Goal: Task Accomplishment & Management: Use online tool/utility

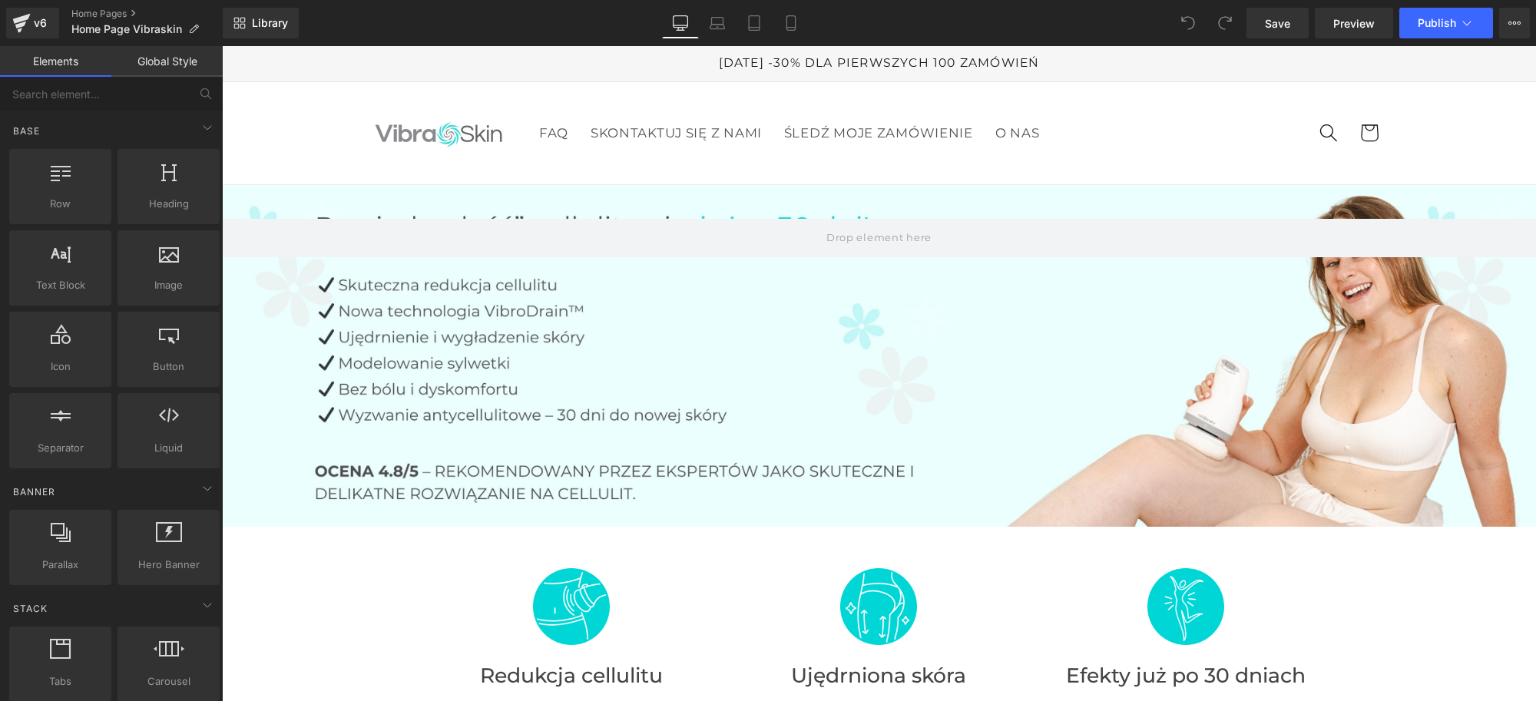
drag, startPoint x: 1058, startPoint y: 300, endPoint x: 1006, endPoint y: 305, distance: 52.4
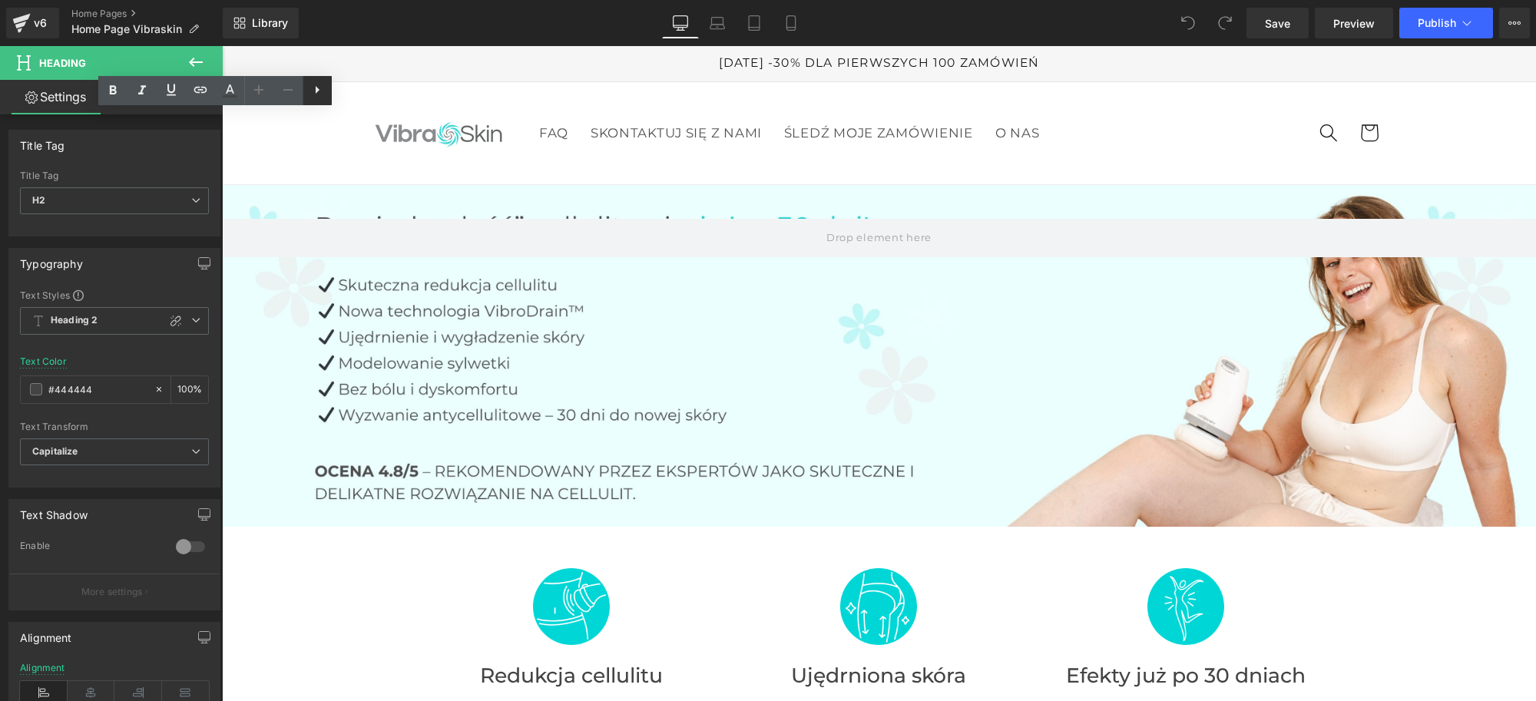
click at [323, 93] on icon at bounding box center [317, 90] width 18 height 18
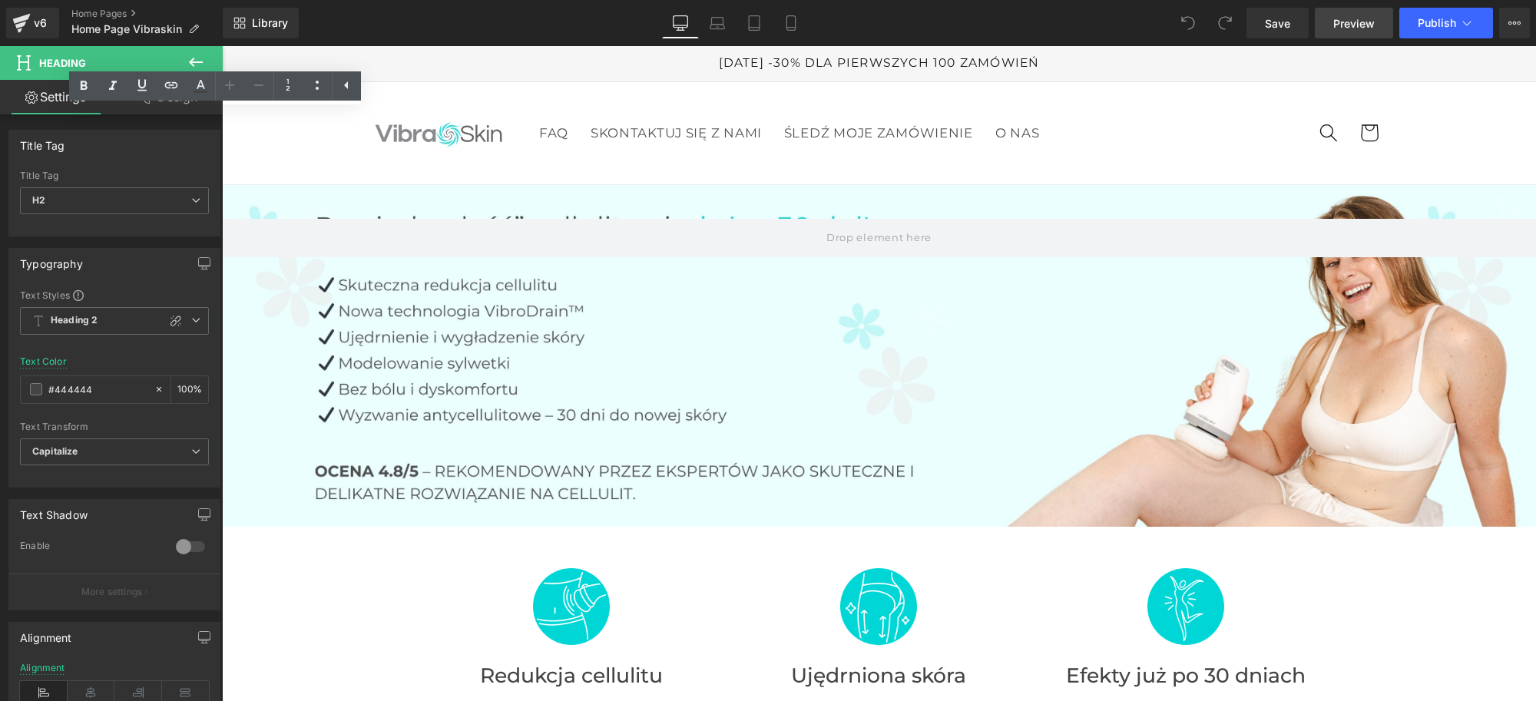
click at [1360, 28] on span "Preview" at bounding box center [1354, 23] width 41 height 16
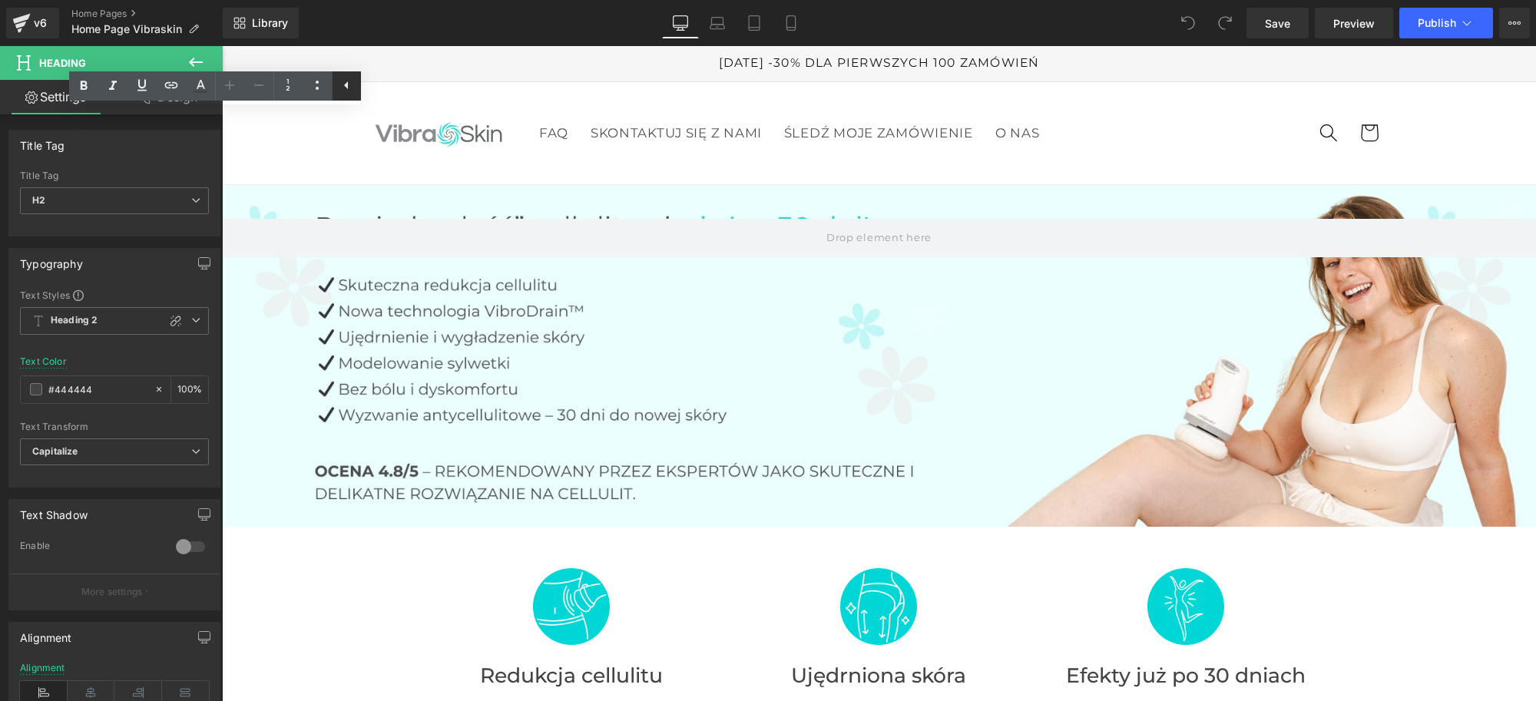
click at [354, 83] on icon at bounding box center [346, 85] width 18 height 18
drag, startPoint x: 569, startPoint y: 124, endPoint x: 167, endPoint y: 181, distance: 405.6
click at [222, 181] on html "□ POLAND VIBRASKIN Przejdź do treści Twój koszyk jest pusty Kontynuuj zakupy Tw…" at bounding box center [879, 373] width 1314 height 655
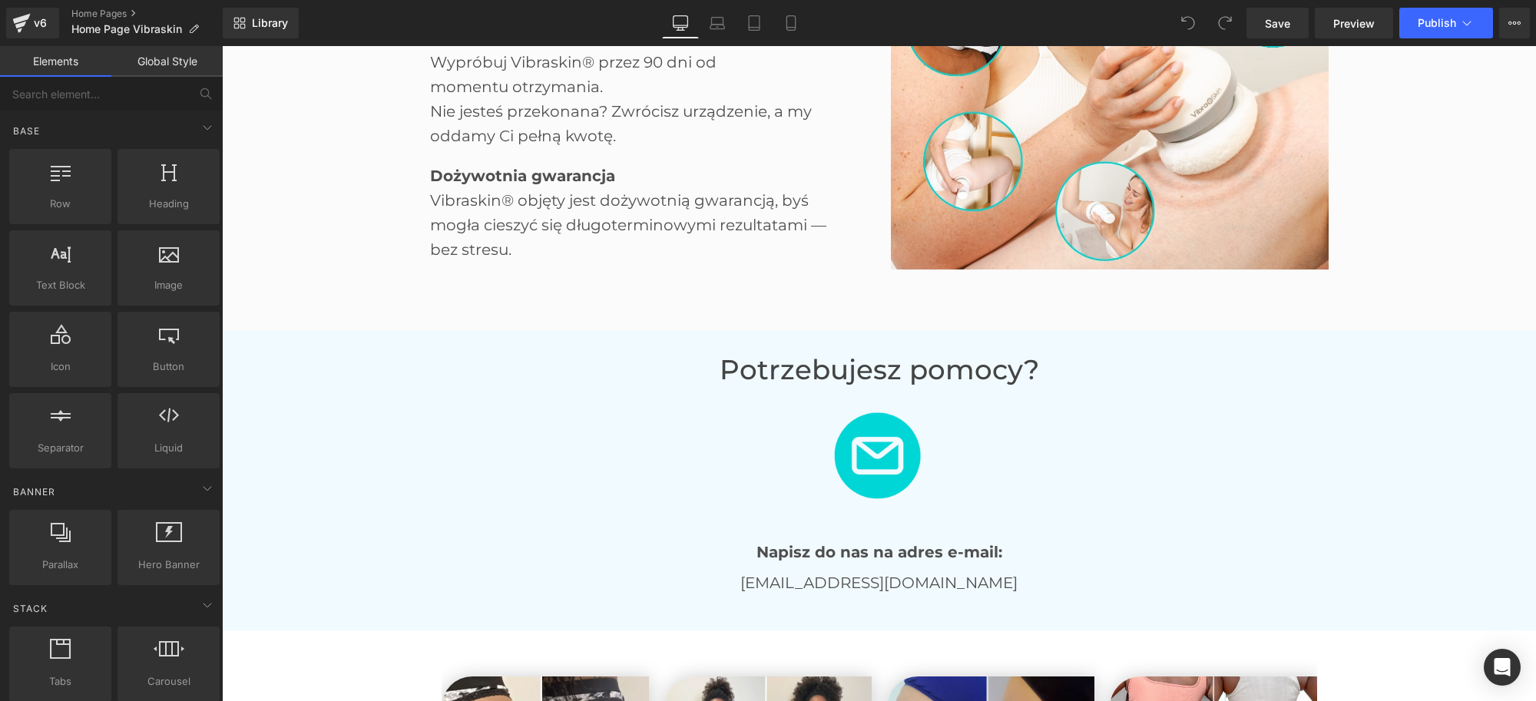
scroll to position [2977, 0]
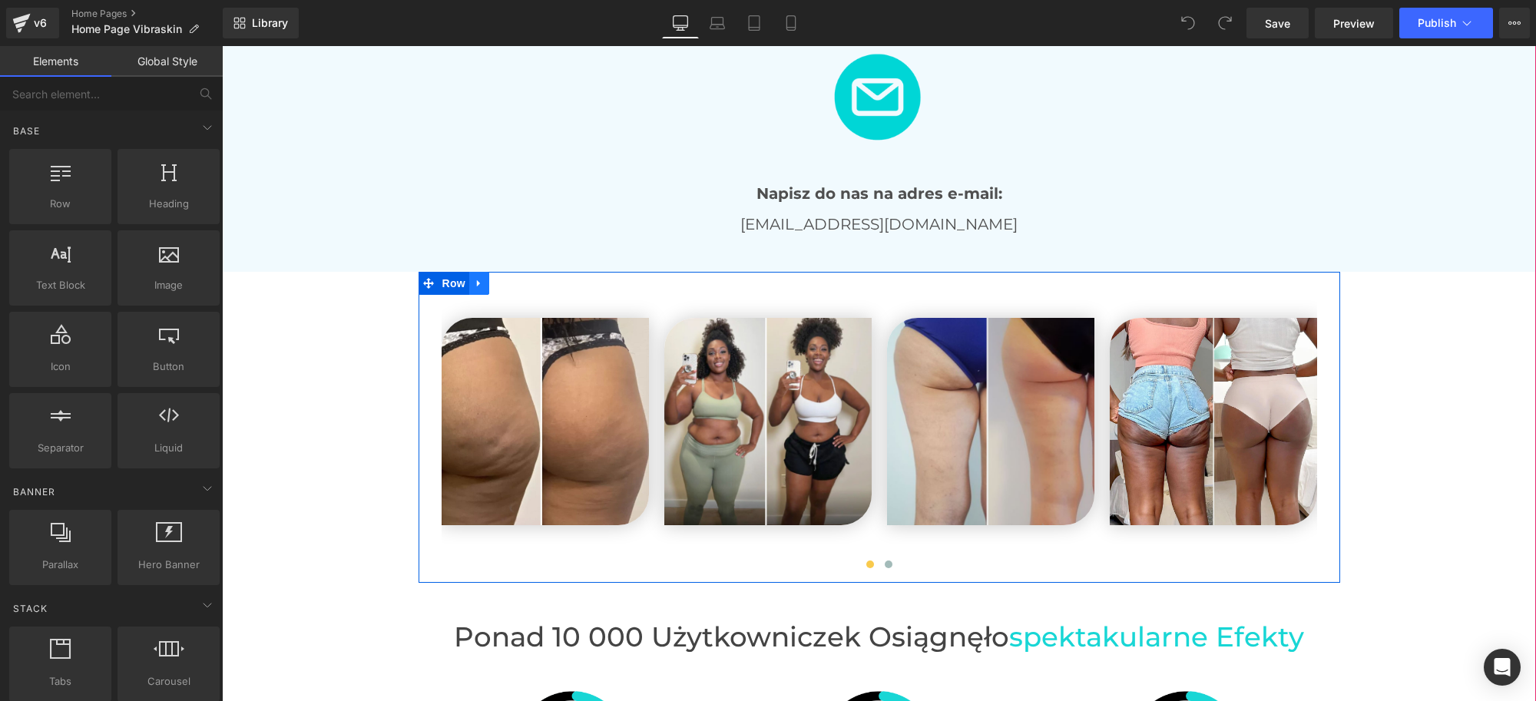
click at [474, 281] on icon at bounding box center [479, 284] width 11 height 12
click at [514, 285] on icon at bounding box center [519, 284] width 11 height 12
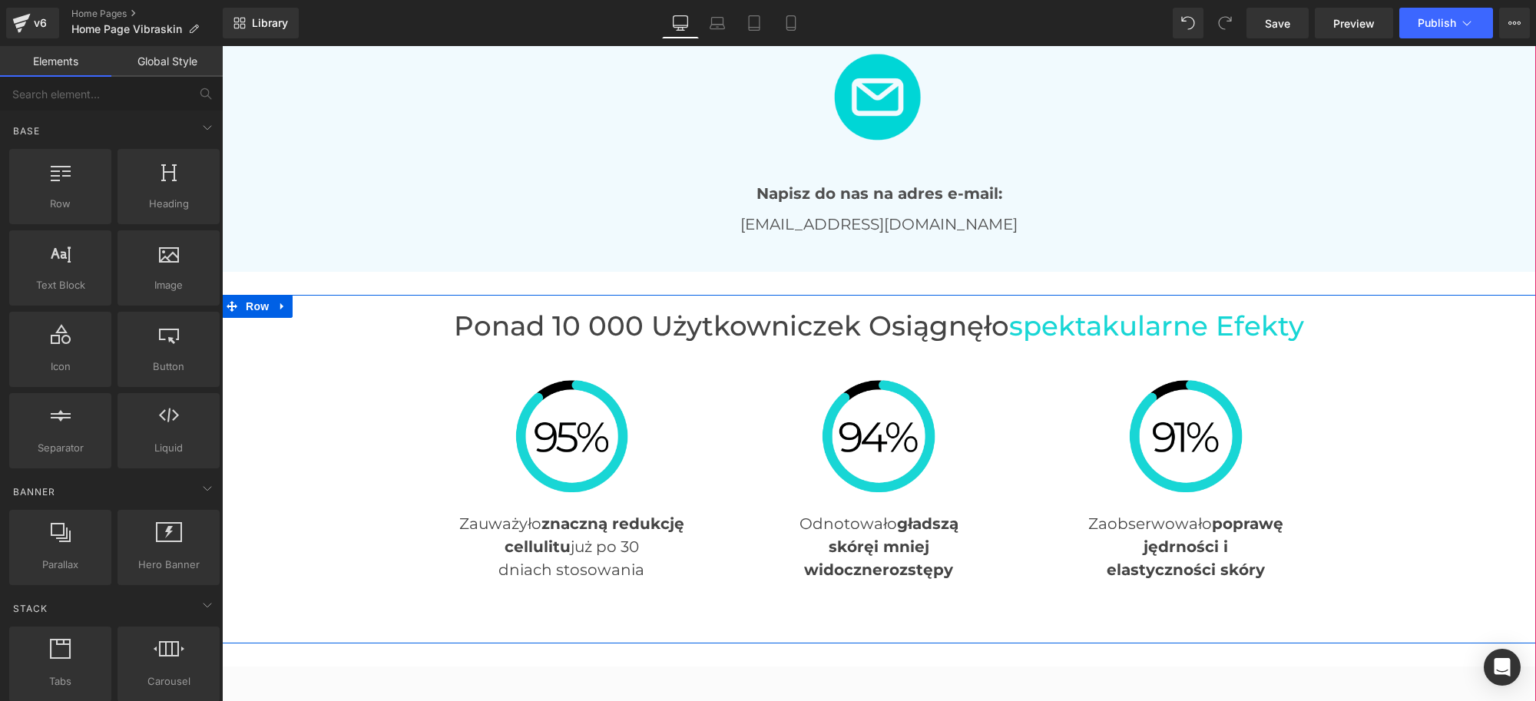
click at [280, 306] on icon at bounding box center [281, 306] width 3 height 7
click at [317, 305] on icon at bounding box center [322, 307] width 11 height 12
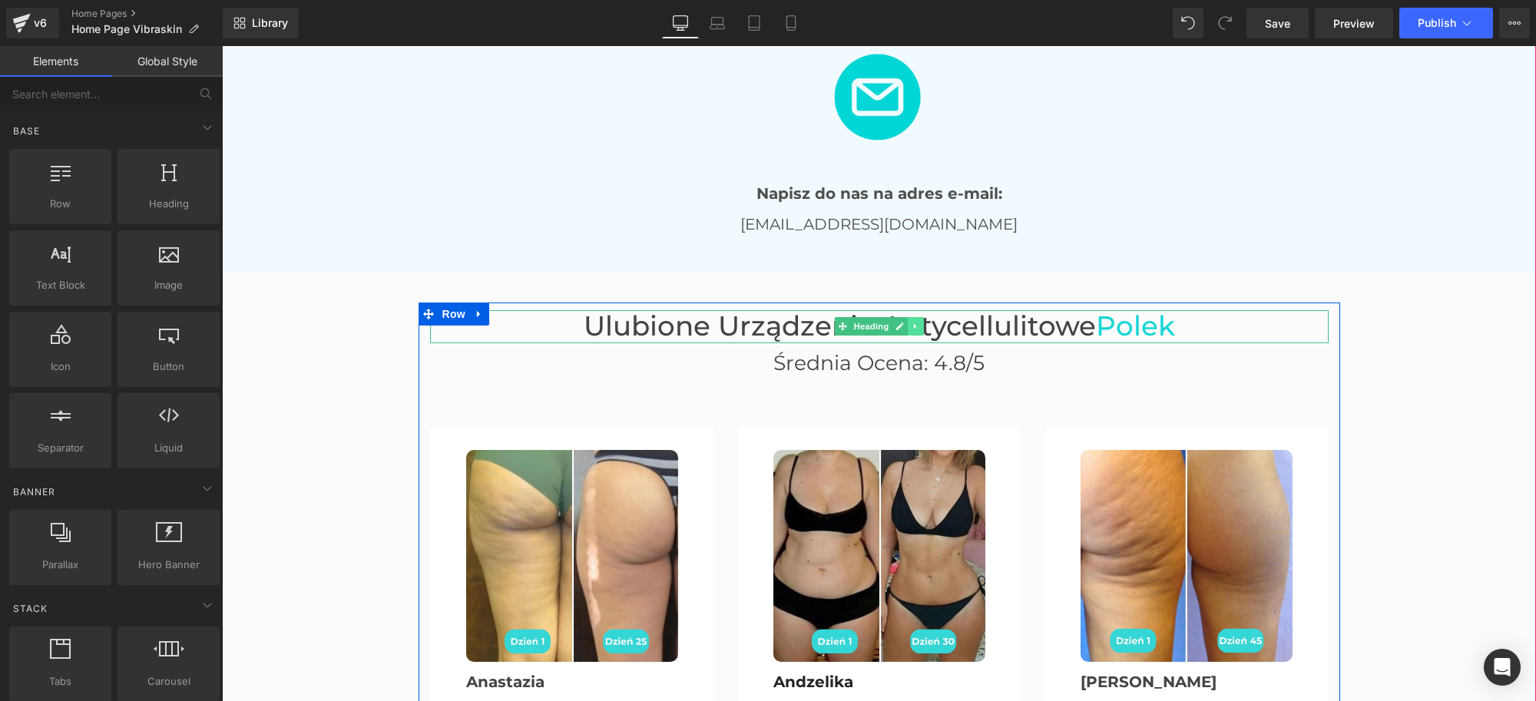
click at [913, 328] on link at bounding box center [916, 326] width 16 height 18
click at [919, 324] on icon at bounding box center [923, 327] width 8 height 8
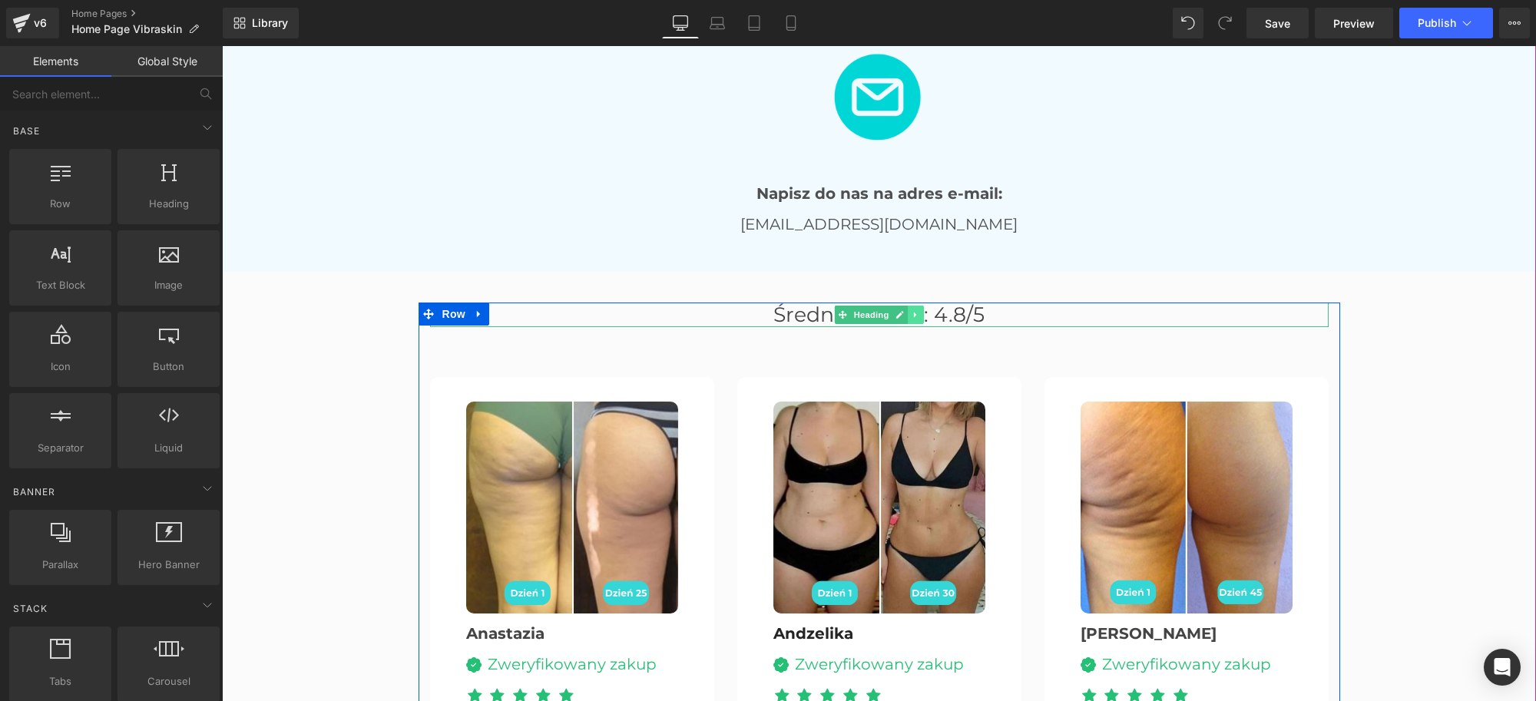
click at [912, 312] on icon at bounding box center [916, 314] width 8 height 9
click at [919, 313] on icon at bounding box center [923, 314] width 8 height 9
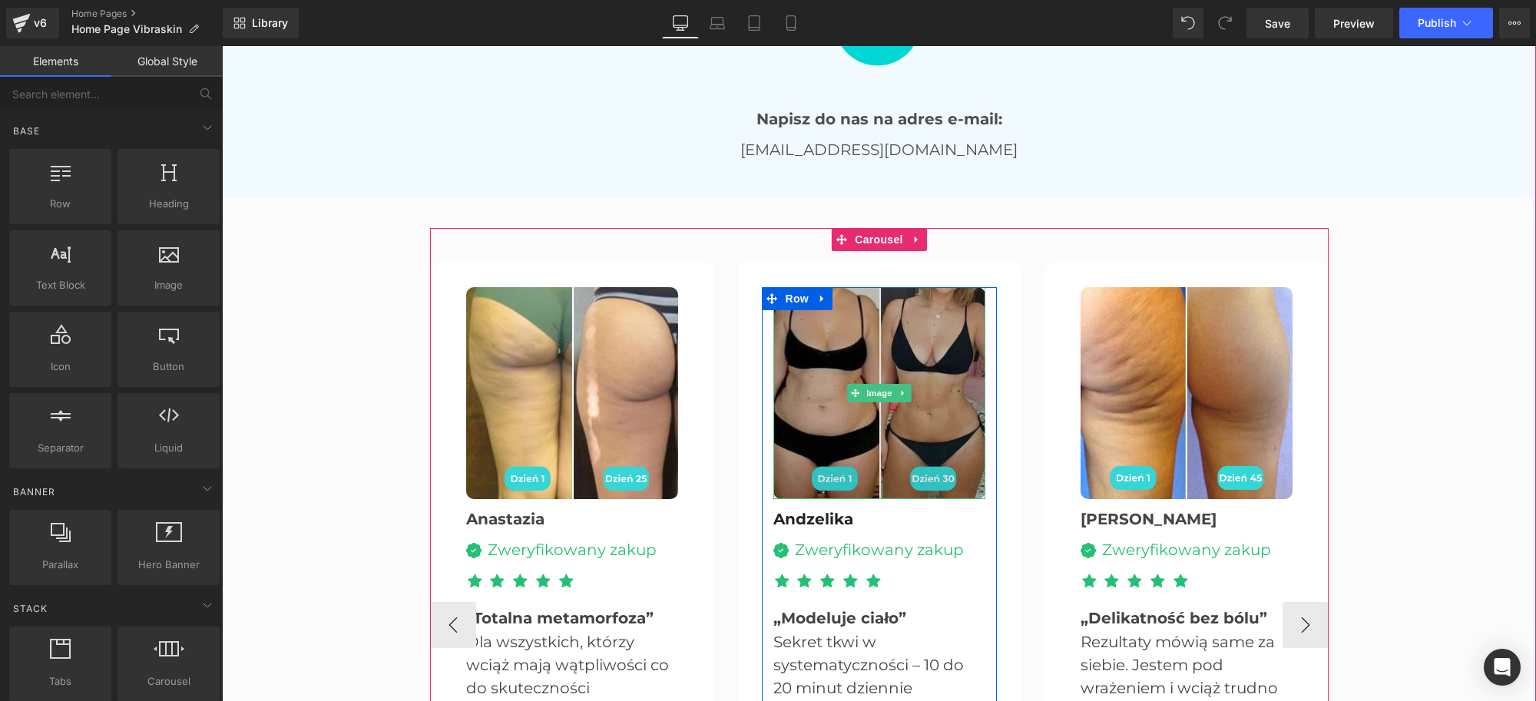
scroll to position [3169, 0]
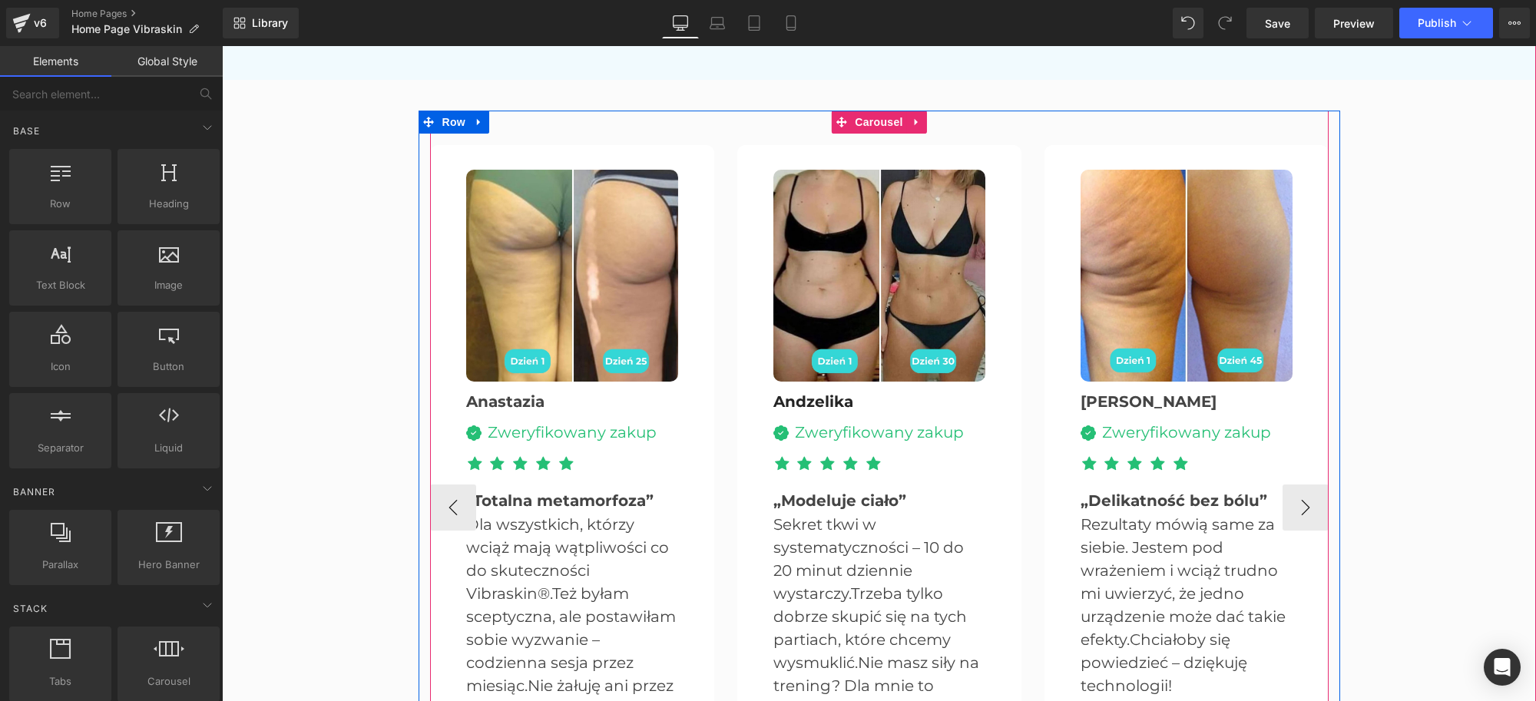
click at [912, 118] on icon at bounding box center [917, 123] width 11 height 12
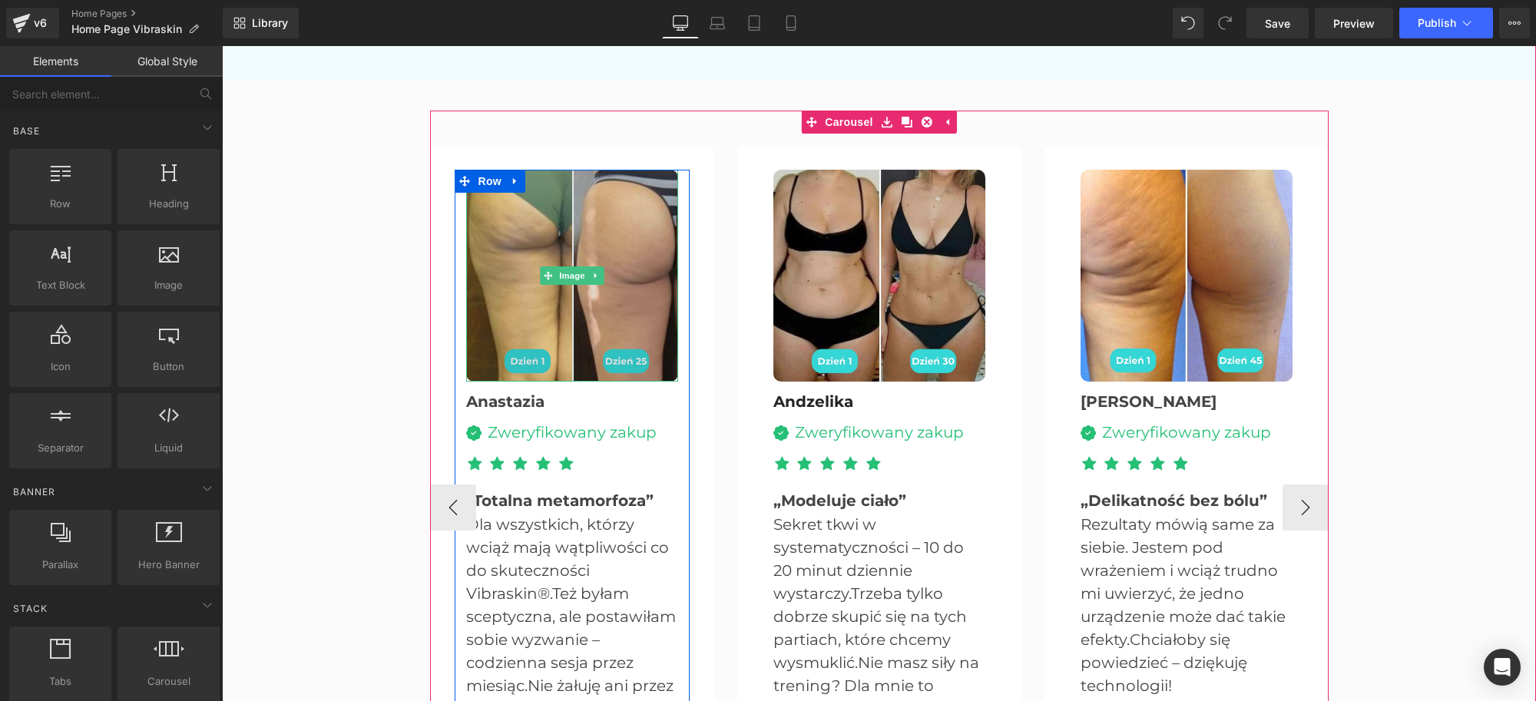
click at [564, 230] on img at bounding box center [572, 276] width 212 height 212
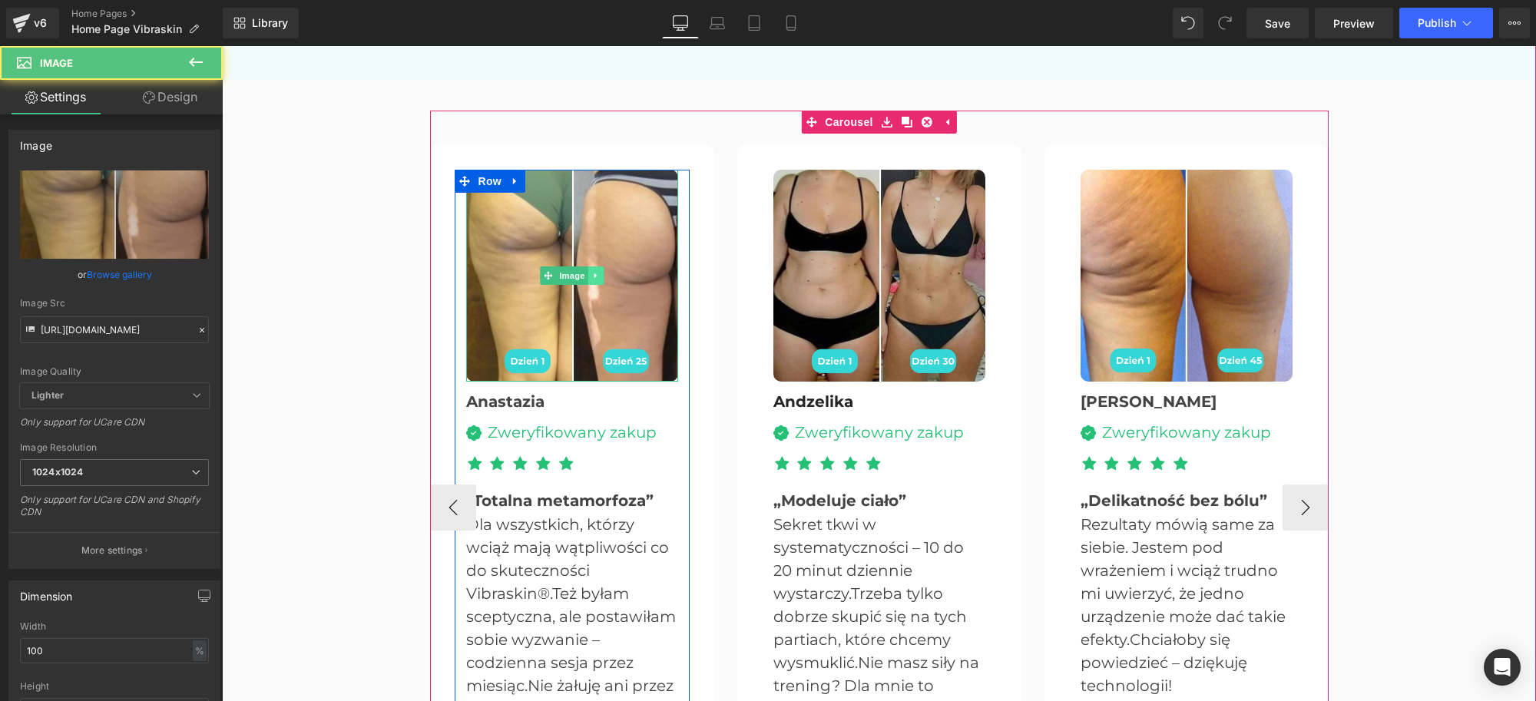
click at [591, 271] on icon at bounding box center [595, 275] width 8 height 9
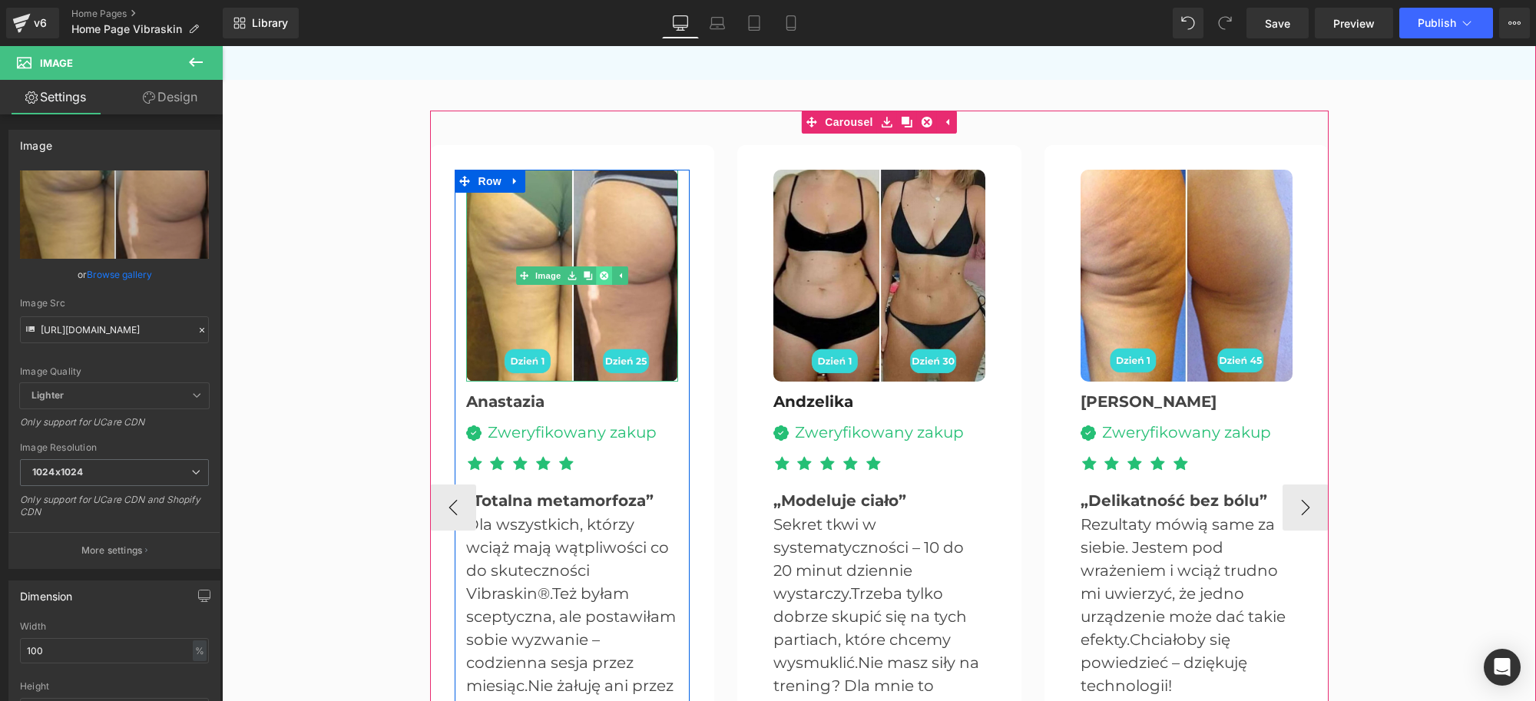
click at [599, 274] on icon at bounding box center [603, 275] width 8 height 8
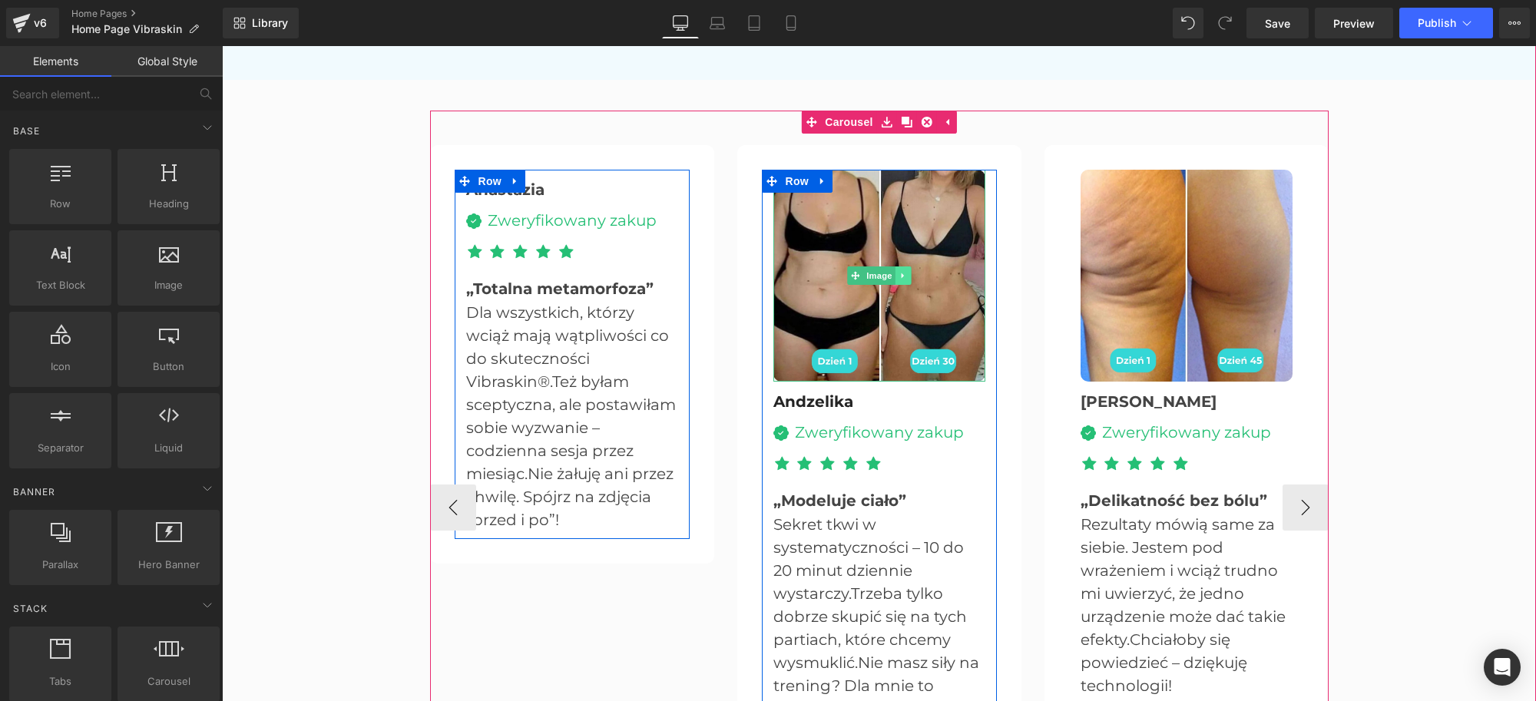
click at [899, 275] on icon at bounding box center [903, 275] width 8 height 9
click at [906, 277] on icon at bounding box center [910, 275] width 8 height 8
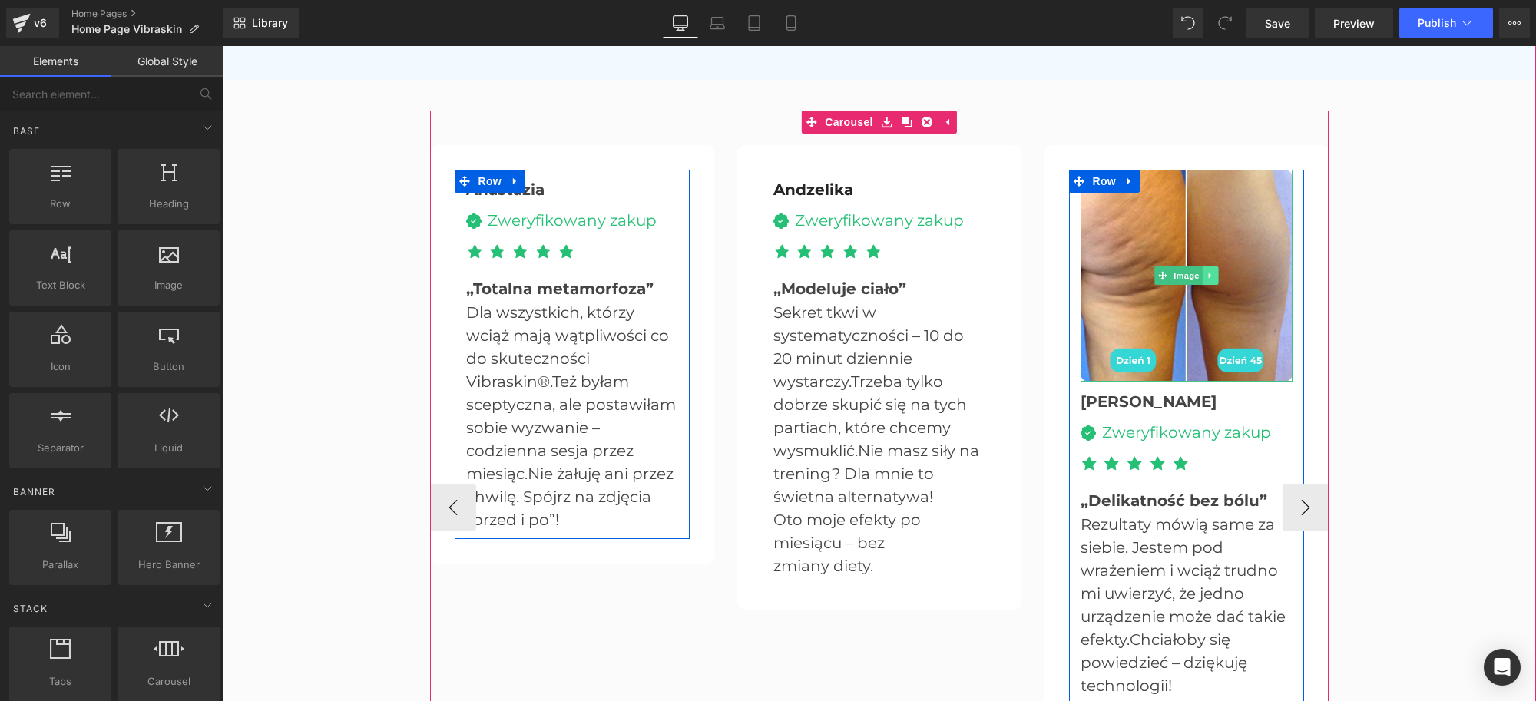
click at [1207, 275] on icon at bounding box center [1210, 275] width 8 height 9
click at [1211, 277] on link at bounding box center [1219, 276] width 16 height 18
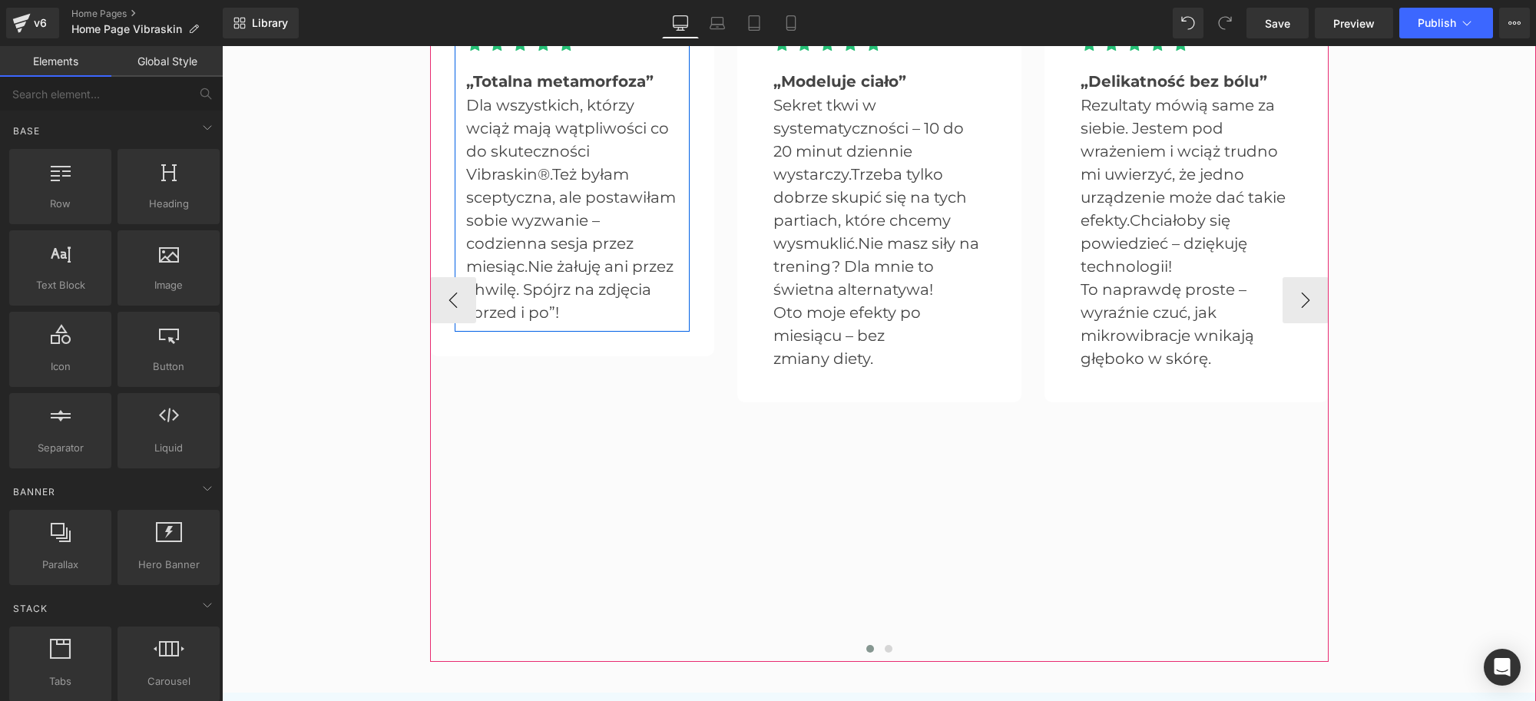
scroll to position [3553, 0]
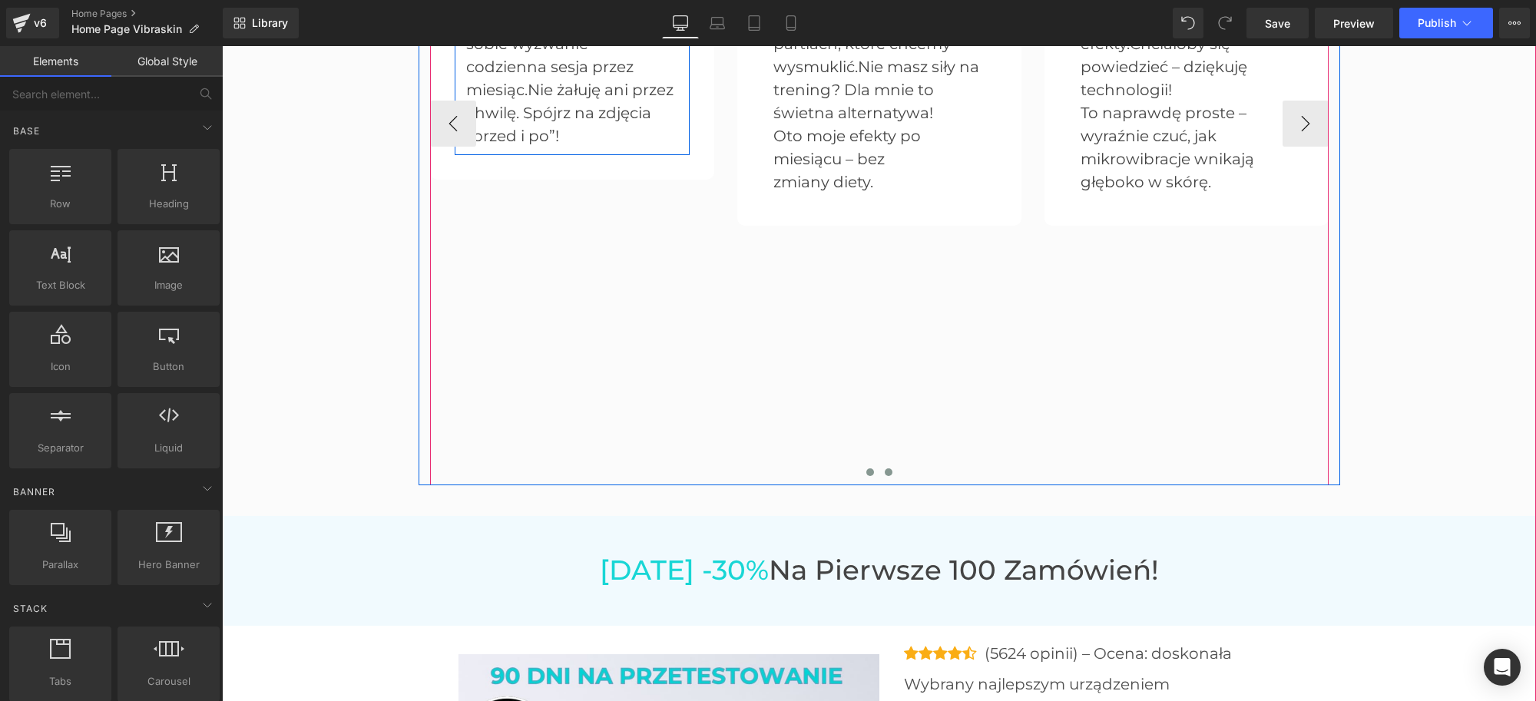
click at [885, 469] on span at bounding box center [889, 473] width 8 height 8
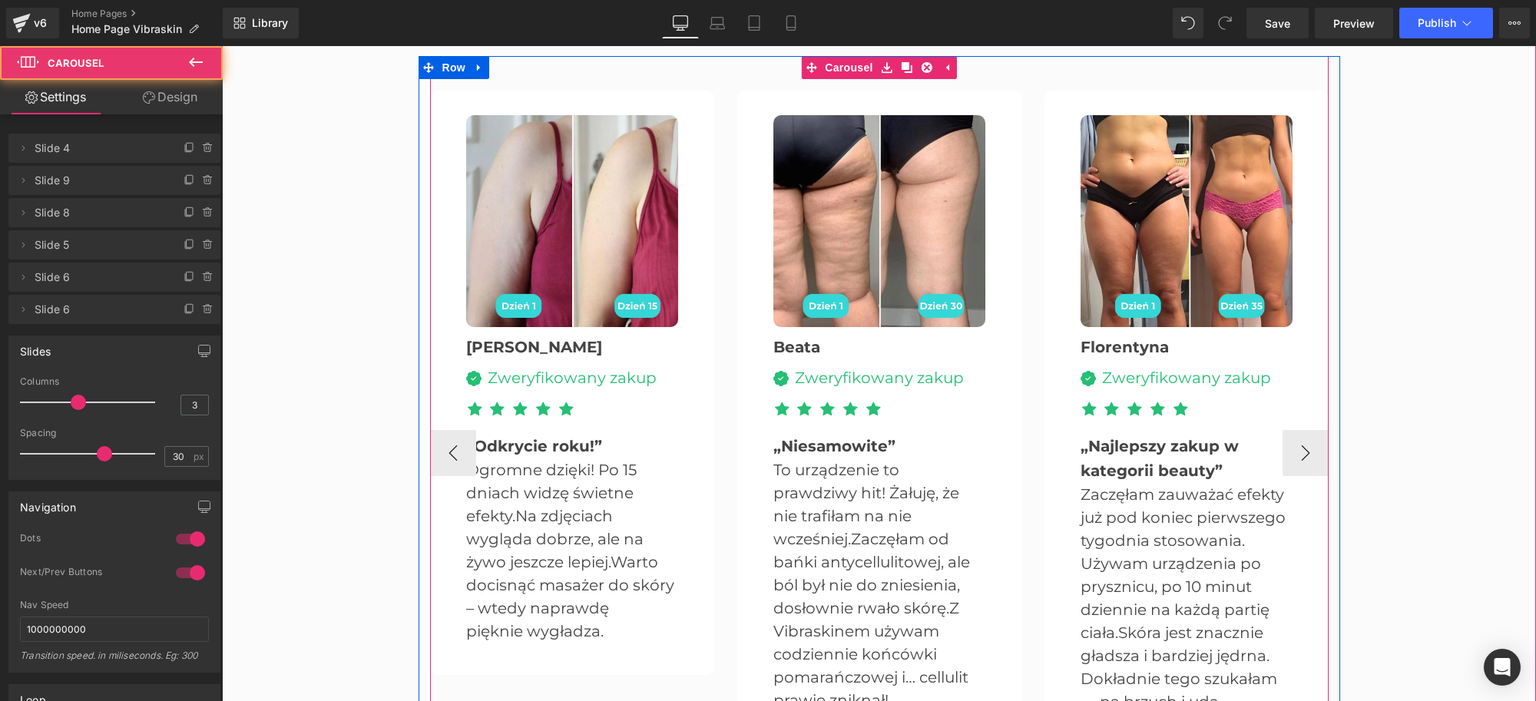
scroll to position [3169, 0]
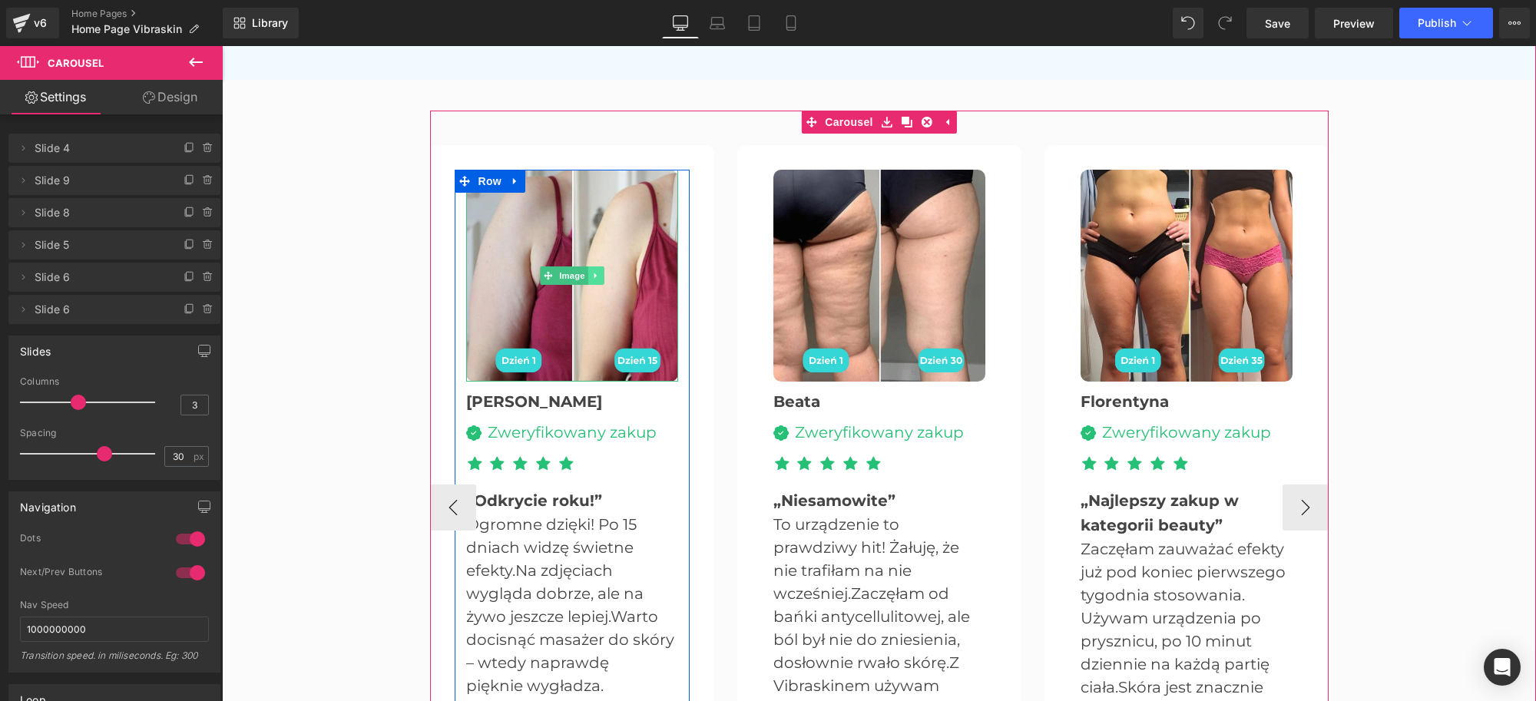
click at [591, 273] on icon at bounding box center [595, 275] width 8 height 9
click at [599, 274] on icon at bounding box center [603, 275] width 8 height 8
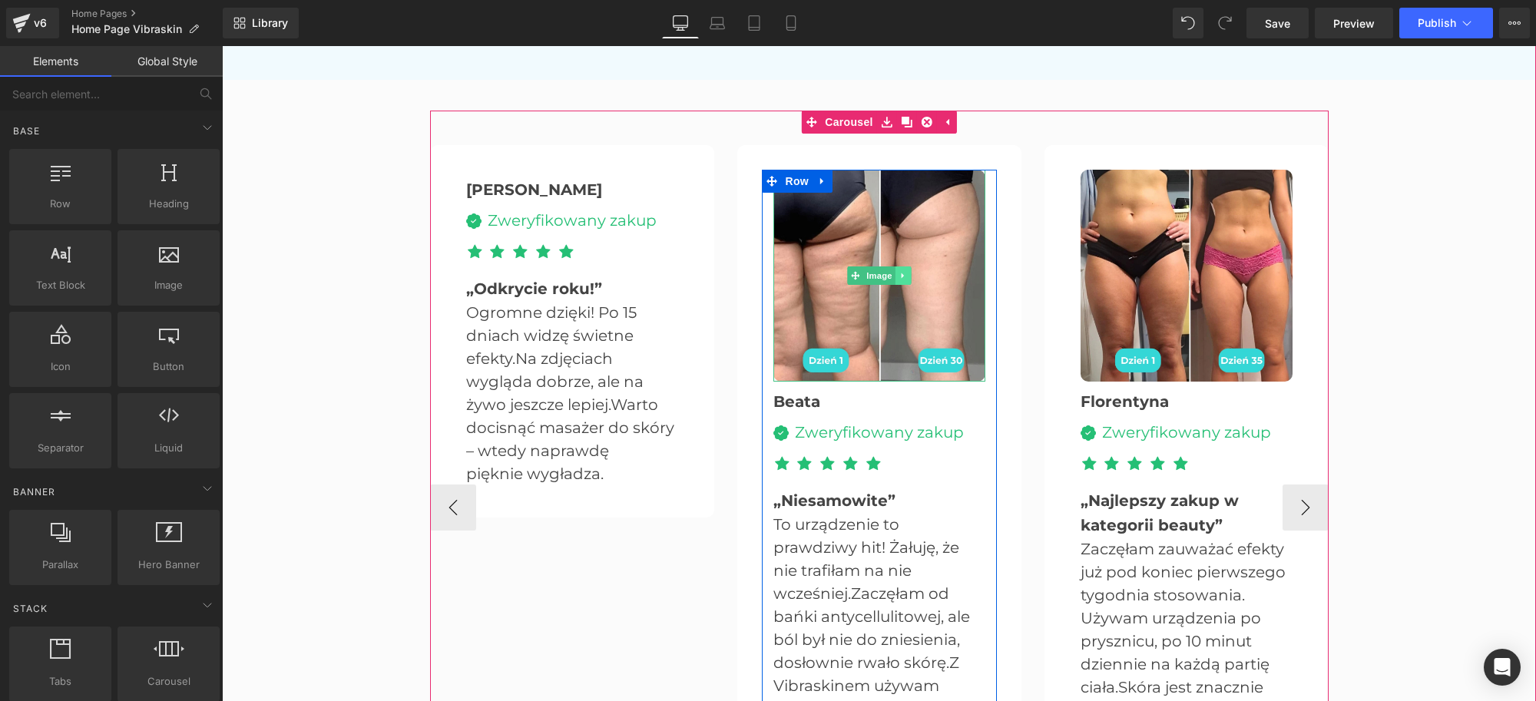
click at [899, 273] on icon at bounding box center [903, 275] width 8 height 9
click at [906, 273] on icon at bounding box center [910, 275] width 8 height 8
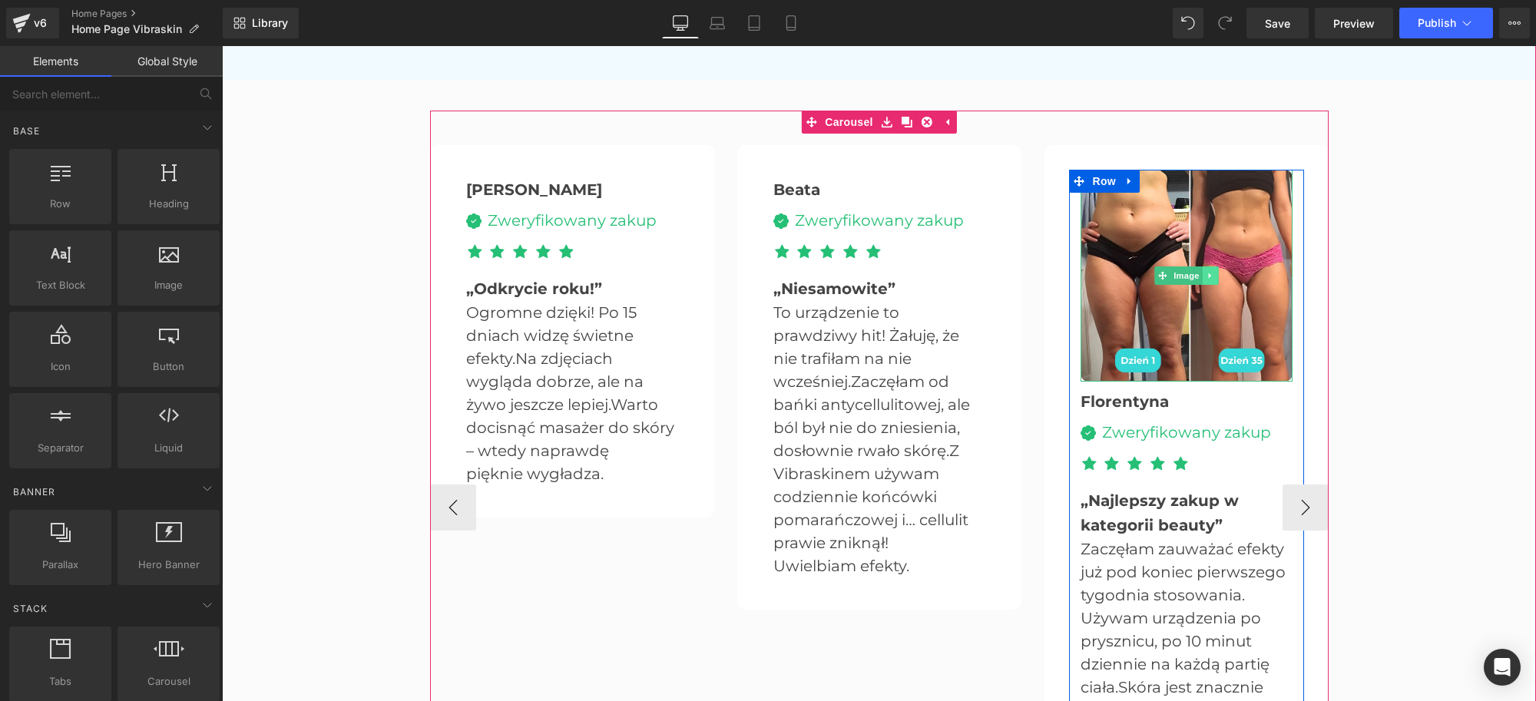
click at [1202, 281] on link at bounding box center [1210, 276] width 16 height 18
click at [1211, 275] on link at bounding box center [1219, 276] width 16 height 18
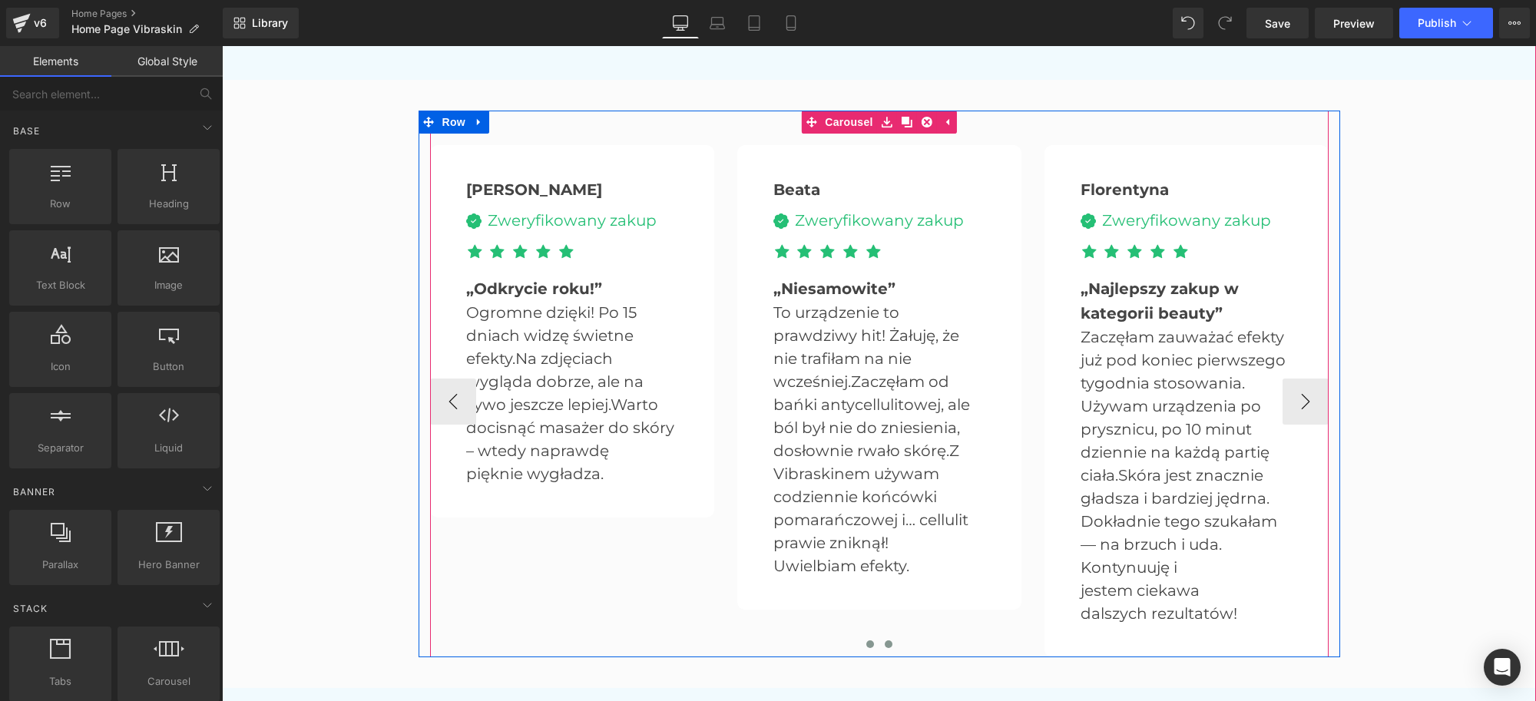
click at [866, 644] on span at bounding box center [870, 645] width 8 height 8
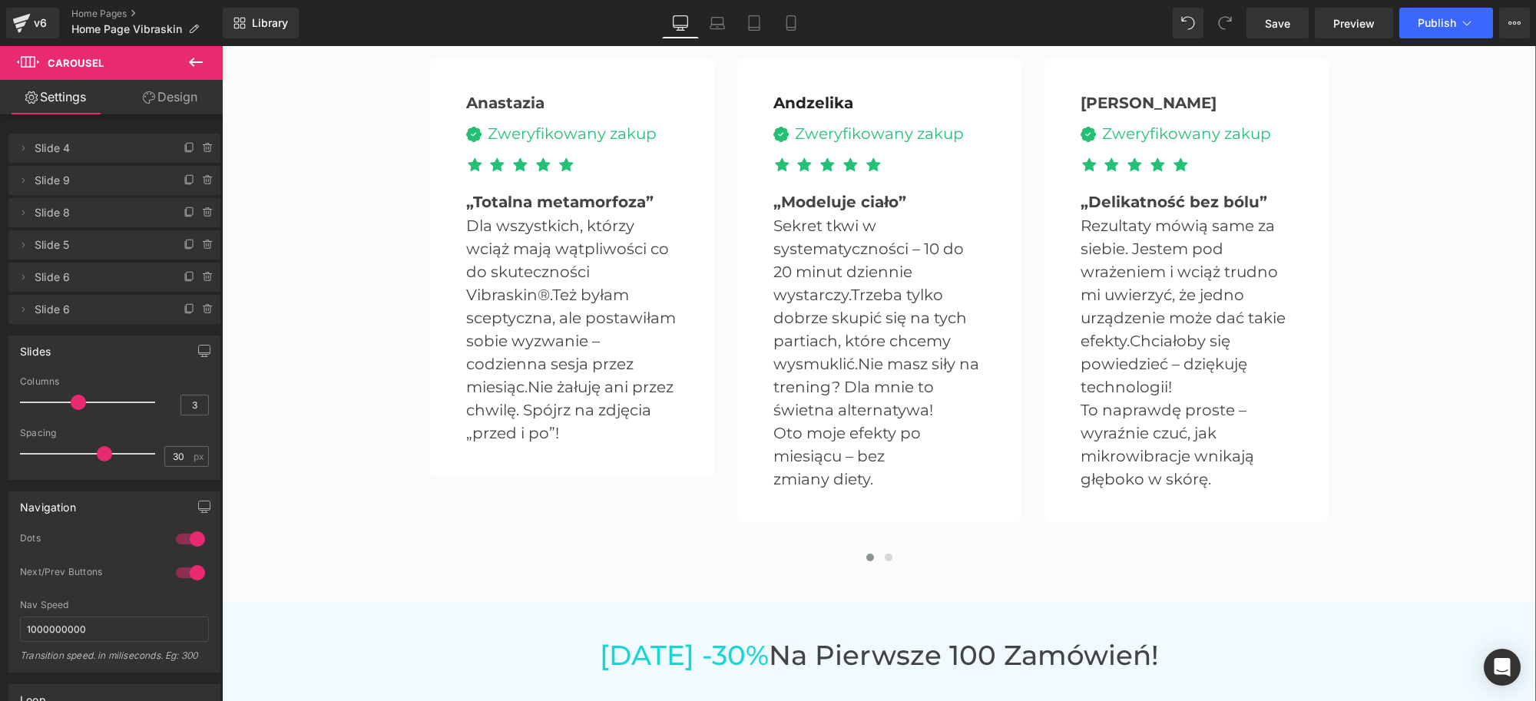
scroll to position [3265, 0]
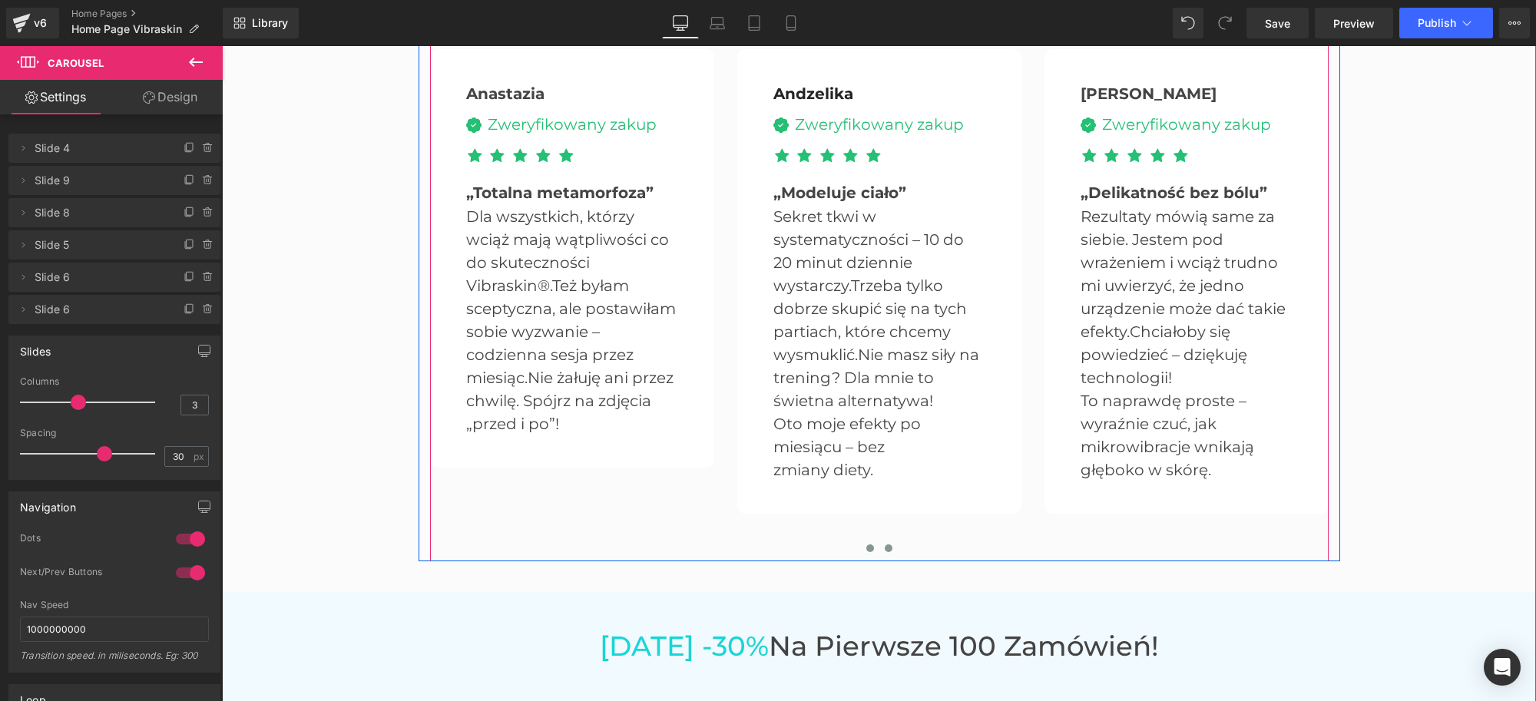
click at [885, 547] on span at bounding box center [889, 549] width 8 height 8
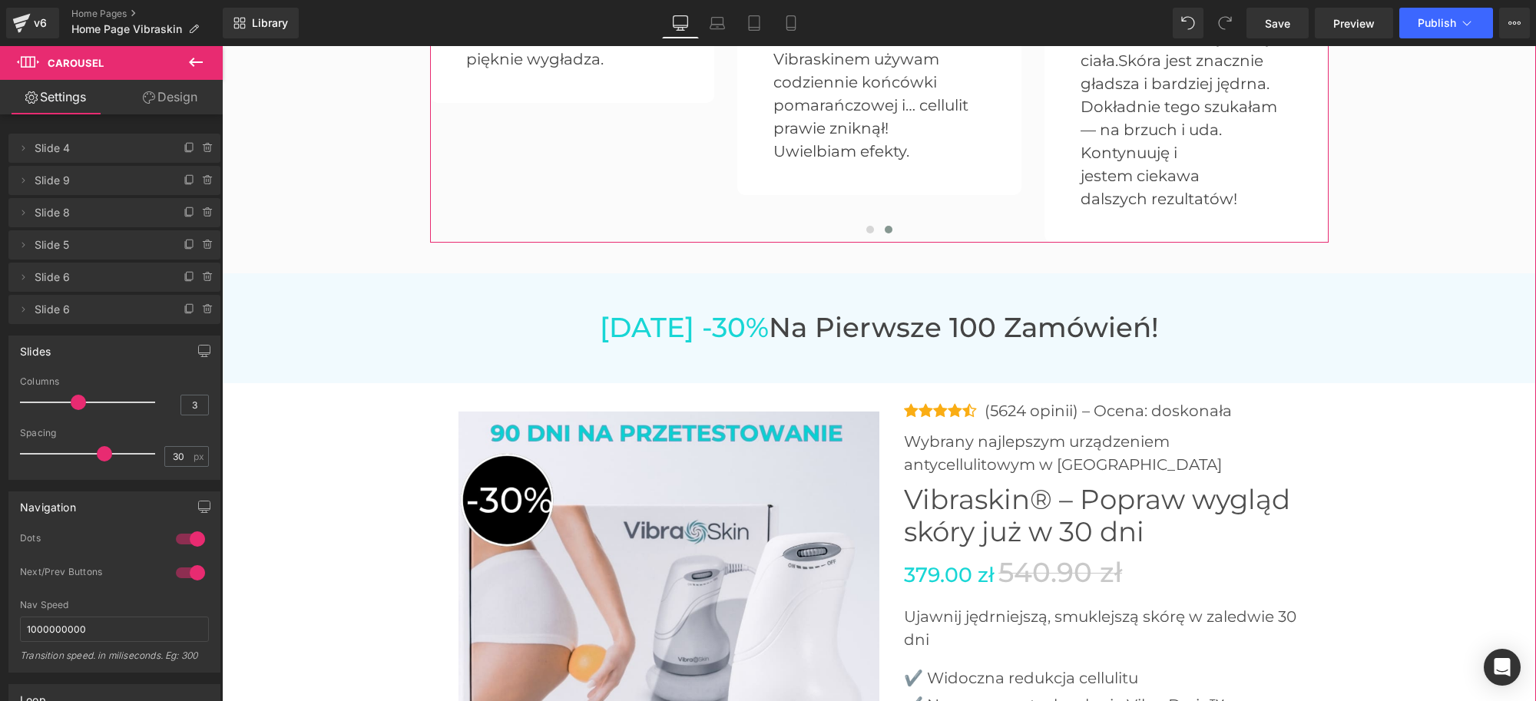
scroll to position [3745, 0]
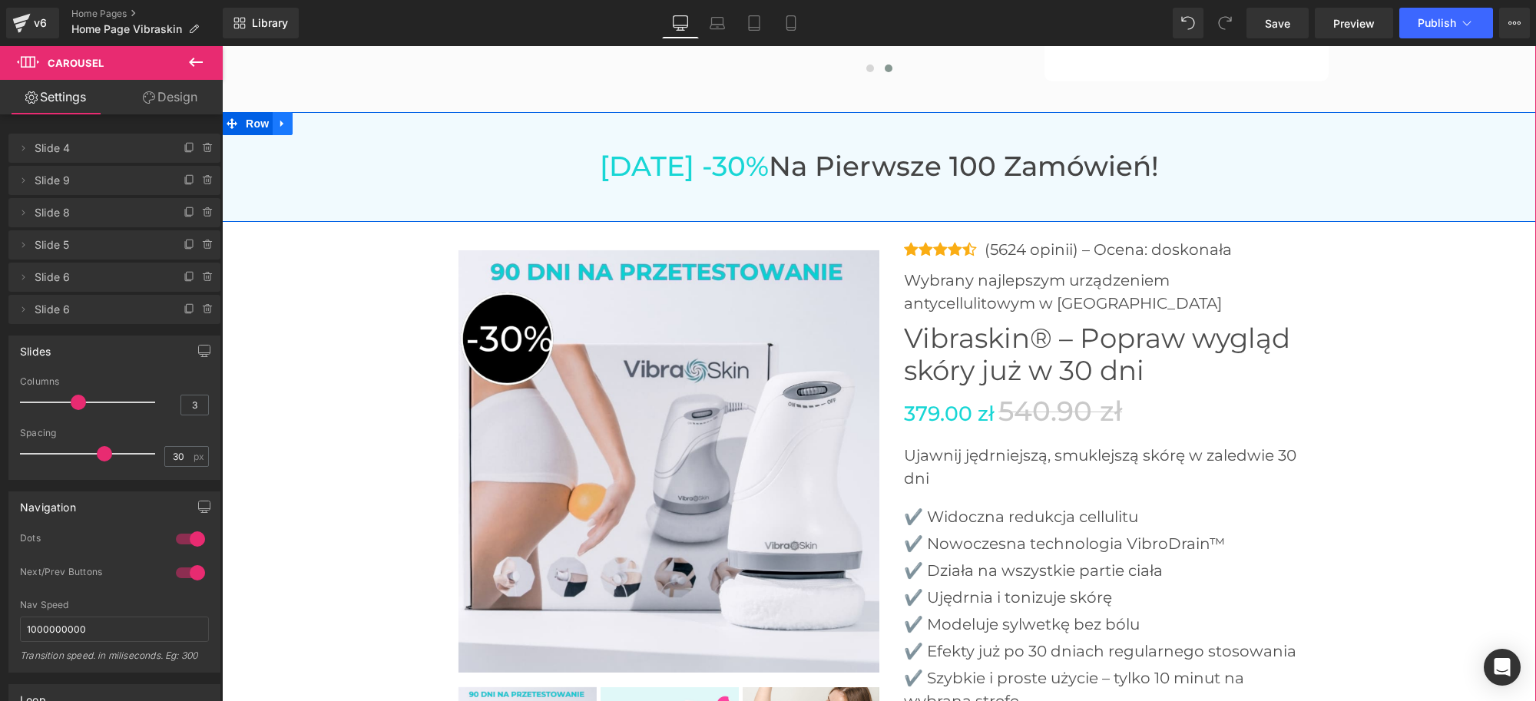
click at [276, 128] on link at bounding box center [283, 123] width 20 height 23
click at [313, 128] on link at bounding box center [323, 123] width 20 height 23
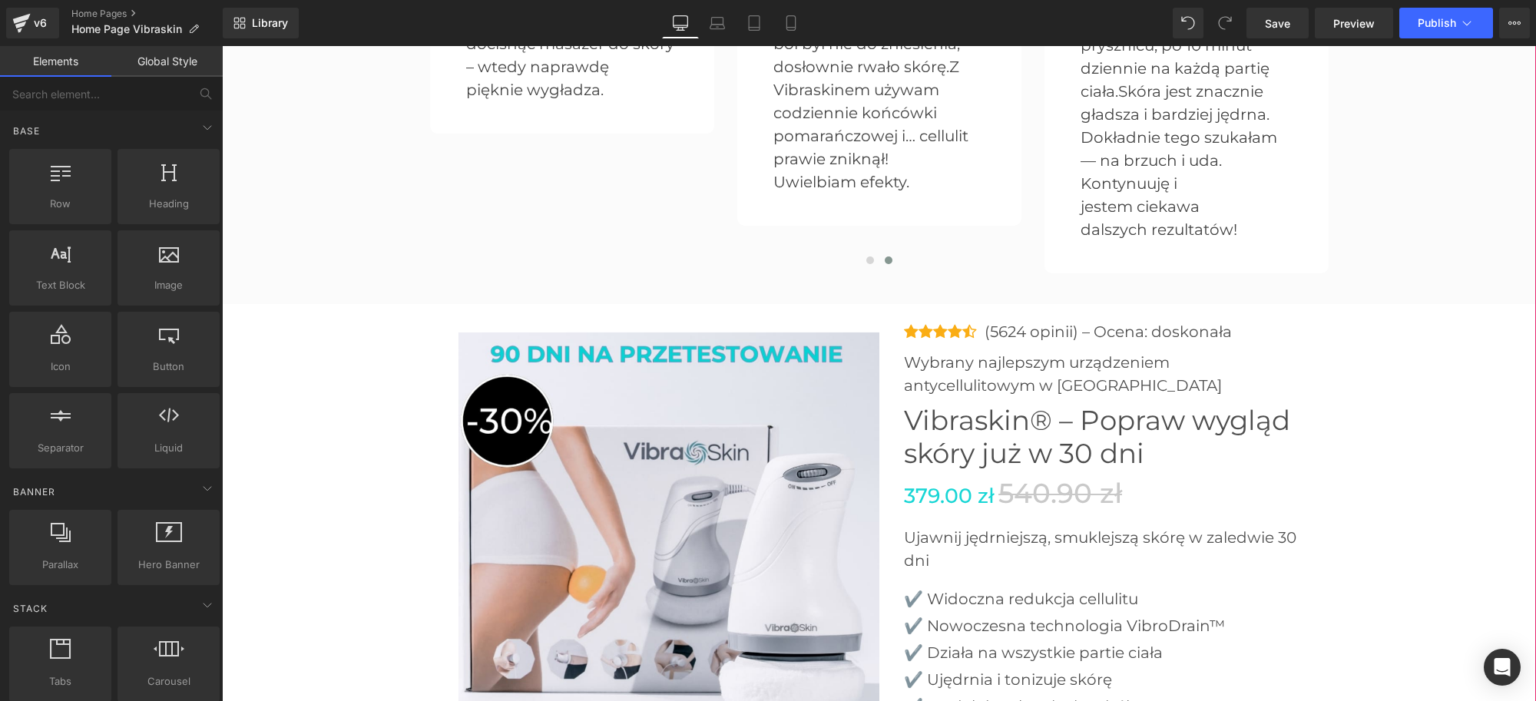
scroll to position [3649, 0]
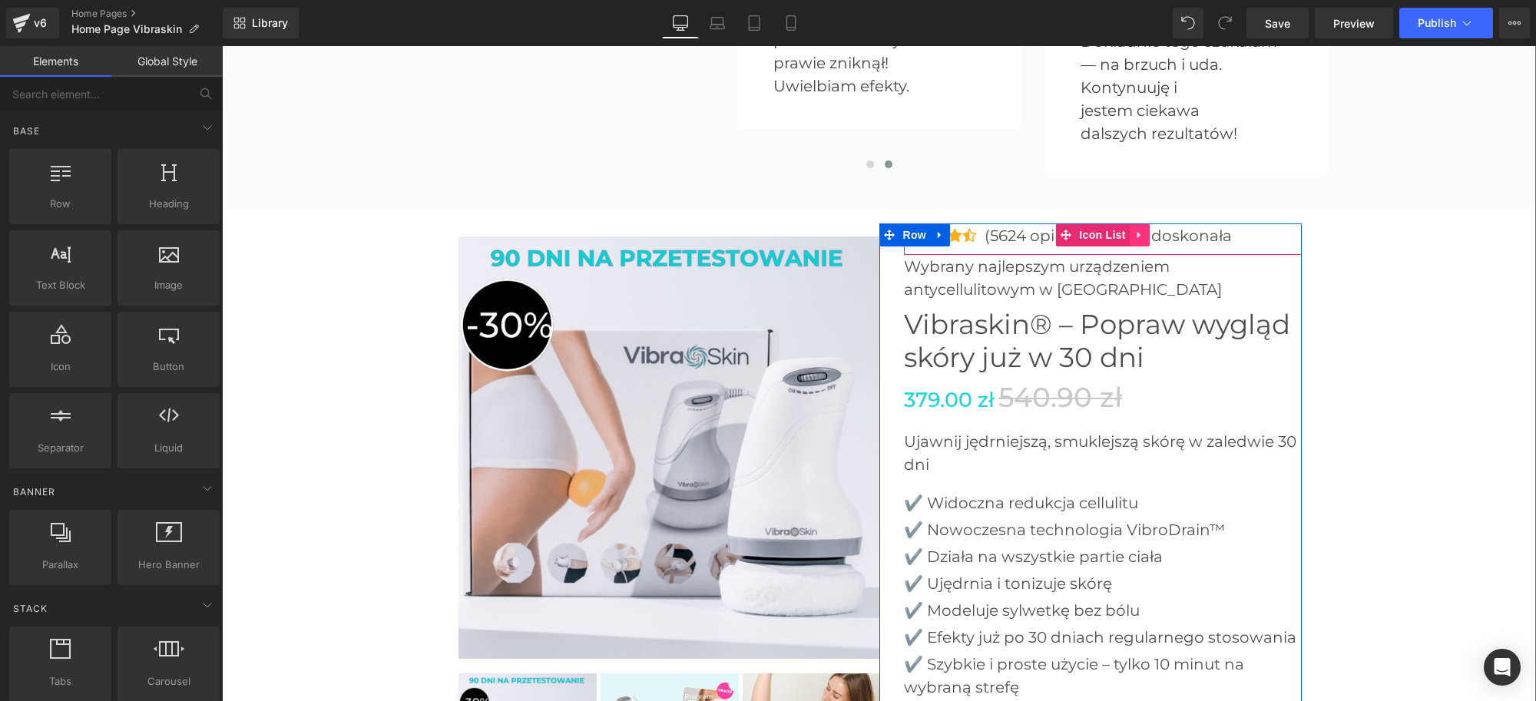
click at [1137, 233] on icon at bounding box center [1138, 235] width 3 height 7
click at [1140, 240] on link at bounding box center [1150, 235] width 20 height 23
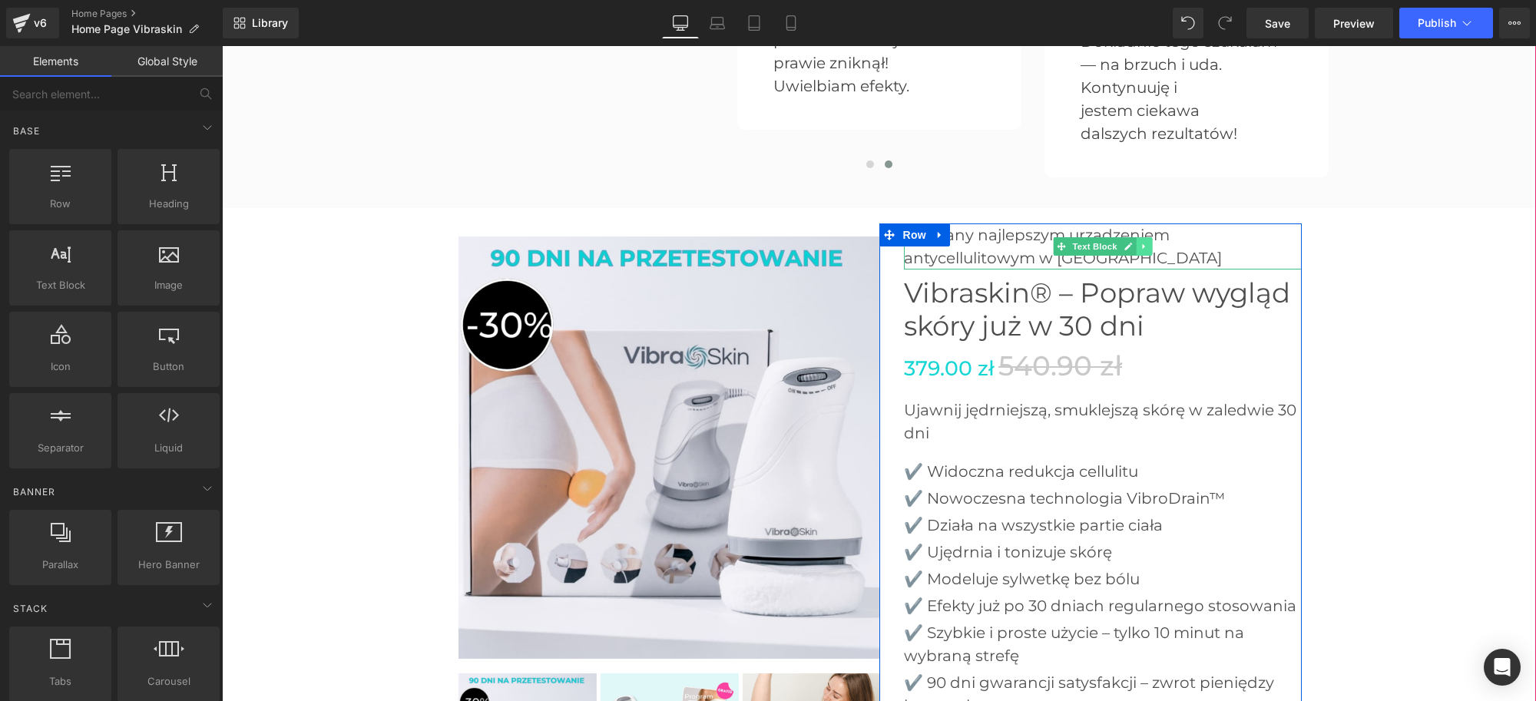
click at [1136, 251] on link at bounding box center [1144, 246] width 16 height 18
click at [1144, 250] on link at bounding box center [1152, 246] width 16 height 18
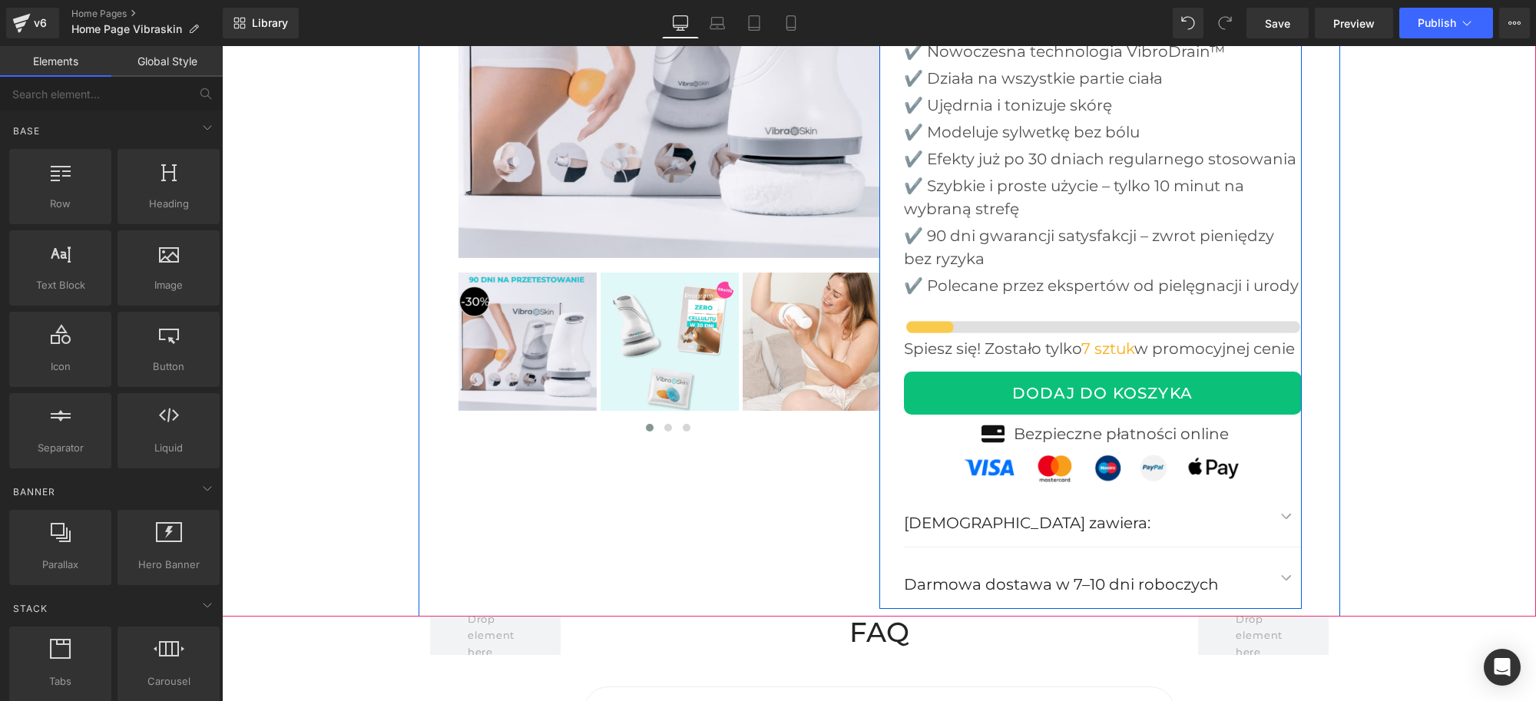
scroll to position [4129, 0]
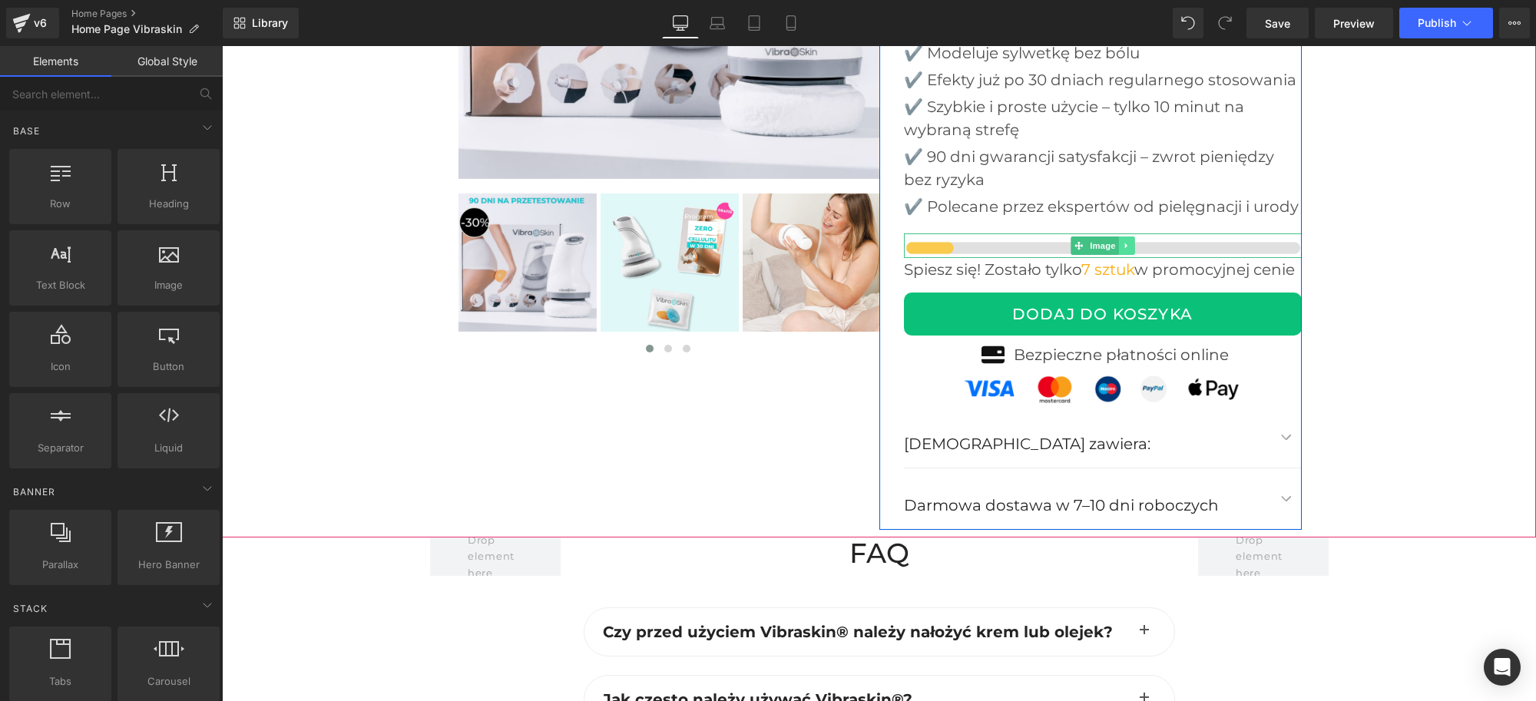
click at [1118, 247] on link at bounding box center [1126, 246] width 16 height 18
click at [1130, 244] on icon at bounding box center [1134, 246] width 8 height 8
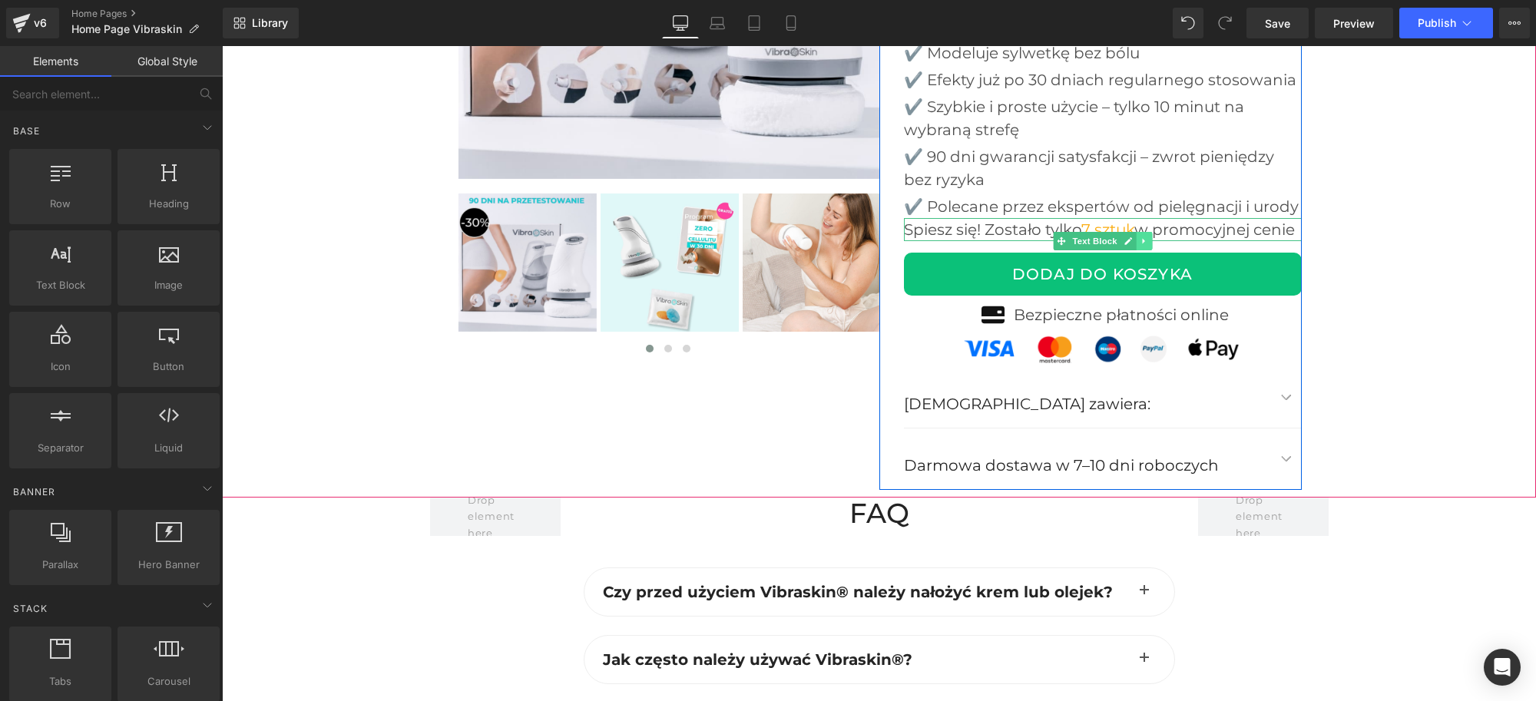
click at [1140, 240] on icon at bounding box center [1144, 241] width 8 height 9
click at [1144, 244] on link at bounding box center [1152, 241] width 16 height 18
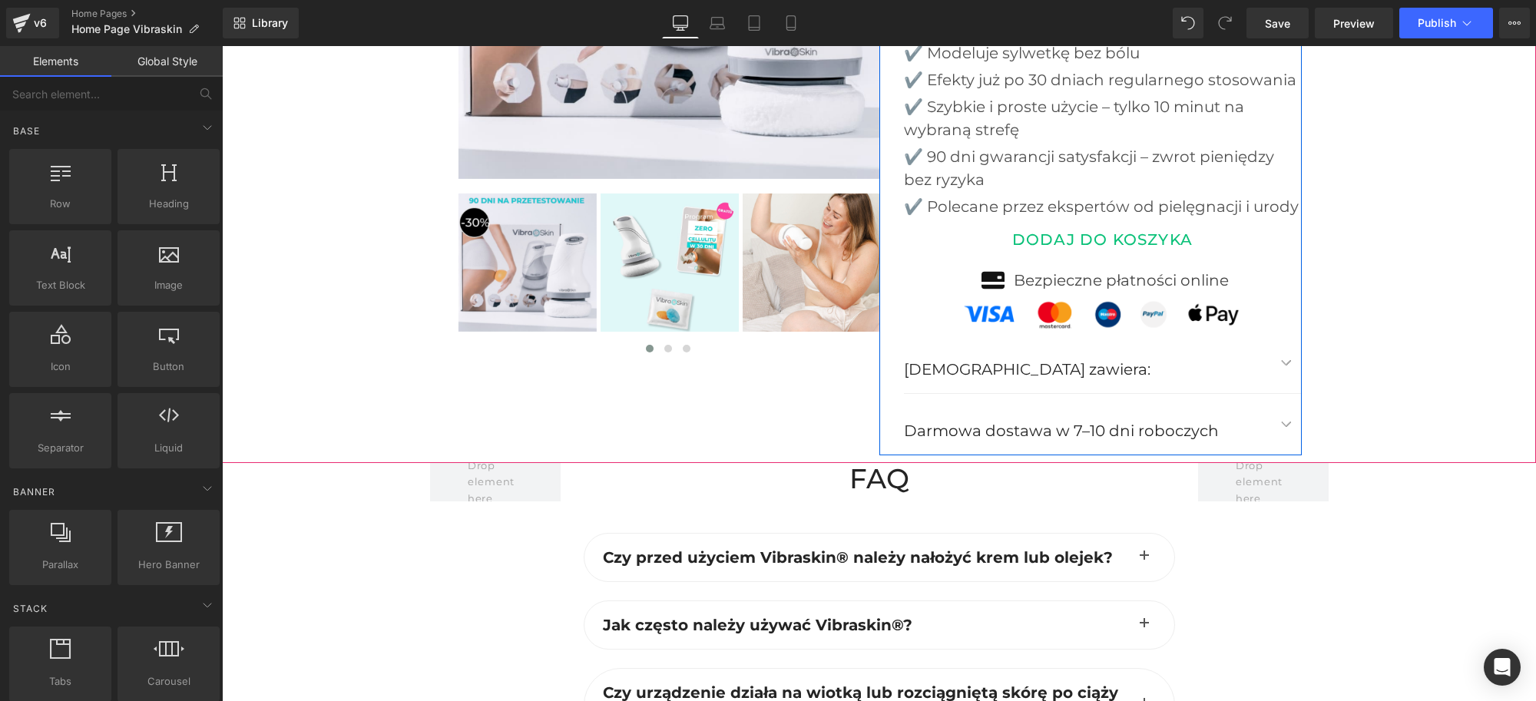
click at [904, 234] on button "DODAJ DO KOSZYKA" at bounding box center [1103, 239] width 398 height 43
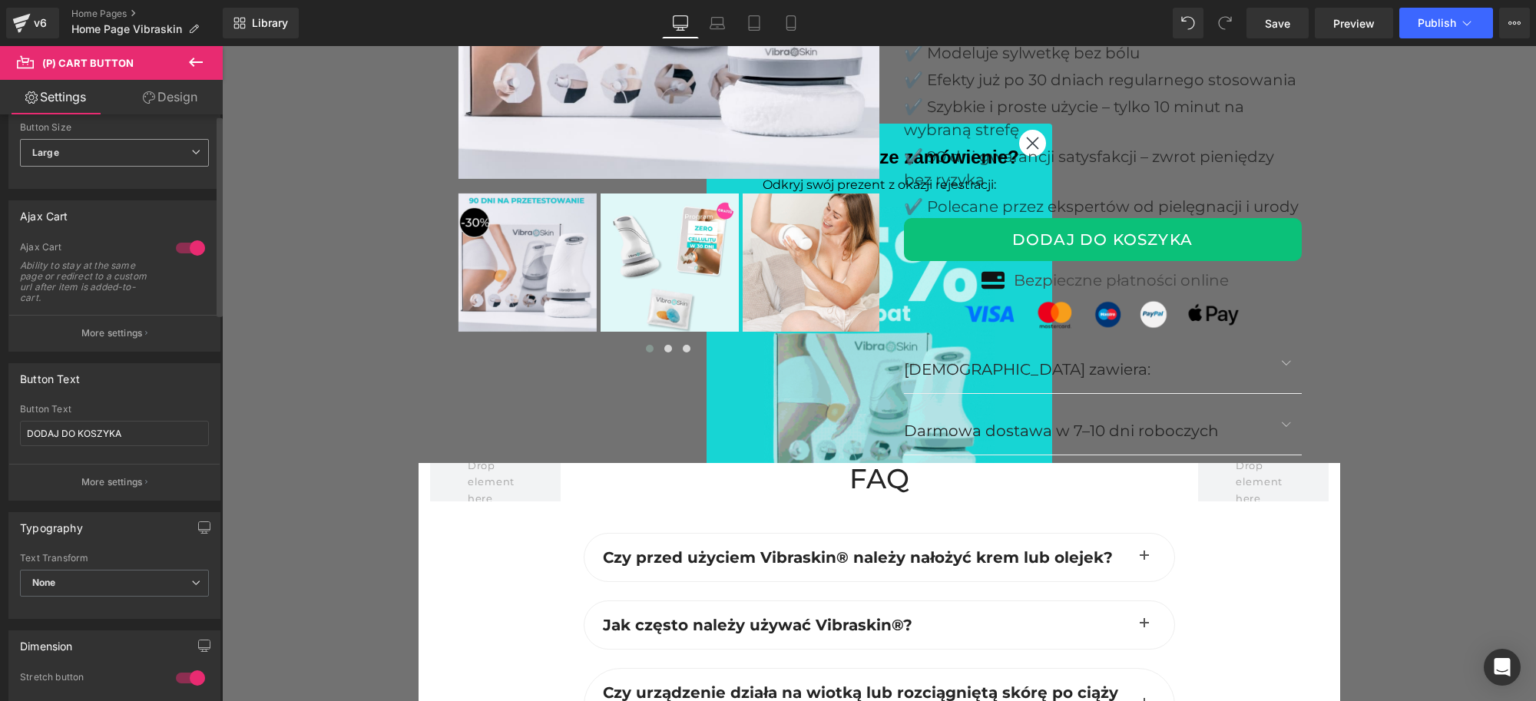
scroll to position [0, 0]
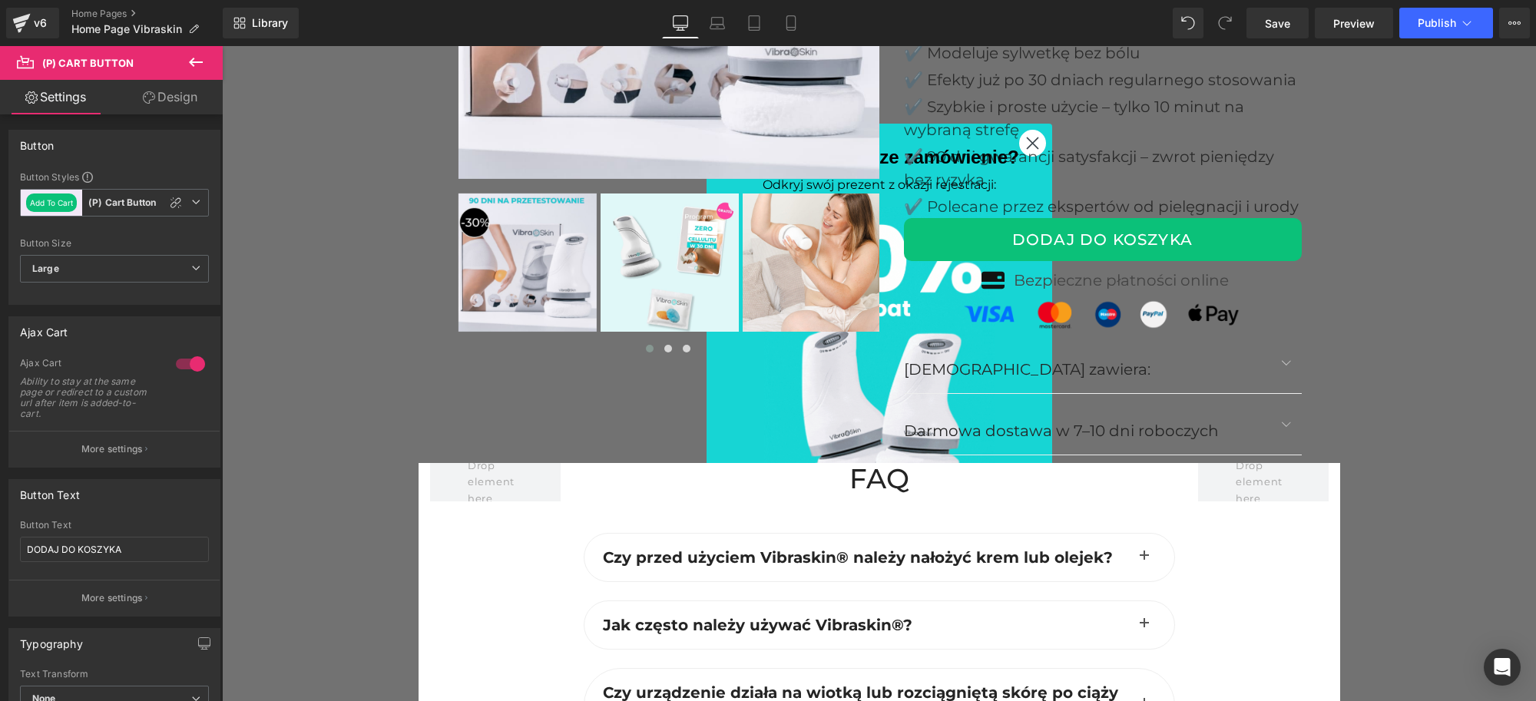
click at [144, 101] on icon at bounding box center [149, 97] width 12 height 12
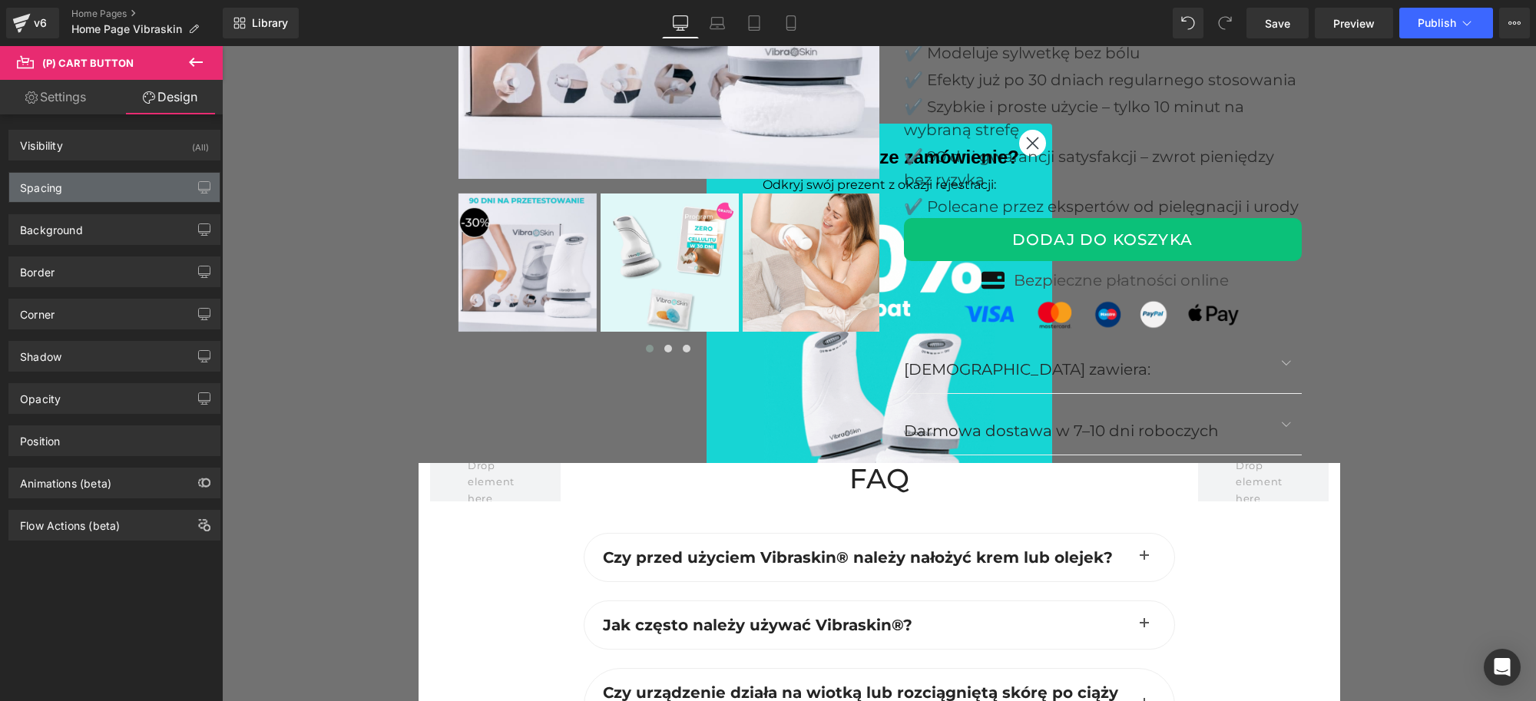
click at [58, 188] on div "Spacing" at bounding box center [41, 184] width 42 height 22
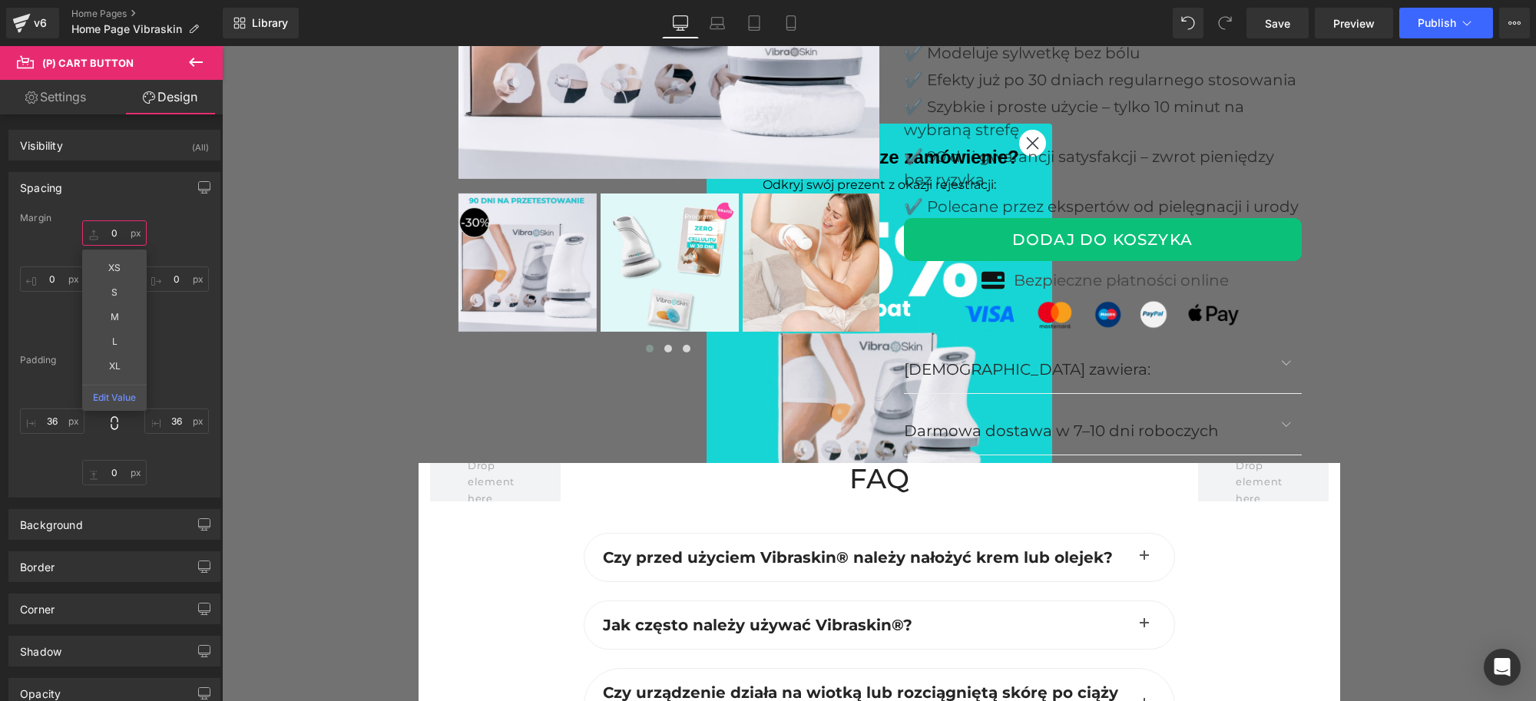
click at [111, 240] on input "text" at bounding box center [114, 232] width 65 height 25
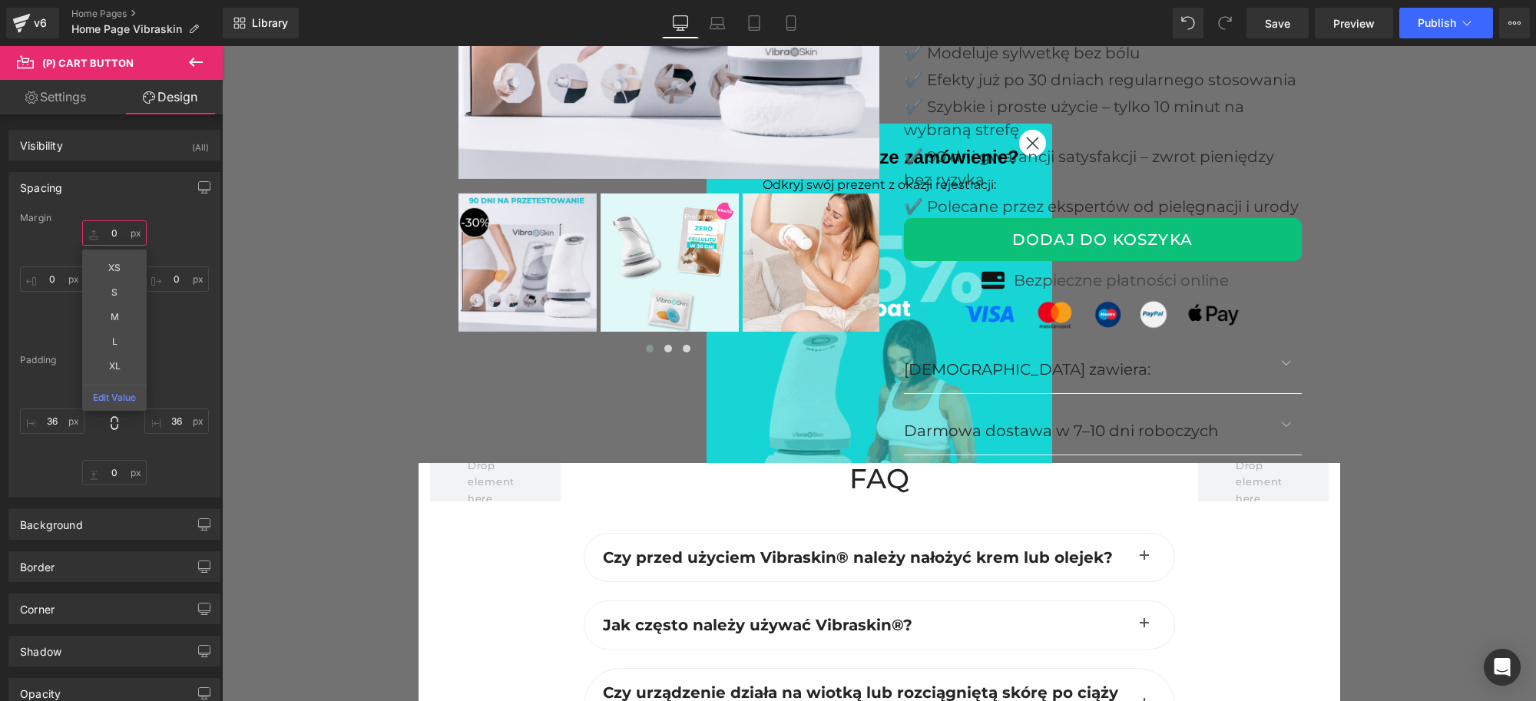
click at [124, 234] on input "text" at bounding box center [114, 232] width 65 height 25
type input "0"
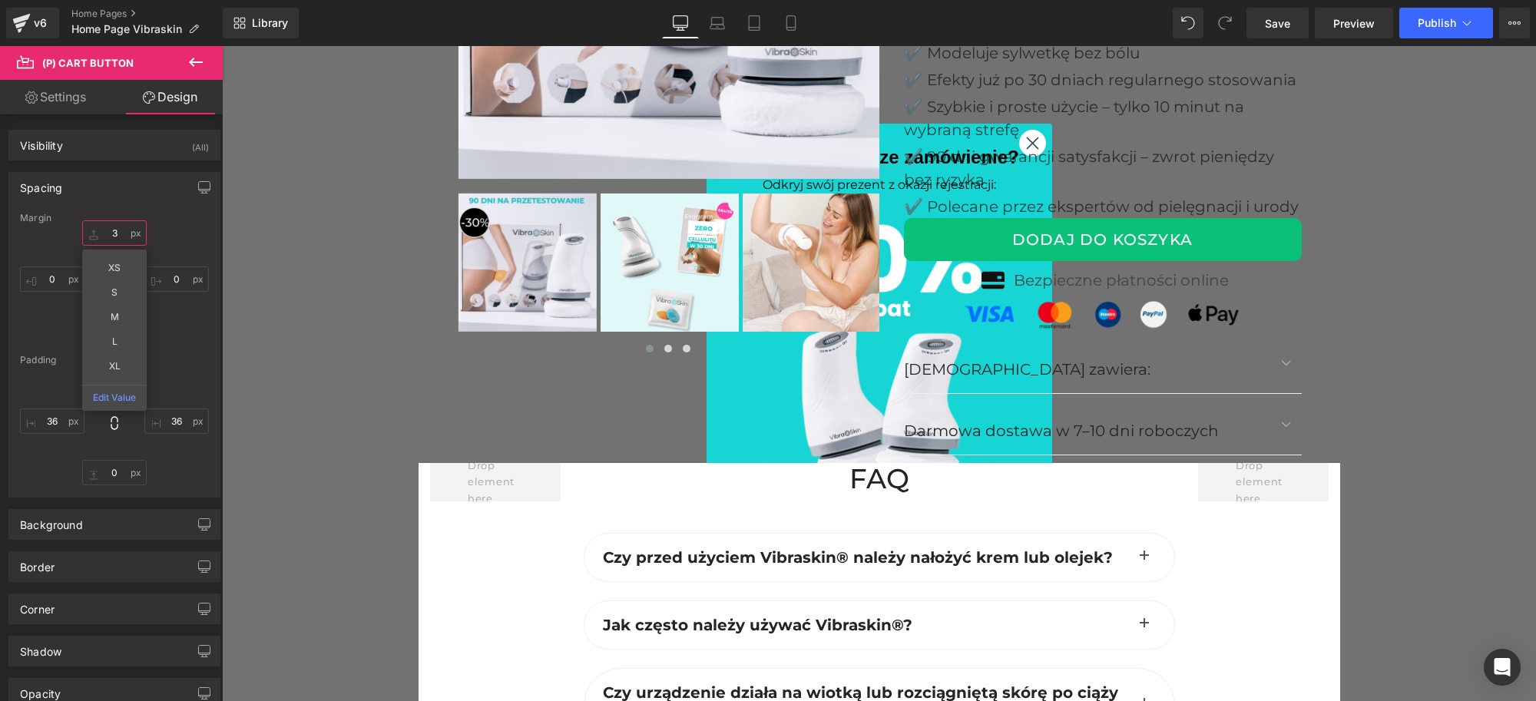
type input "30"
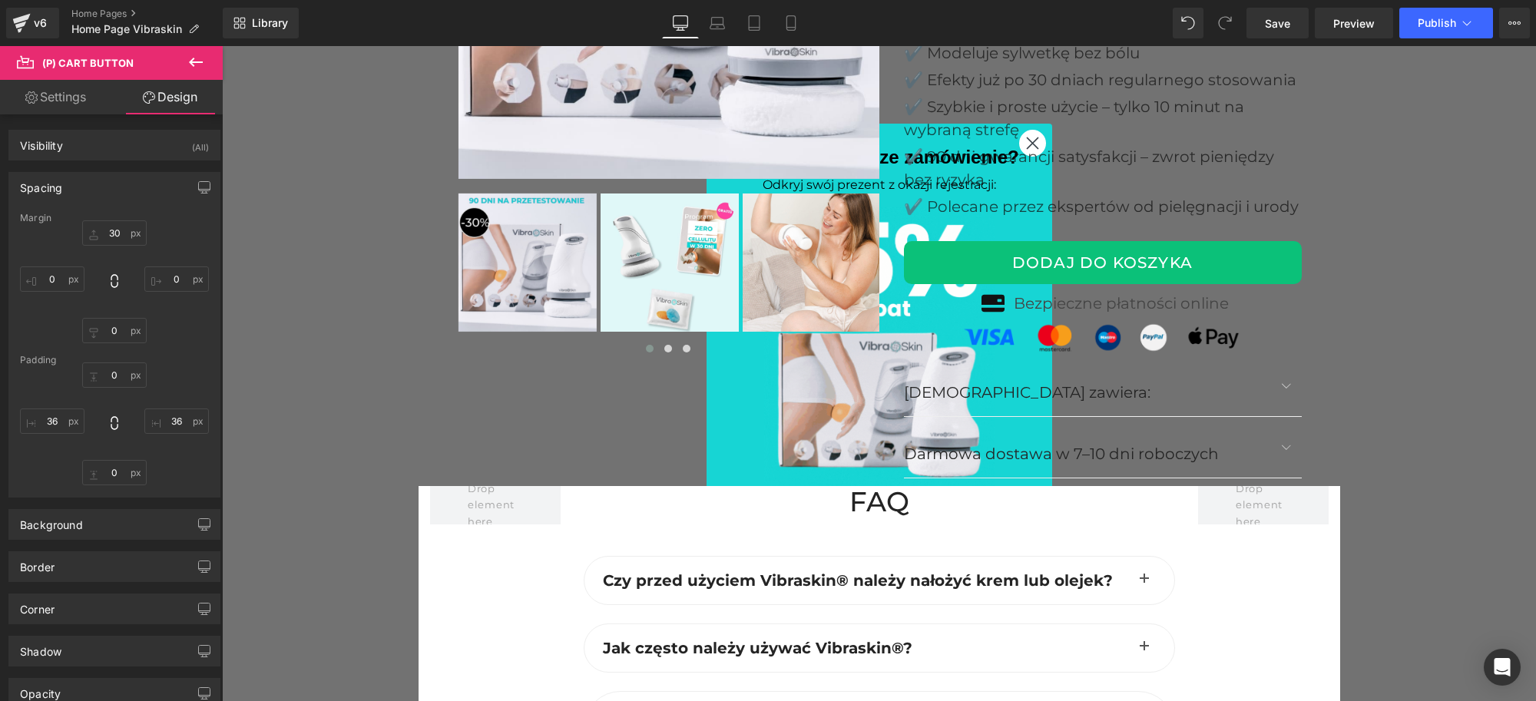
click at [138, 201] on div "Spacing" at bounding box center [114, 187] width 210 height 29
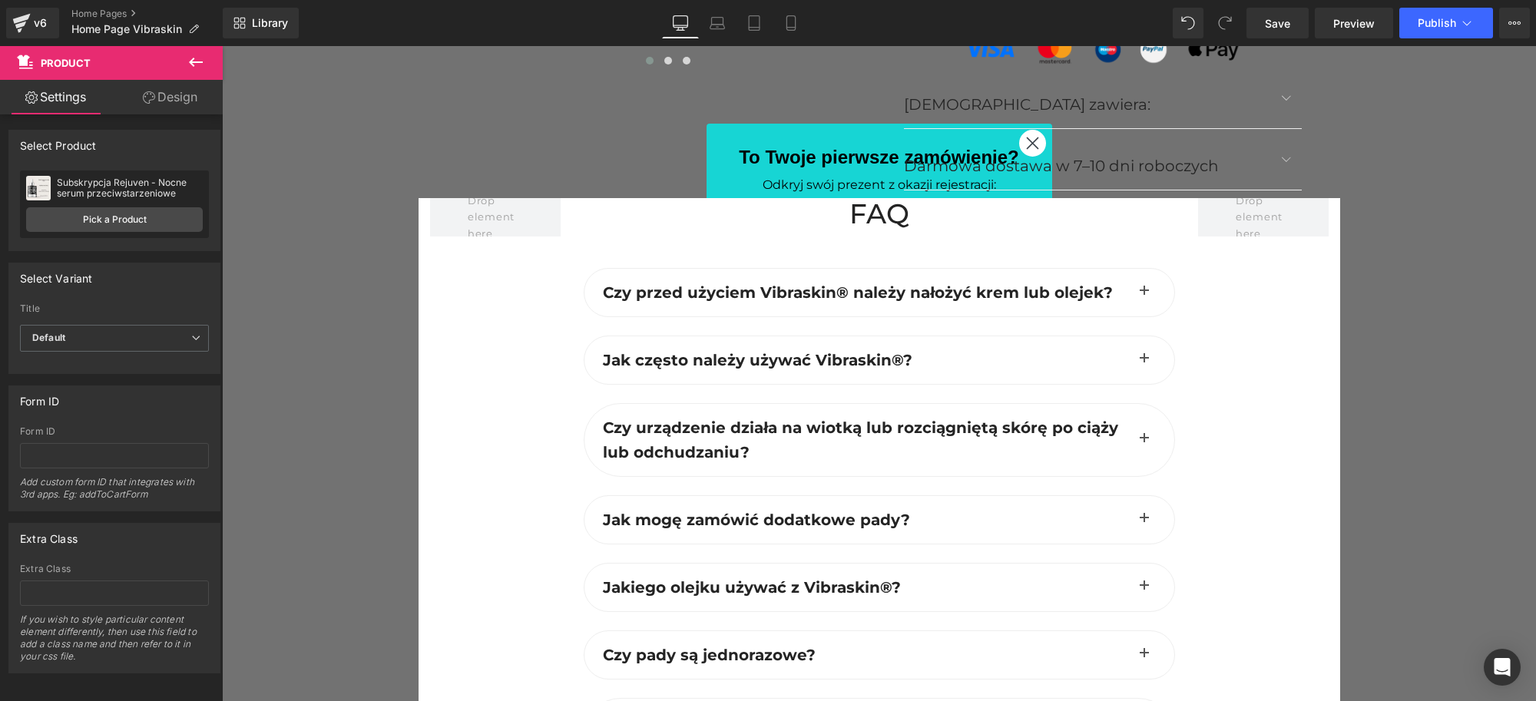
scroll to position [5377, 0]
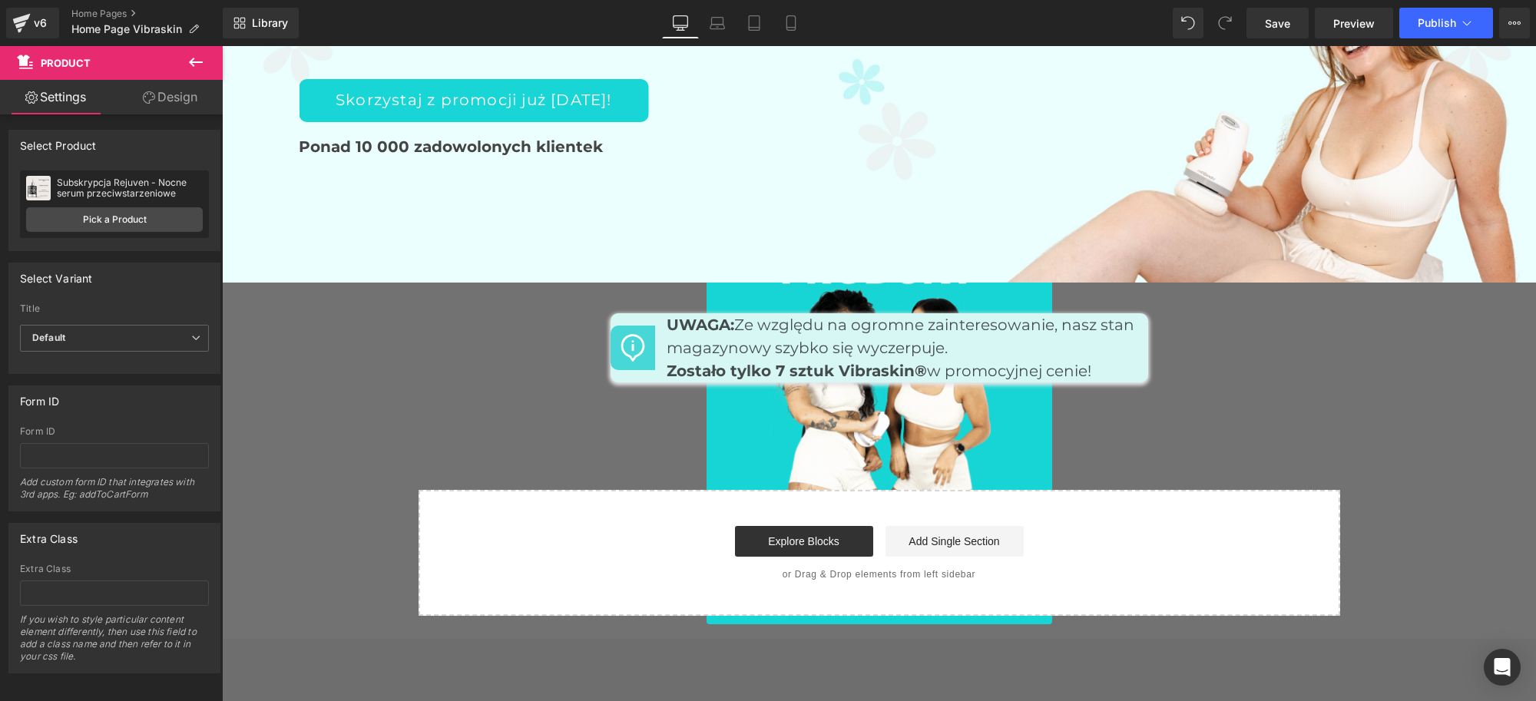
click at [634, 321] on span "Row" at bounding box center [646, 325] width 25 height 18
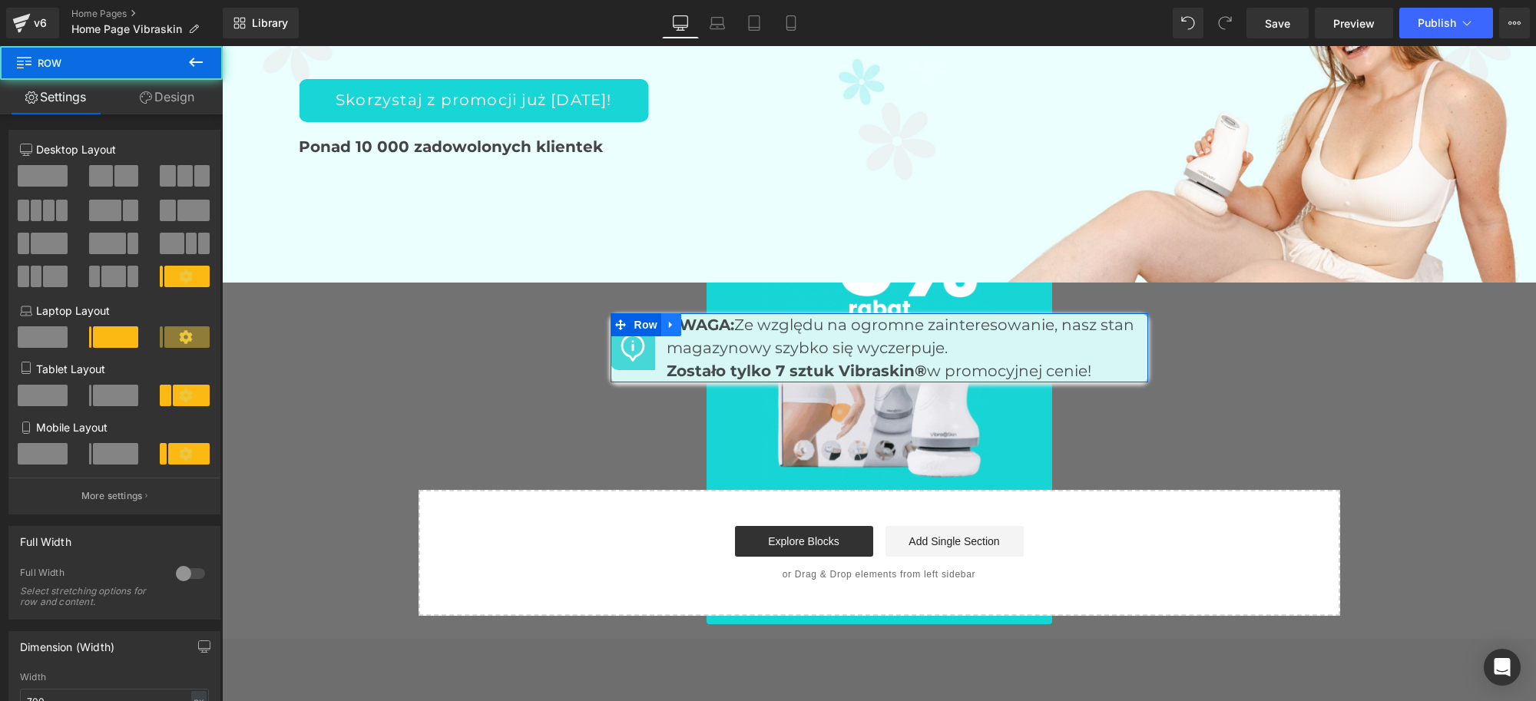
click at [669, 324] on icon at bounding box center [670, 325] width 3 height 7
click at [706, 323] on icon at bounding box center [711, 326] width 11 height 12
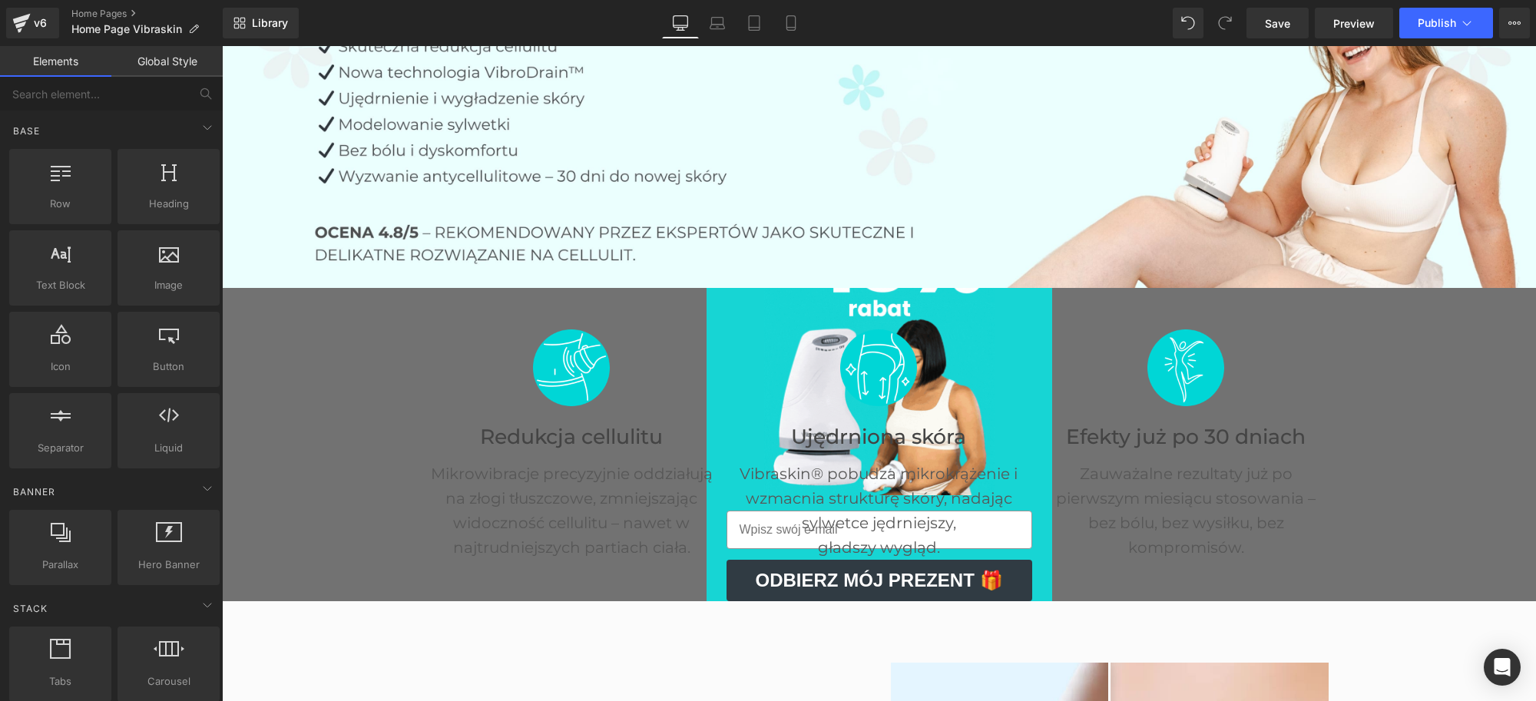
scroll to position [0, 0]
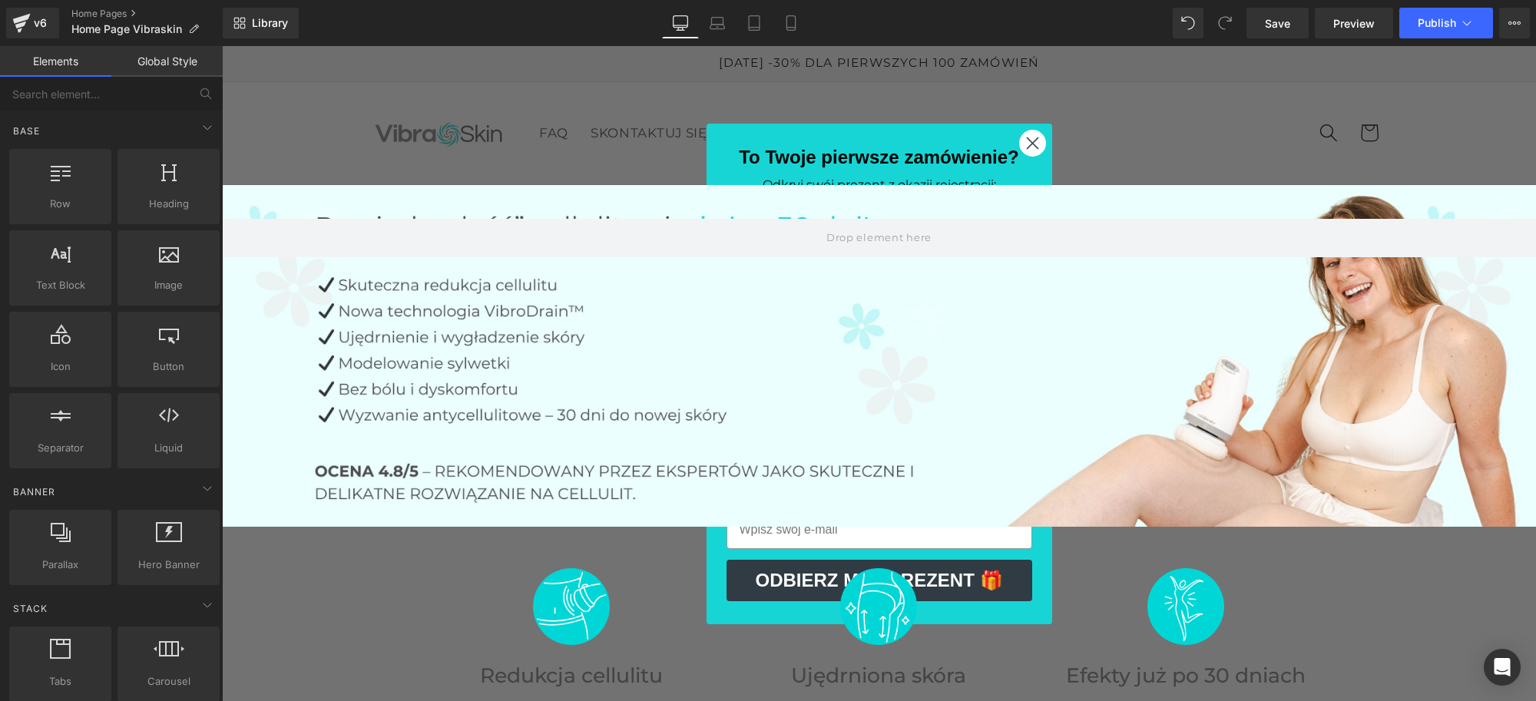
click at [1027, 147] on icon "Close dialog" at bounding box center [1032, 143] width 11 height 11
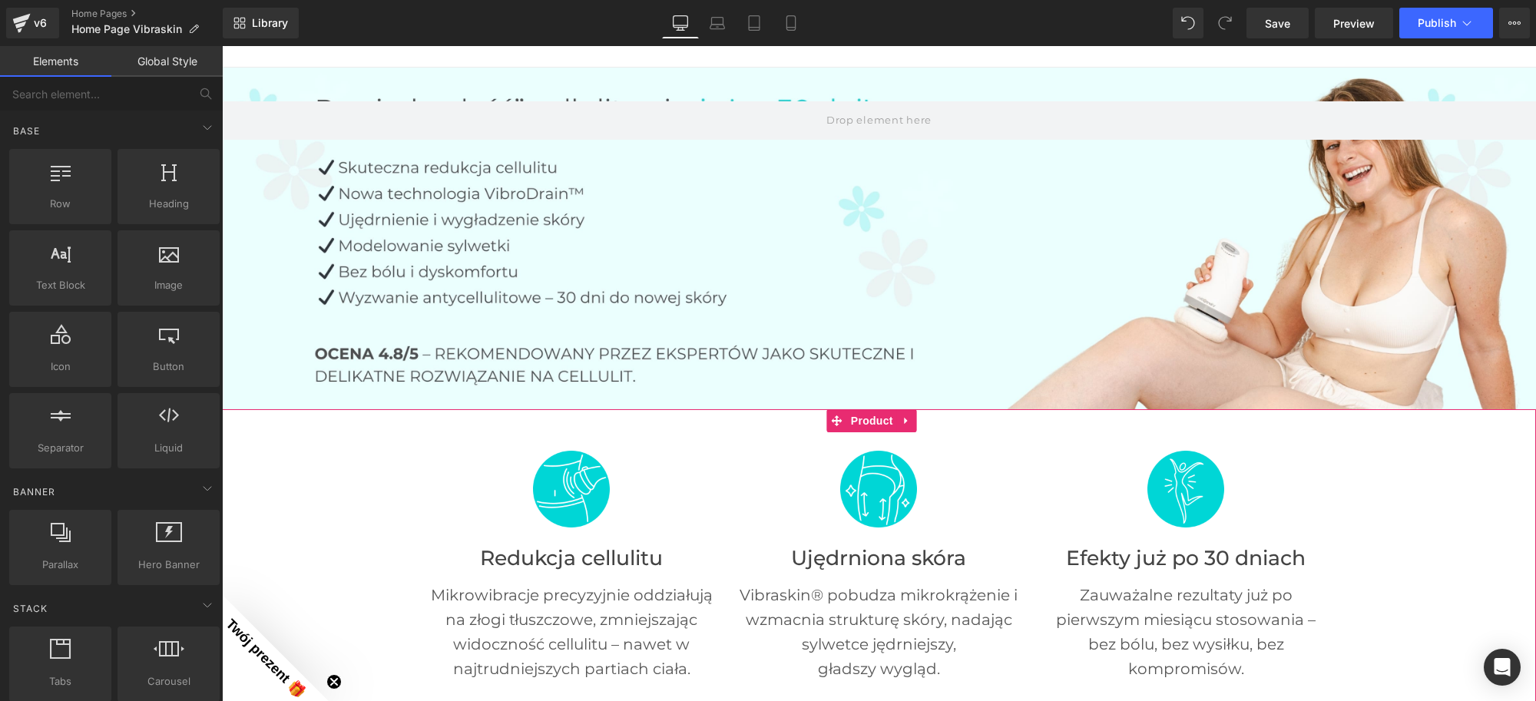
scroll to position [96, 0]
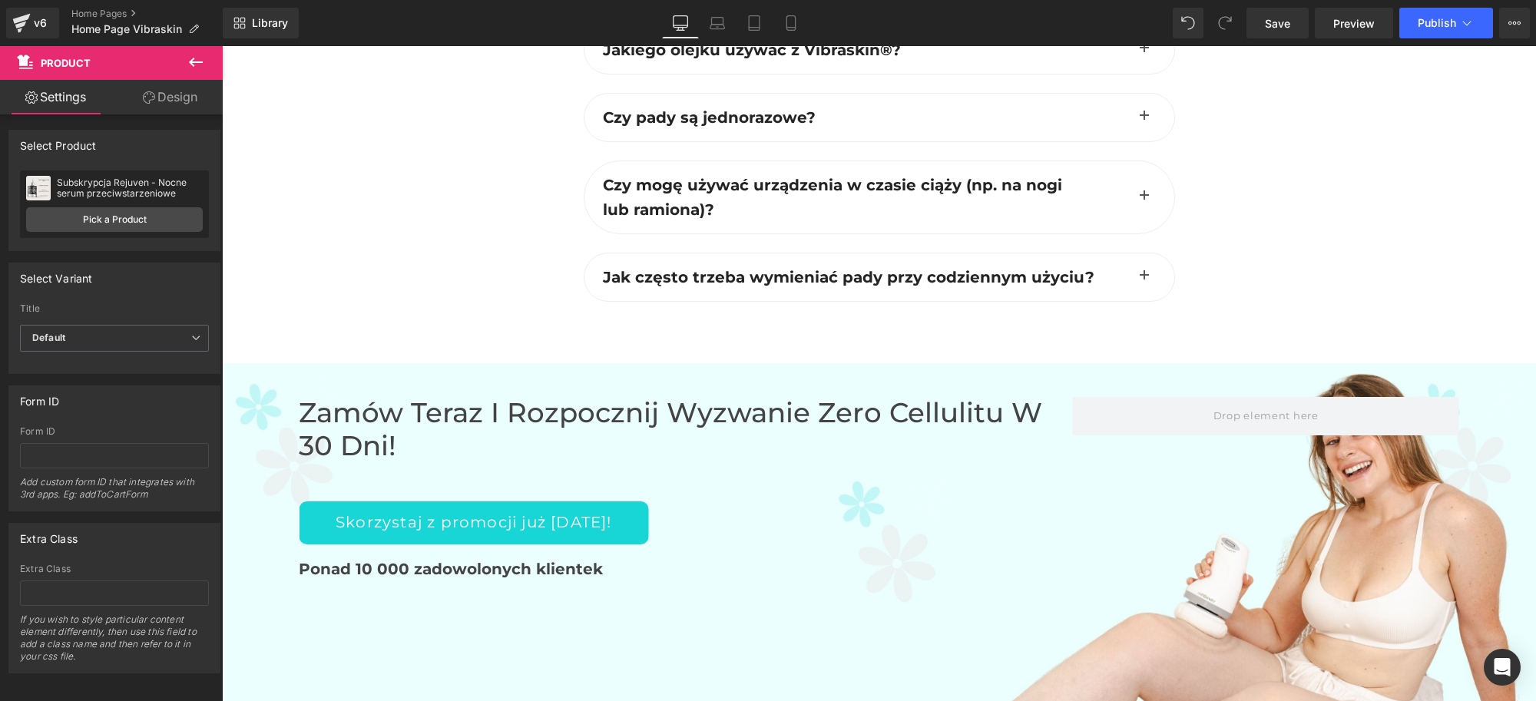
scroll to position [4929, 0]
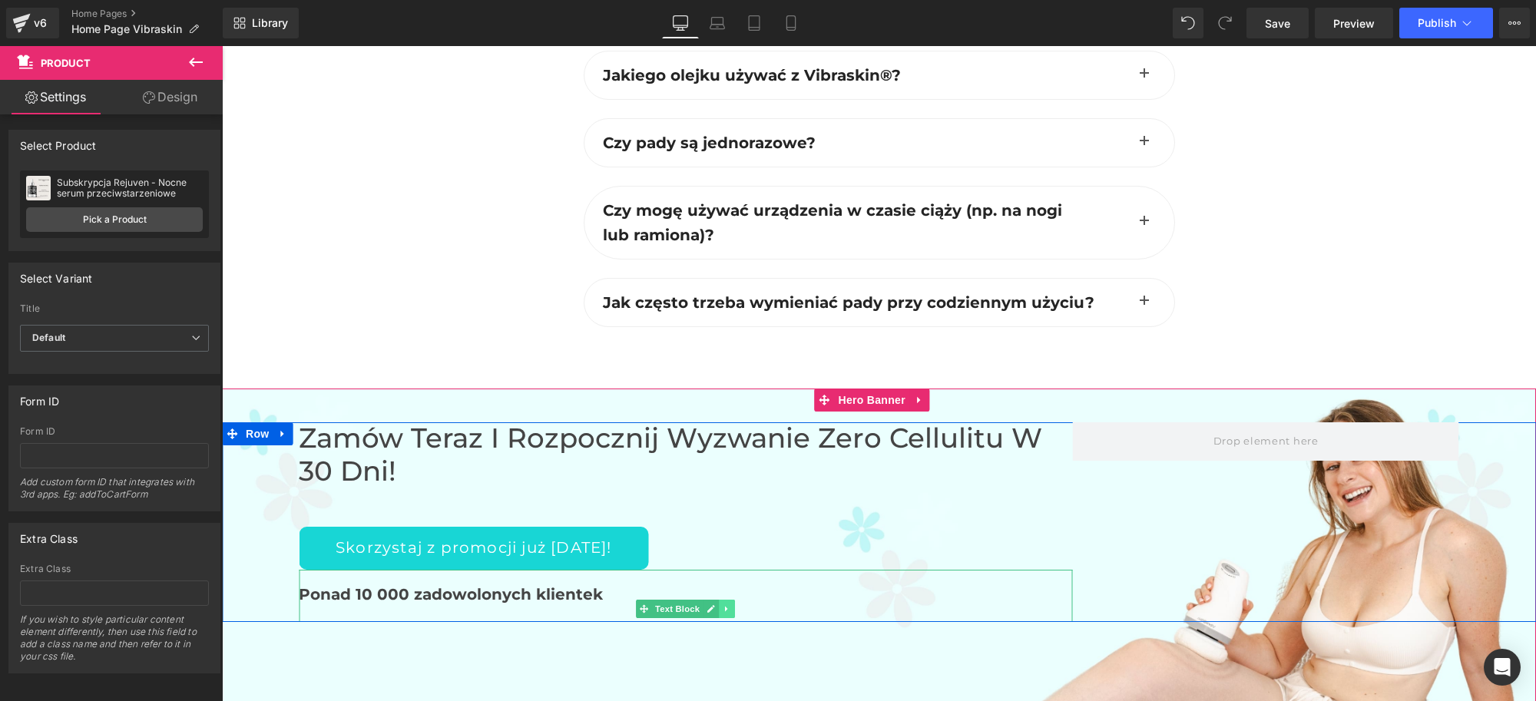
click at [723, 611] on icon at bounding box center [727, 609] width 8 height 9
click at [731, 605] on icon at bounding box center [735, 609] width 8 height 9
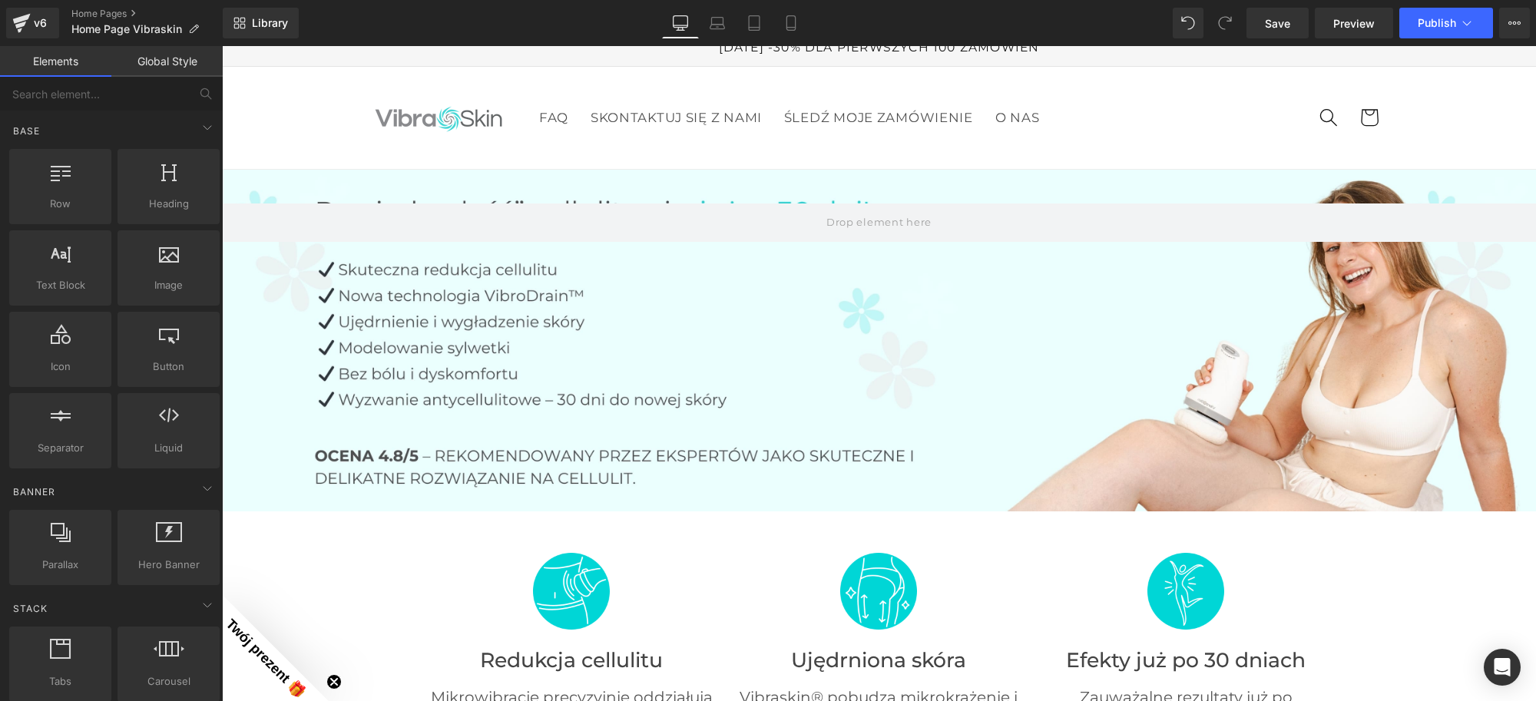
scroll to position [0, 0]
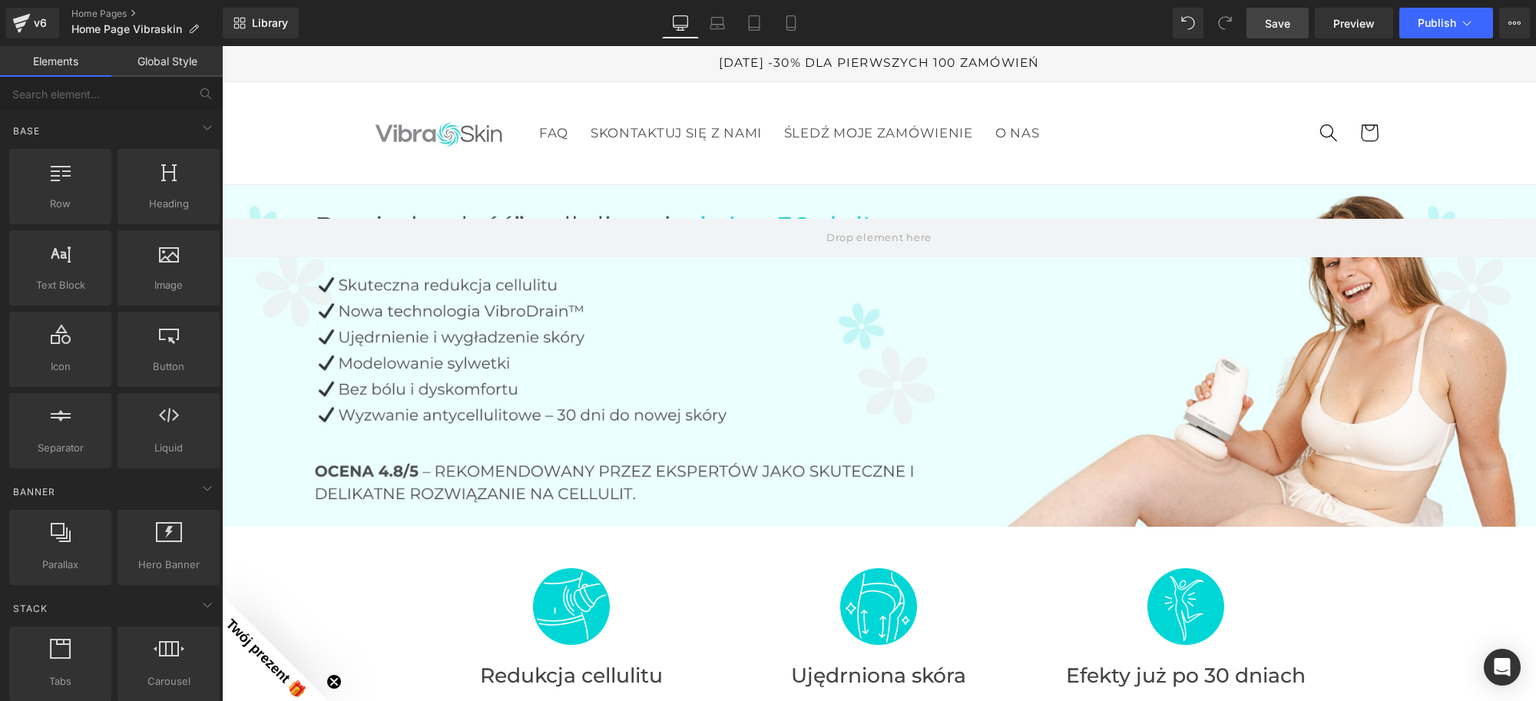
click at [1269, 32] on link "Save" at bounding box center [1278, 23] width 62 height 31
click at [1273, 28] on span "Save" at bounding box center [1277, 23] width 25 height 16
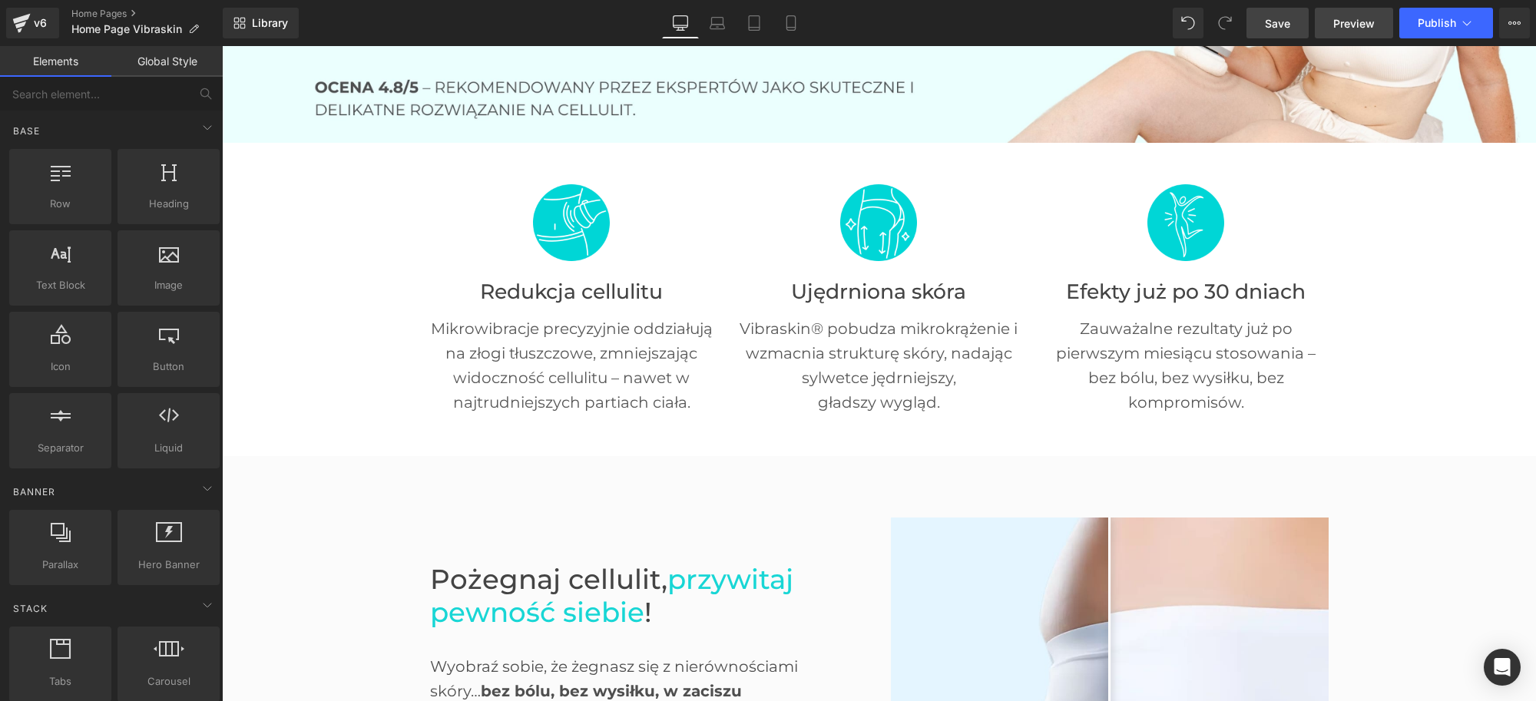
click at [1358, 22] on span "Preview" at bounding box center [1354, 23] width 41 height 16
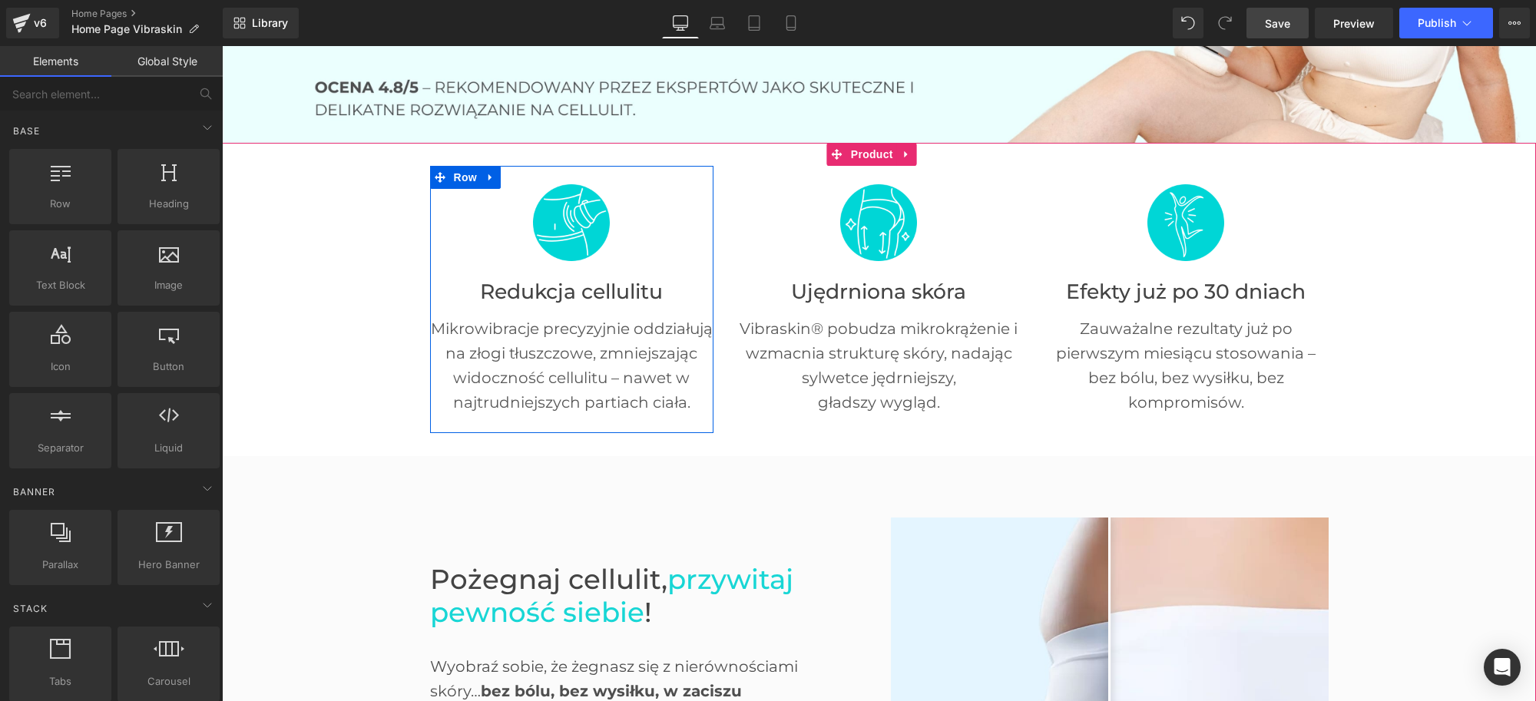
click at [565, 280] on span "Heading" at bounding box center [563, 282] width 41 height 18
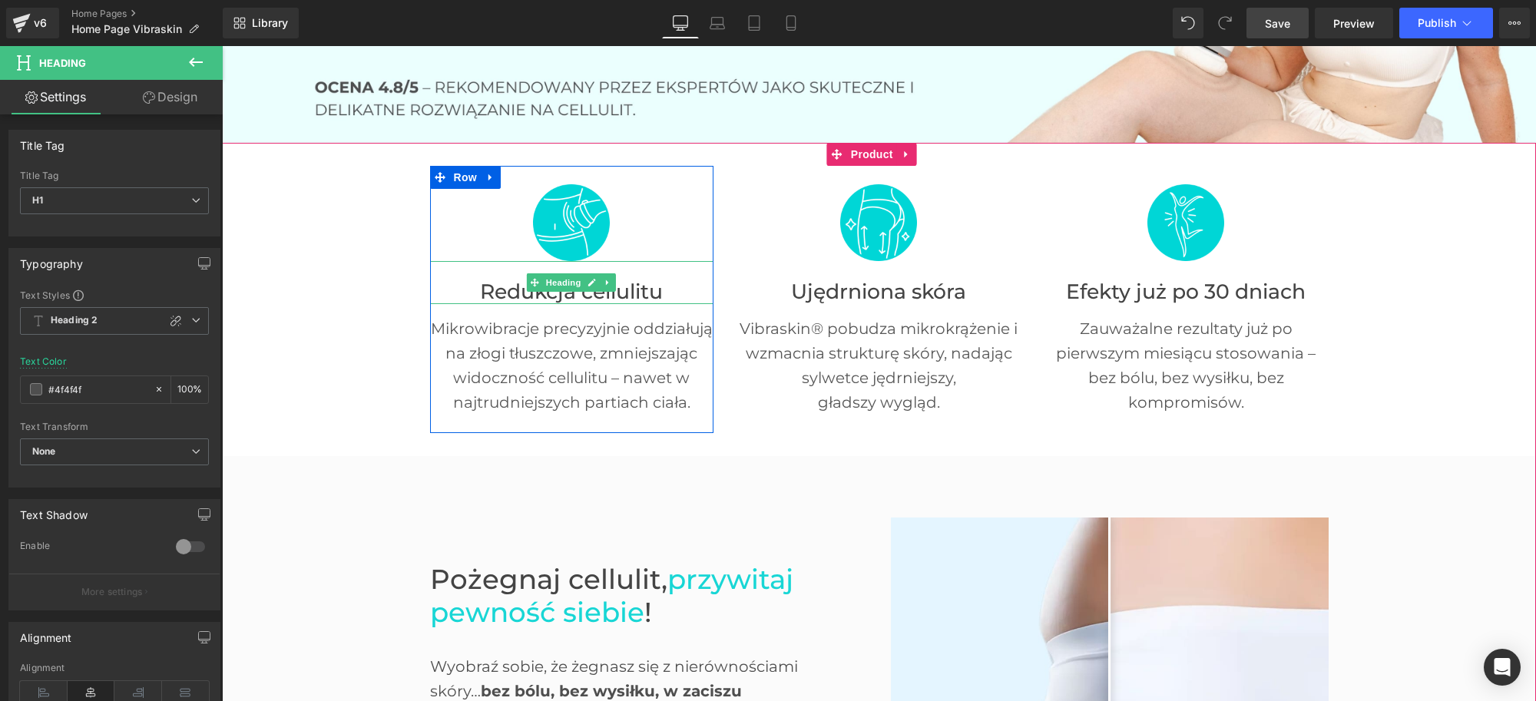
click at [498, 290] on font "Redukcja cellulitu" at bounding box center [571, 291] width 183 height 25
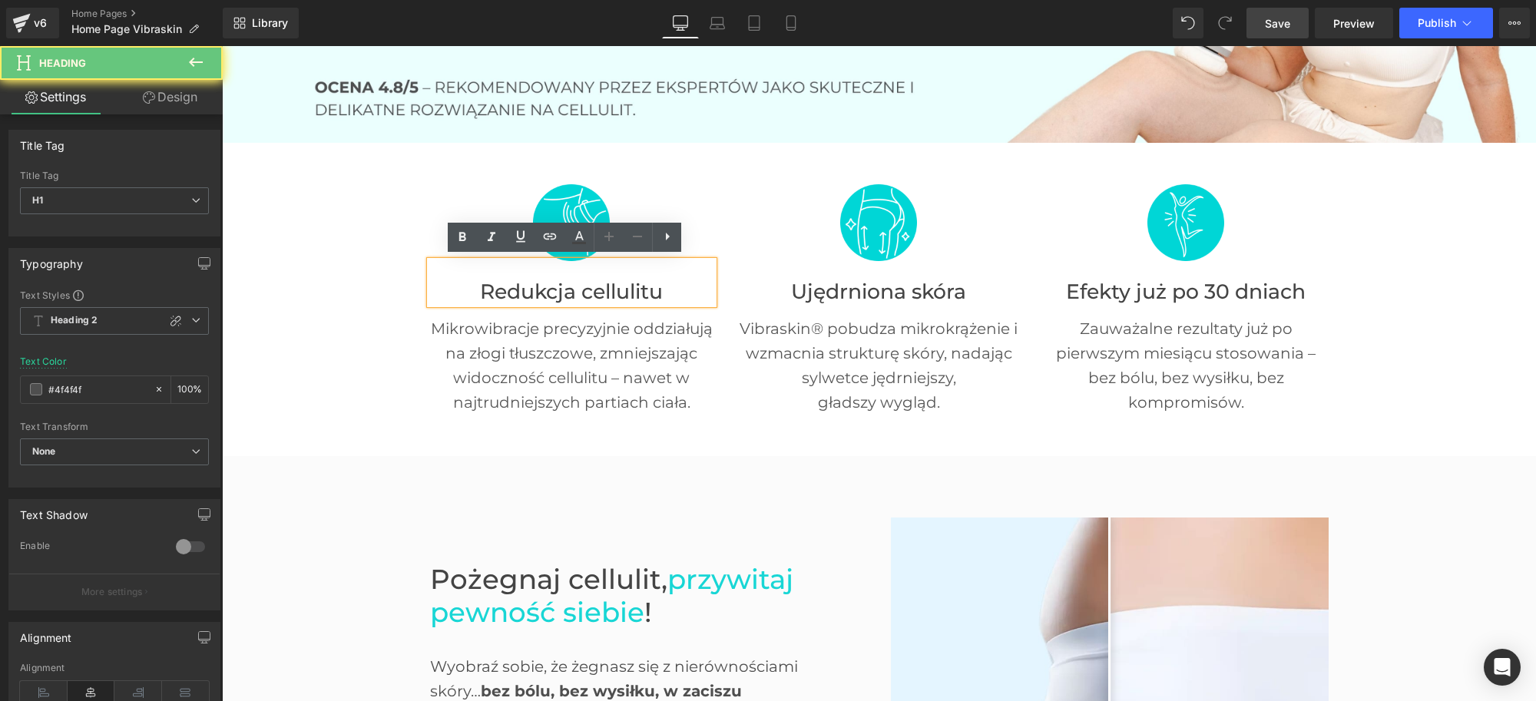
click at [498, 290] on font "Redukcja cellulitu" at bounding box center [571, 291] width 183 height 25
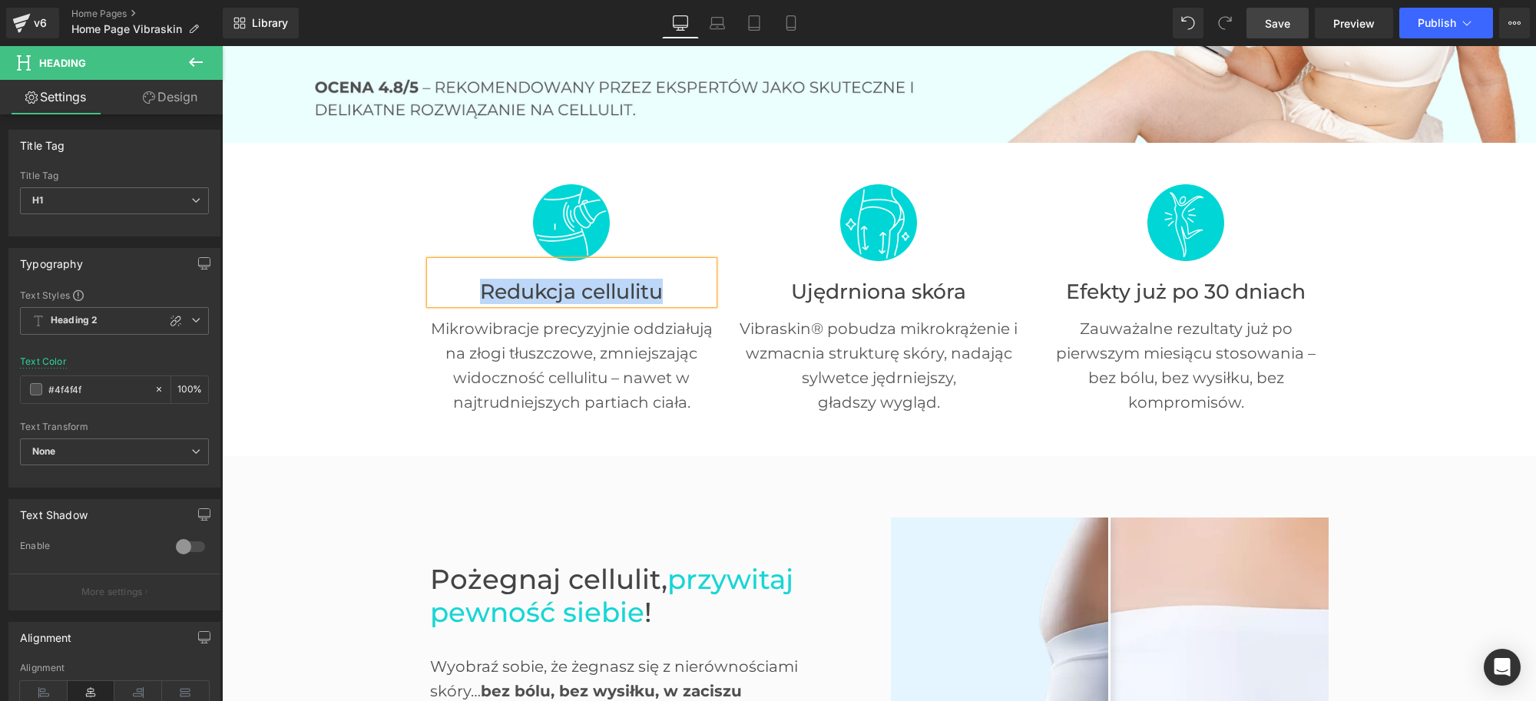
paste div
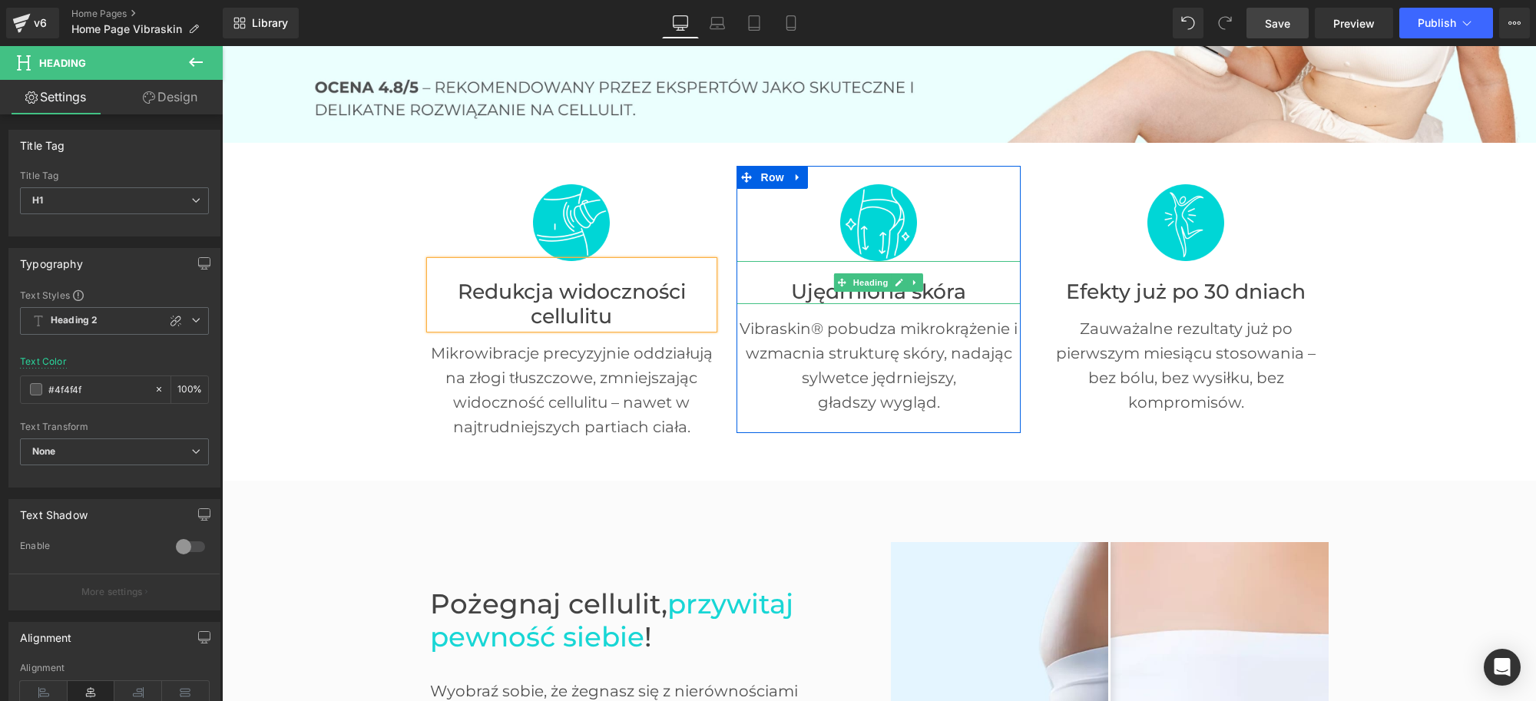
click at [863, 285] on span "Heading" at bounding box center [870, 282] width 41 height 18
click at [809, 290] on font "Ujędrniona skóra" at bounding box center [878, 291] width 175 height 25
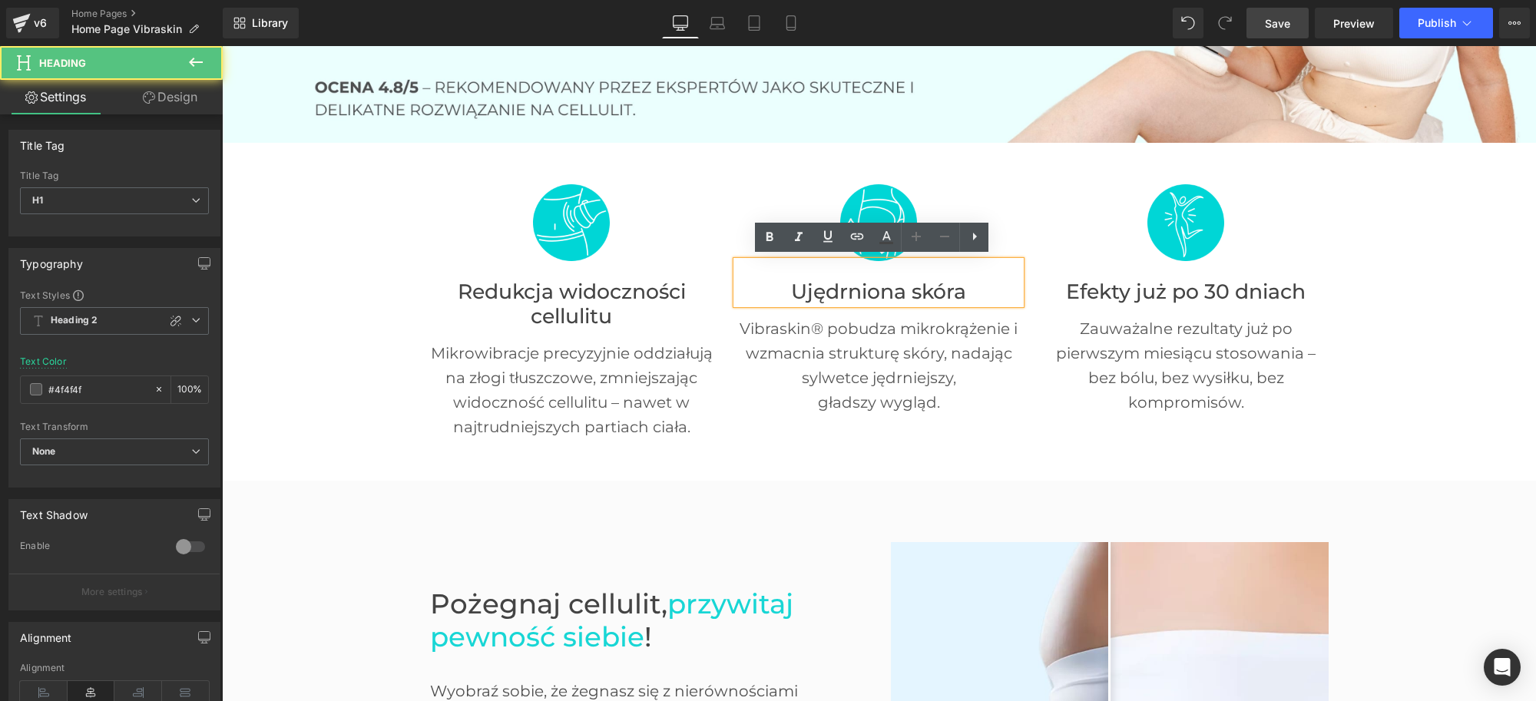
click at [823, 285] on font "Ujędrniona skóra" at bounding box center [878, 291] width 175 height 25
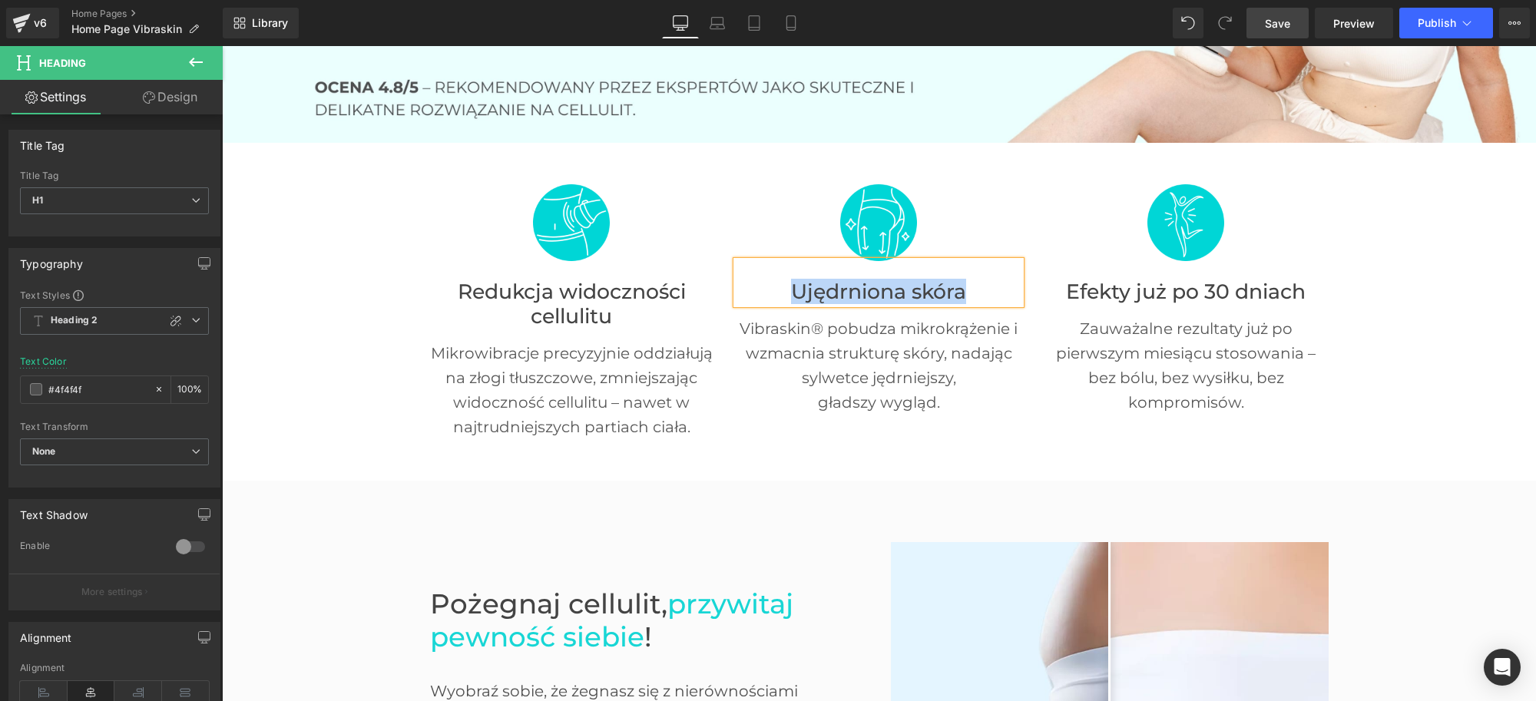
paste div
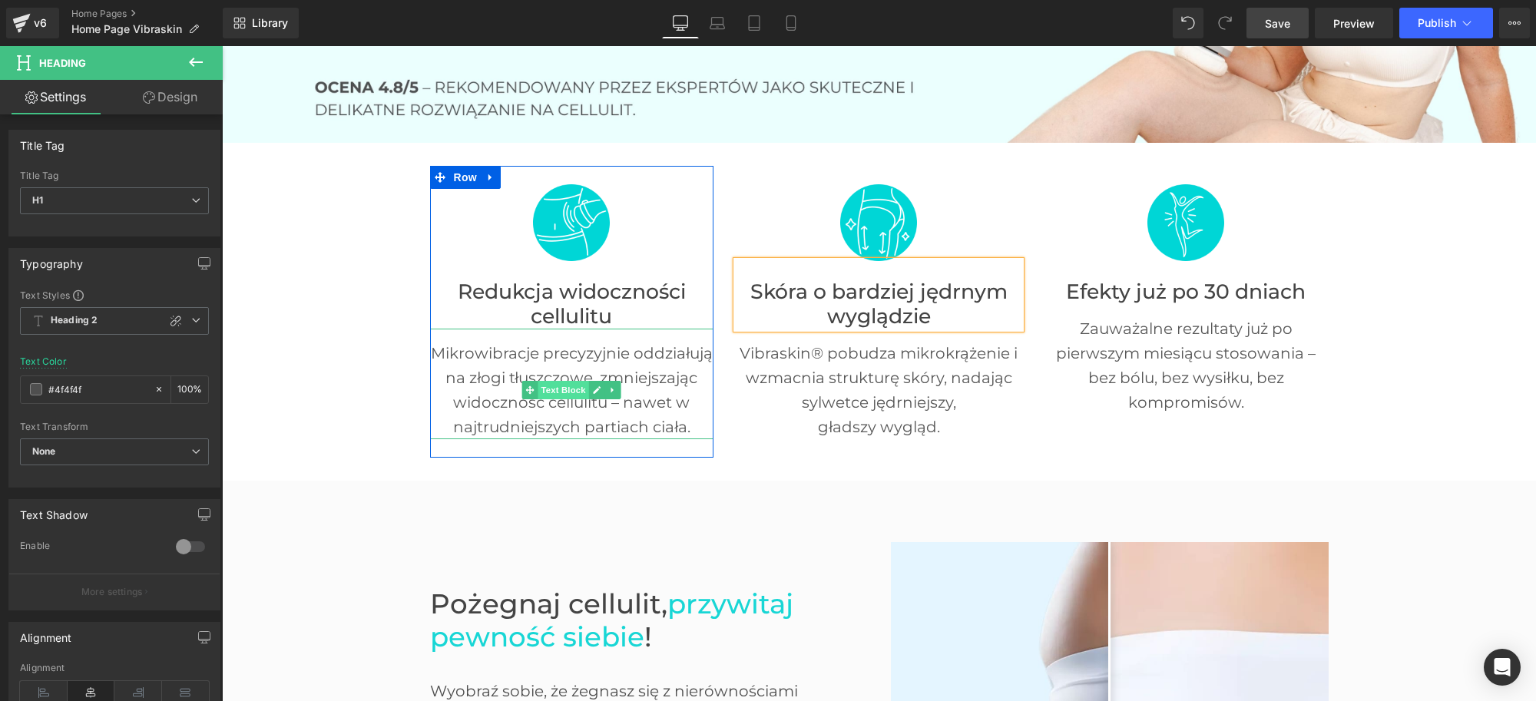
click at [565, 389] on span "Text Block" at bounding box center [563, 390] width 51 height 18
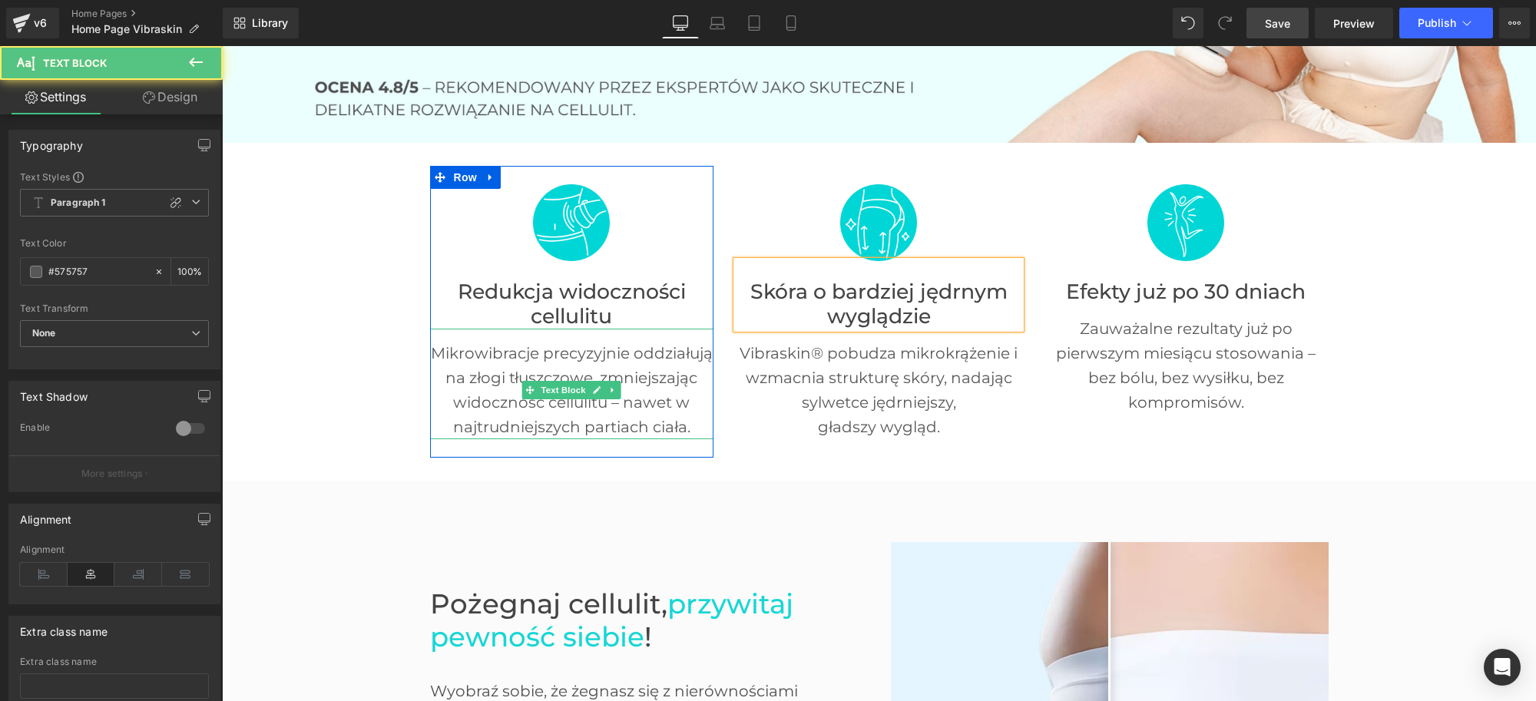
click at [575, 343] on p "Mikrowibracje precyzyjnie oddziałują na złogi tłuszczowe, zmniejszając widoczno…" at bounding box center [572, 390] width 284 height 98
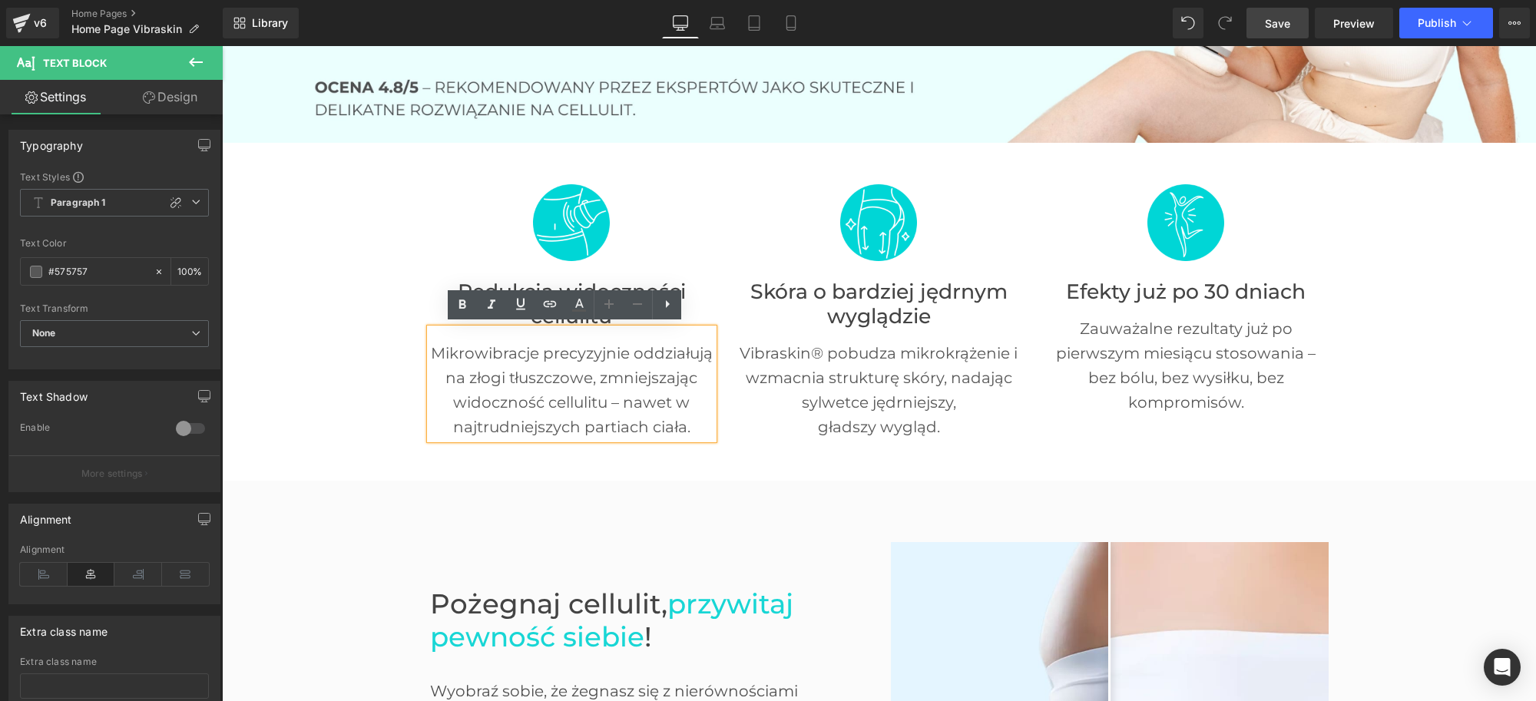
click at [582, 347] on p "Mikrowibracje precyzyjnie oddziałują na złogi tłuszczowe, zmniejszając widoczno…" at bounding box center [572, 390] width 284 height 98
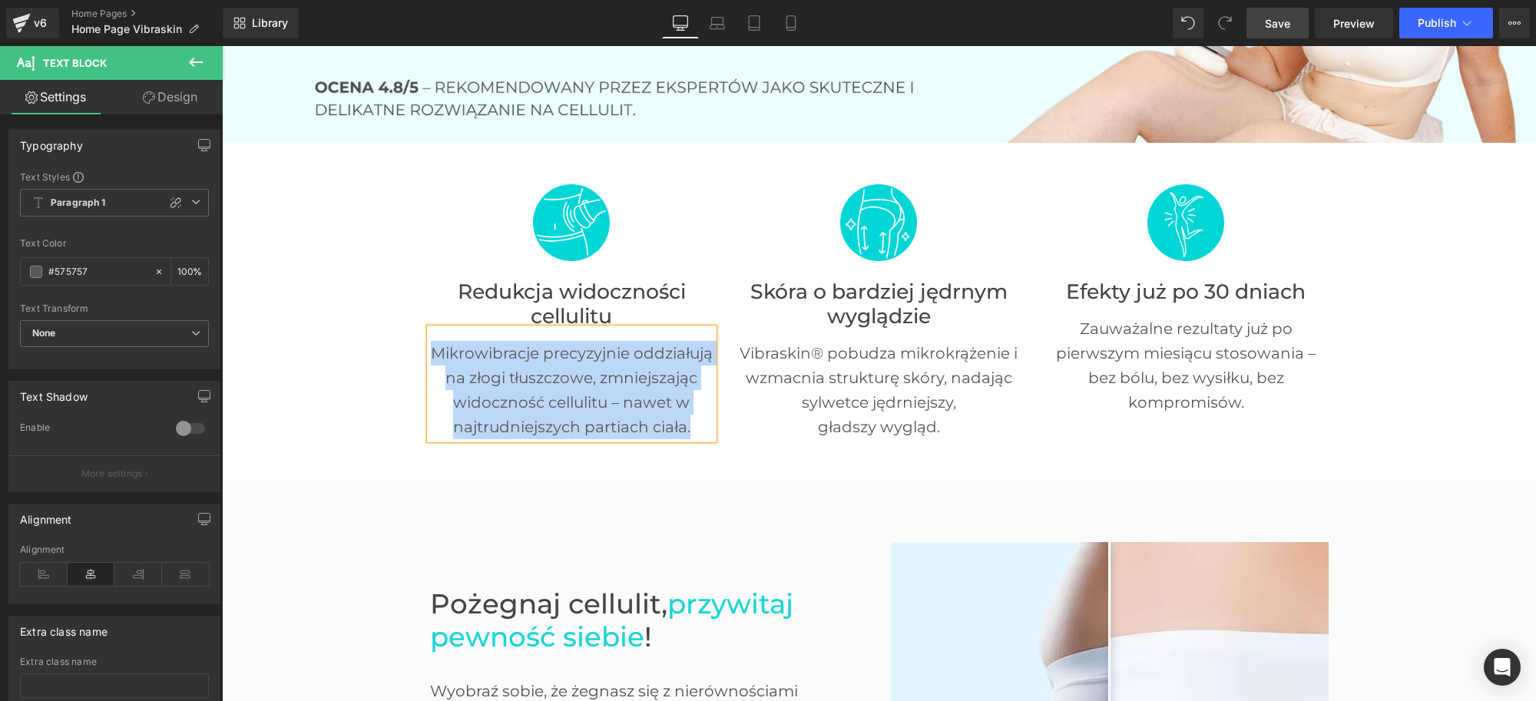
paste div
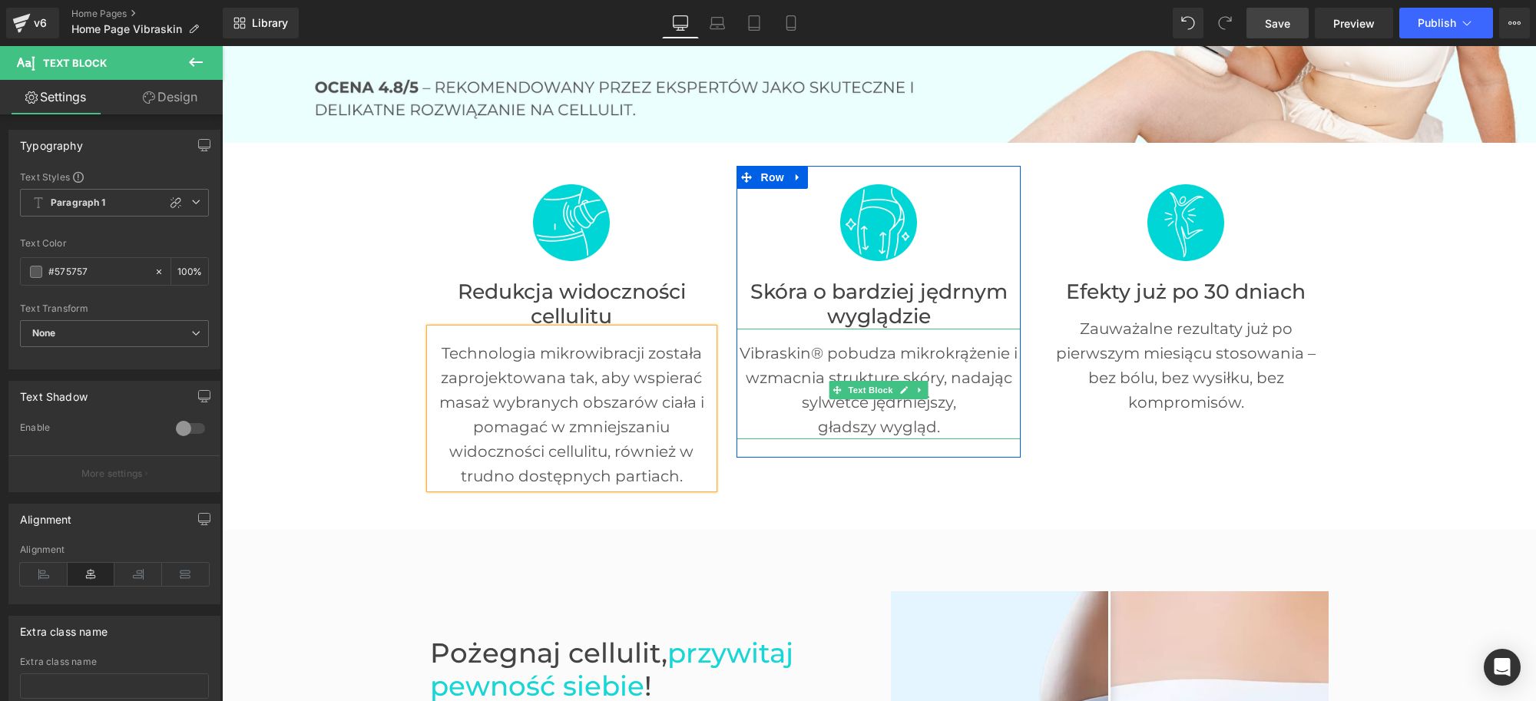
click at [866, 386] on span "Text Block" at bounding box center [871, 390] width 51 height 18
click at [794, 353] on p "Vibraskin® pobudza mikrokrążenie i wzmacnia strukturę skóry, nadając sylwetce j…" at bounding box center [879, 378] width 284 height 74
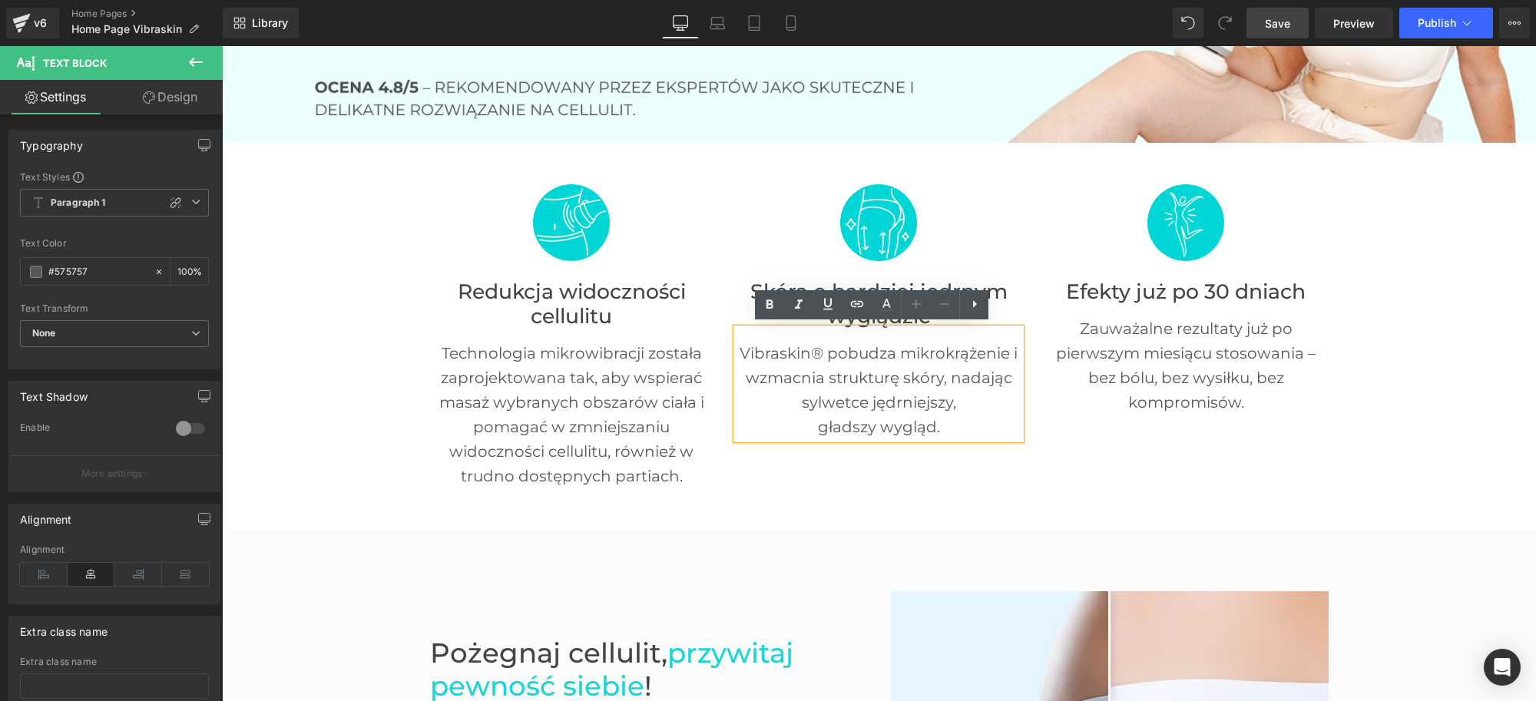
click at [800, 348] on p "Vibraskin® pobudza mikrokrążenie i wzmacnia strukturę skóry, nadając sylwetce j…" at bounding box center [879, 378] width 284 height 74
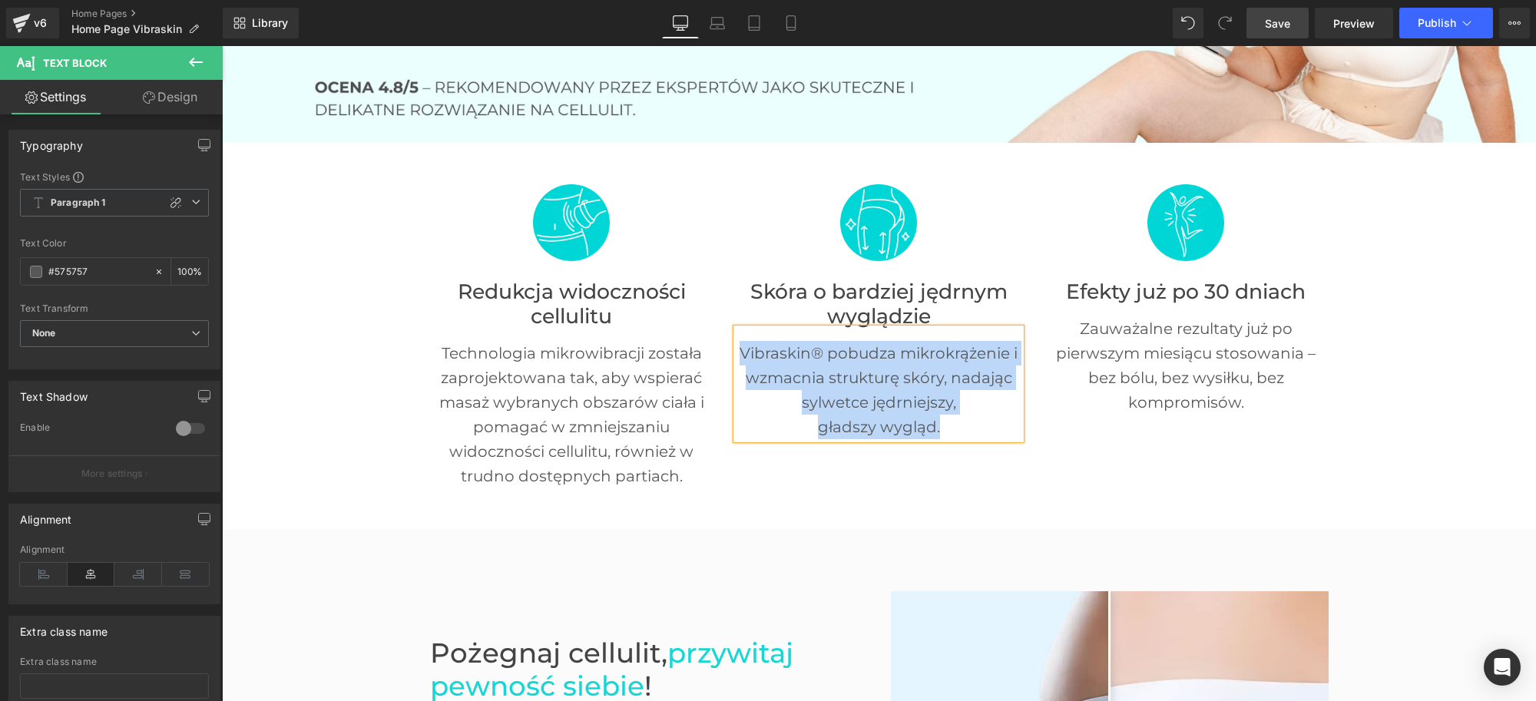
paste div
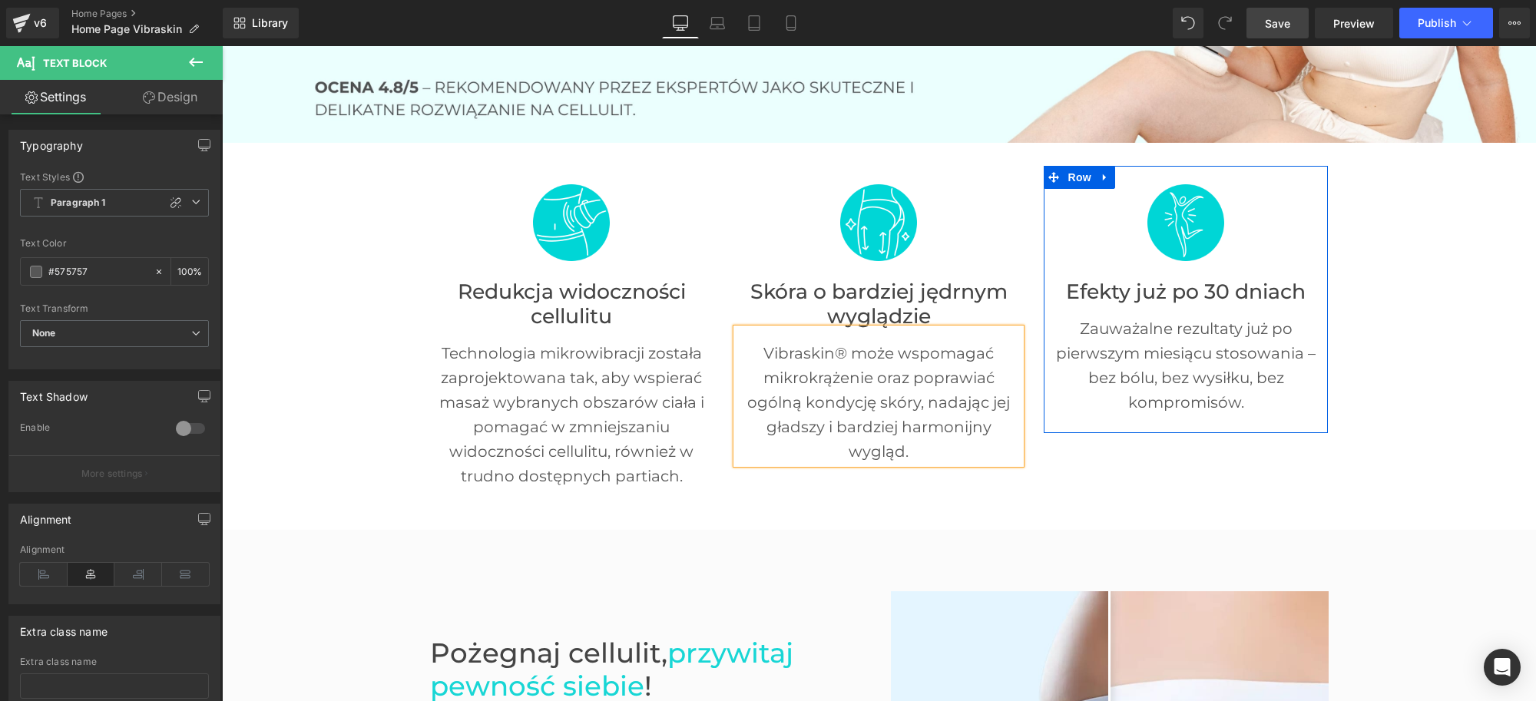
click at [1116, 290] on font "Efekty już po 30 dniach" at bounding box center [1186, 291] width 240 height 25
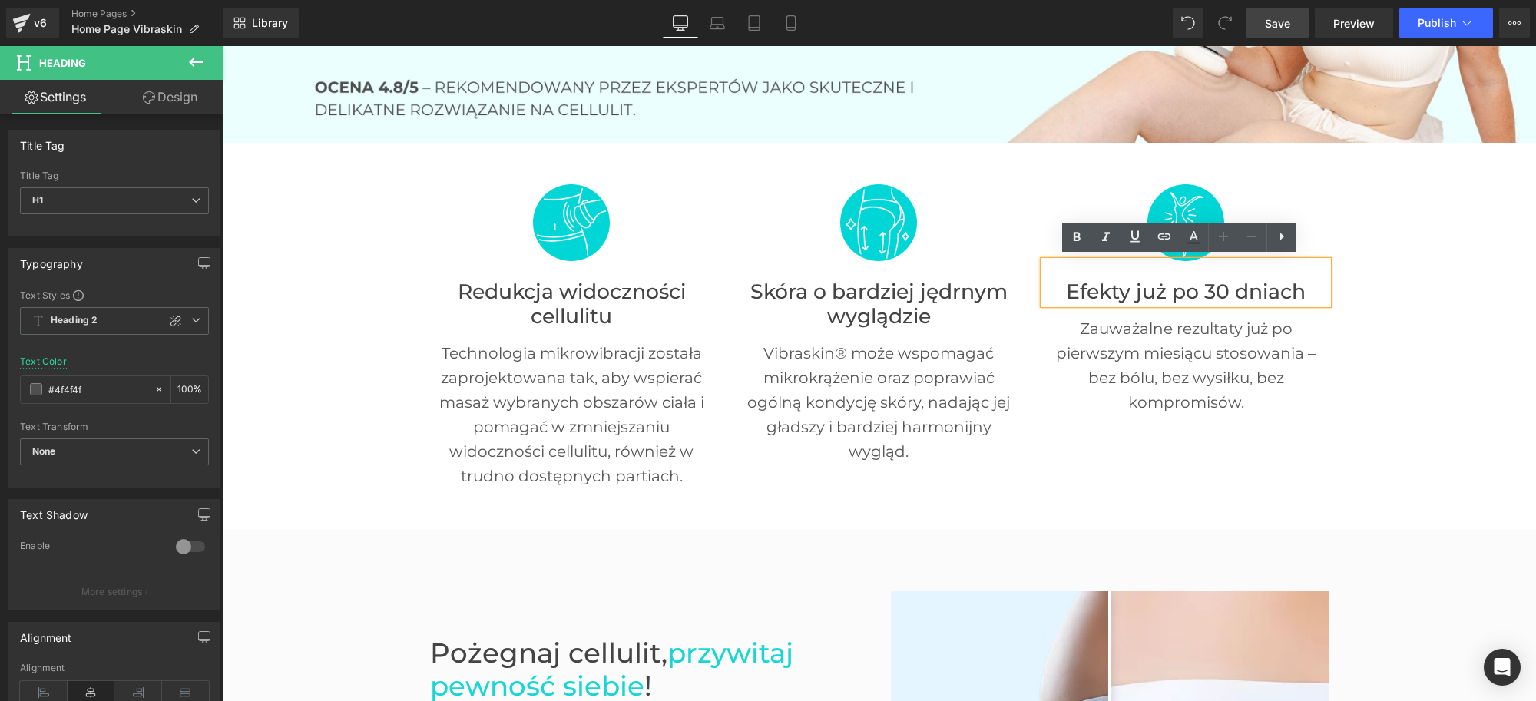
click at [1174, 283] on font "Efekty już po 30 dniach" at bounding box center [1186, 291] width 240 height 25
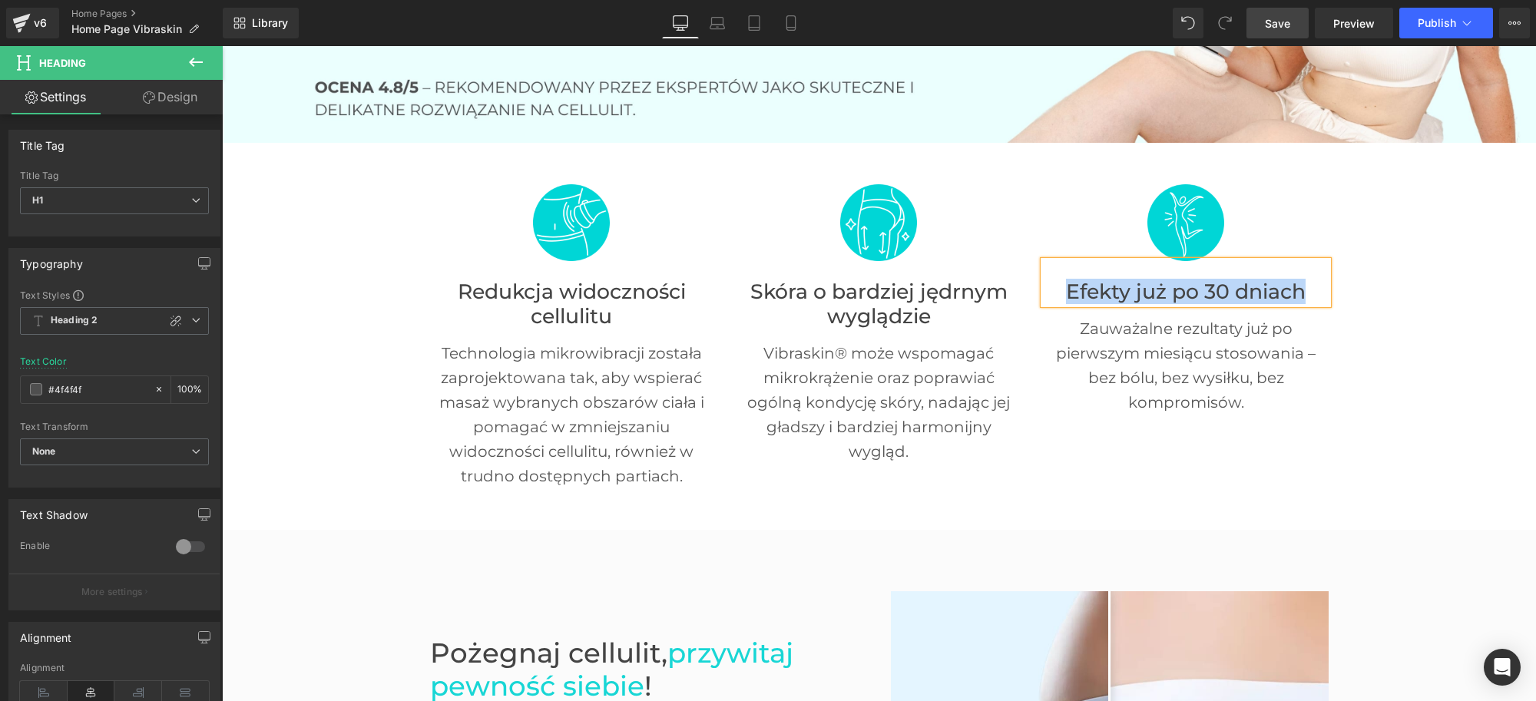
paste div
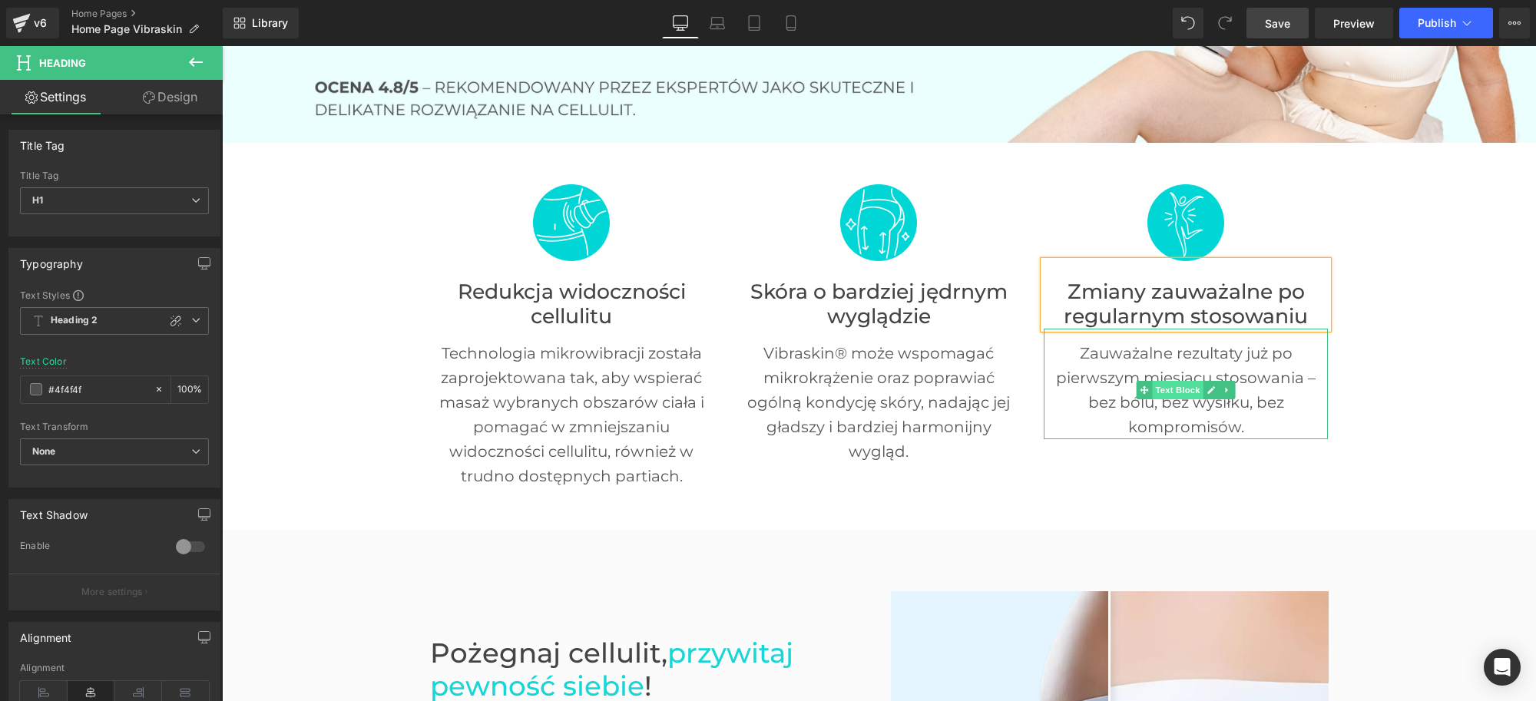
click at [1181, 393] on span "Text Block" at bounding box center [1178, 390] width 51 height 18
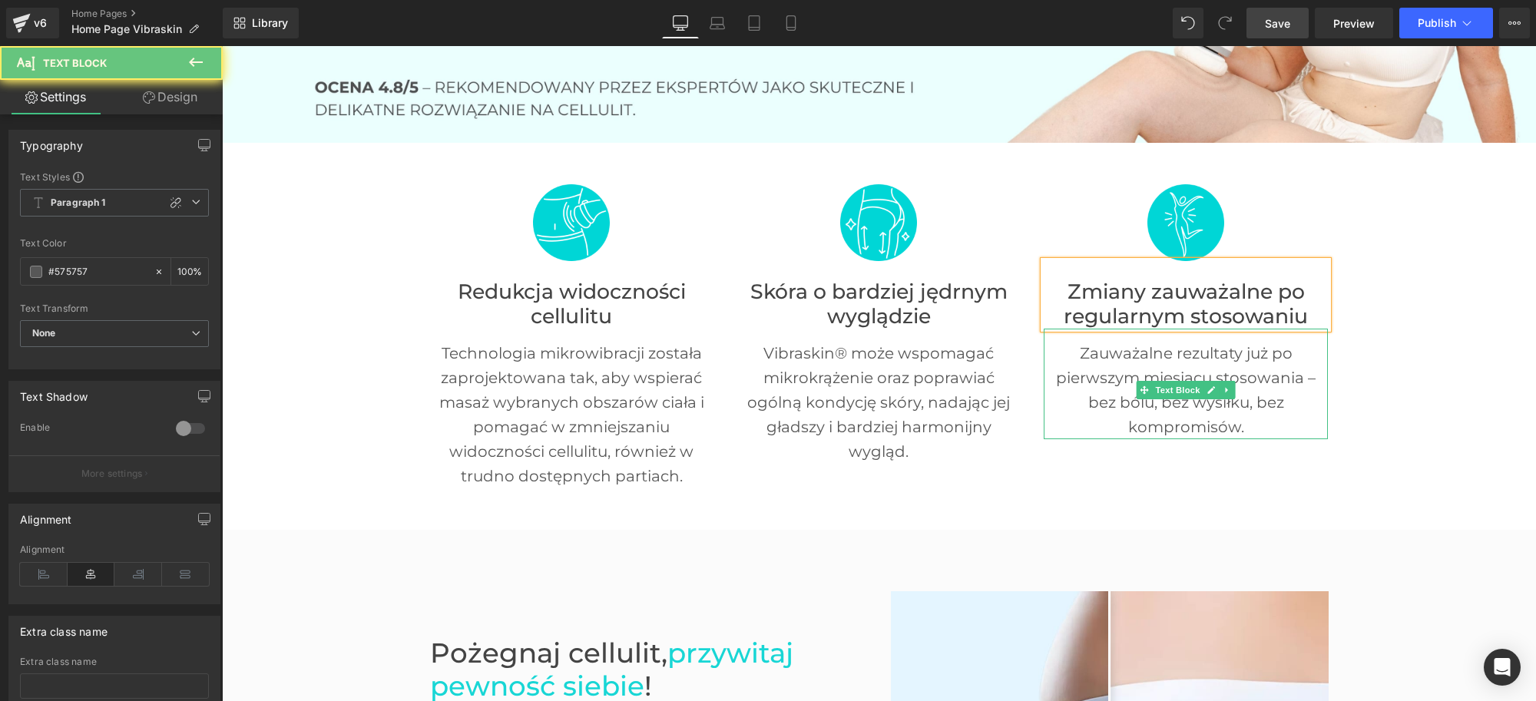
click at [1105, 350] on p "Zauważalne rezultaty już po pierwszym miesiącu stosowania – bez bólu, bez wysił…" at bounding box center [1186, 390] width 284 height 98
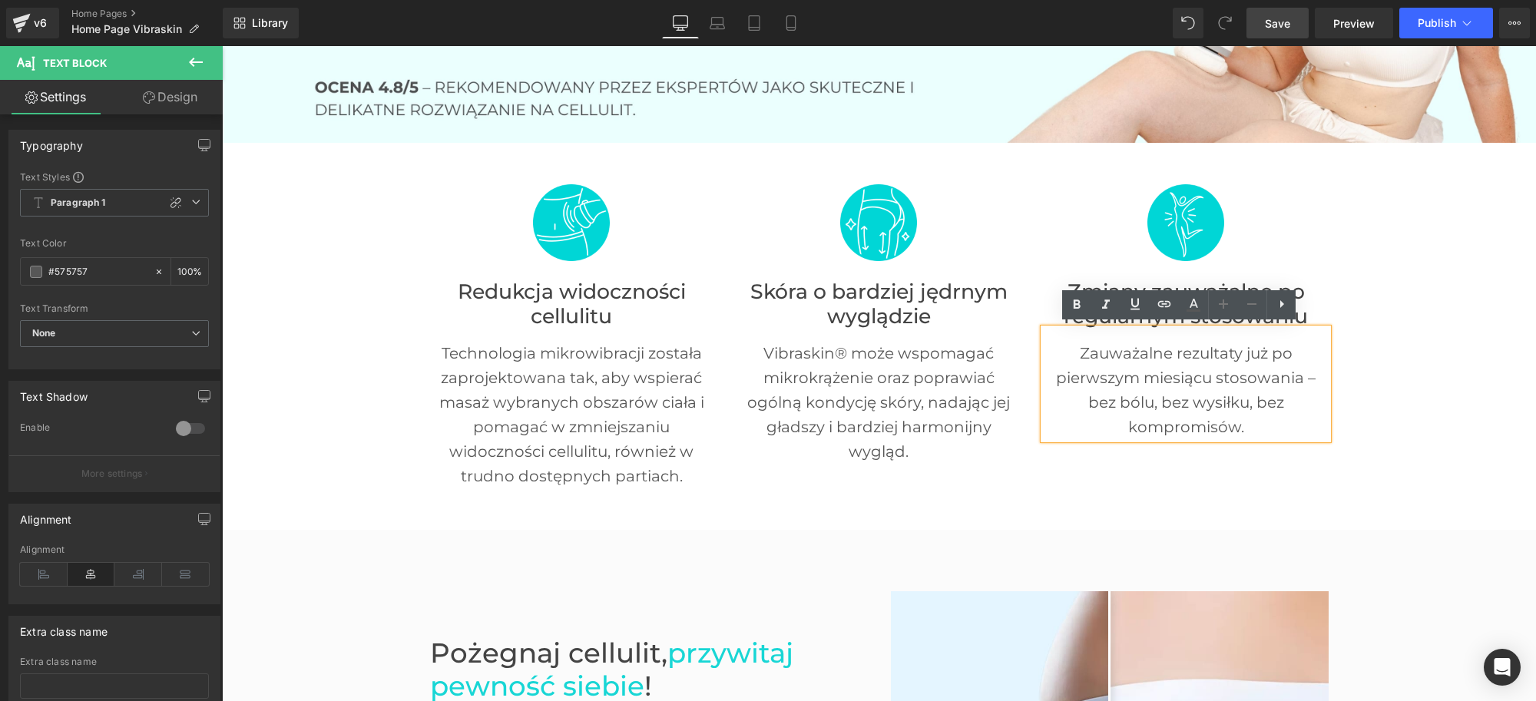
click at [1111, 343] on p "Zauważalne rezultaty już po pierwszym miesiącu stosowania – bez bólu, bez wysił…" at bounding box center [1186, 390] width 284 height 98
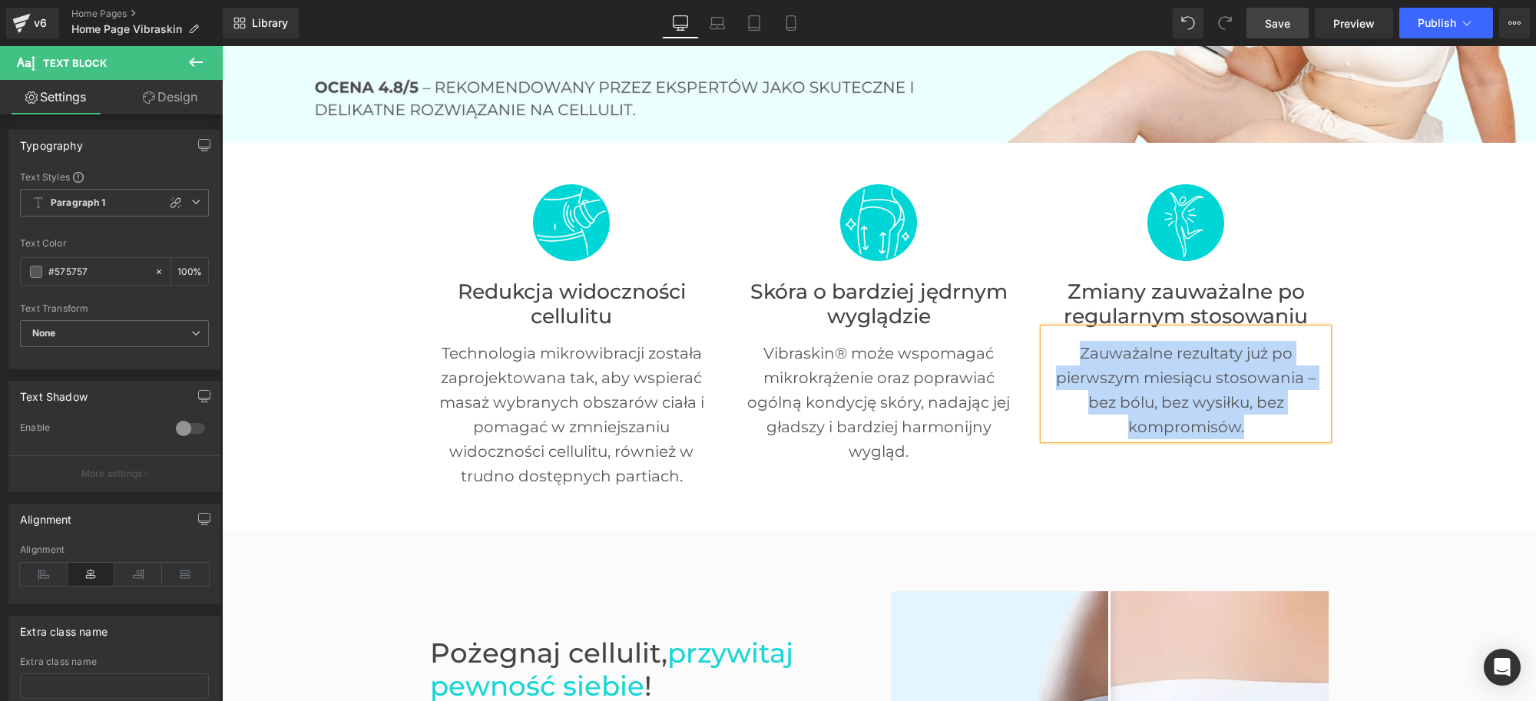
paste div
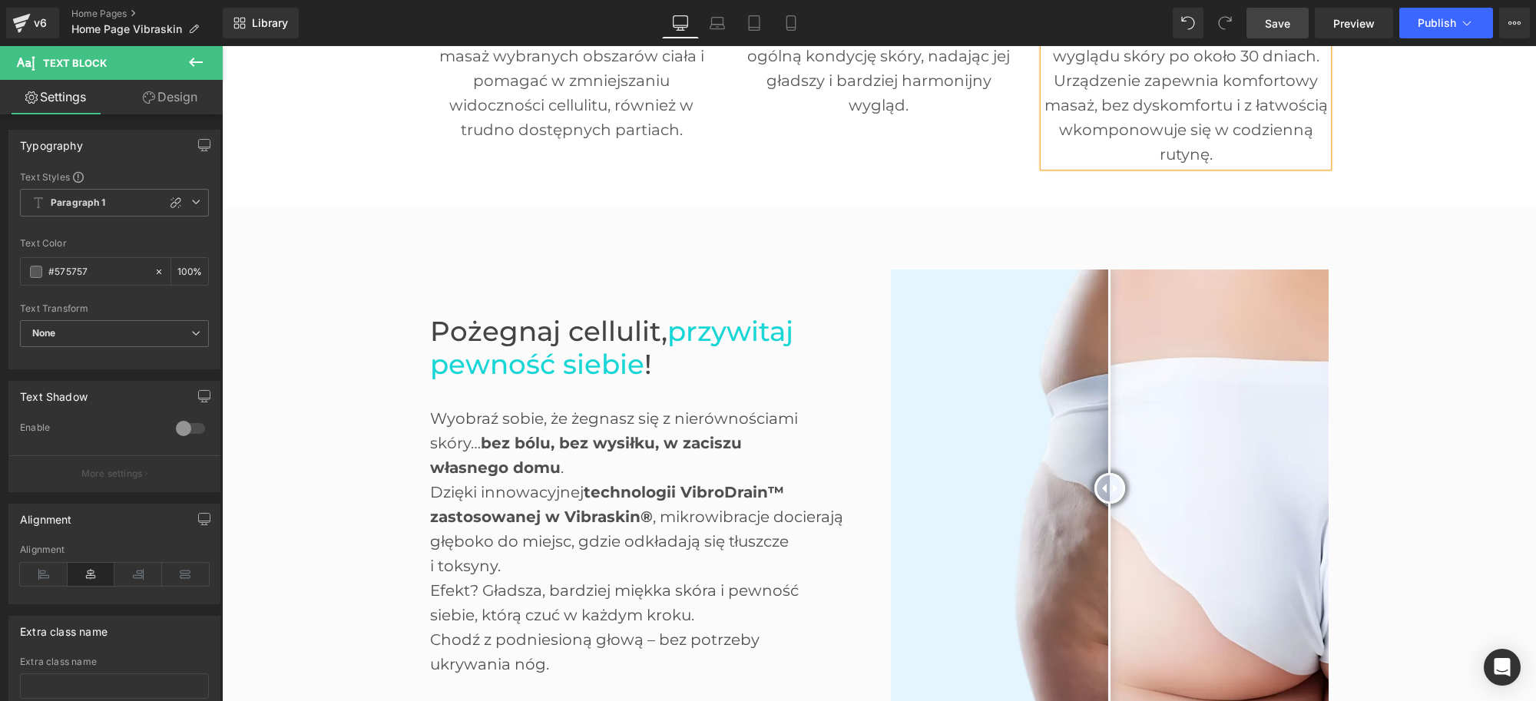
scroll to position [864, 0]
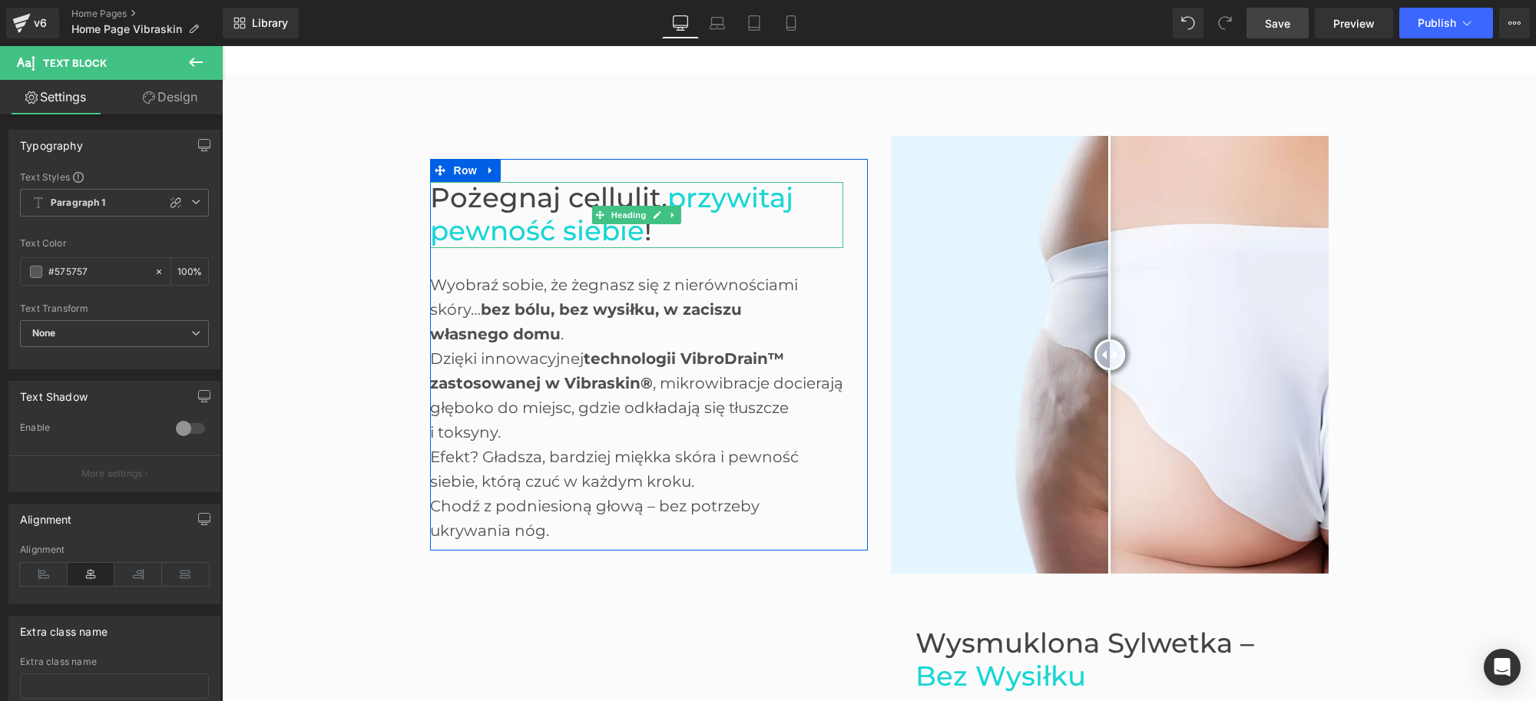
click at [491, 219] on span "przywitaj pewność siebie" at bounding box center [611, 214] width 363 height 66
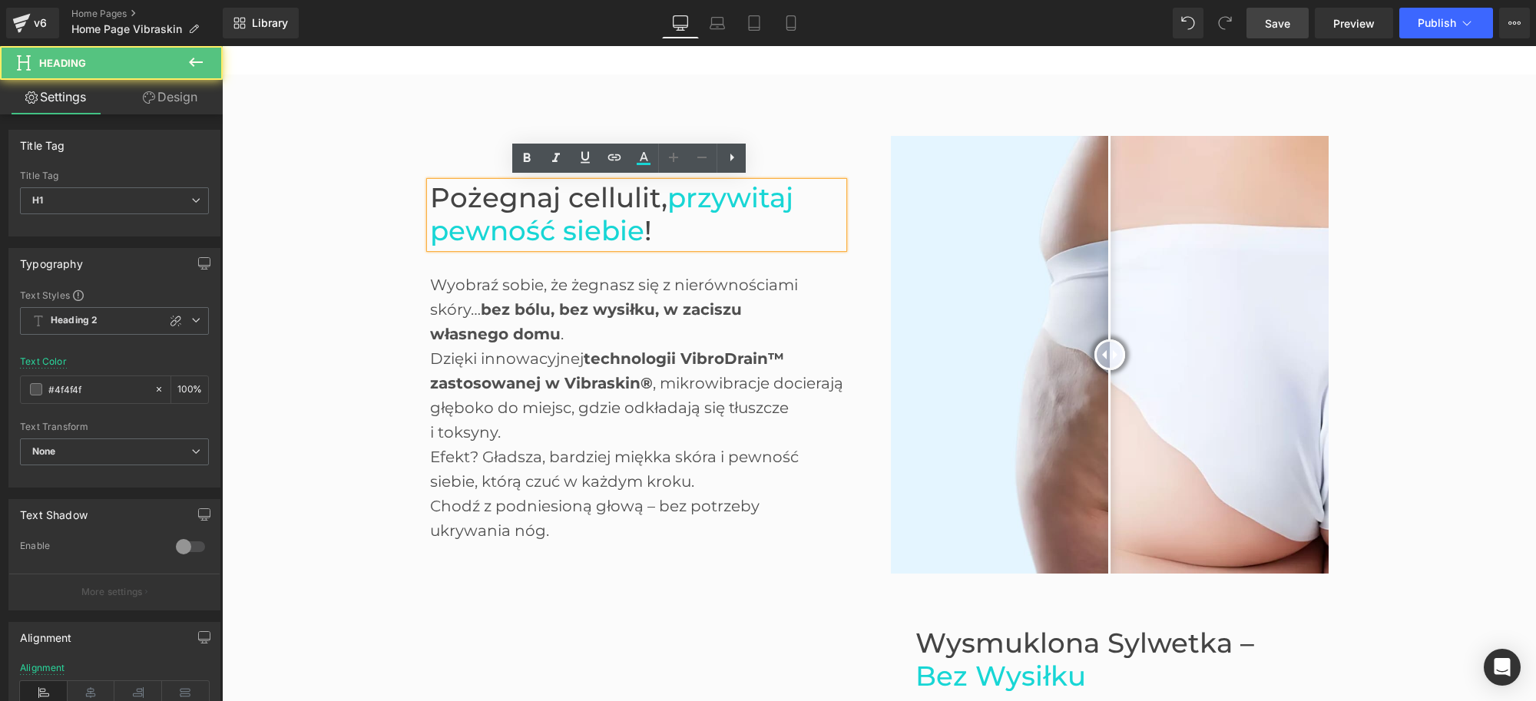
click at [510, 197] on span "Pożegnaj cellulit," at bounding box center [548, 197] width 237 height 33
click at [614, 227] on span "przywitaj pewność siebie" at bounding box center [611, 214] width 363 height 66
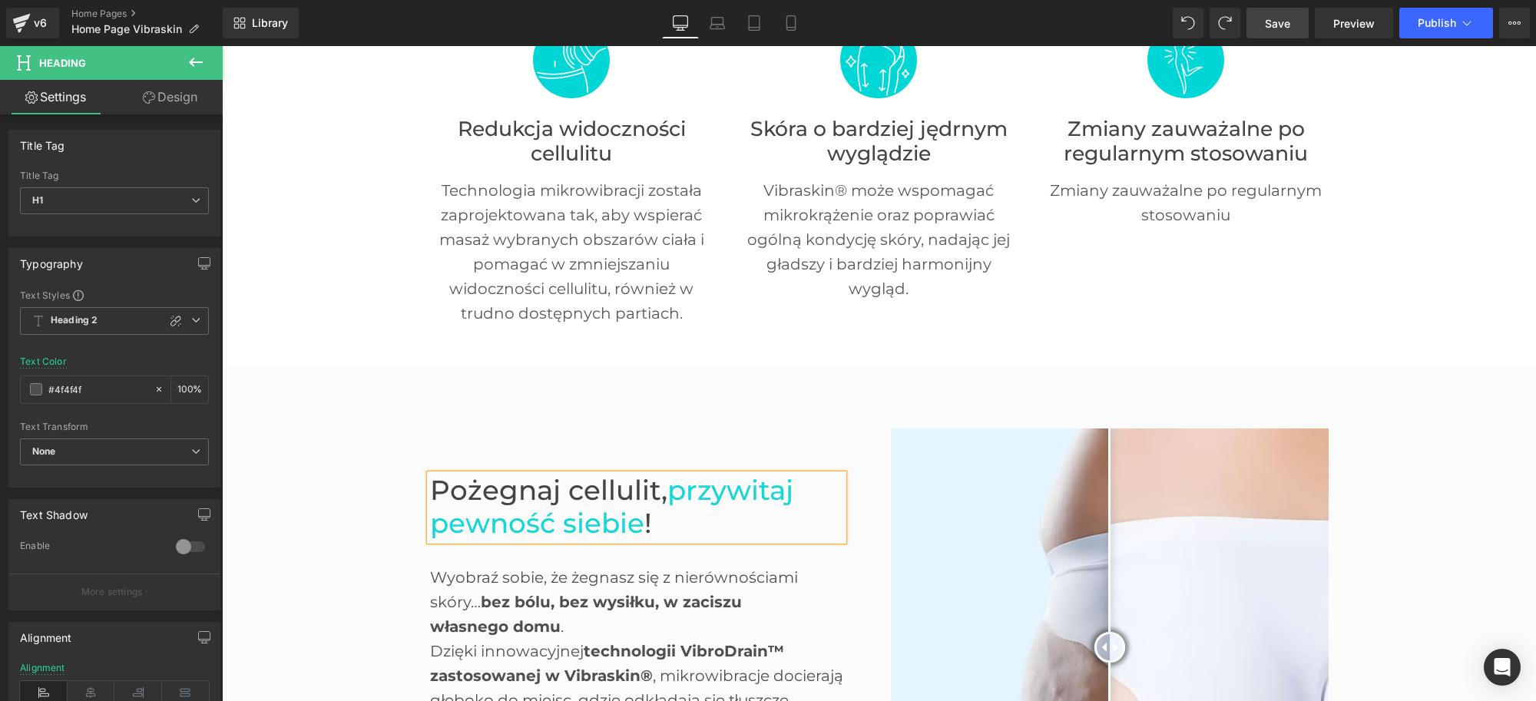
scroll to position [635, 0]
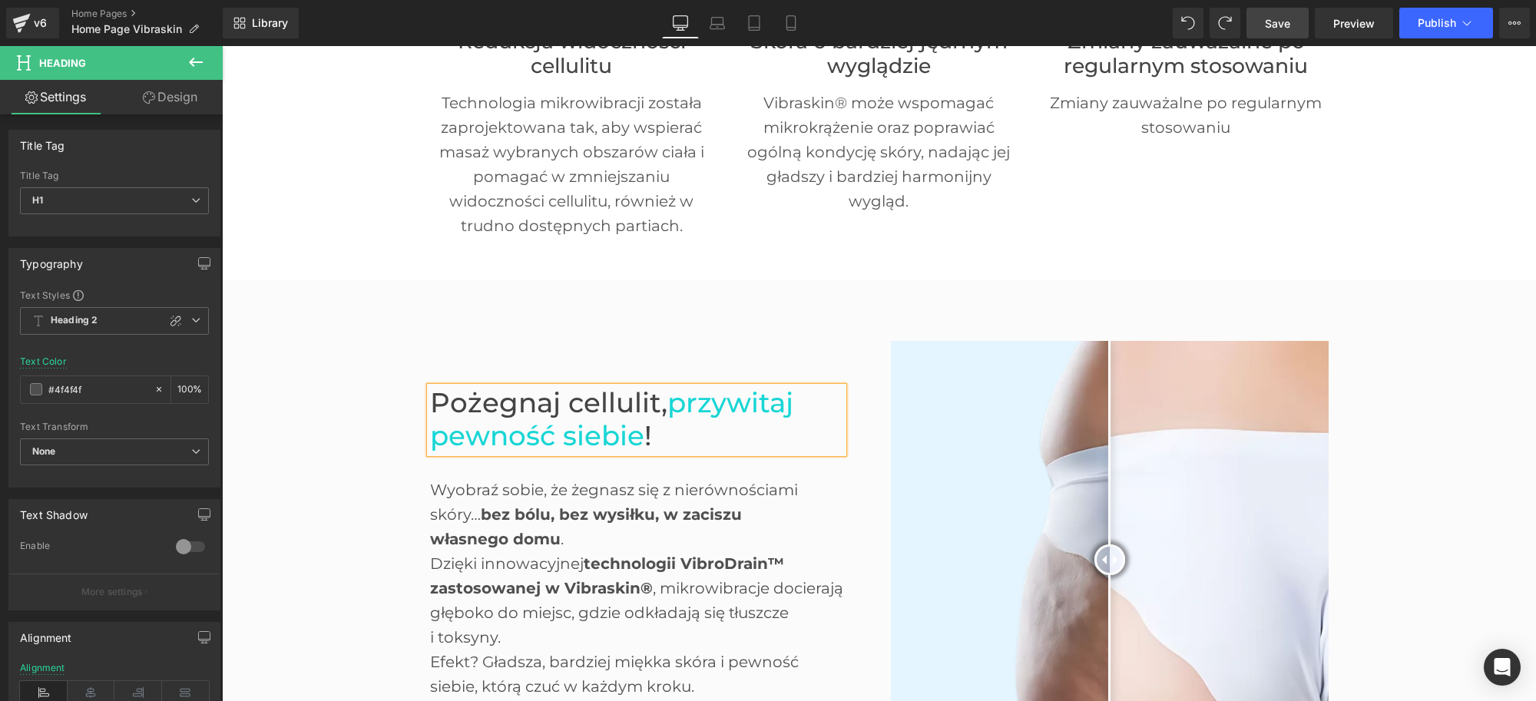
click at [564, 387] on div "Pożegnaj cellulit, przywitaj pewność siebie !" at bounding box center [636, 419] width 413 height 65
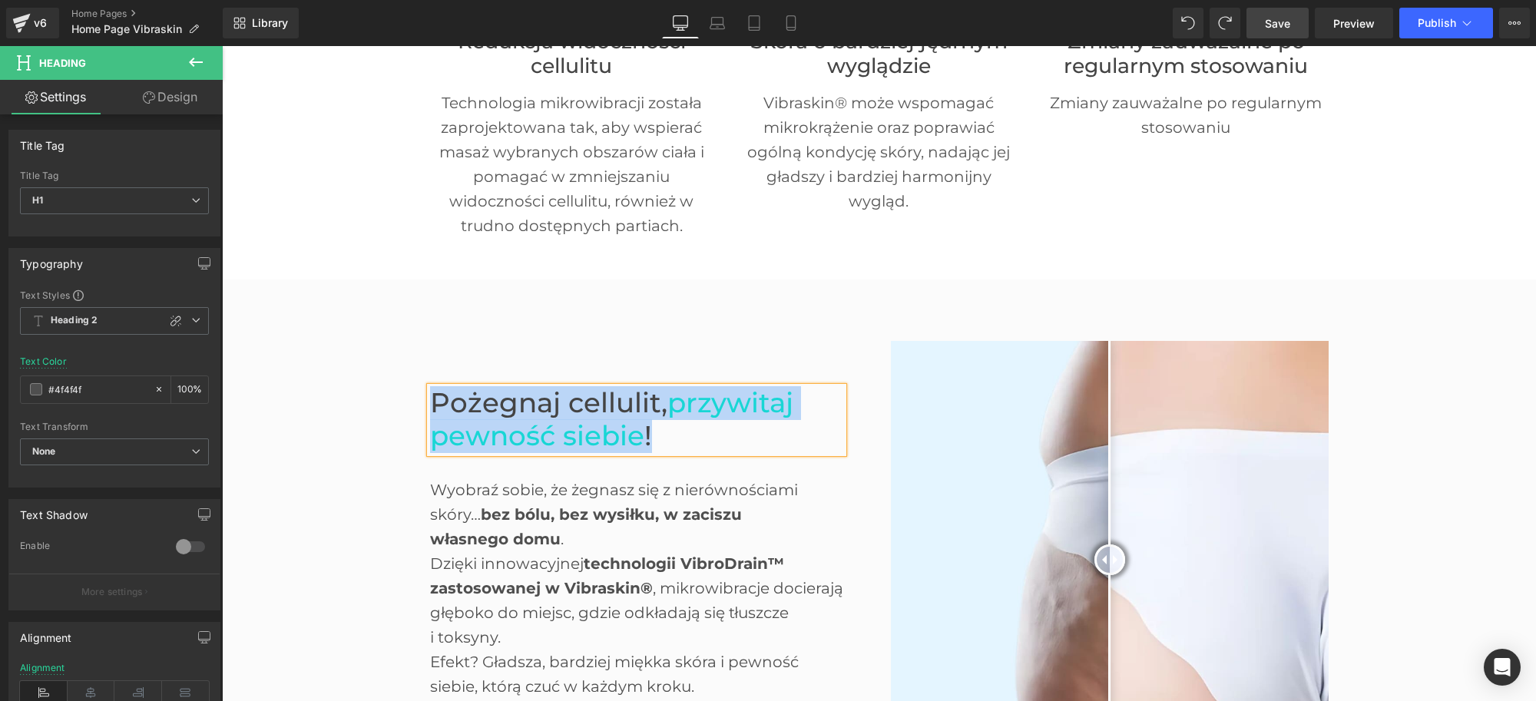
paste div
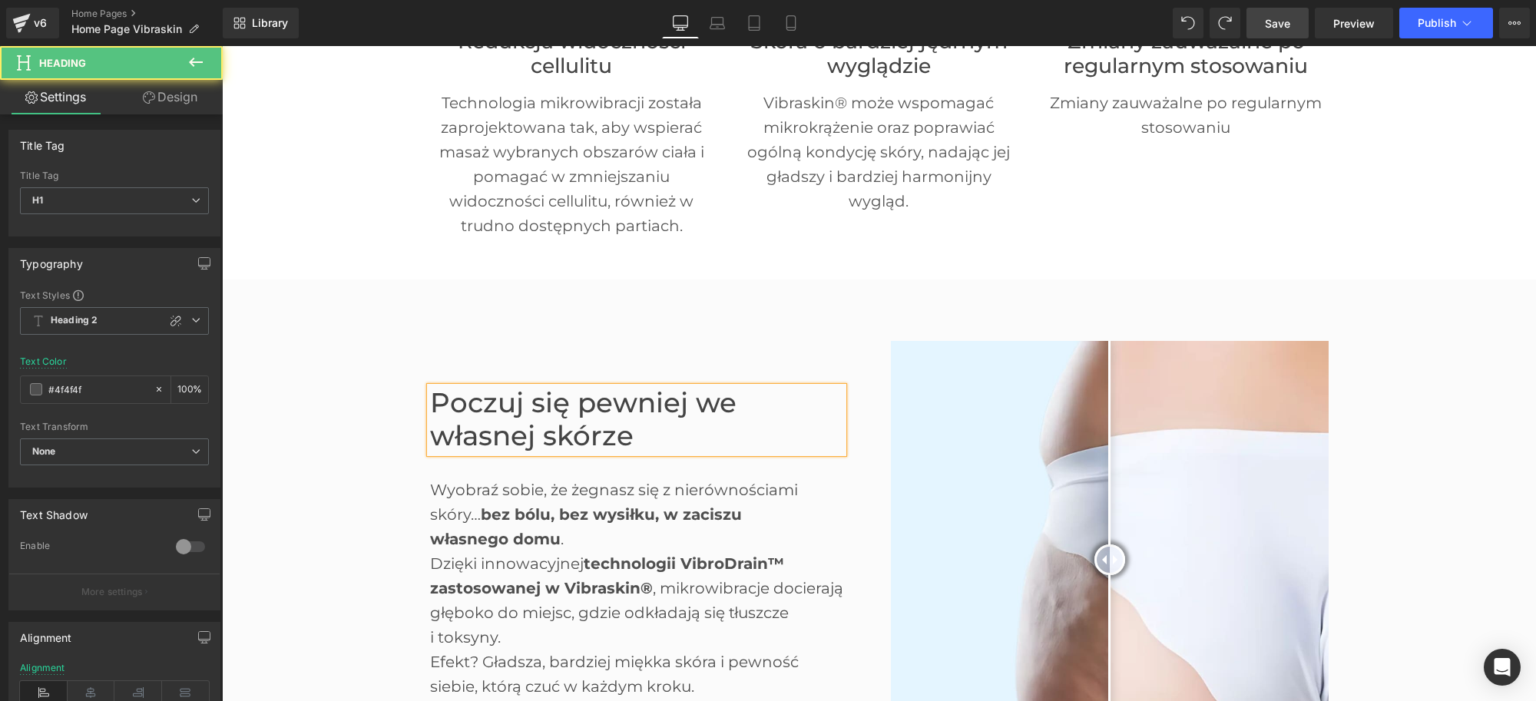
click at [611, 435] on font "Poczuj się pewniej we własnej skórze" at bounding box center [583, 419] width 306 height 66
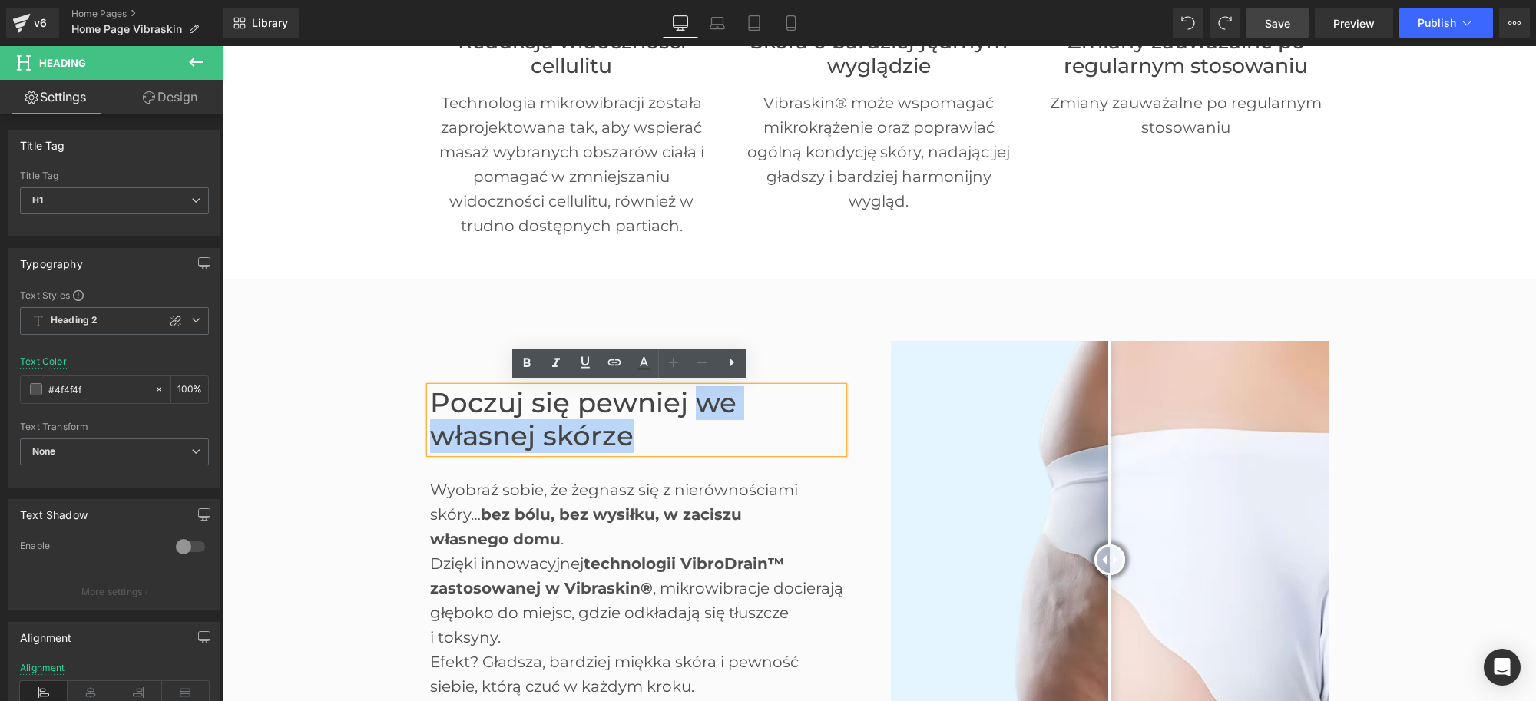
drag, startPoint x: 639, startPoint y: 429, endPoint x: 684, endPoint y: 396, distance: 55.6
click at [684, 396] on h1 "Poczuj się pewniej we własnej skórze" at bounding box center [636, 419] width 413 height 65
click at [684, 396] on font "Poczuj się pewniej we własnej skórze" at bounding box center [583, 419] width 306 height 66
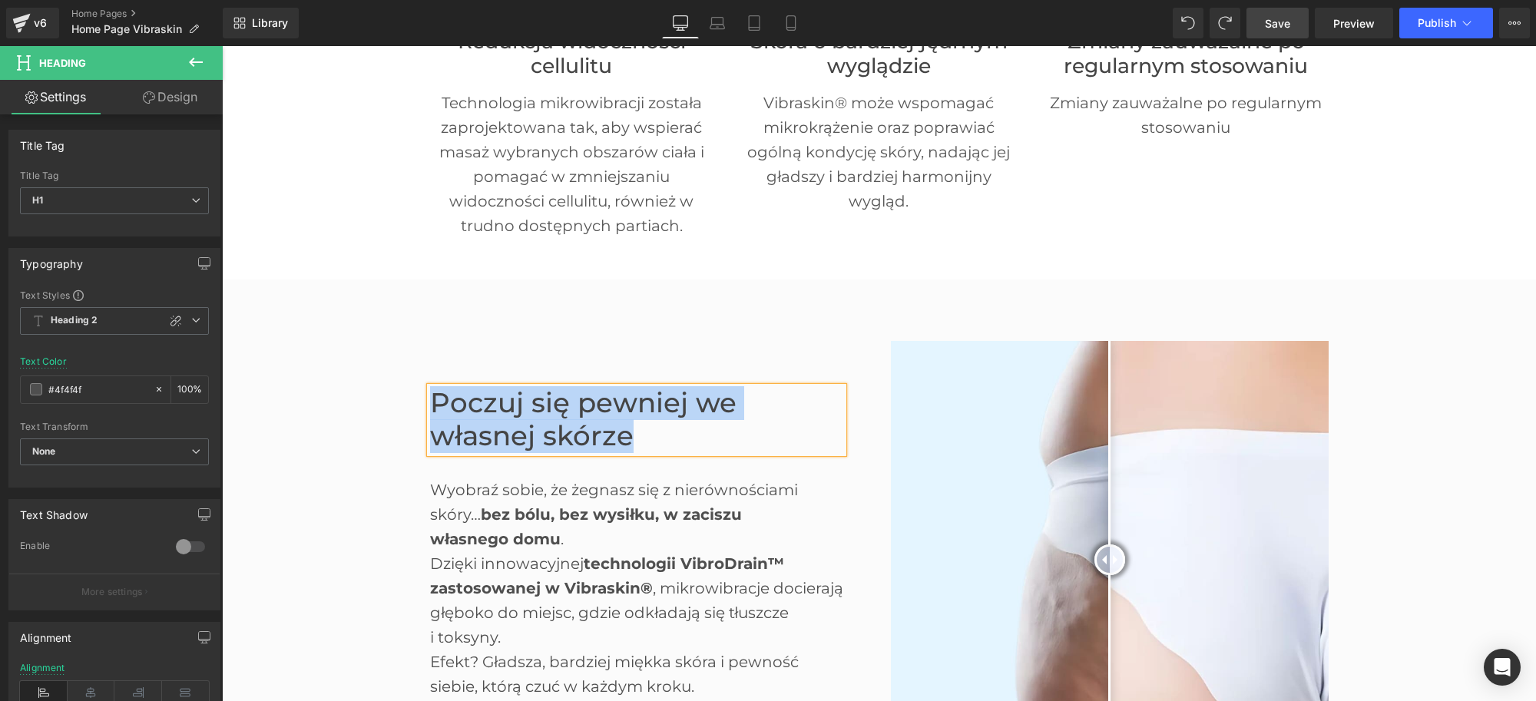
click at [692, 442] on h1 "Poczuj się pewniej we własnej skórze" at bounding box center [636, 419] width 413 height 65
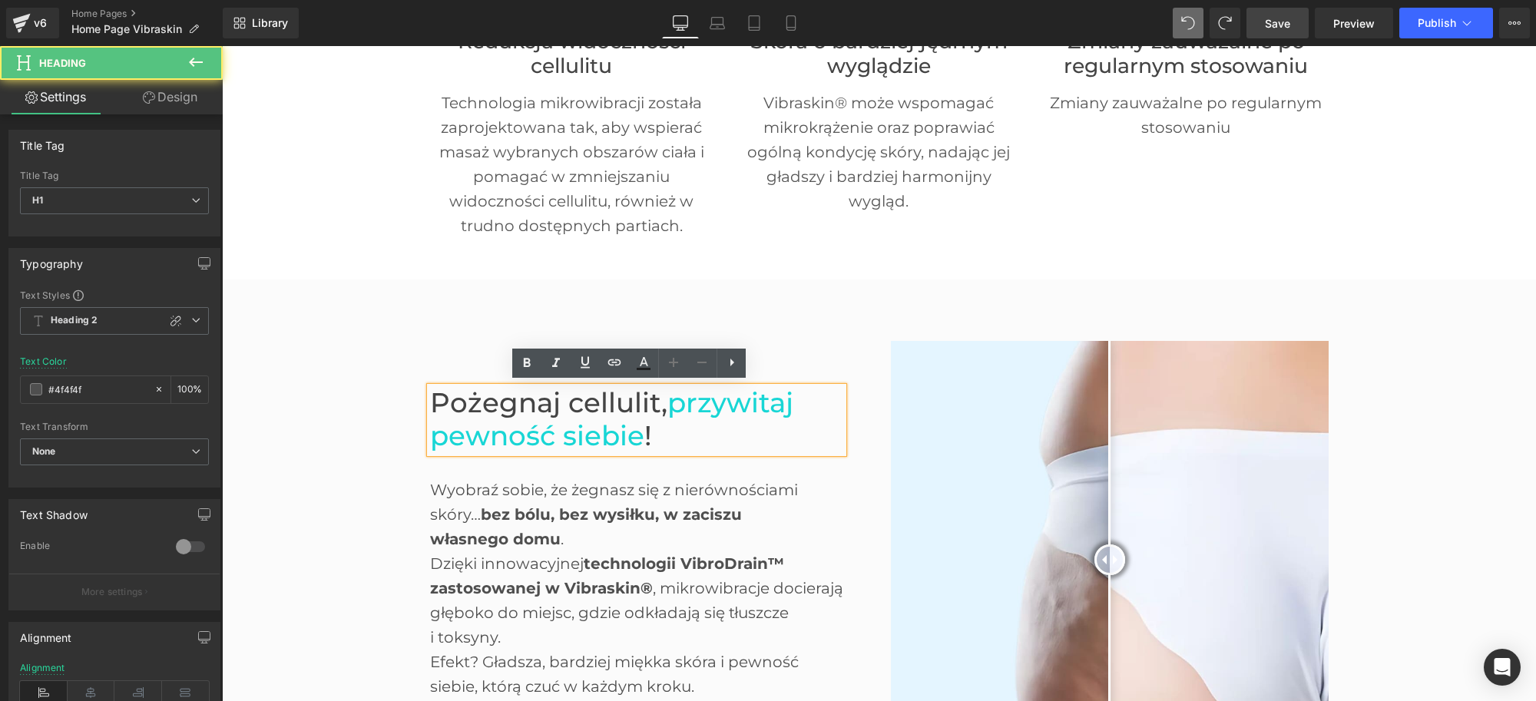
click at [644, 428] on span "!" at bounding box center [648, 435] width 8 height 33
click at [595, 434] on span "przywitaj pewność siebie" at bounding box center [611, 419] width 363 height 66
click at [632, 430] on span "przywitaj pewność siebie" at bounding box center [611, 419] width 363 height 66
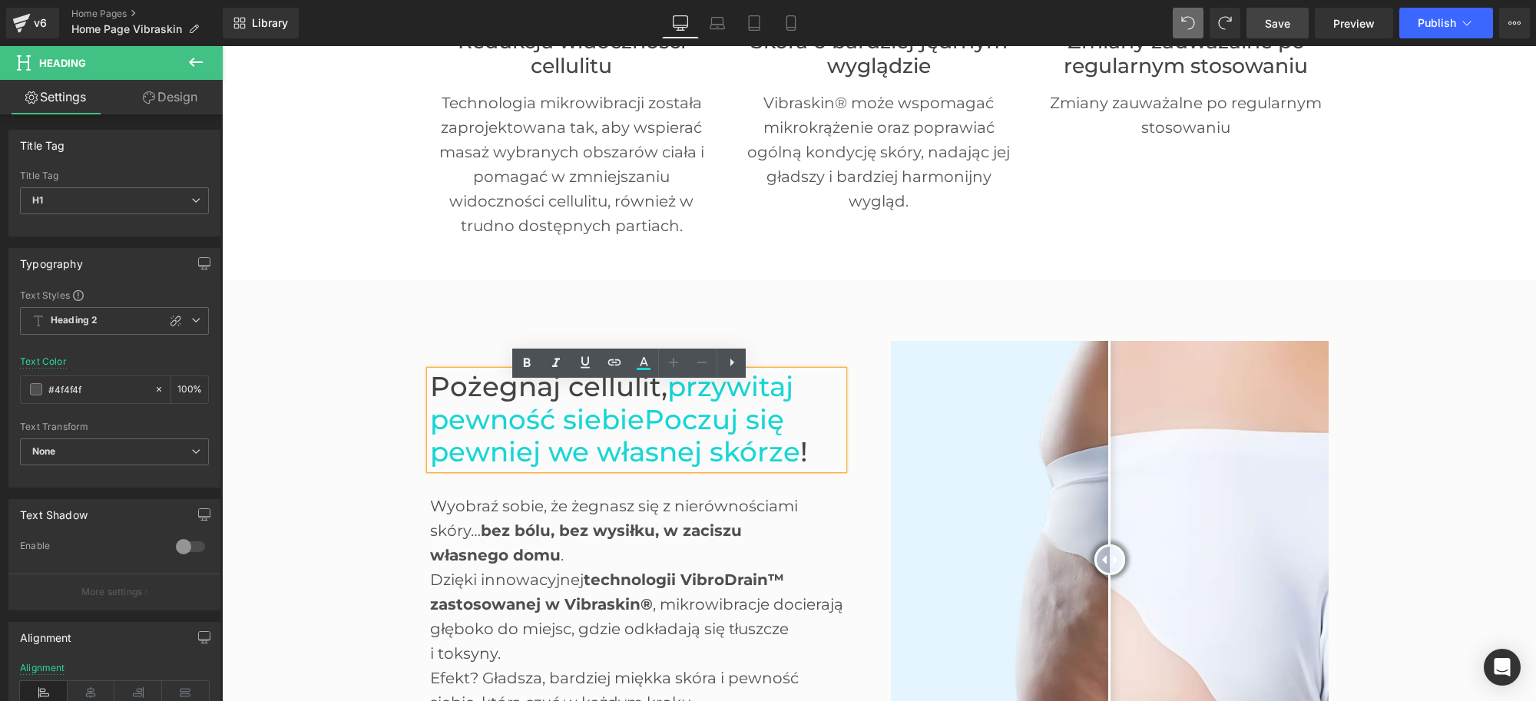
scroll to position [618, 0]
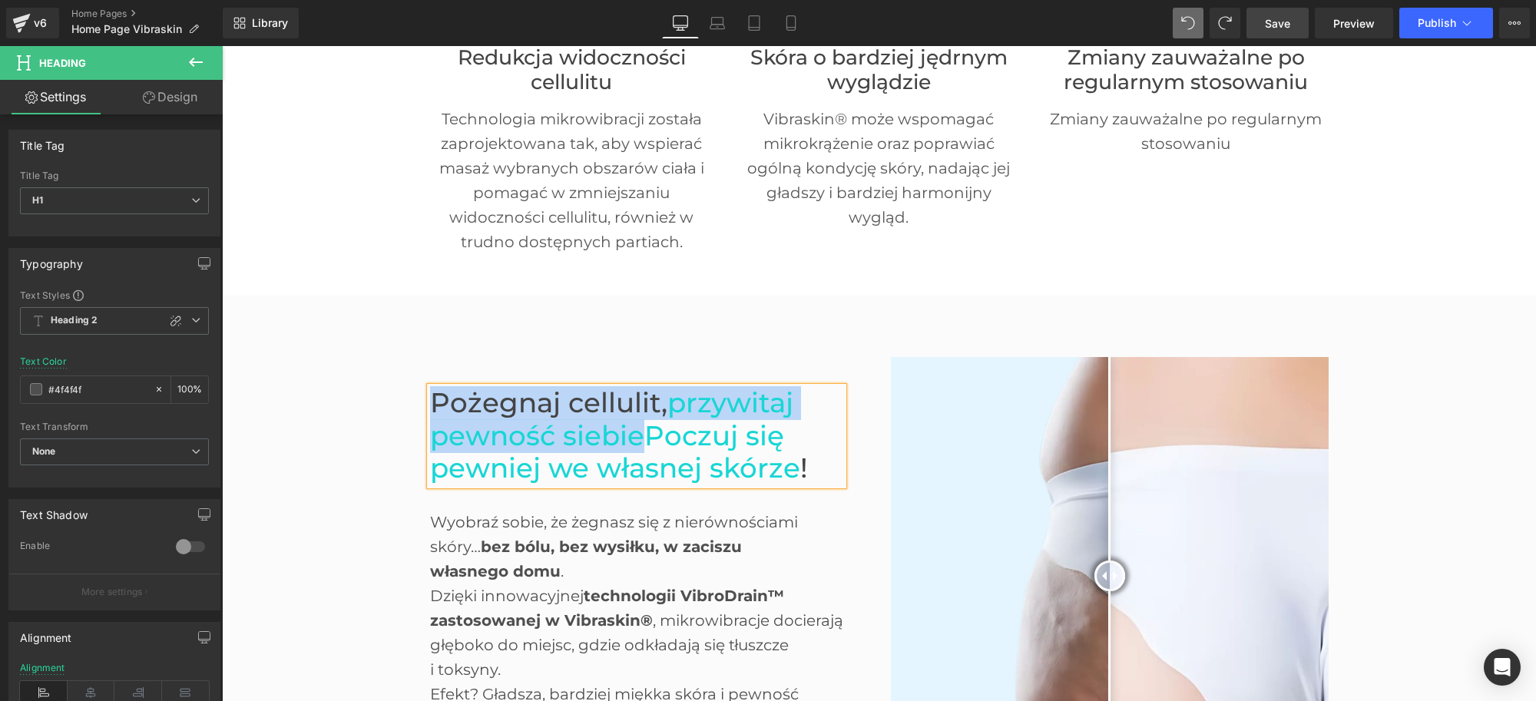
drag, startPoint x: 633, startPoint y: 430, endPoint x: 423, endPoint y: 392, distance: 213.2
click at [430, 392] on h1 "Pożegnaj cellulit, przywitaj pewność siebiePoczuj się pewniej we własnej skórze…" at bounding box center [636, 436] width 413 height 98
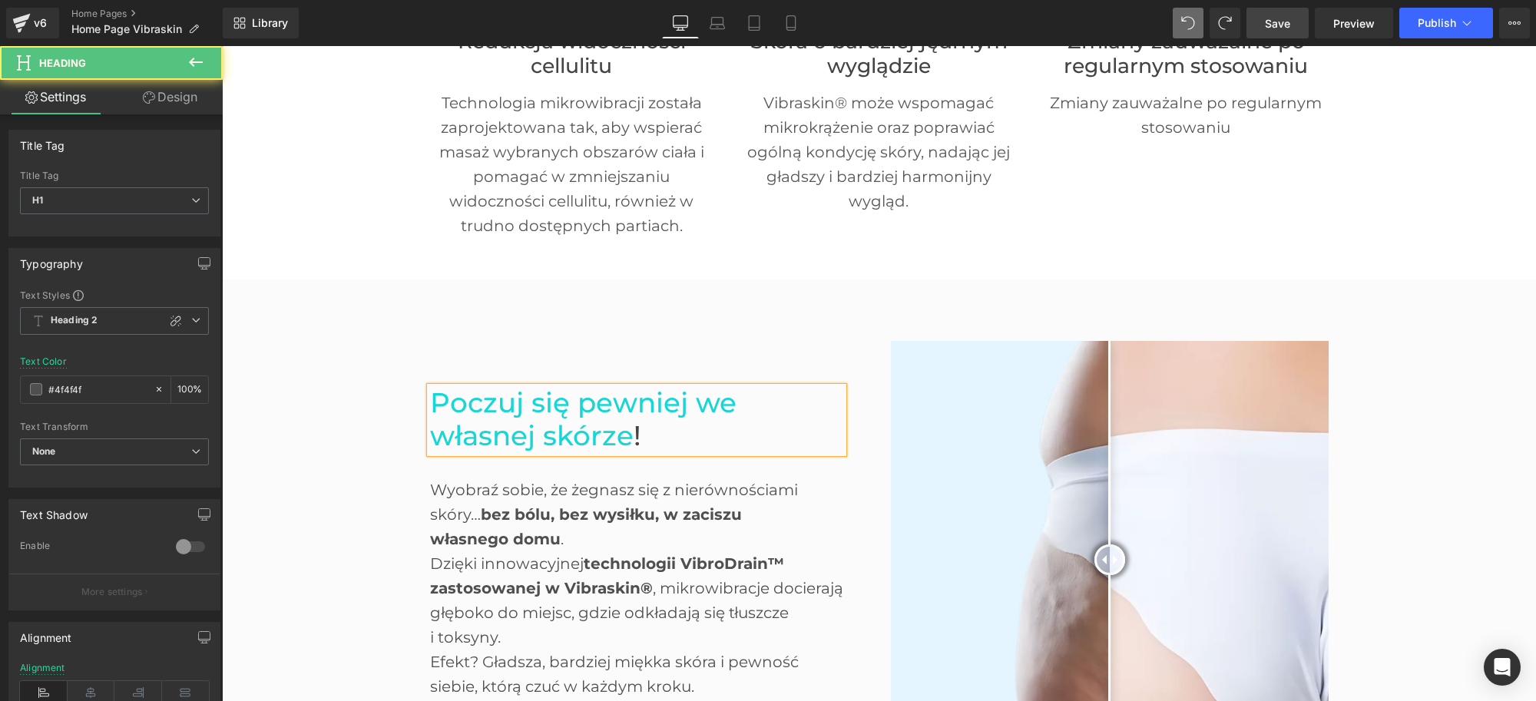
click at [660, 436] on h1 "Poczuj się pewniej we własnej skórze !" at bounding box center [636, 419] width 413 height 65
drag, startPoint x: 682, startPoint y: 403, endPoint x: 560, endPoint y: 393, distance: 122.5
click at [664, 403] on span "Poczuj się pewniej we własnej skórze" at bounding box center [583, 419] width 306 height 66
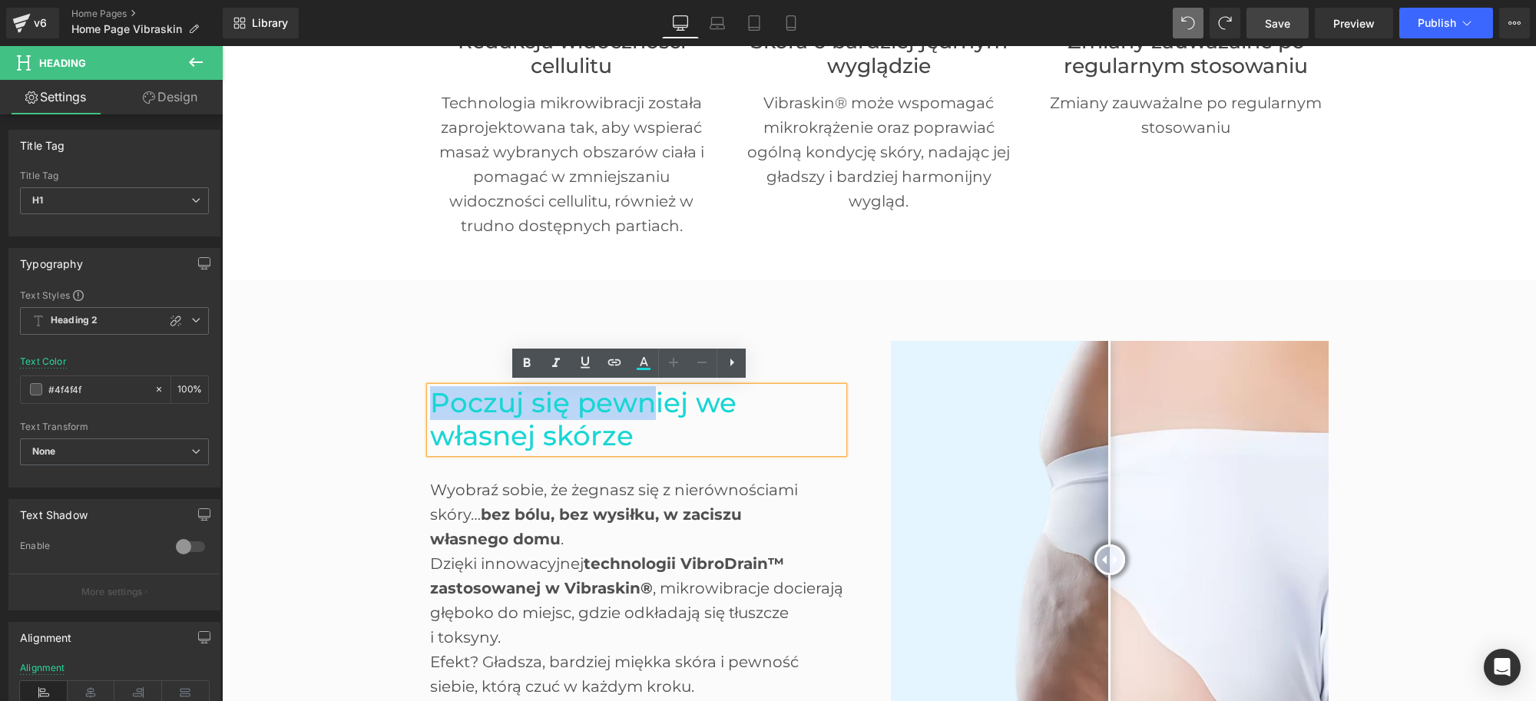
drag, startPoint x: 560, startPoint y: 393, endPoint x: 354, endPoint y: 379, distance: 206.4
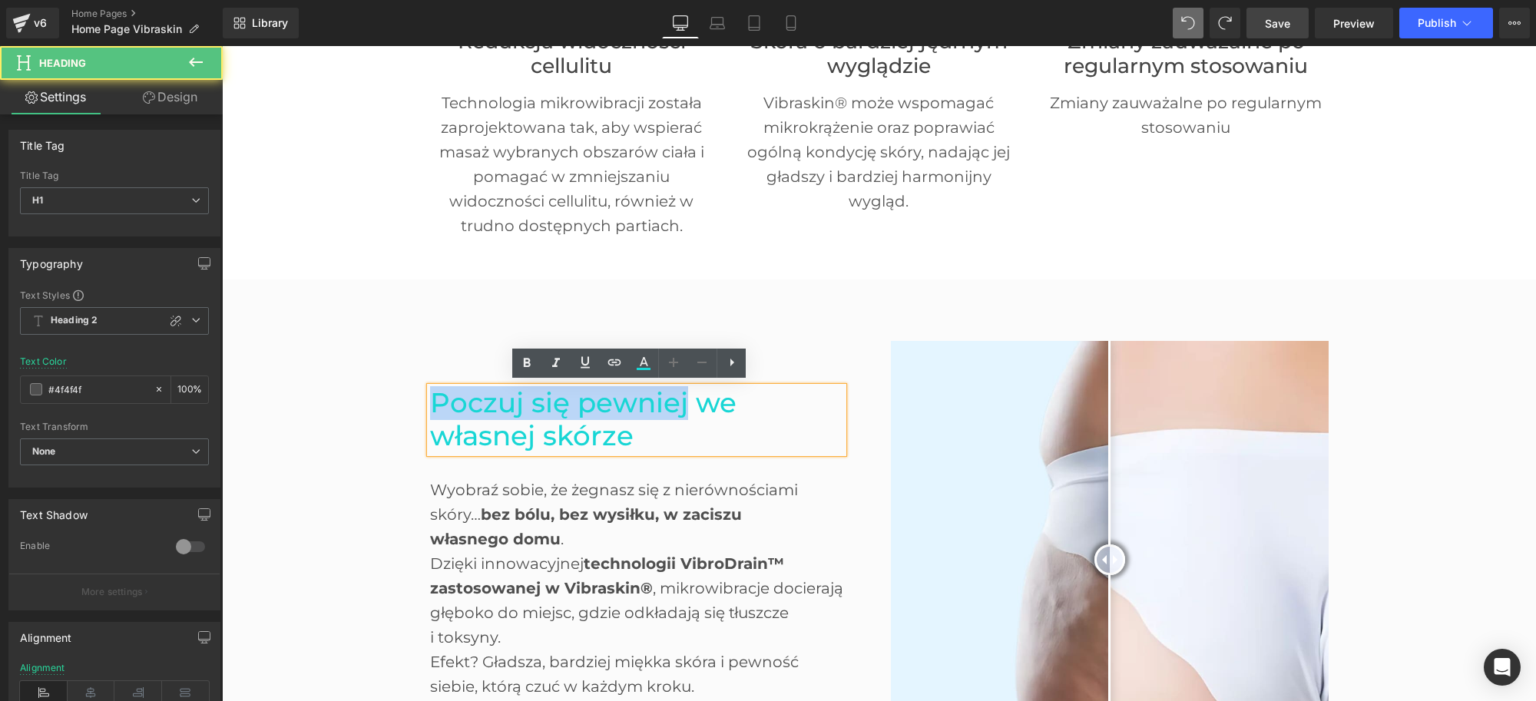
drag, startPoint x: 679, startPoint y: 402, endPoint x: 389, endPoint y: 402, distance: 290.4
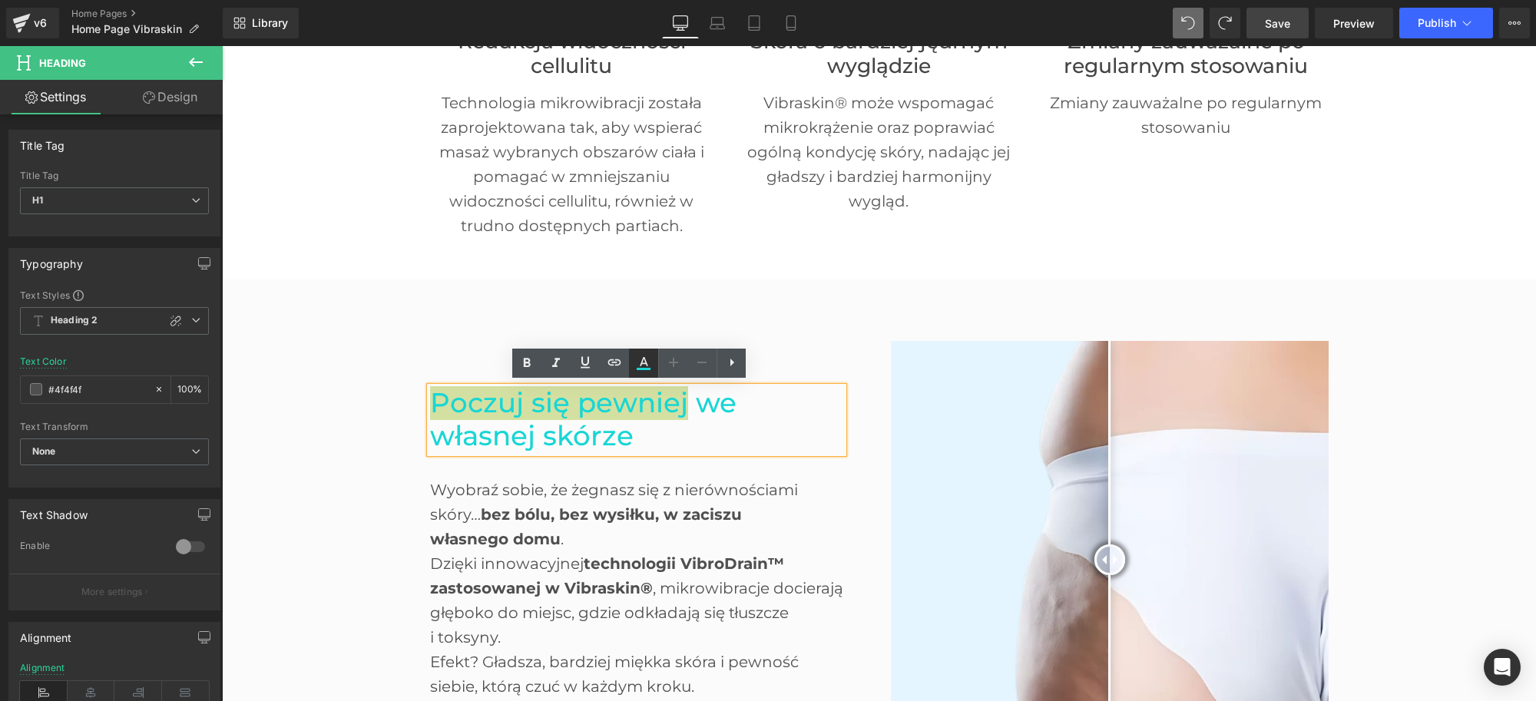
click at [647, 357] on icon at bounding box center [644, 363] width 18 height 18
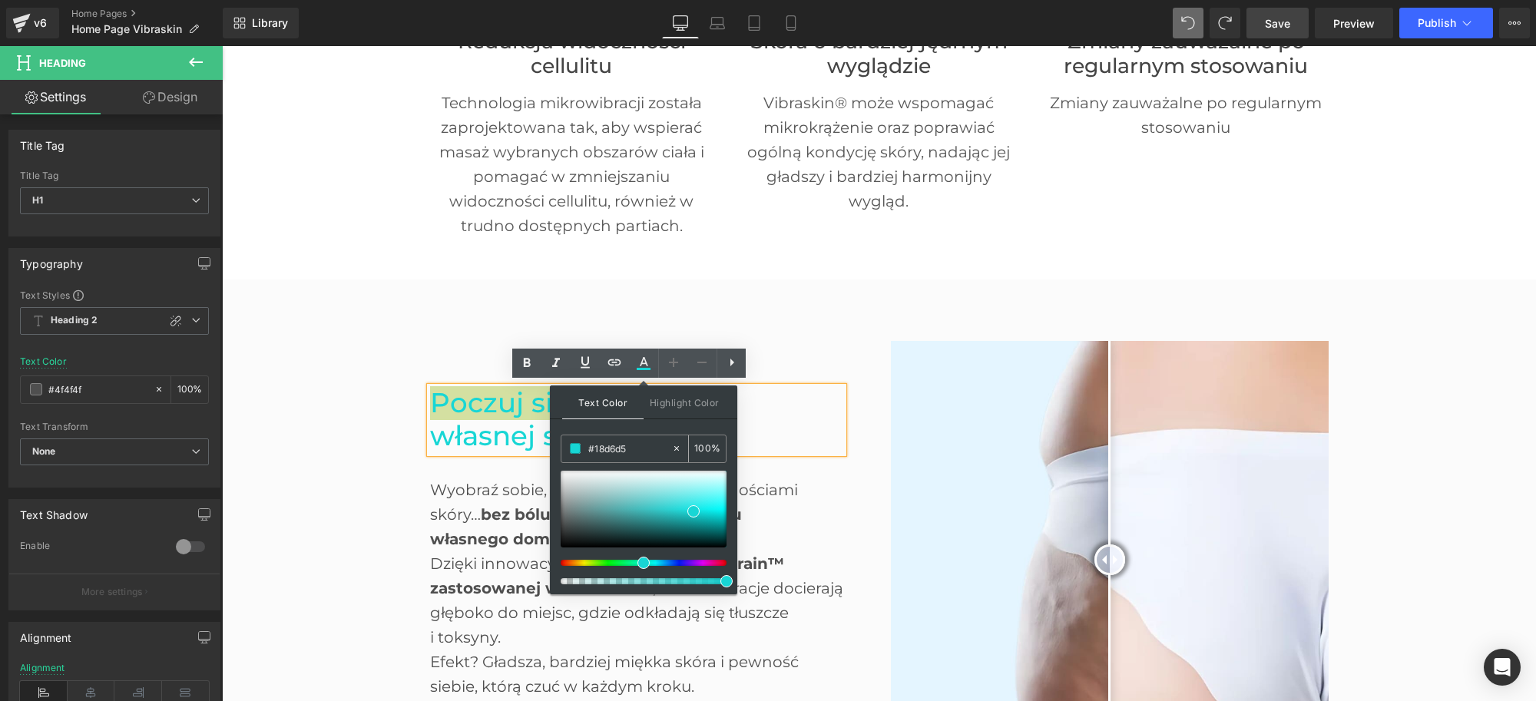
click at [626, 449] on input "#18d6d5" at bounding box center [629, 448] width 83 height 17
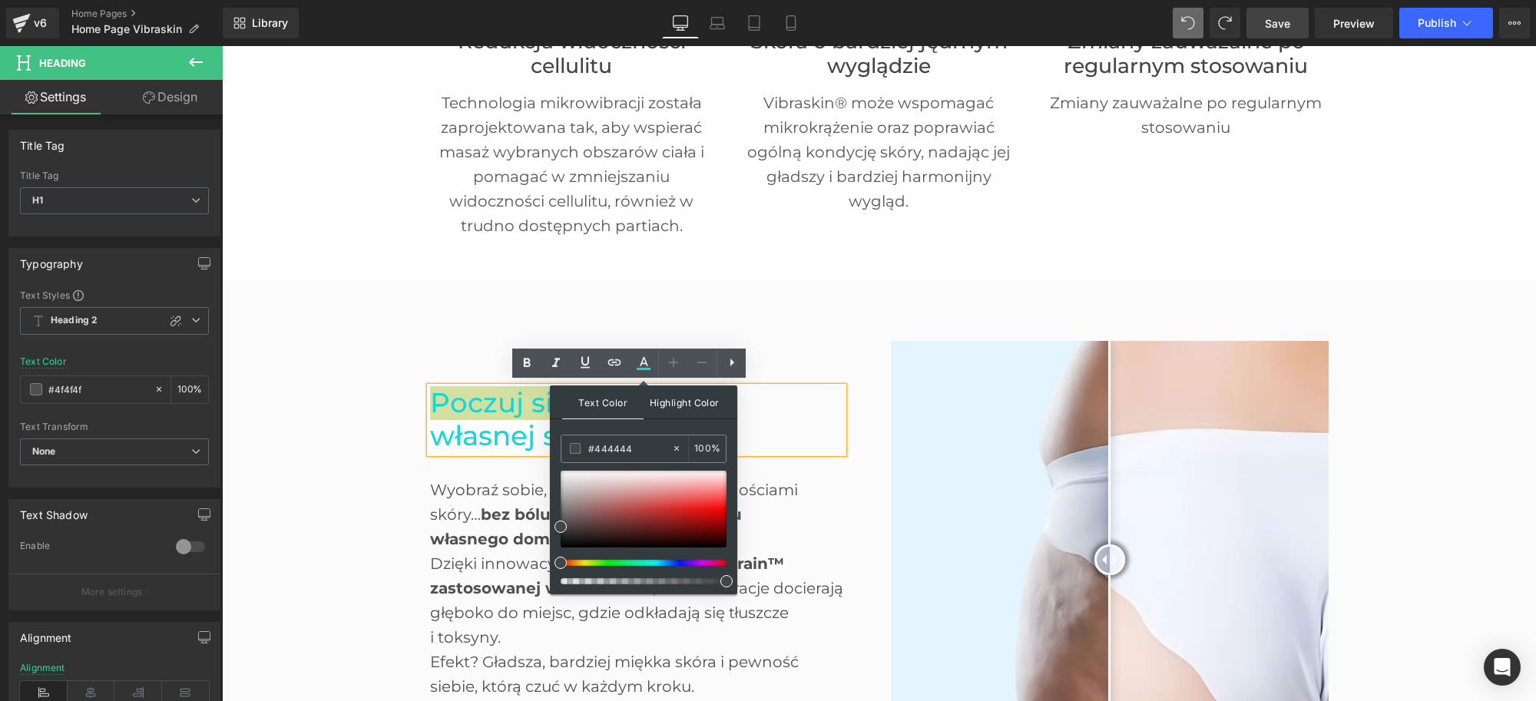
click at [678, 413] on span "Highlight Color" at bounding box center [684, 402] width 81 height 33
click at [601, 404] on span "Text Color" at bounding box center [602, 402] width 81 height 33
click at [650, 429] on div "Text Color Highlight Color #333333 #444444 100 % none 0 %" at bounding box center [643, 490] width 187 height 209
click at [658, 429] on div "Text Color Highlight Color #333333 #444444 100 % none 0 %" at bounding box center [643, 490] width 187 height 209
click at [817, 366] on div "Poczuj się pewniej we własnej skórze Heading Wyobraź sobie, że żegnasz się z ni…" at bounding box center [649, 559] width 438 height 391
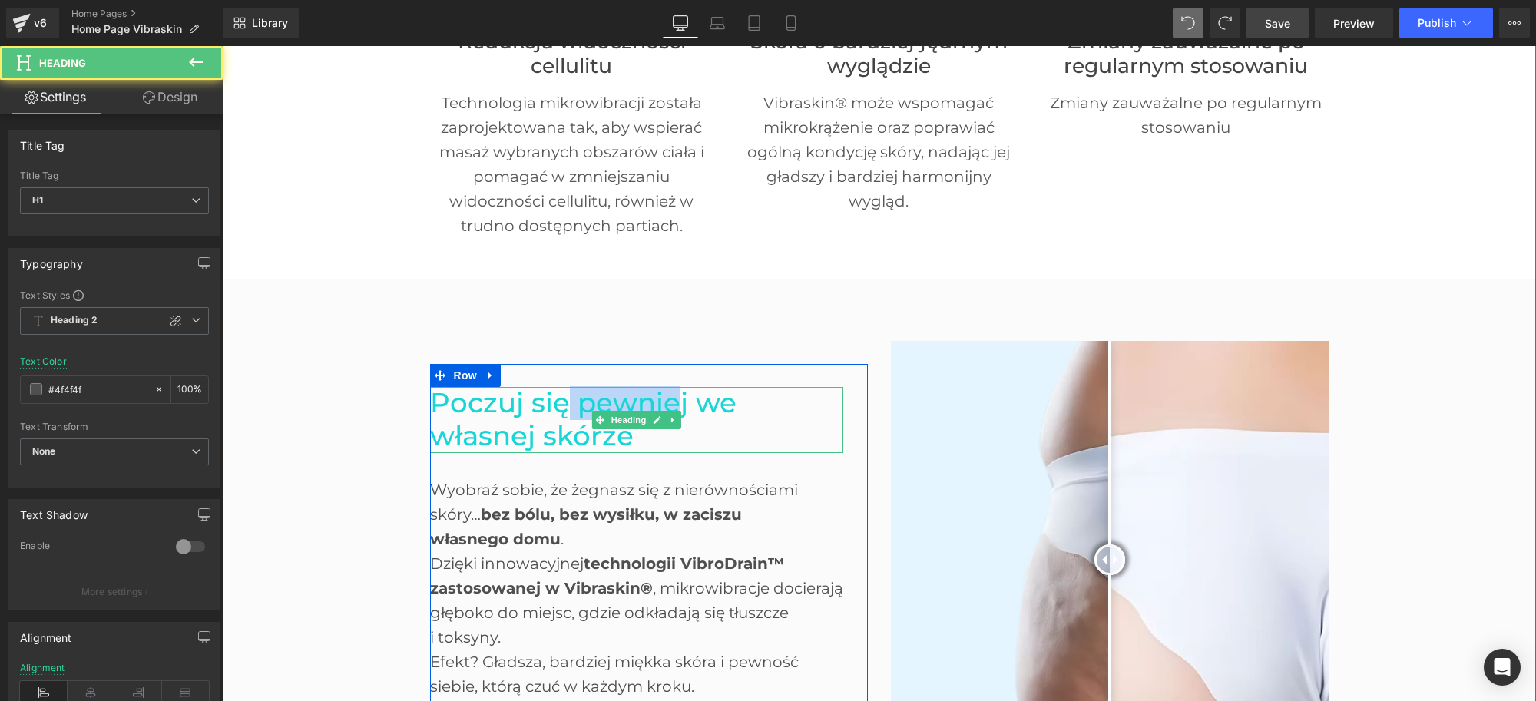
drag, startPoint x: 674, startPoint y: 397, endPoint x: 544, endPoint y: 396, distance: 129.8
click at [544, 396] on span "Poczuj się pewniej we własnej skórze" at bounding box center [583, 419] width 306 height 66
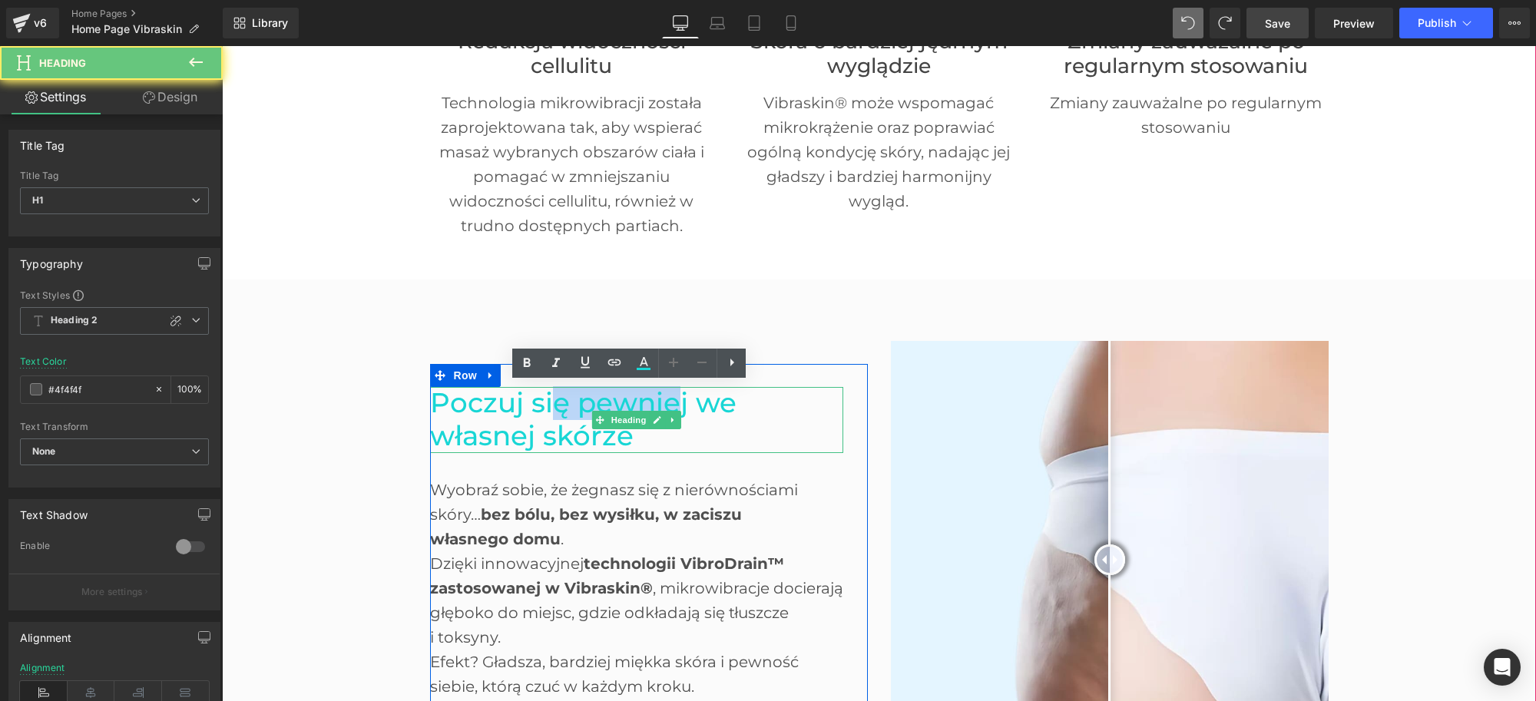
click at [544, 396] on span "Poczuj się pewniej we własnej skórze" at bounding box center [583, 419] width 306 height 66
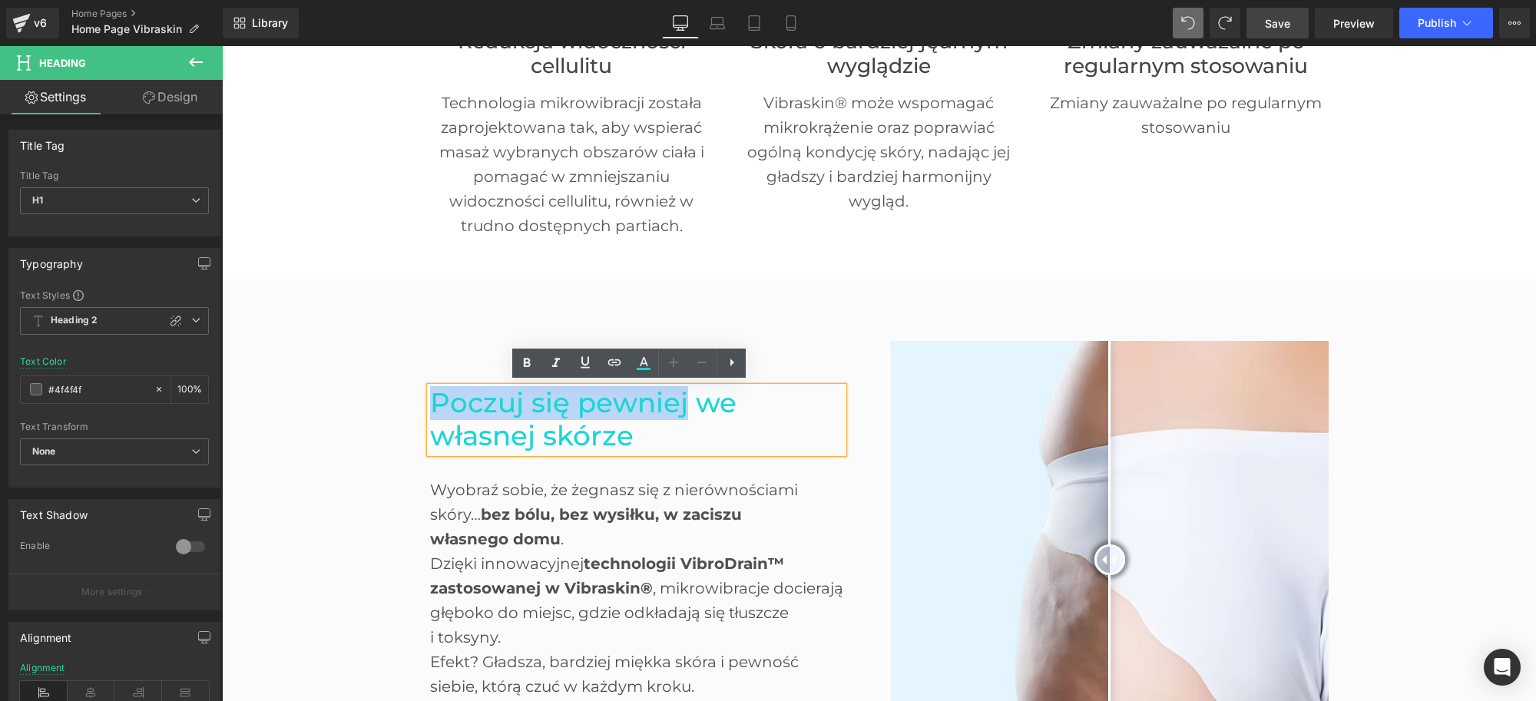
drag, startPoint x: 681, startPoint y: 403, endPoint x: 395, endPoint y: 399, distance: 285.8
click at [632, 371] on link at bounding box center [643, 363] width 29 height 29
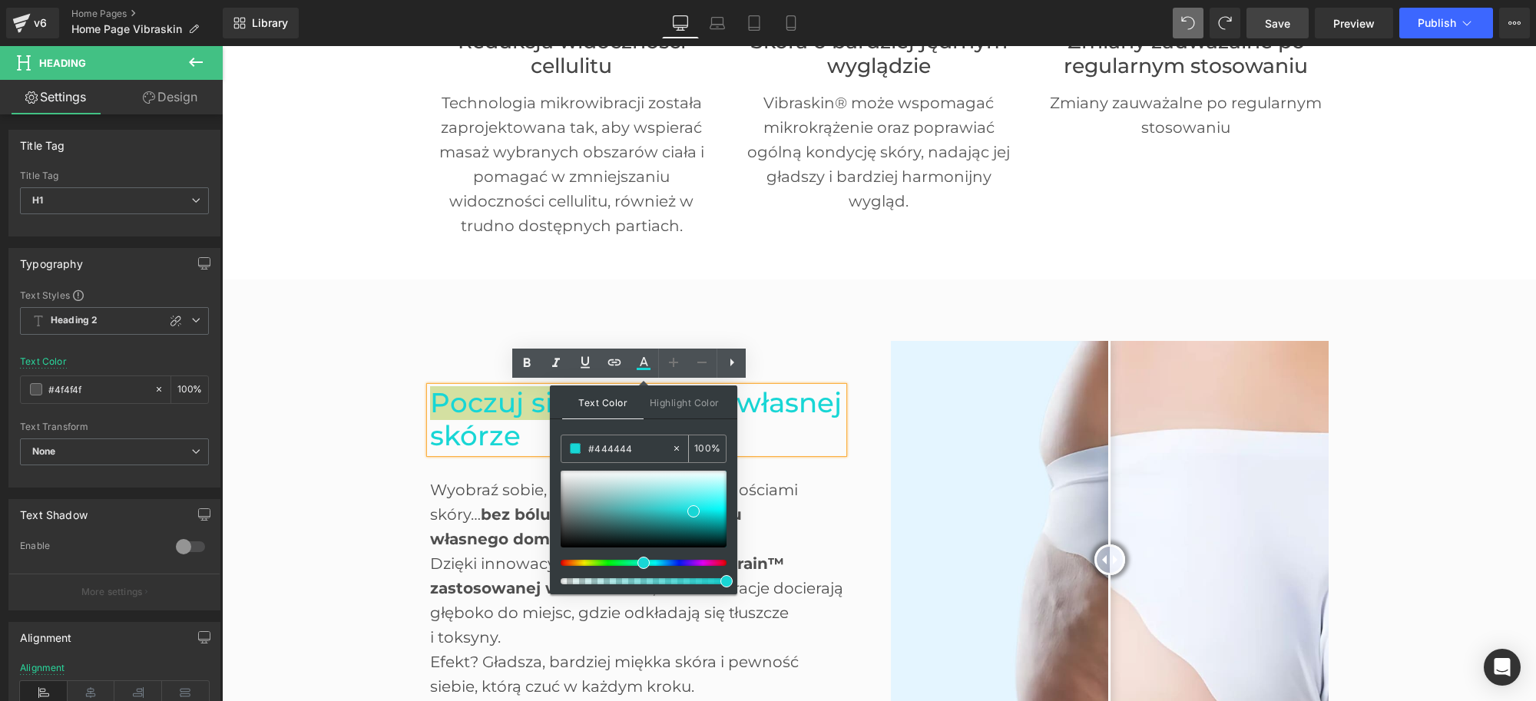
click at [623, 444] on input "#444444" at bounding box center [629, 448] width 83 height 17
drag, startPoint x: 632, startPoint y: 448, endPoint x: 572, endPoint y: 447, distance: 59.9
click at [572, 447] on div "#444444" at bounding box center [617, 449] width 110 height 27
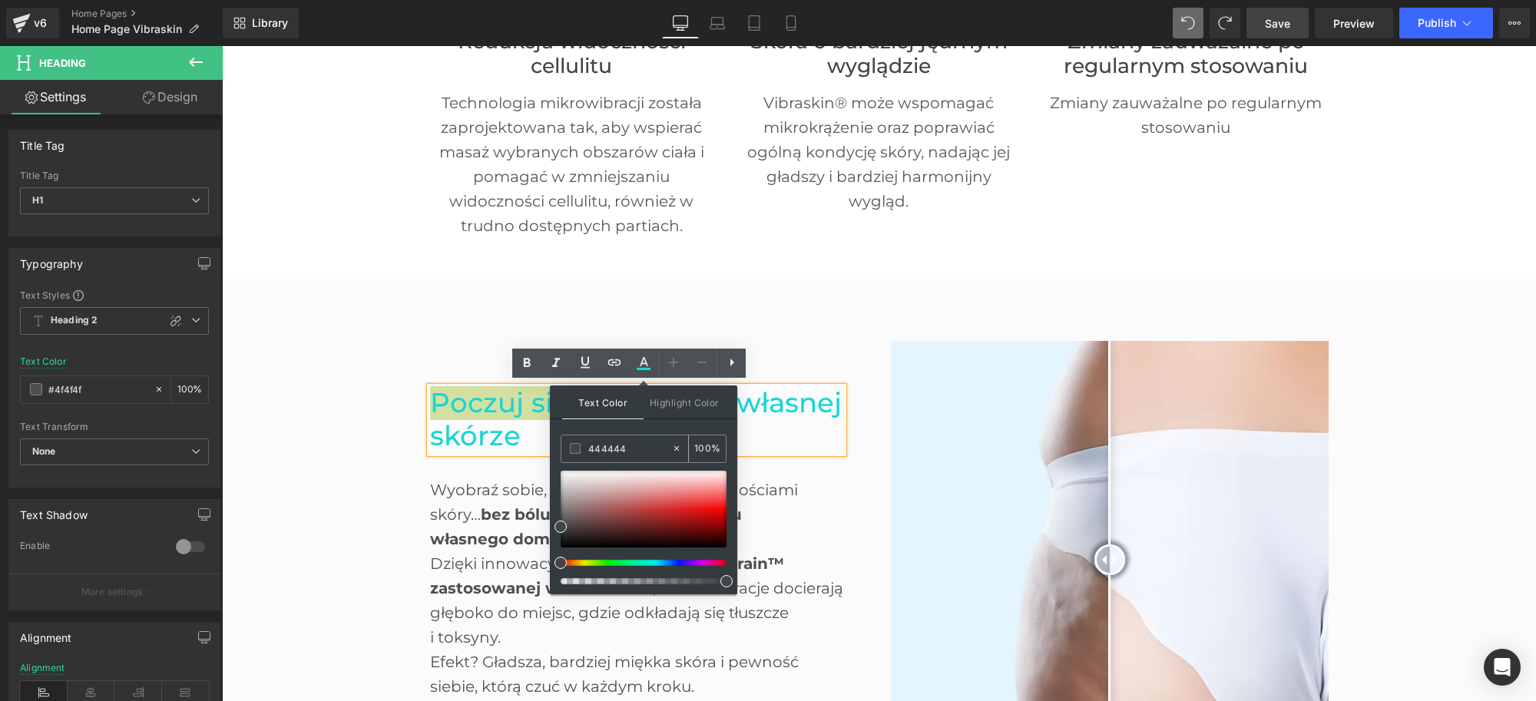
type input "444444"
click at [622, 435] on div "444444 100 %" at bounding box center [644, 449] width 166 height 28
click at [837, 330] on div "Before and After Images Poczuj się pewniej we własnej skórze Heading Wyobraź so…" at bounding box center [880, 552] width 922 height 469
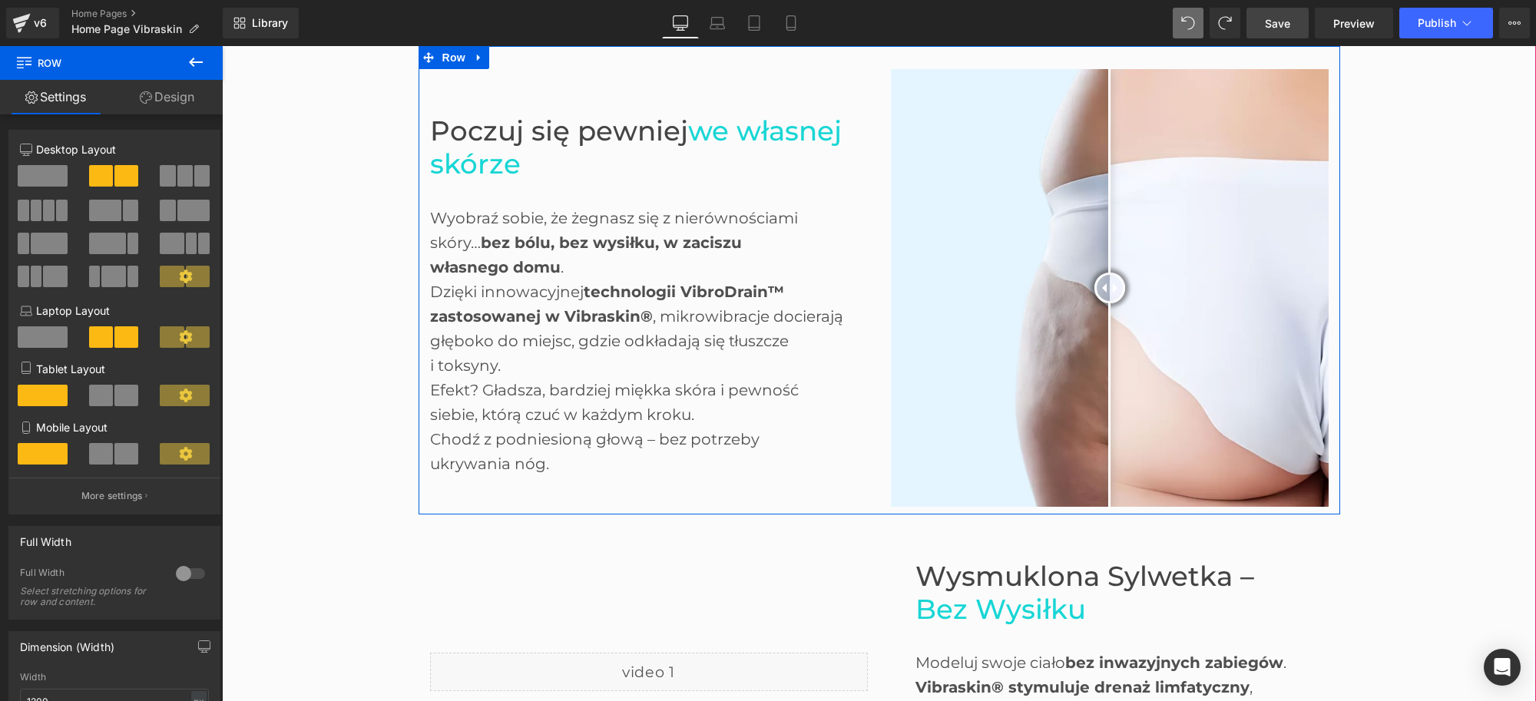
scroll to position [923, 0]
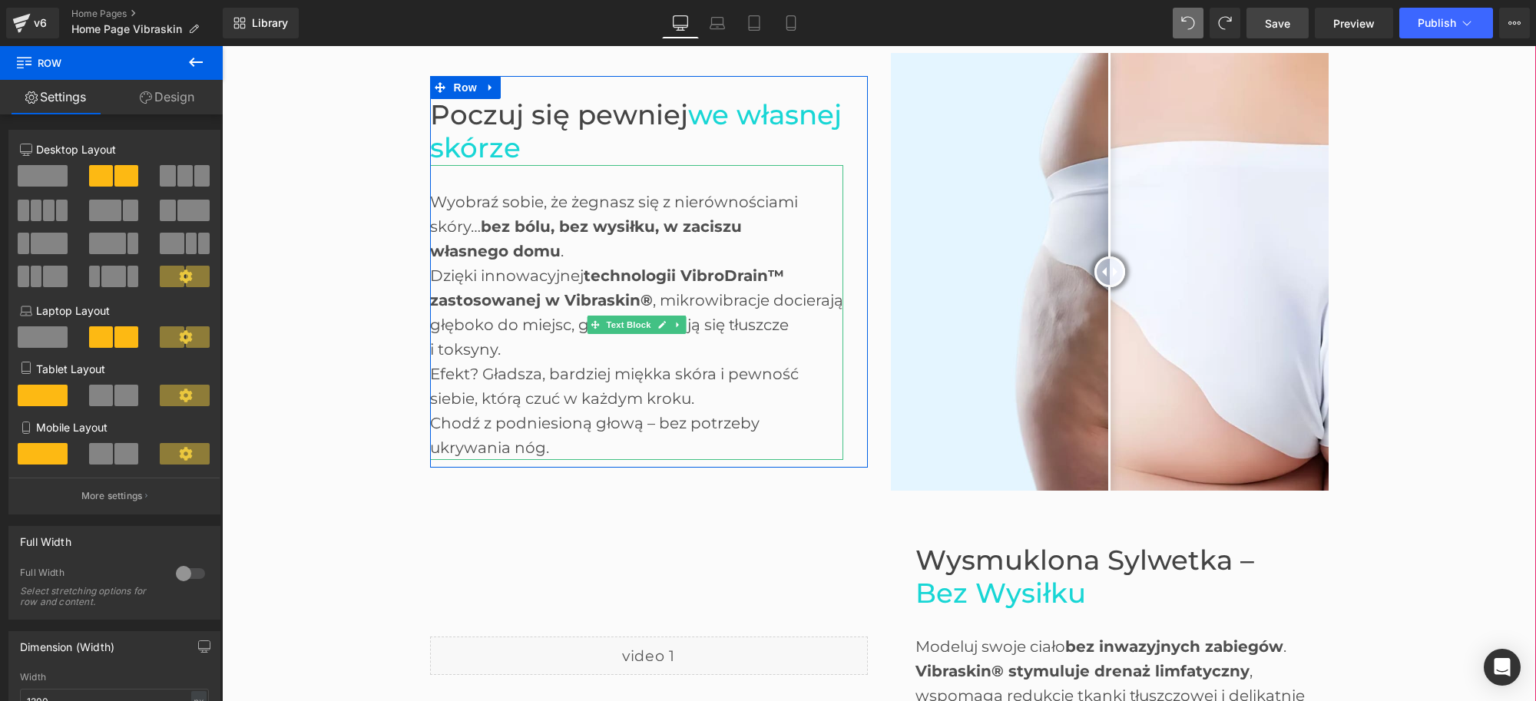
click at [515, 230] on span "bez bólu, bez wysiłku, w zaciszu" at bounding box center [611, 226] width 261 height 18
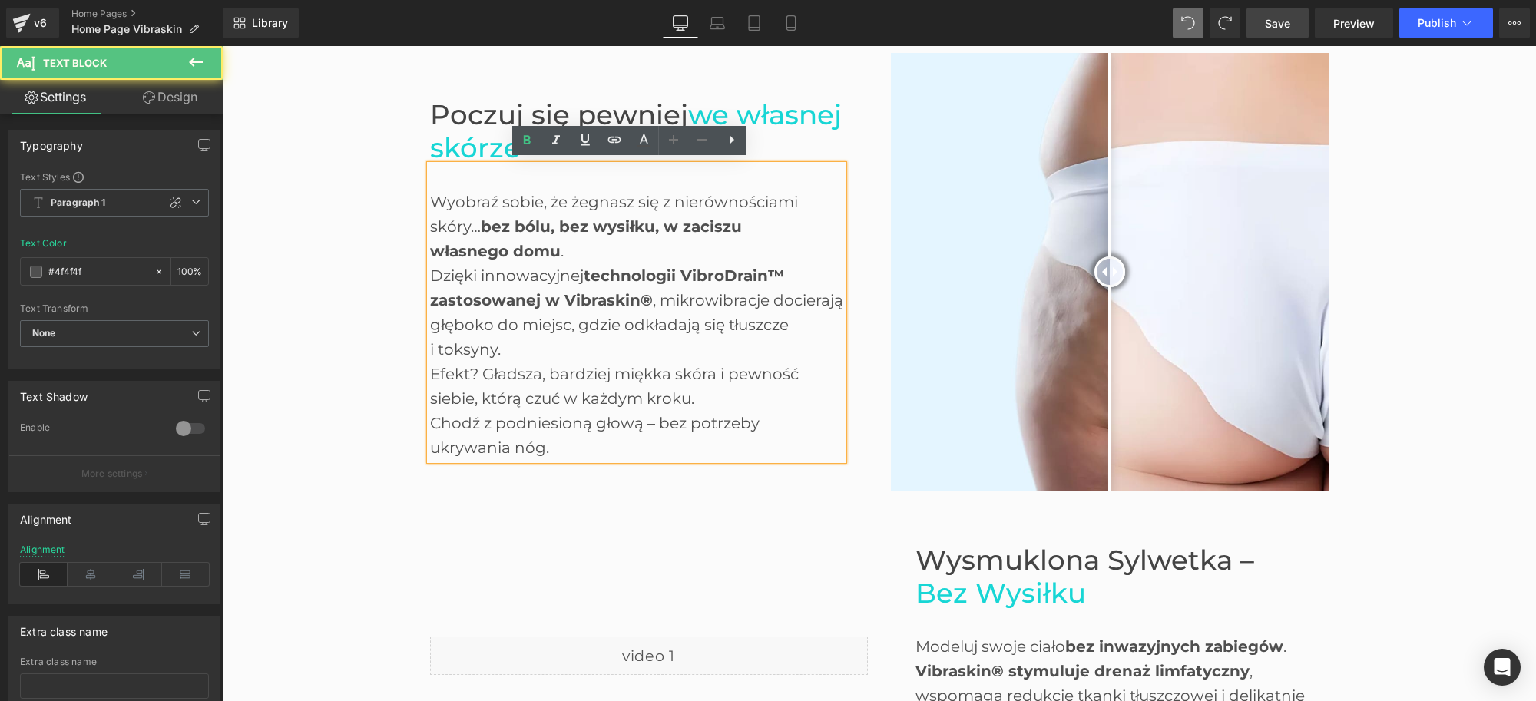
click at [533, 198] on div "Wyobraź sobie, że żegnasz się z nierównościami skóry… bez bólu, bez wysiłku, w …" at bounding box center [636, 312] width 413 height 295
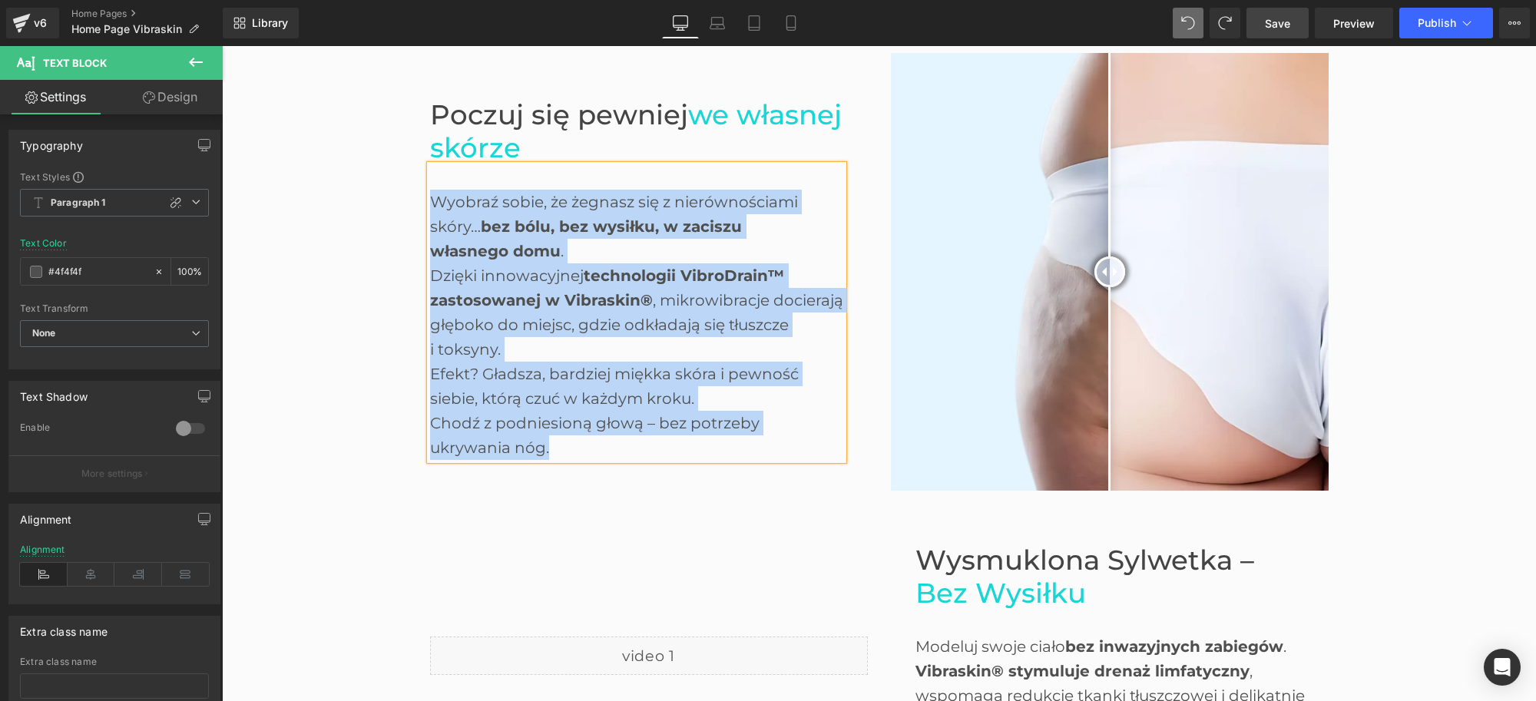
paste div
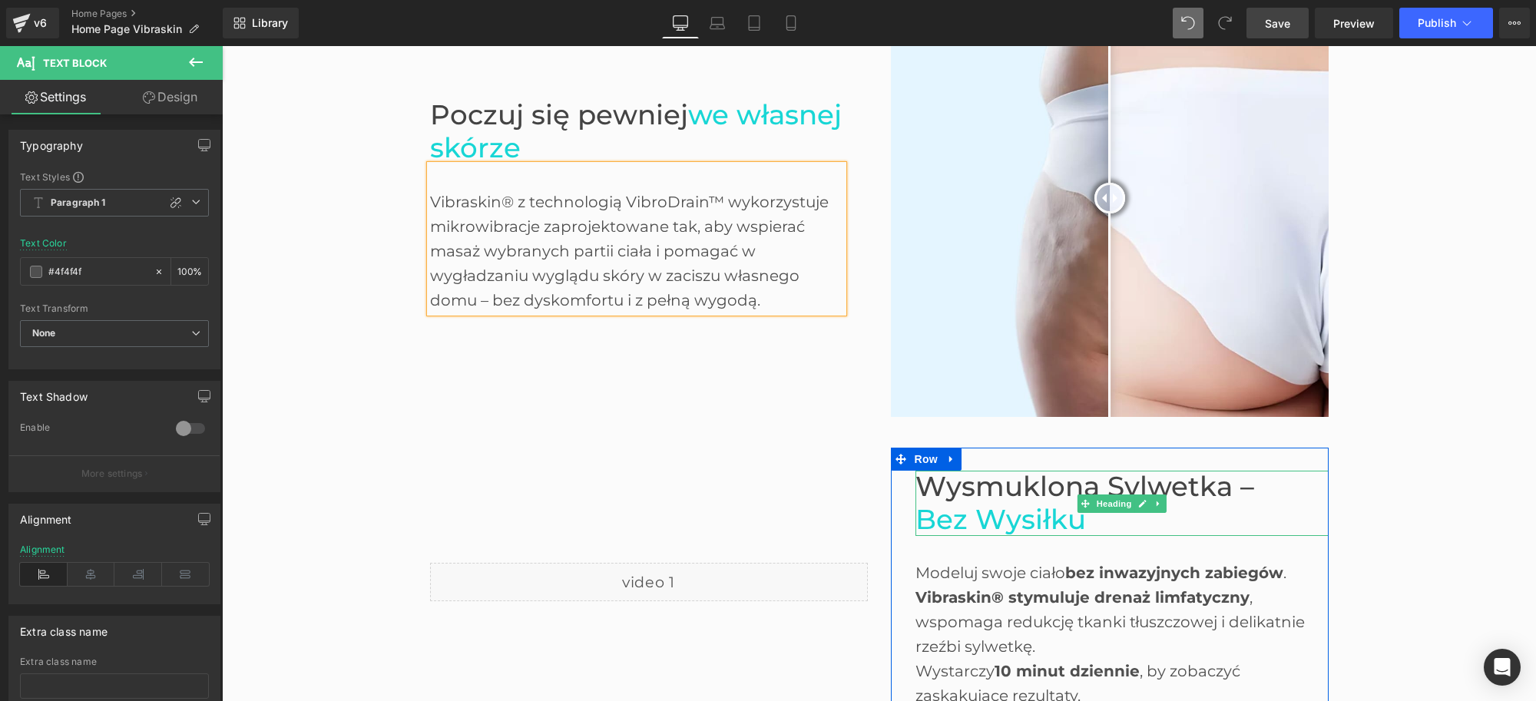
click at [1052, 517] on span "bez wysiłku" at bounding box center [1001, 519] width 171 height 33
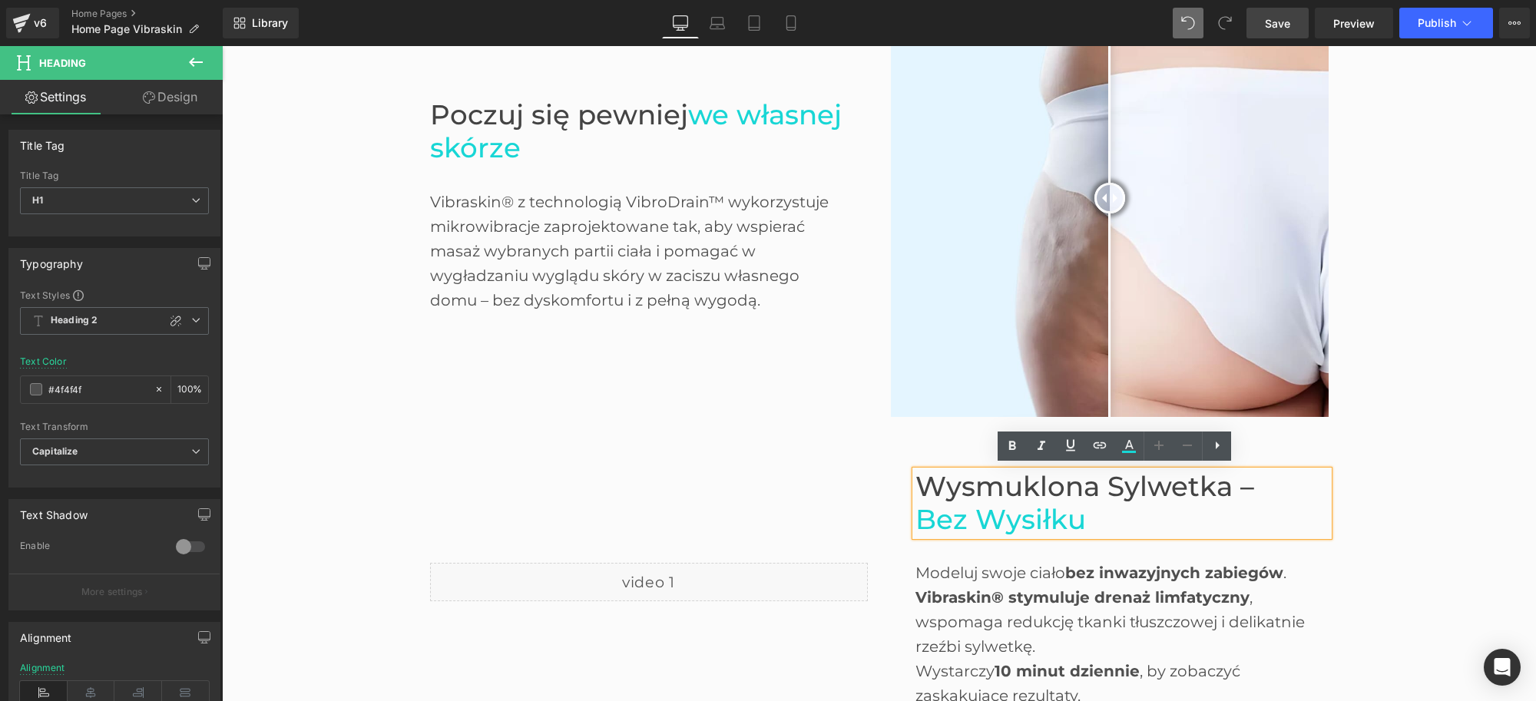
click at [1009, 505] on span "bez wysiłku" at bounding box center [1001, 519] width 171 height 33
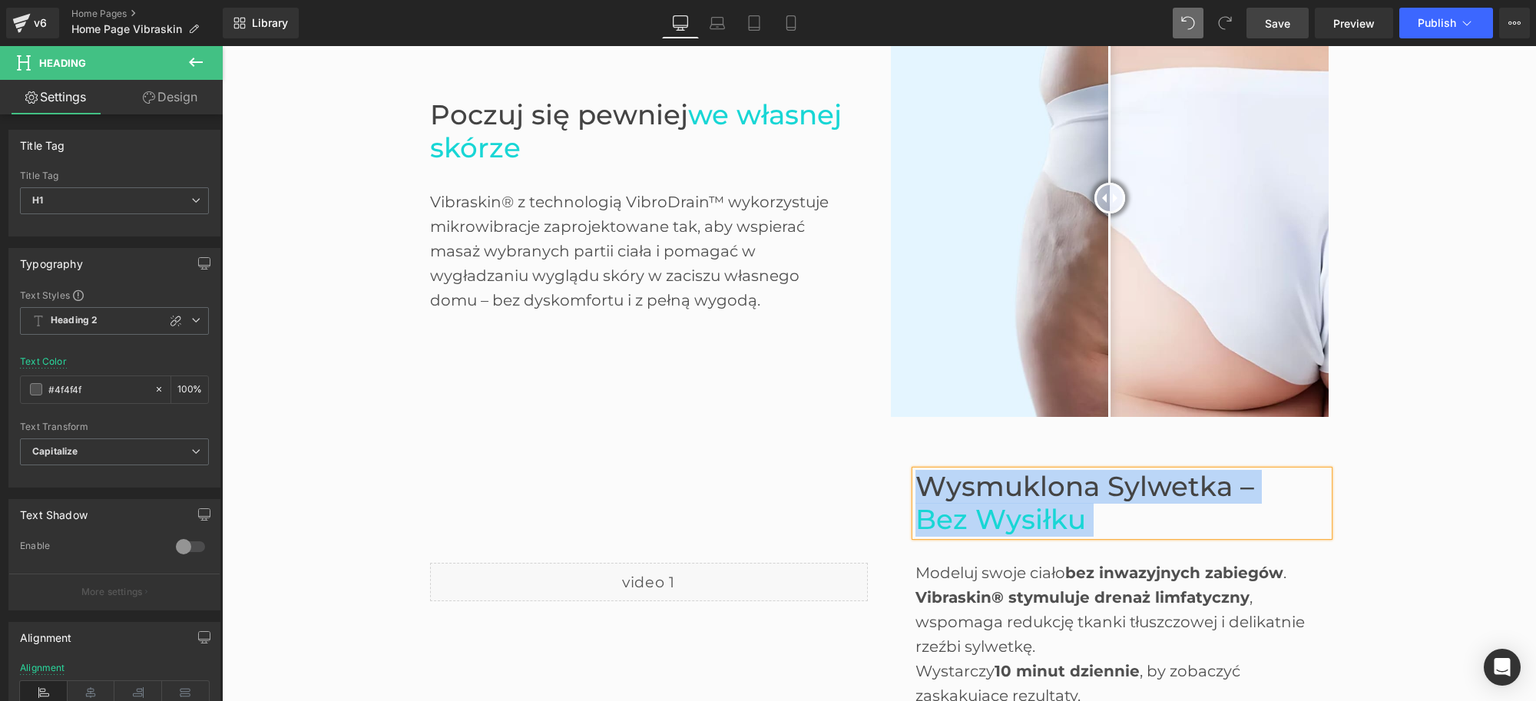
paste div
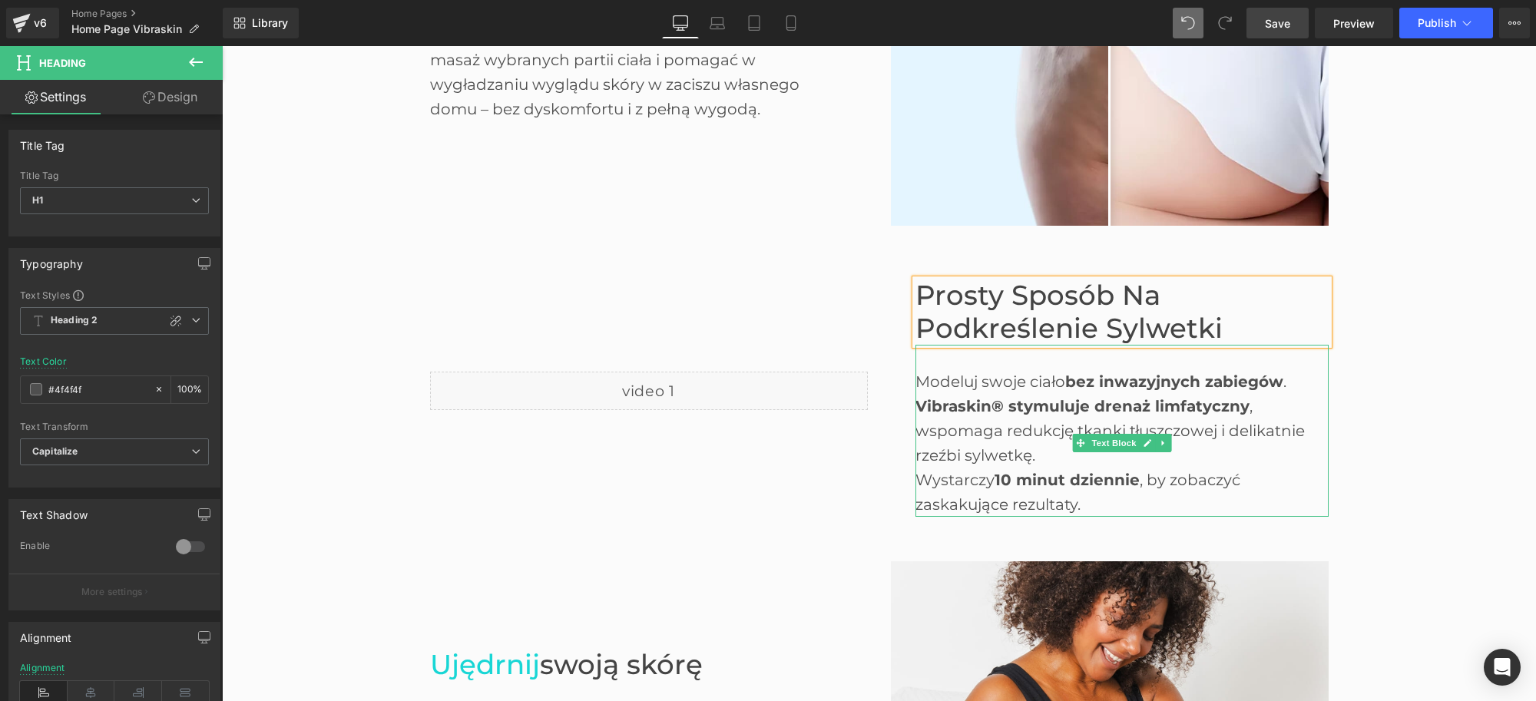
scroll to position [1284, 0]
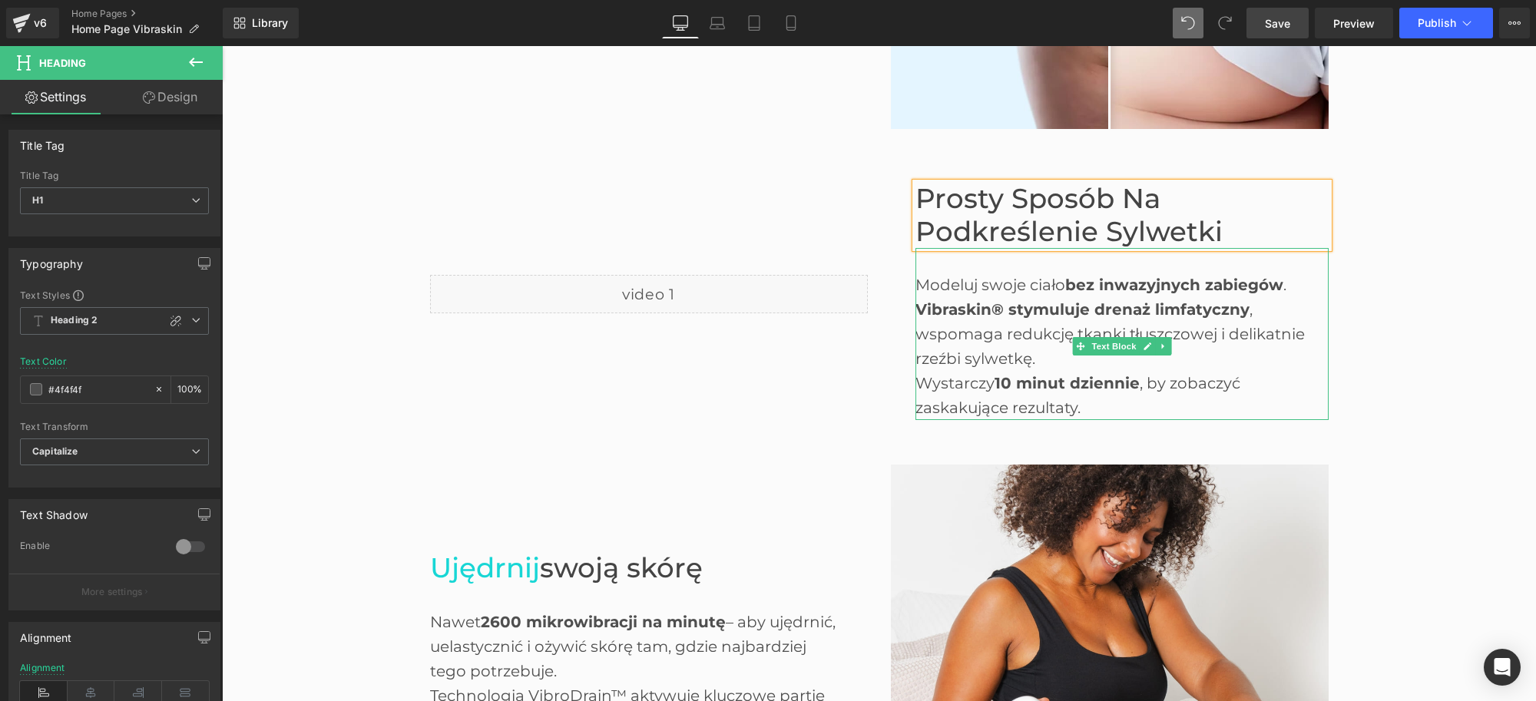
click at [1052, 319] on div "Vibraskin® stymuluje drenaż limfatyczny , wspomaga redukcję tkanki tłuszczowej …" at bounding box center [1122, 334] width 413 height 74
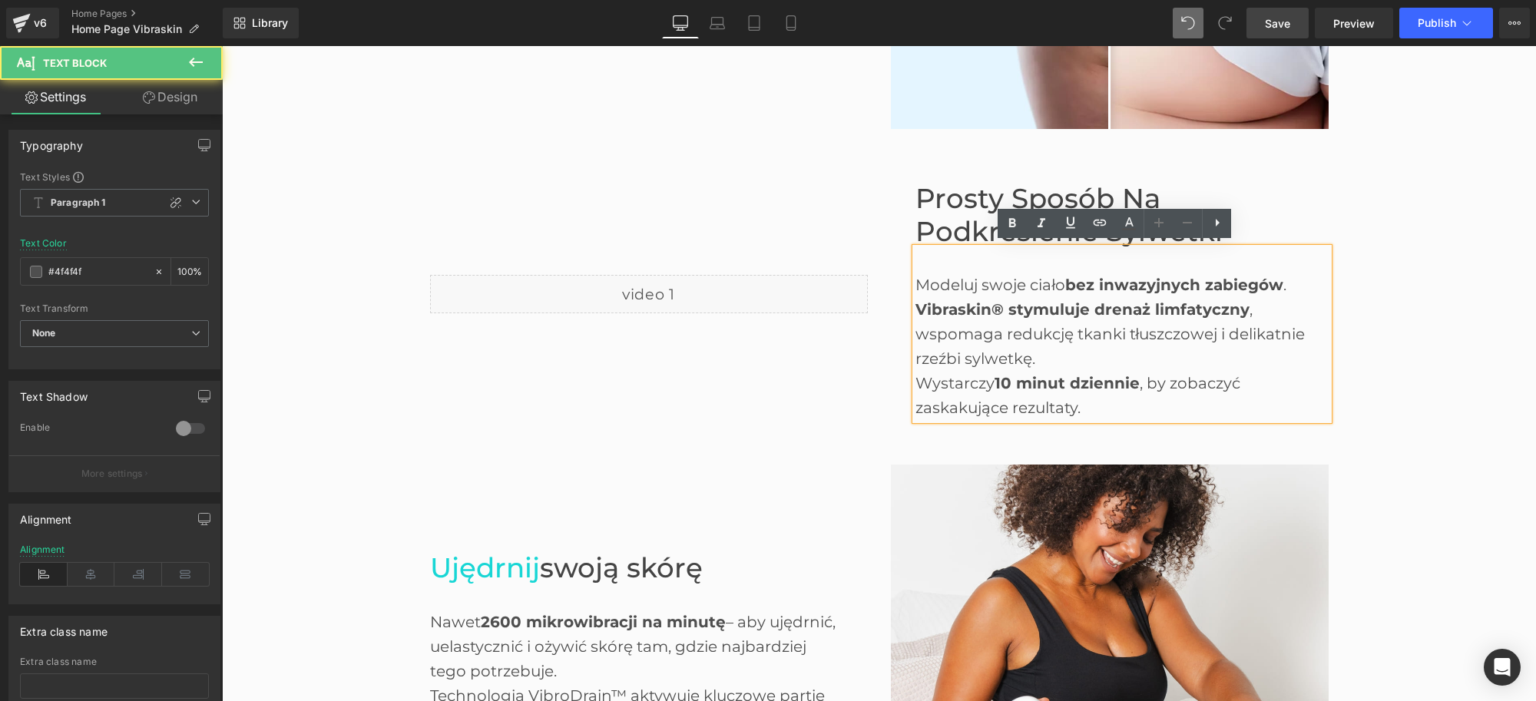
click at [1055, 300] on span "Vibraskin® stymuluje drenaż limfatyczny" at bounding box center [1083, 309] width 334 height 18
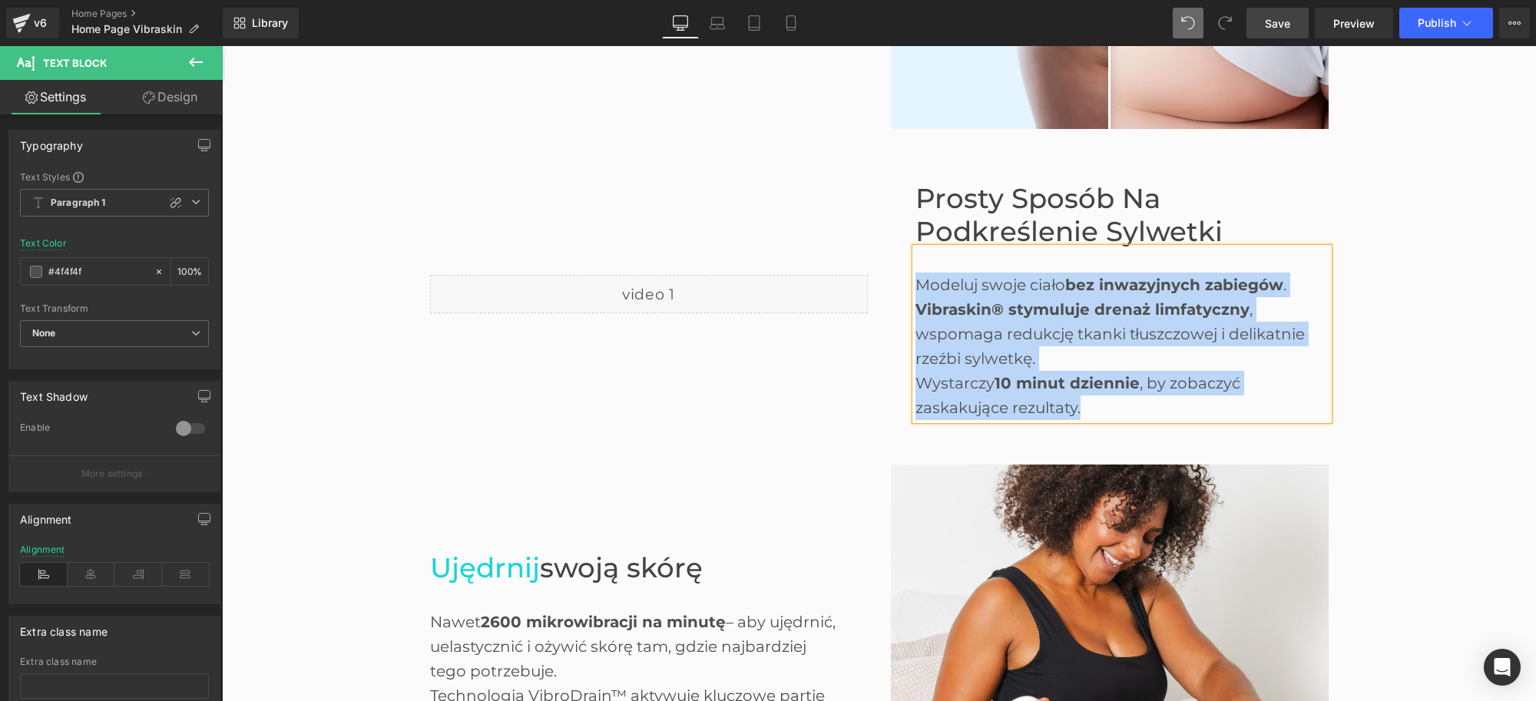
paste div
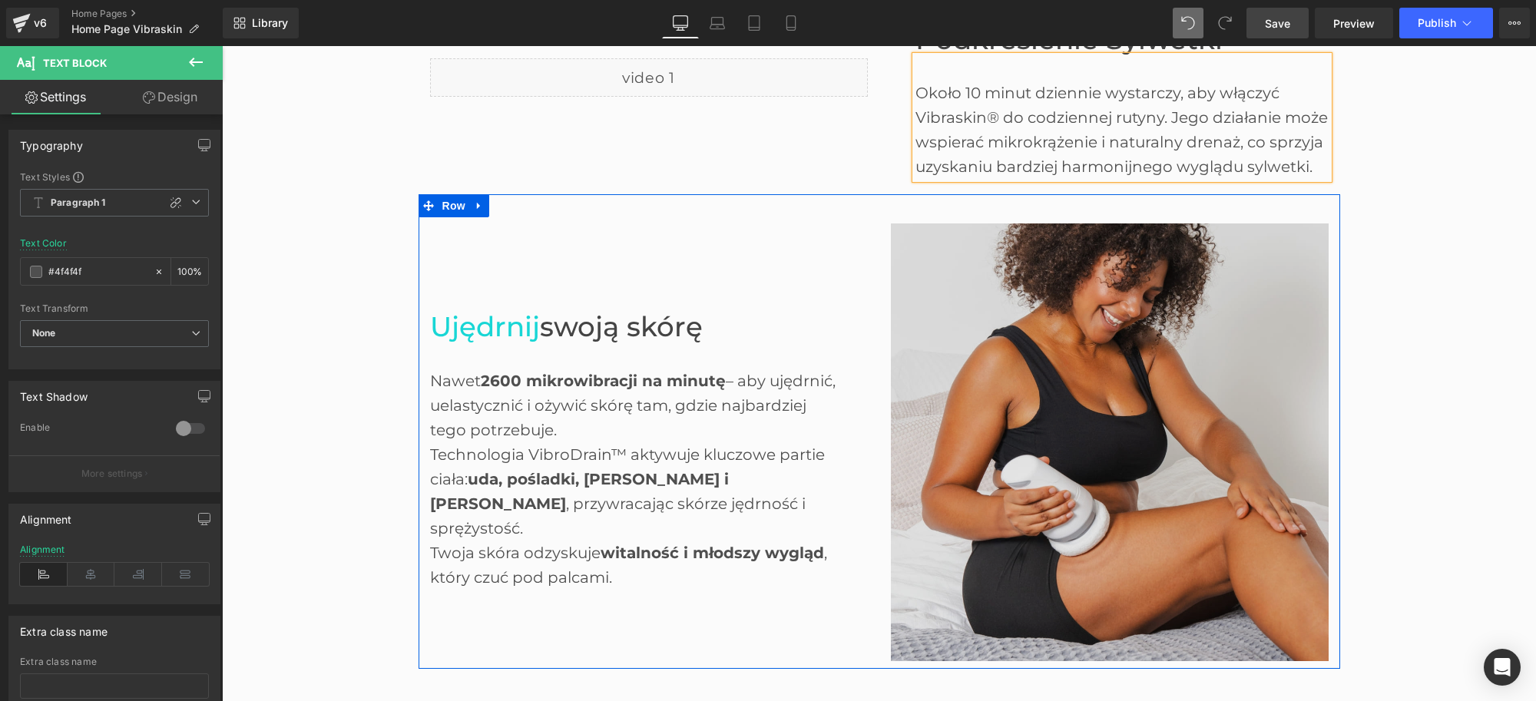
scroll to position [1572, 0]
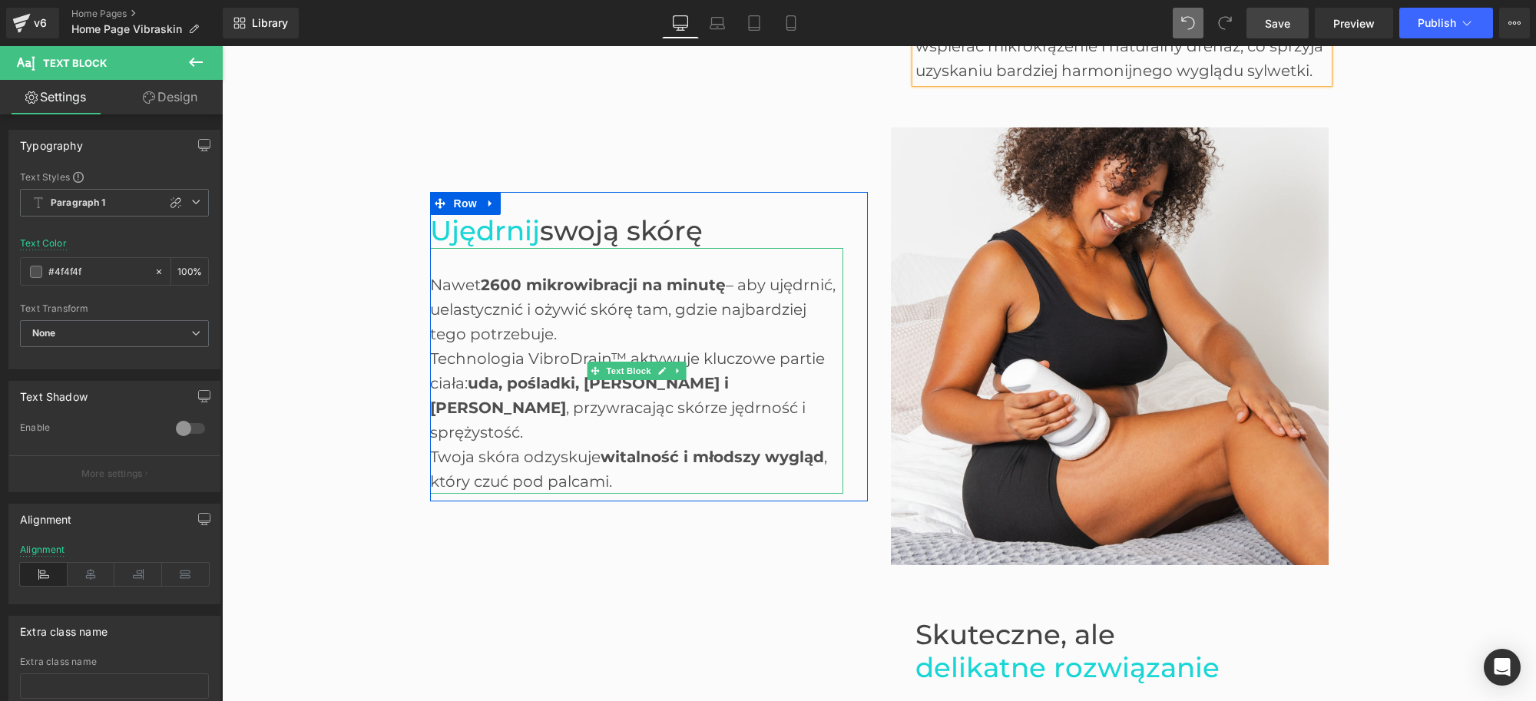
click at [448, 243] on span "Ujędrnij" at bounding box center [485, 230] width 110 height 33
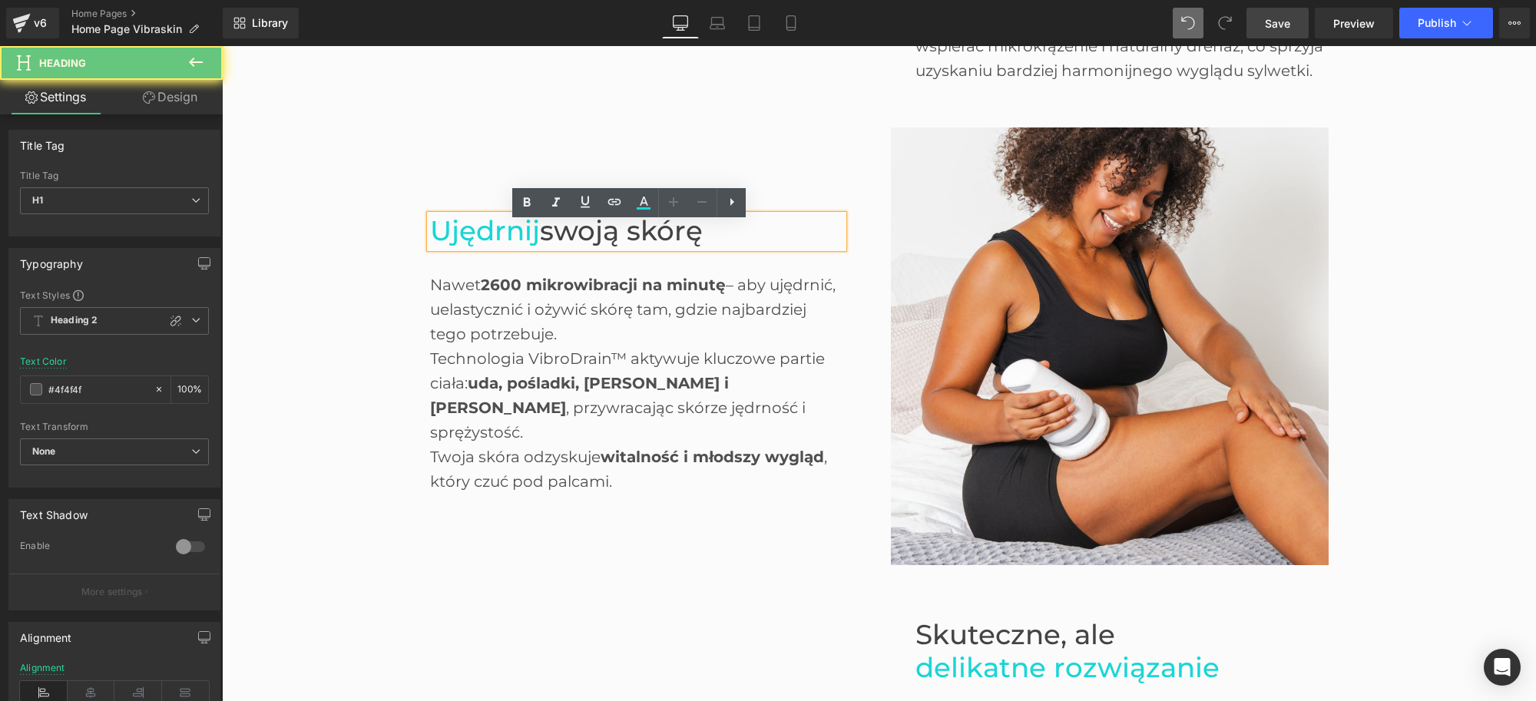
click at [436, 240] on span "Ujędrnij" at bounding box center [485, 230] width 110 height 33
click at [430, 237] on span "Ujędrnij" at bounding box center [485, 230] width 110 height 33
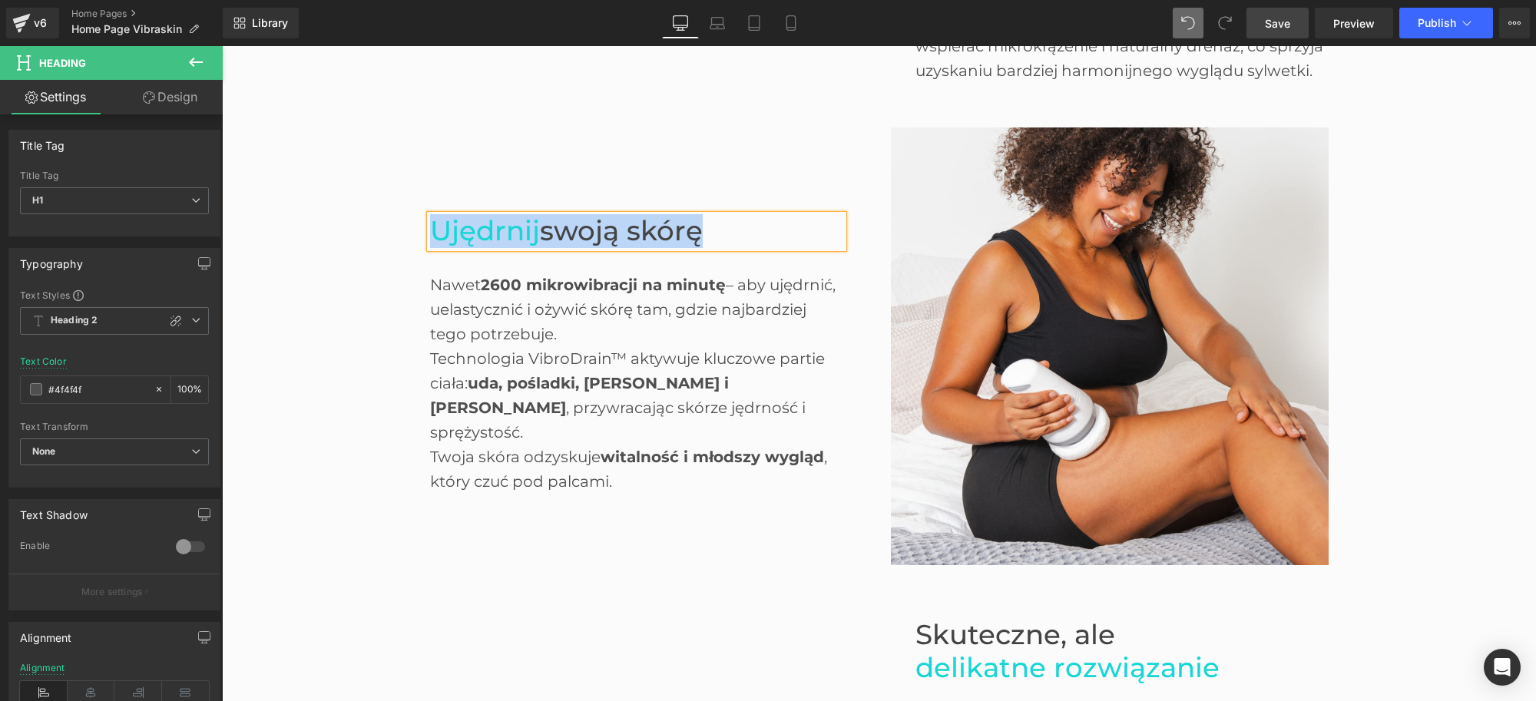
paste div
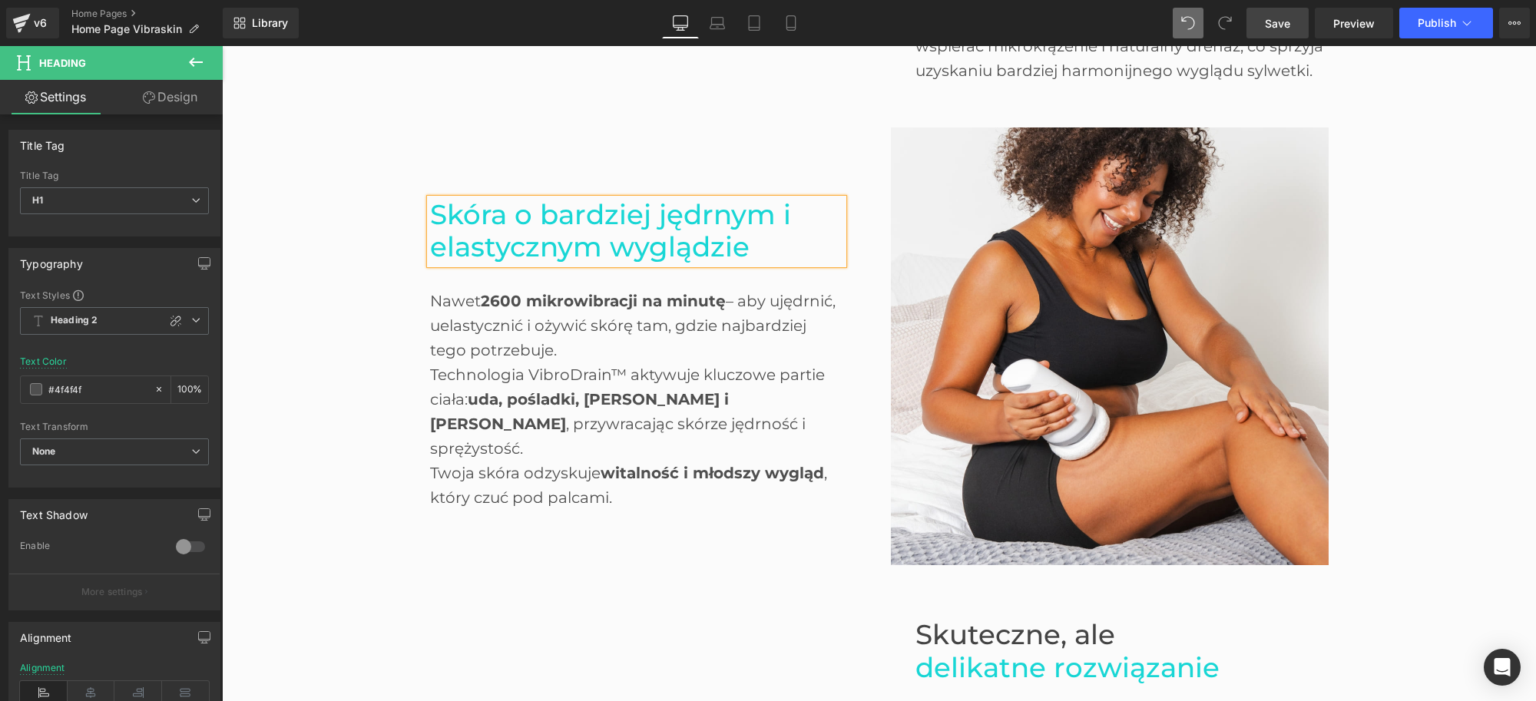
scroll to position [1556, 0]
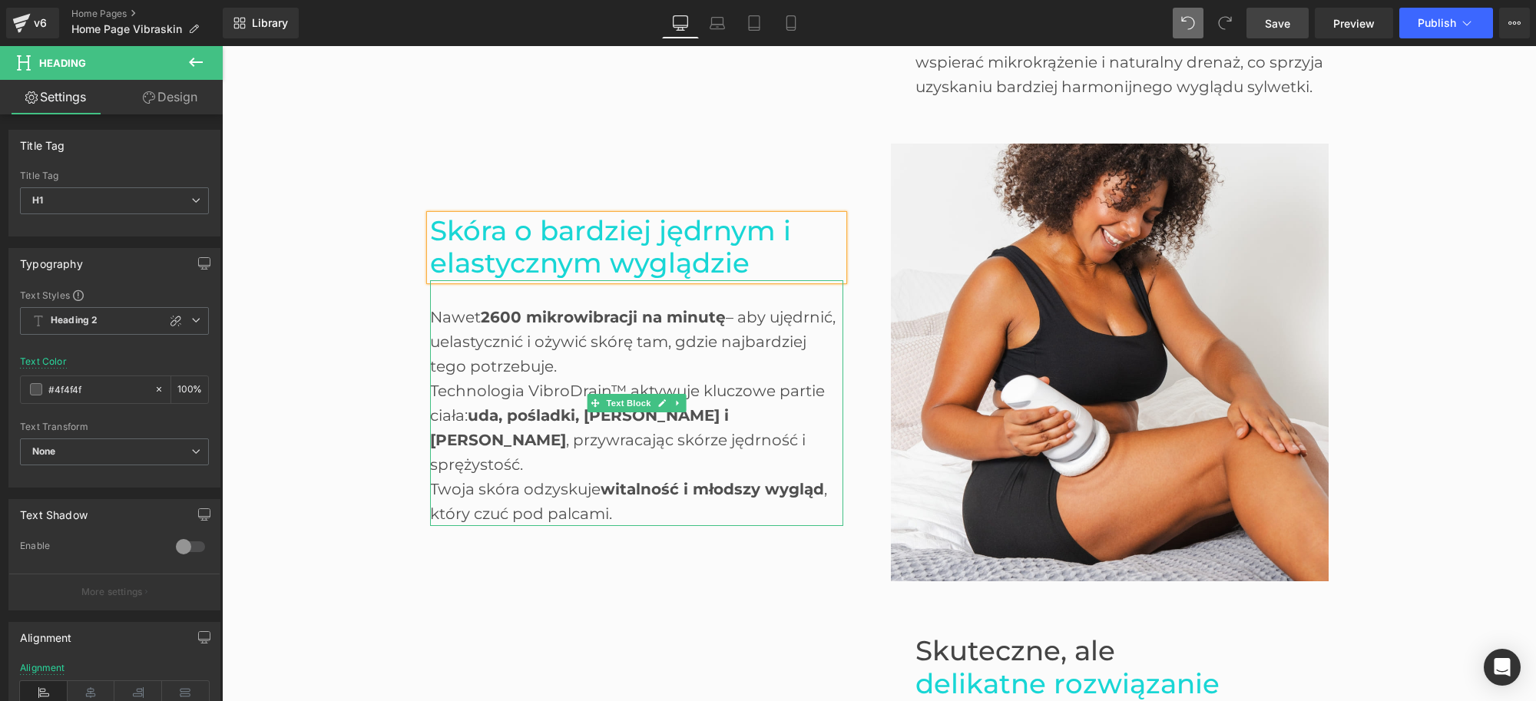
click at [487, 362] on div "Nawet 2600 mikrowibracji na minutę – aby ujędrnić, uelastycznić i ożywić skórę …" at bounding box center [636, 403] width 413 height 246
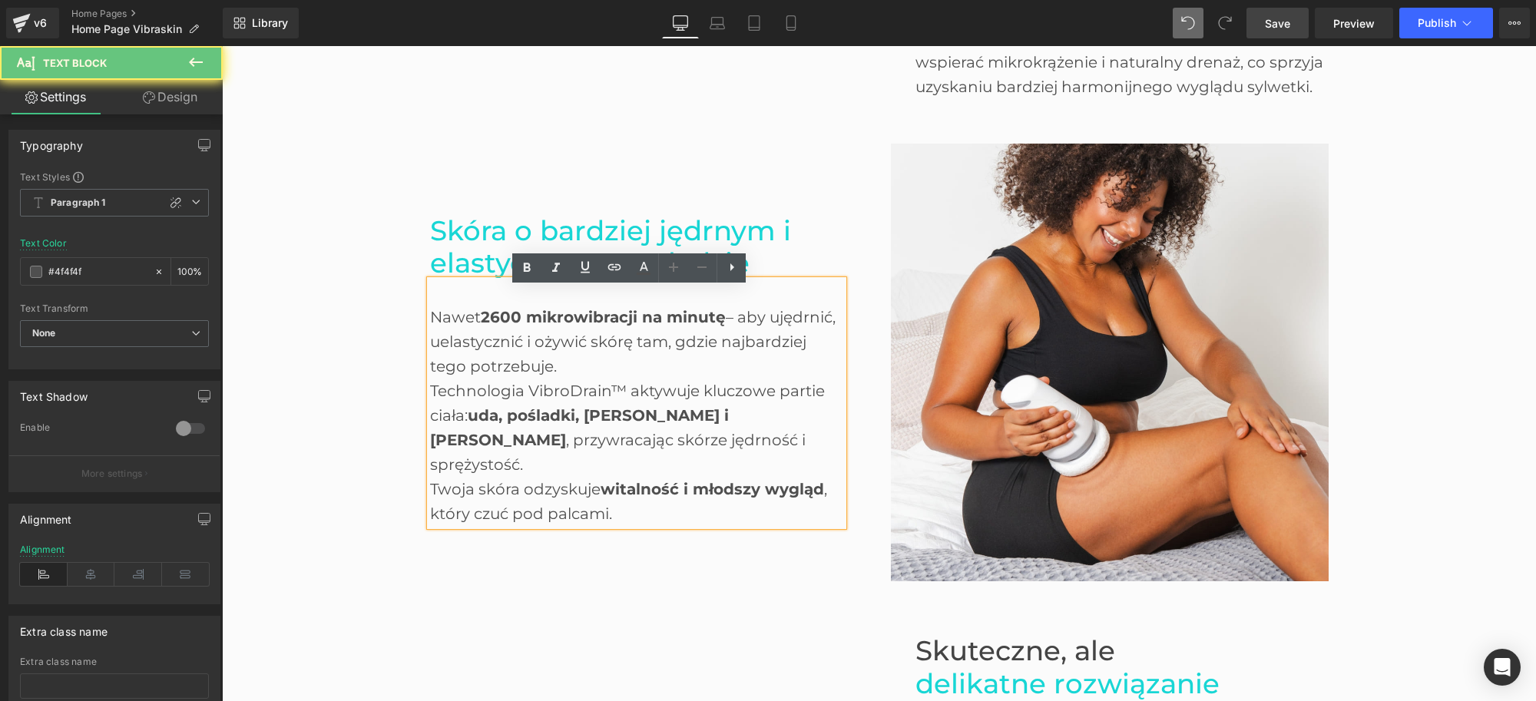
click at [471, 333] on div "Nawet 2600 mikrowibracji na minutę – aby ujędrnić, uelastycznić i ożywić skórę …" at bounding box center [636, 403] width 413 height 246
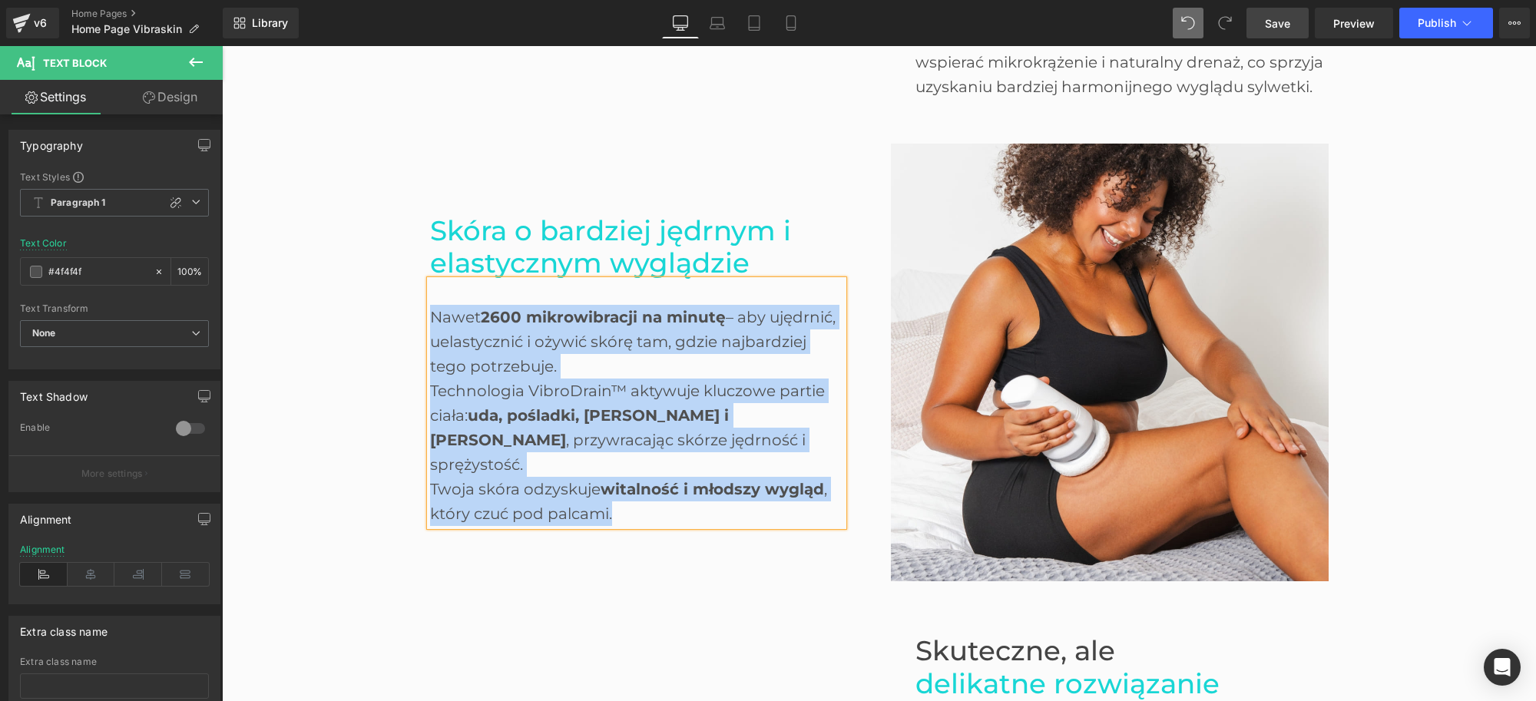
paste div
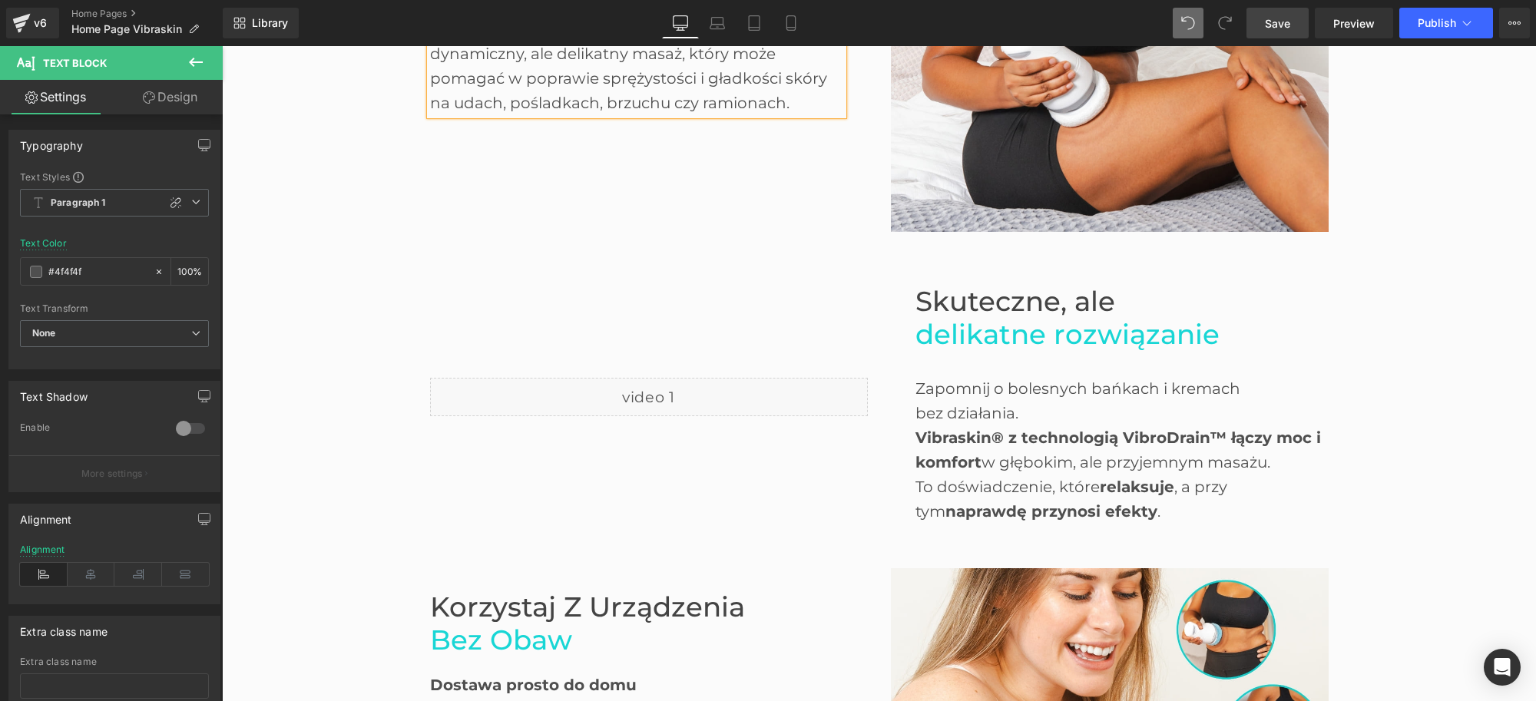
scroll to position [1894, 0]
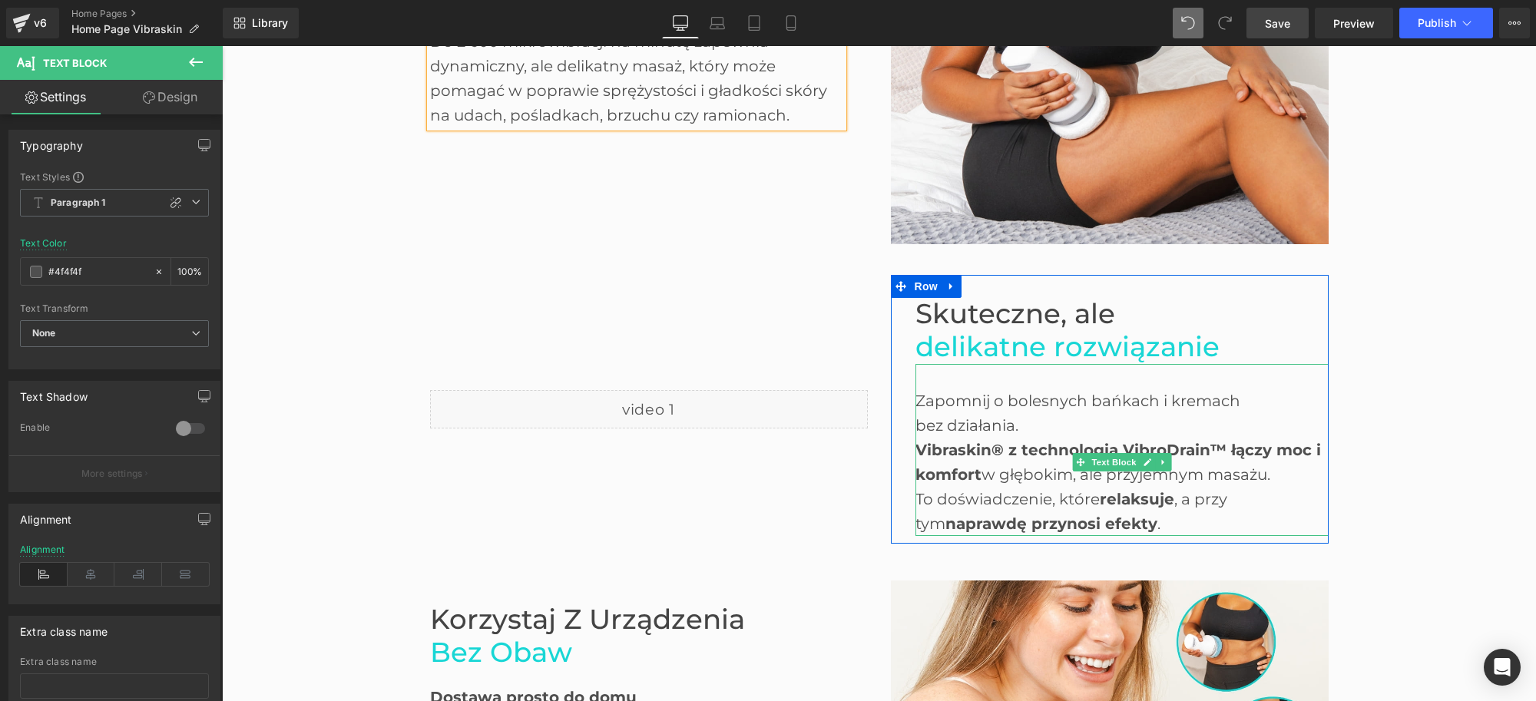
click at [985, 339] on span "delikatne rozwiązanie" at bounding box center [1068, 346] width 304 height 33
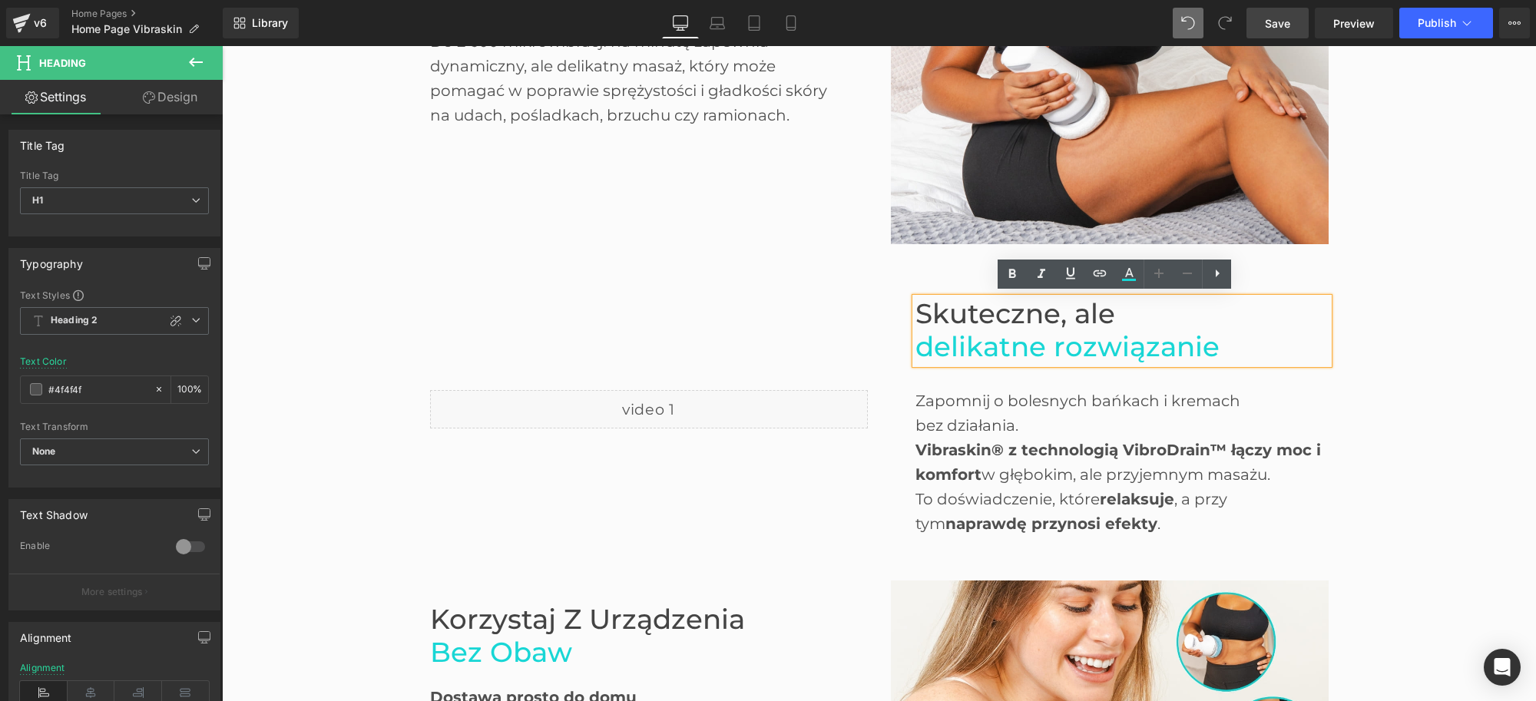
click at [916, 310] on span "Skuteczne, ale" at bounding box center [1016, 313] width 200 height 33
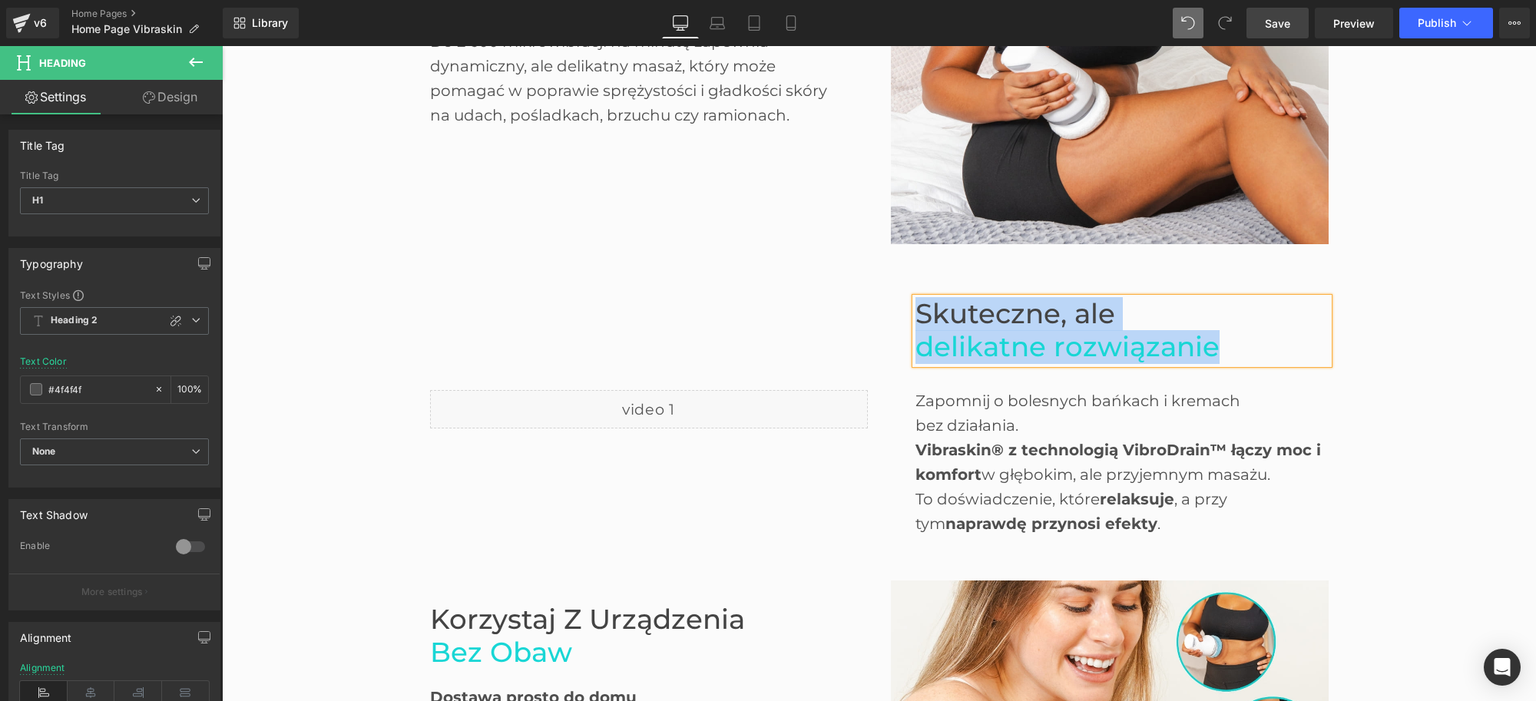
paste div
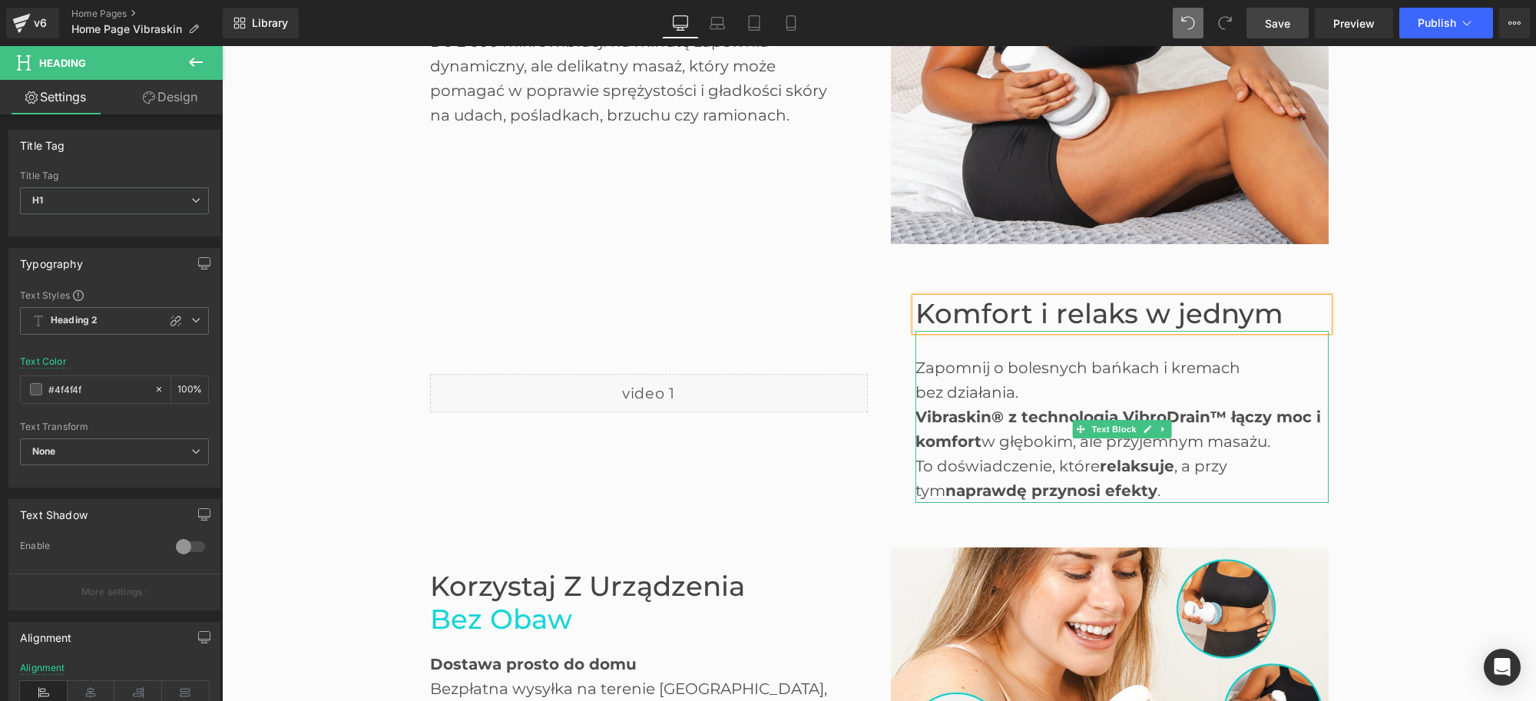
click at [1012, 415] on span "Vibraskin® z technologią VibroDrain™ łączy moc i komfort" at bounding box center [1119, 429] width 406 height 43
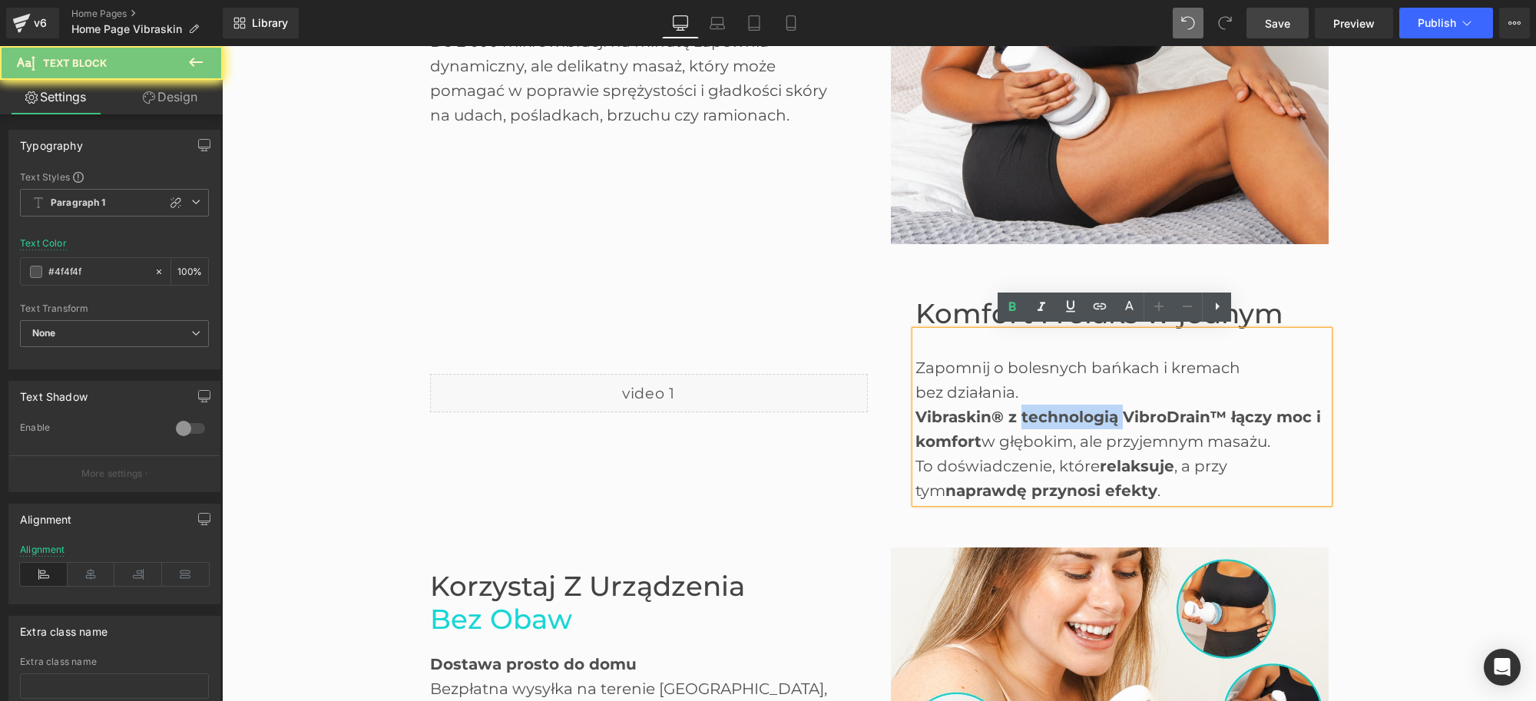
click at [1012, 415] on span "Vibraskin® z technologią VibroDrain™ łączy moc i komfort" at bounding box center [1119, 429] width 406 height 43
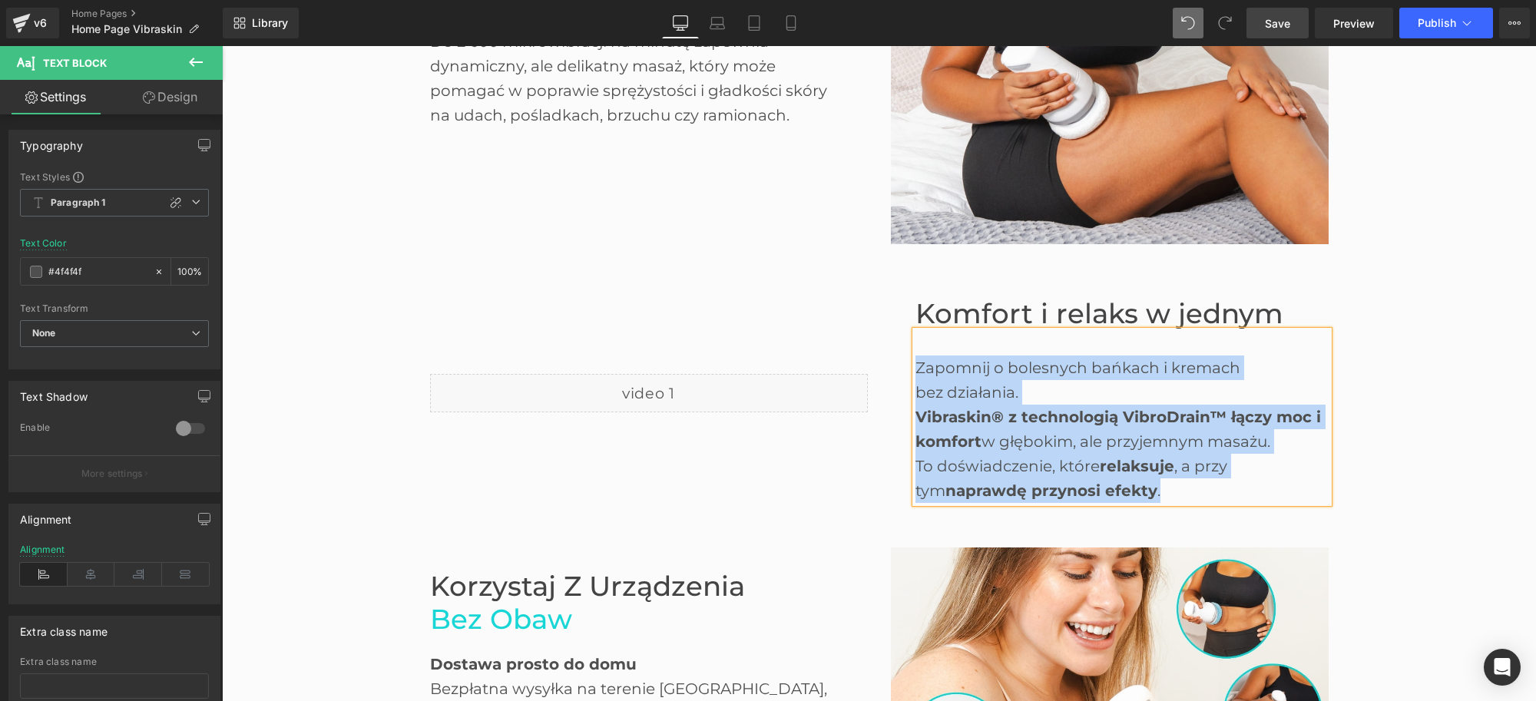
paste div
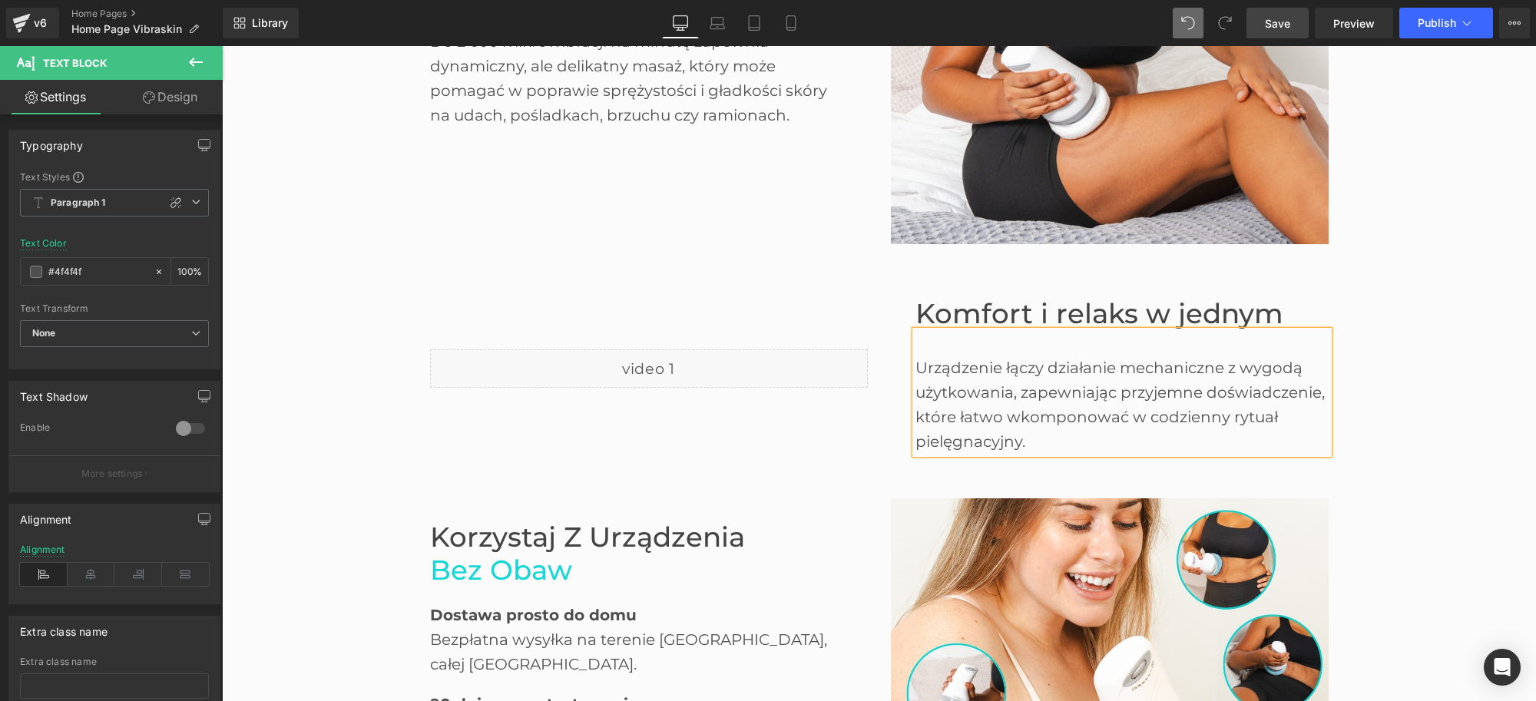
scroll to position [2086, 0]
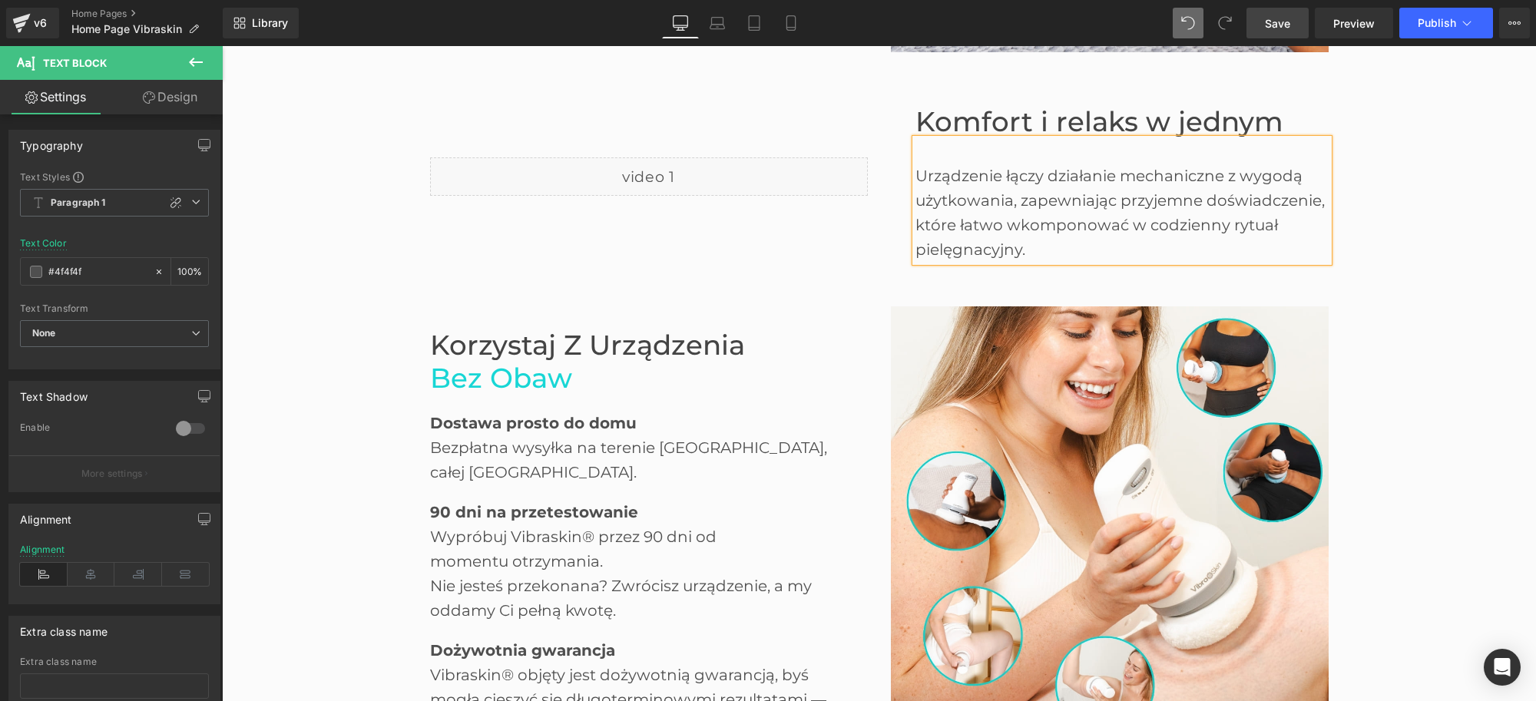
click at [931, 154] on div "Urządzenie łączy działanie mechaniczne z wygodą użytkowania, zapewniając przyje…" at bounding box center [1122, 200] width 413 height 123
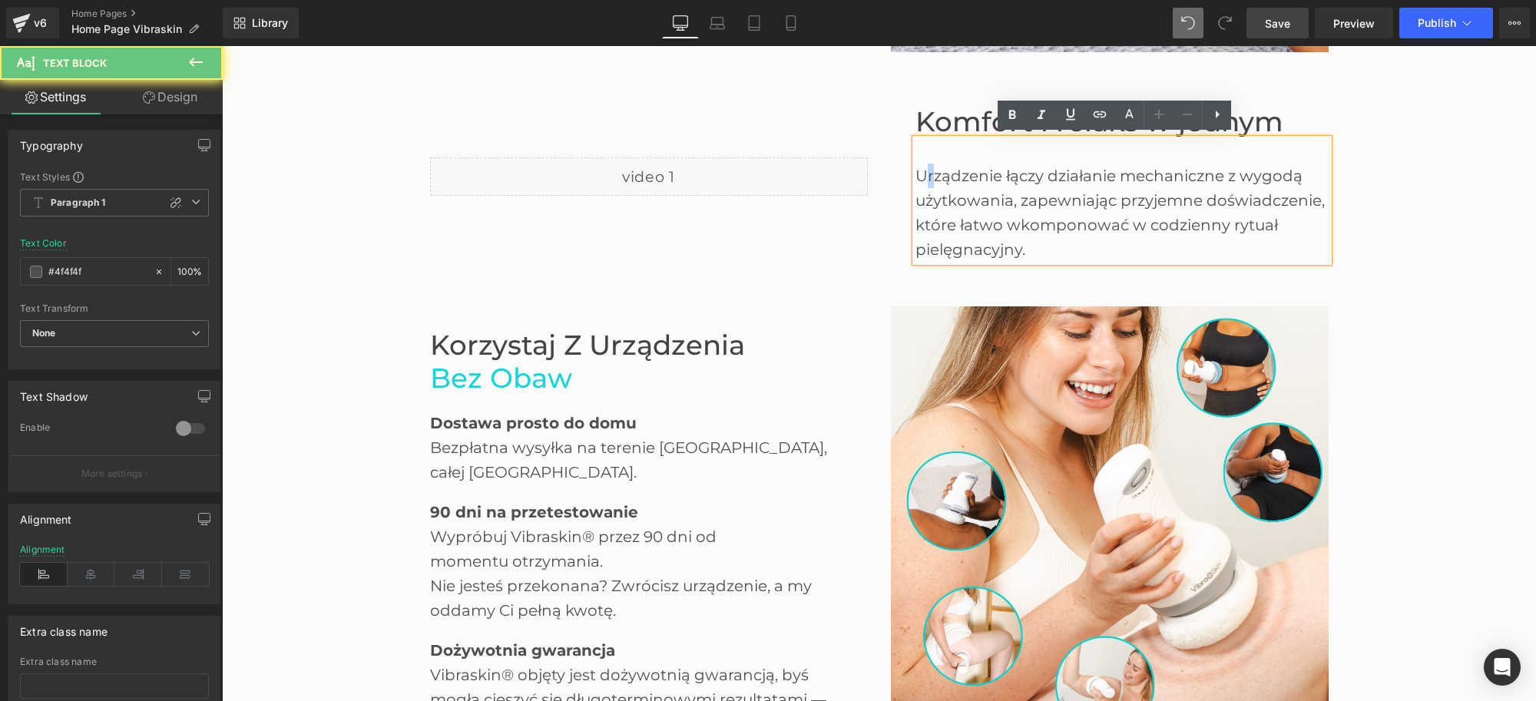
click at [920, 144] on div "Urządzenie łączy działanie mechaniczne z wygodą użytkowania, zapewniając przyje…" at bounding box center [1122, 200] width 413 height 123
click at [916, 143] on div "Urządzenie łączy działanie mechaniczne z wygodą użytkowania, zapewniając przyje…" at bounding box center [1122, 200] width 413 height 123
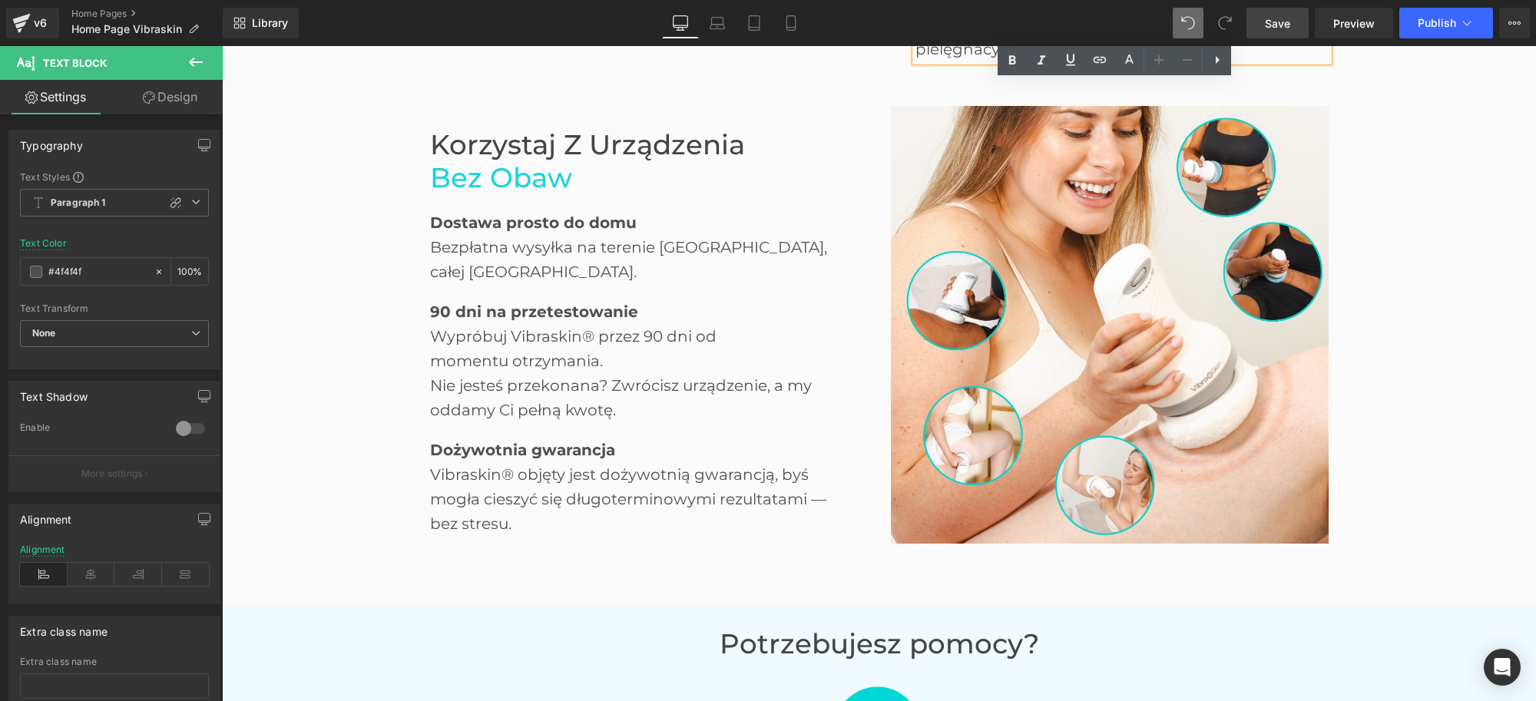
scroll to position [2278, 0]
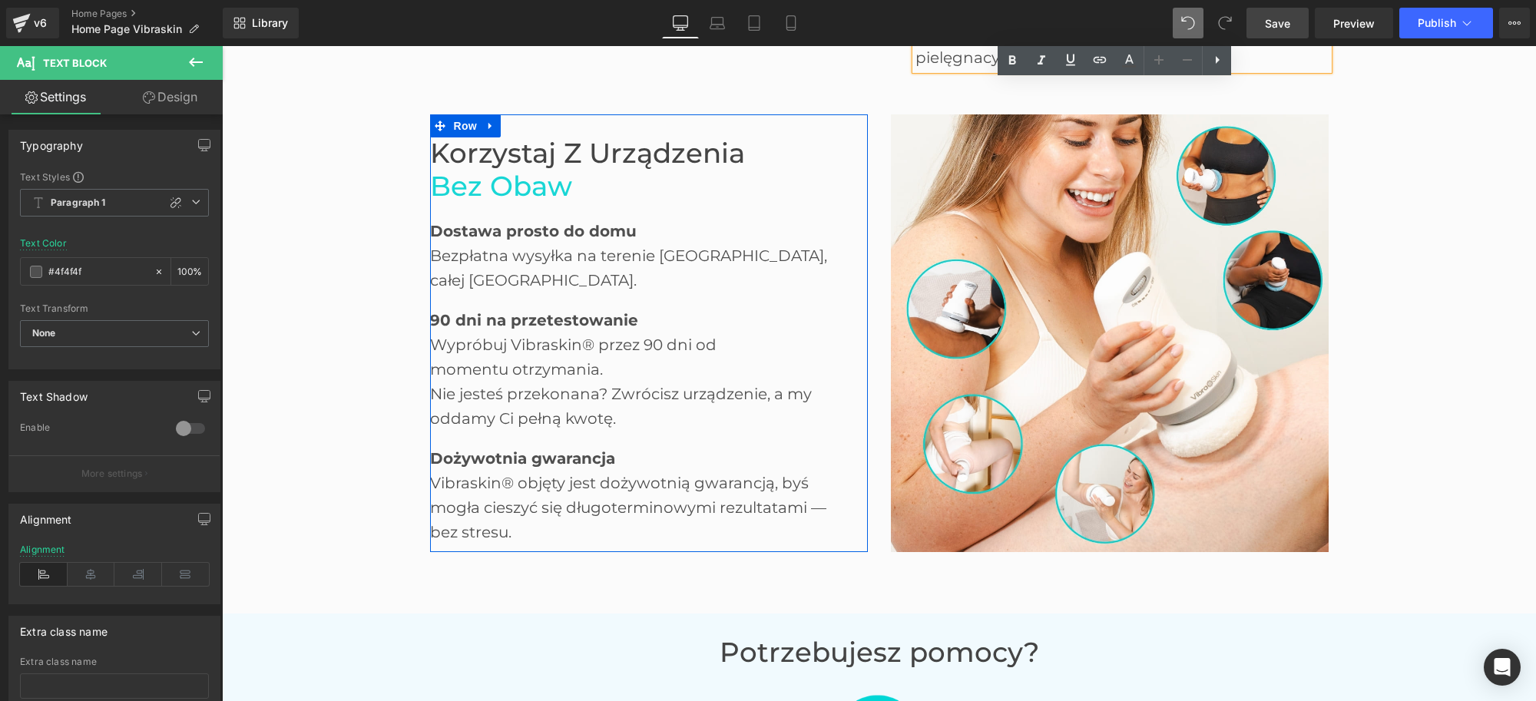
click at [528, 201] on span "bez obaw" at bounding box center [501, 186] width 142 height 33
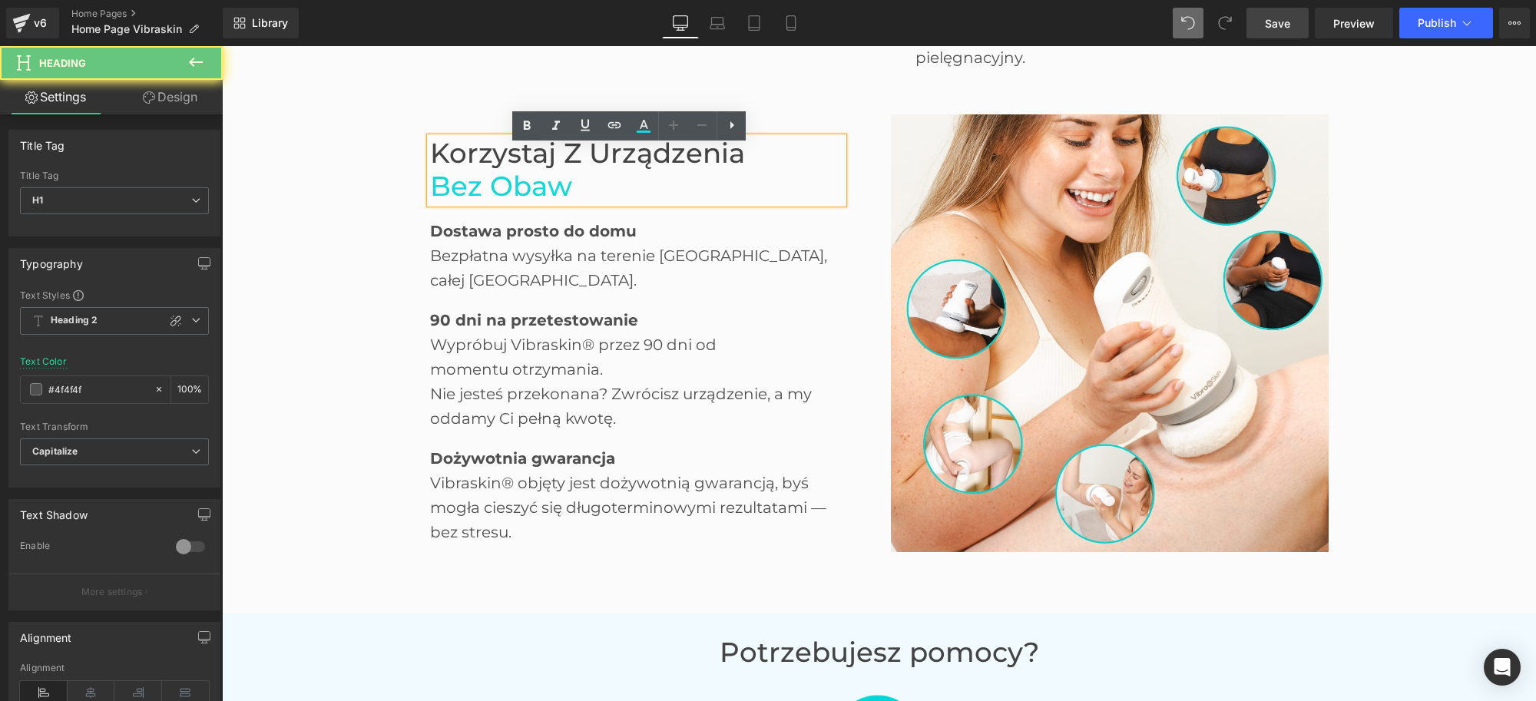
click at [567, 198] on h1 "bez obaw" at bounding box center [636, 187] width 413 height 33
paste div
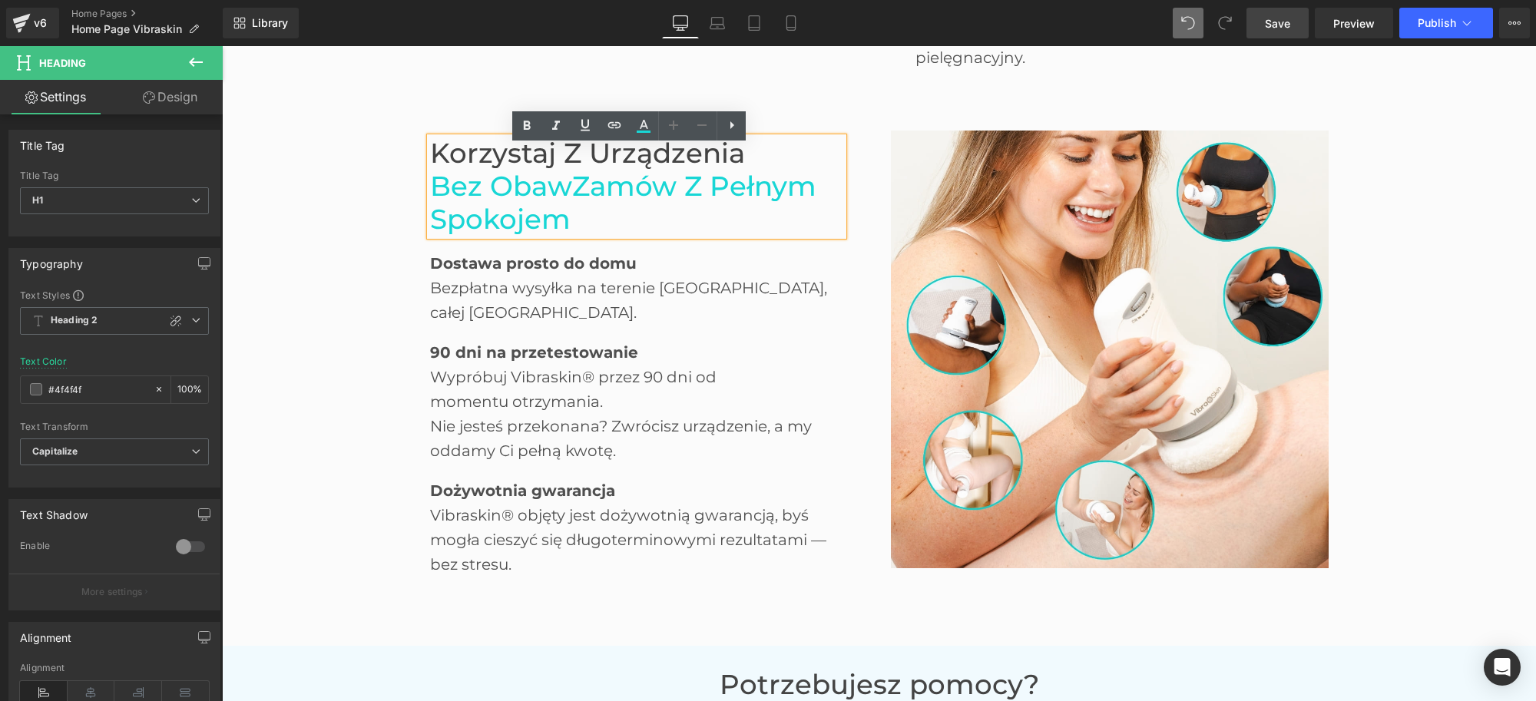
scroll to position [2265, 0]
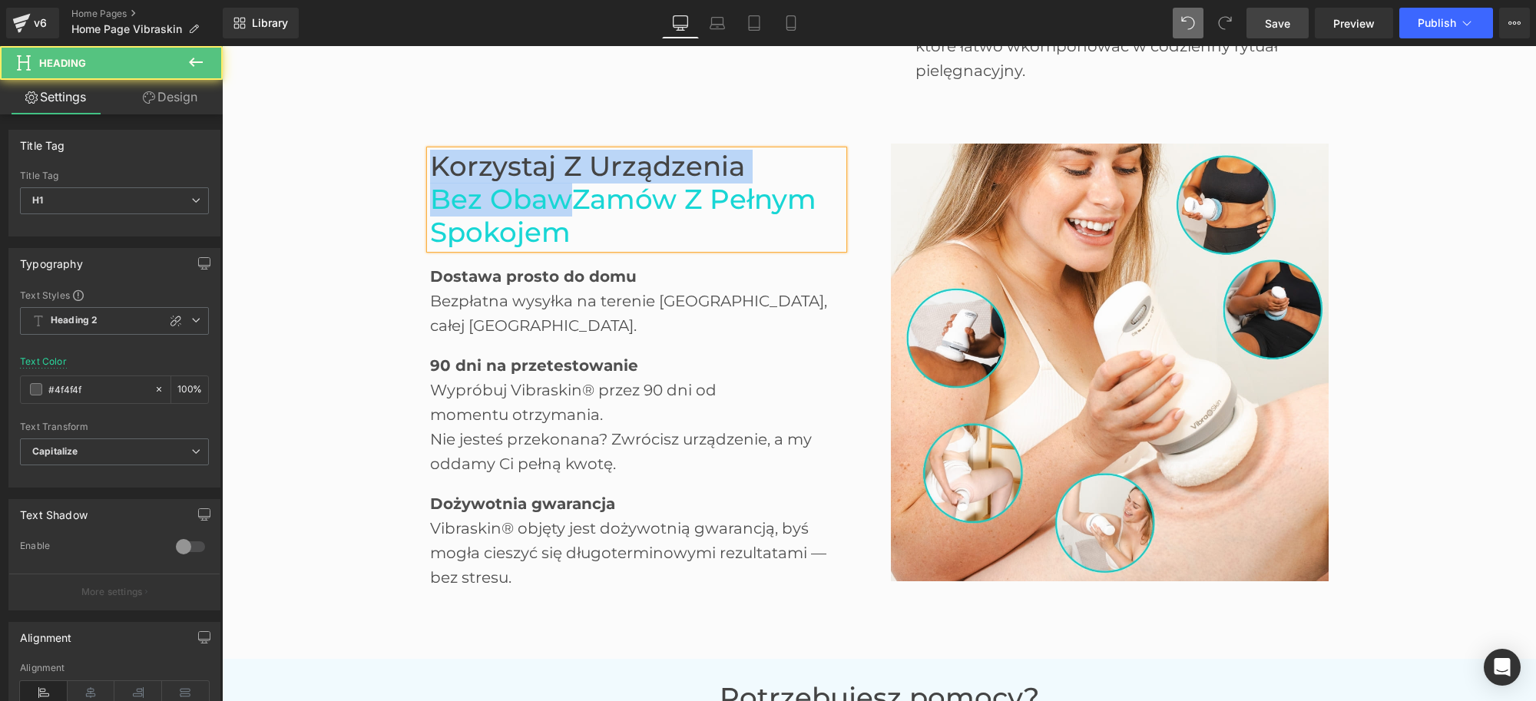
drag, startPoint x: 562, startPoint y: 194, endPoint x: 363, endPoint y: 156, distance: 203.4
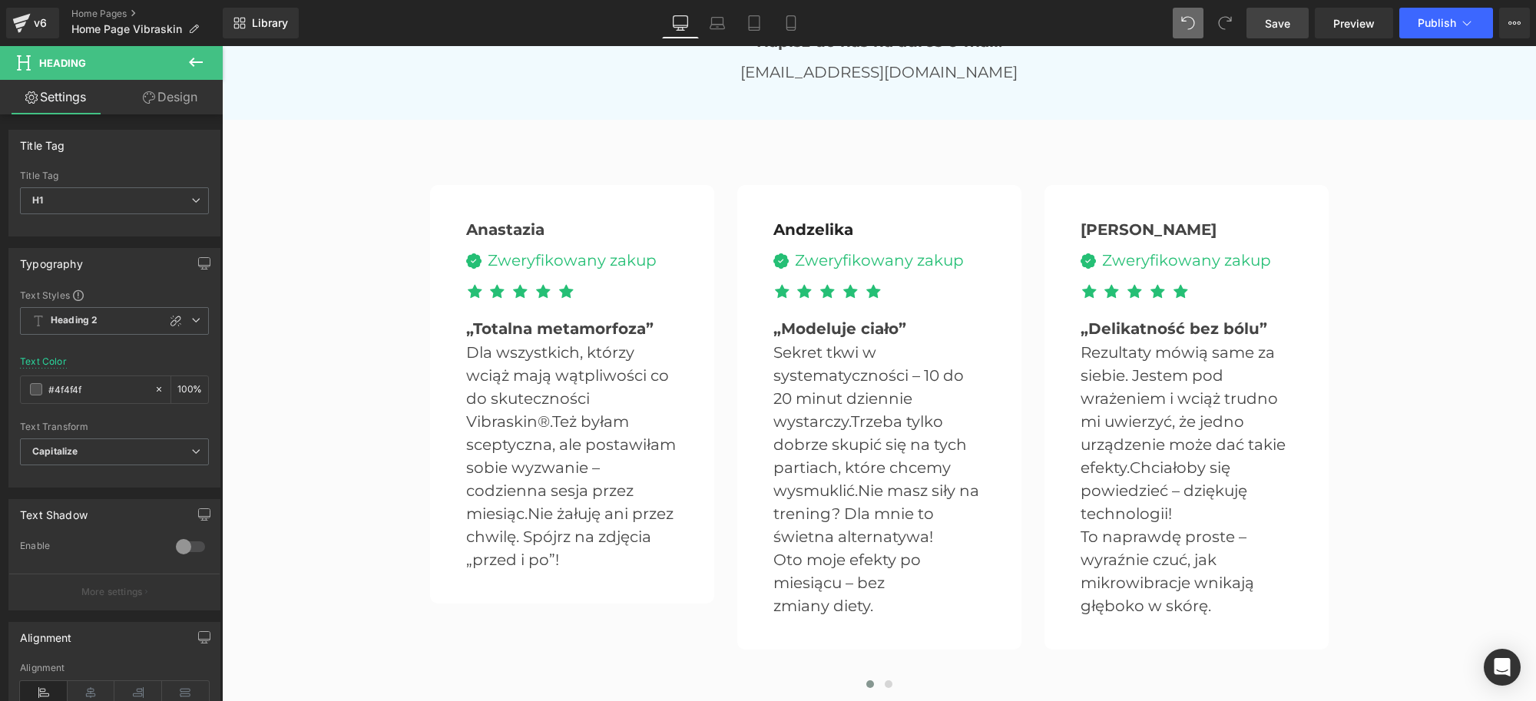
scroll to position [3158, 0]
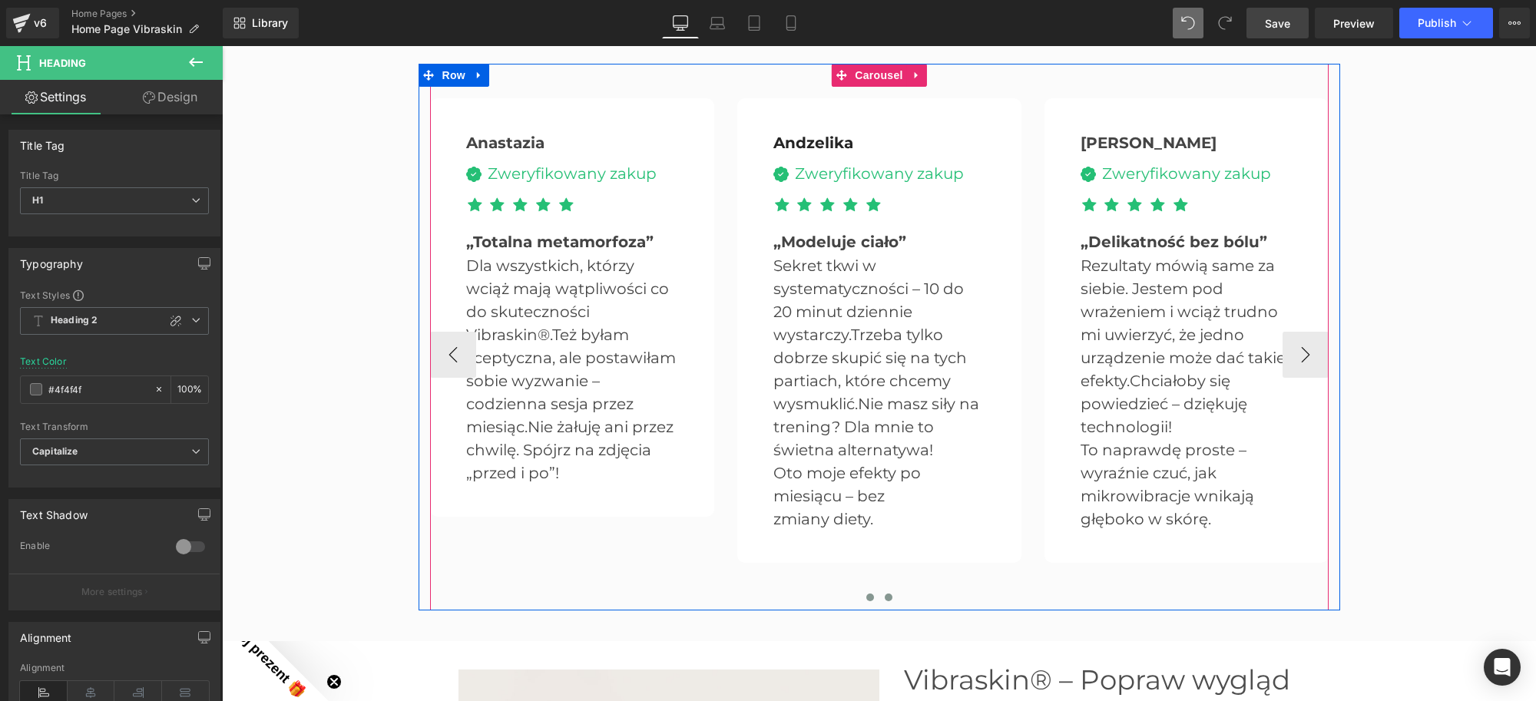
click at [886, 592] on button at bounding box center [889, 597] width 18 height 15
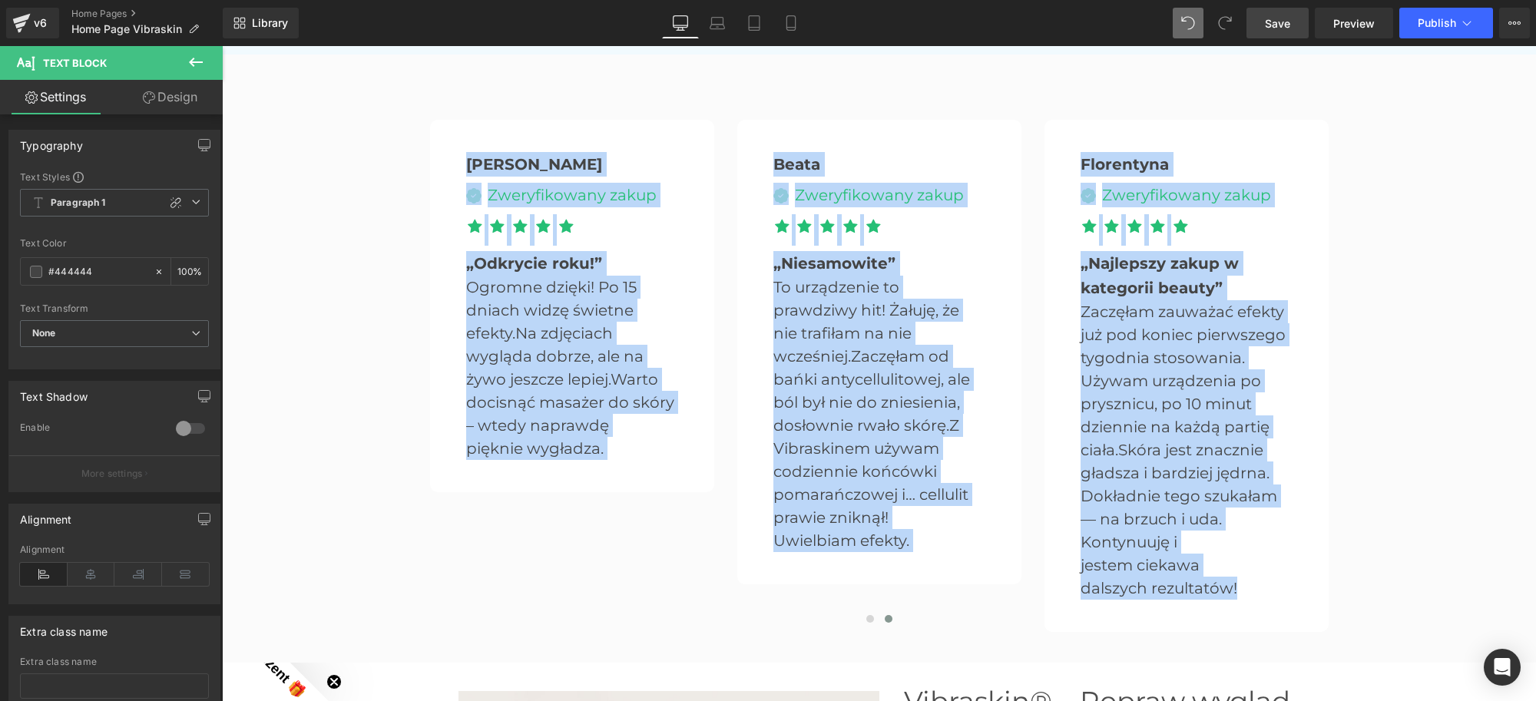
drag, startPoint x: 1235, startPoint y: 563, endPoint x: 233, endPoint y: 64, distance: 1119.9
click at [233, 64] on div "Anastazia Text Block Image Zweryfikowany zakup Text Block Icon List Icon" at bounding box center [879, 359] width 1314 height 608
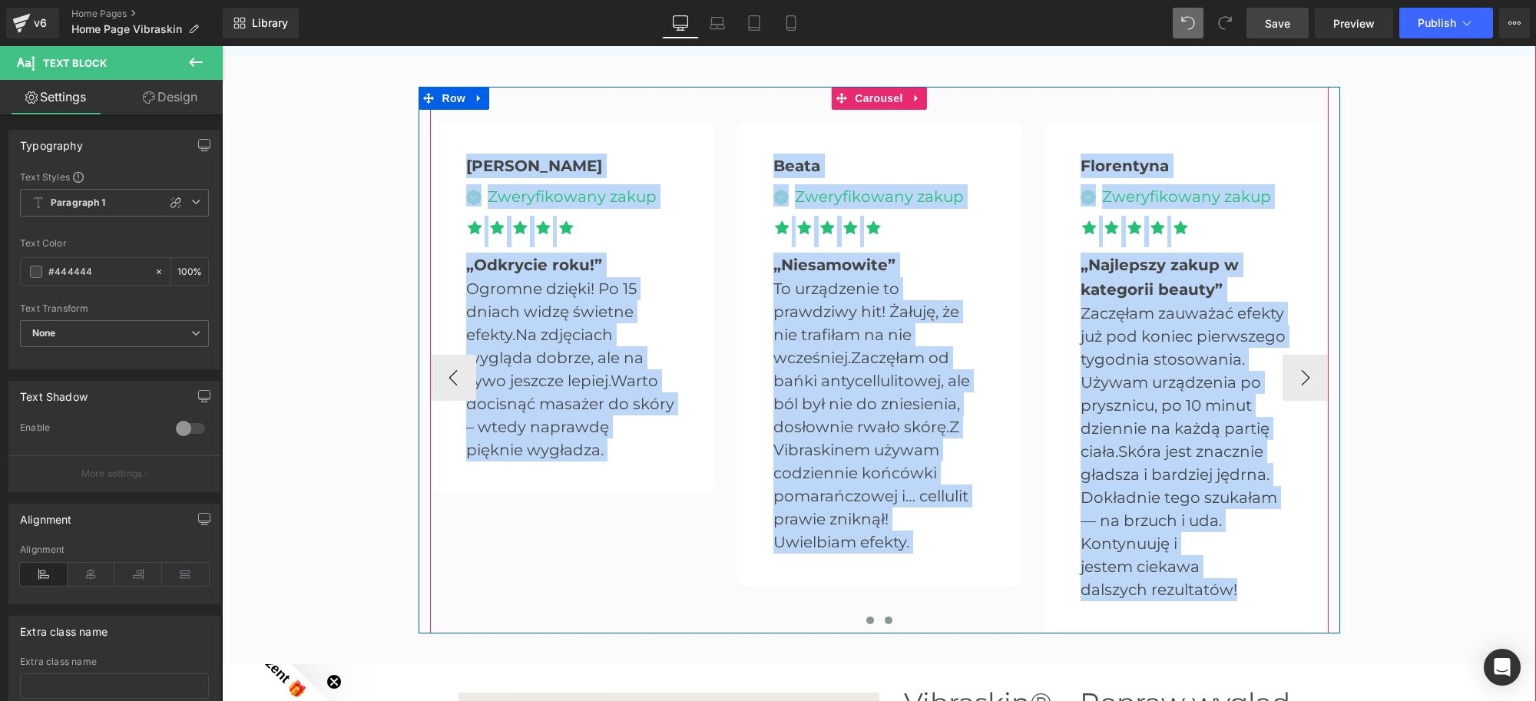
click at [863, 622] on button at bounding box center [870, 620] width 18 height 15
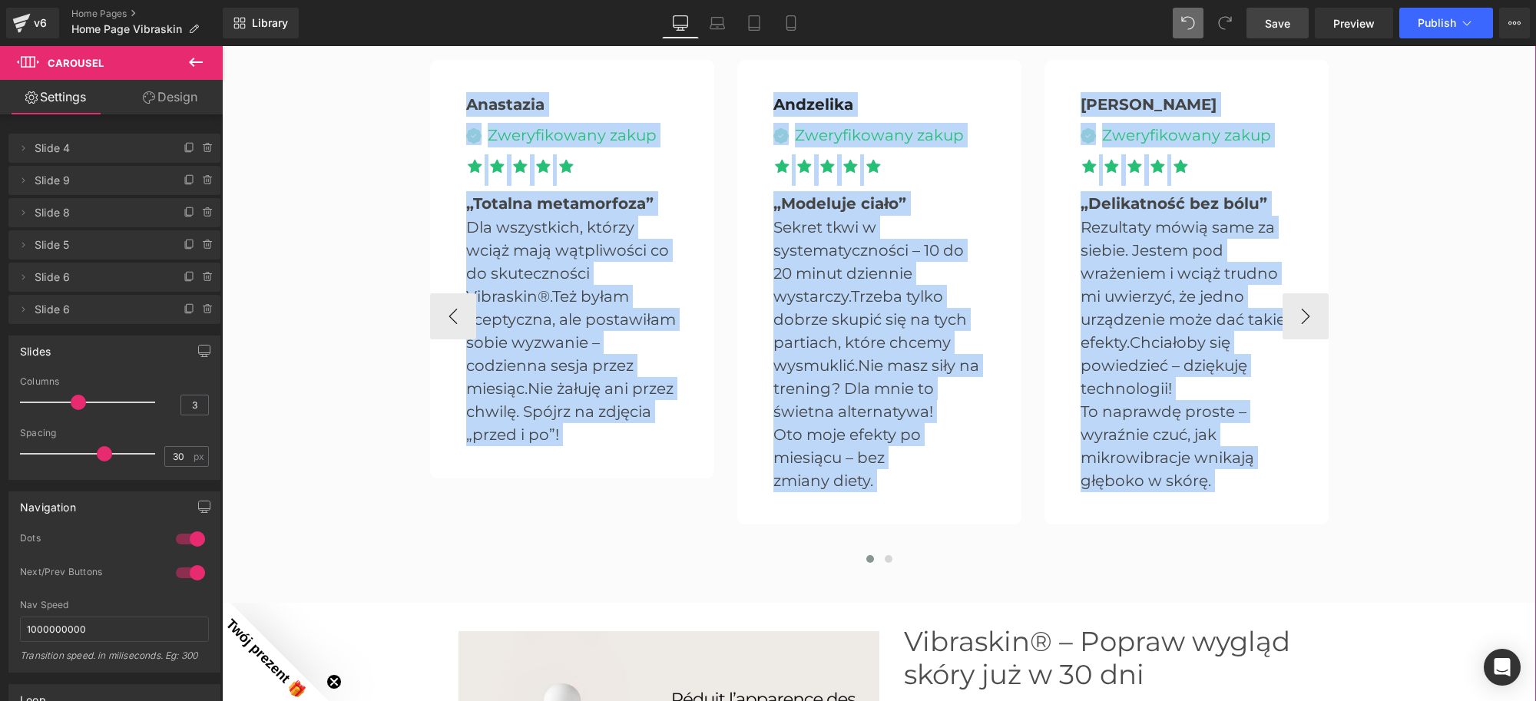
scroll to position [3231, 0]
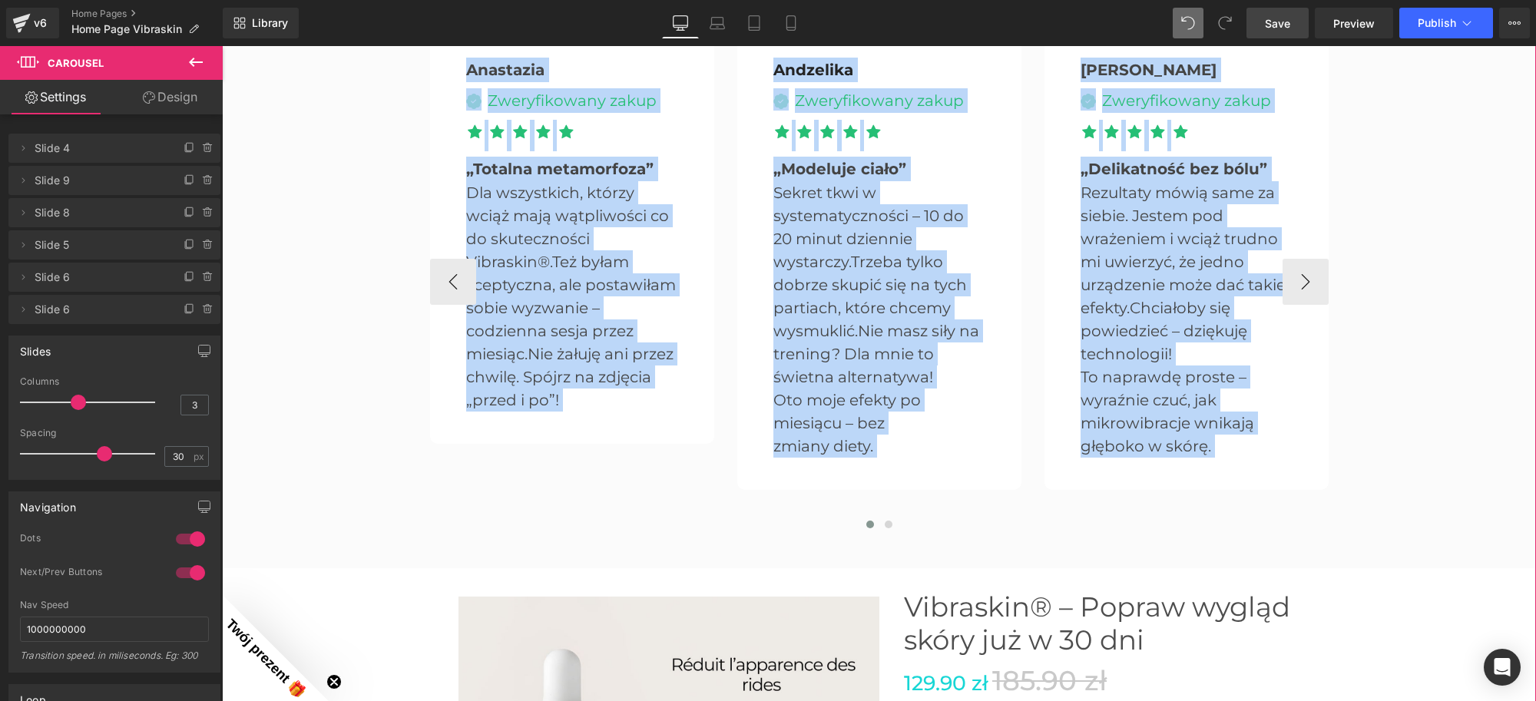
copy div "Loremipsu Dolo Sitam Conse Adipiscingeli seddo Eius Tempo Inci Utla Etdo Magn A…"
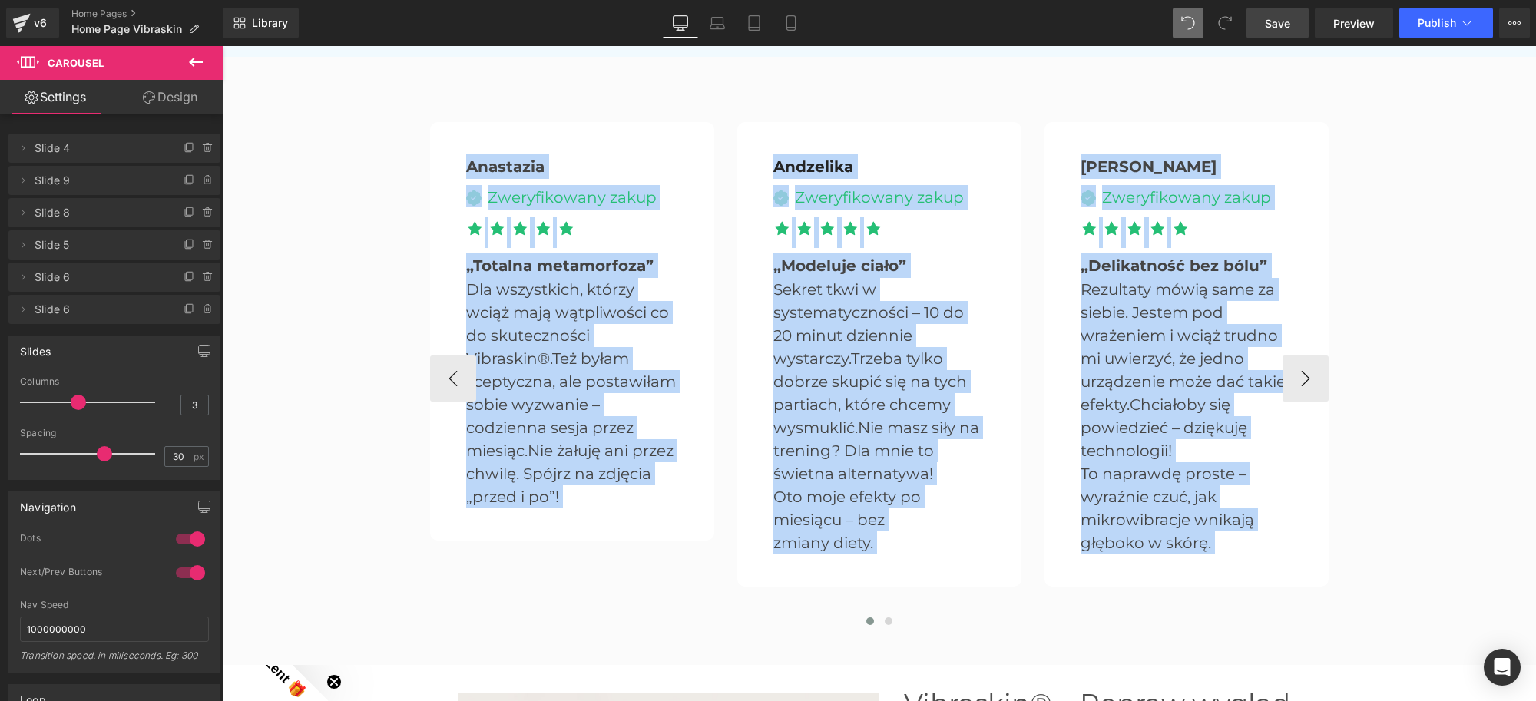
scroll to position [3135, 0]
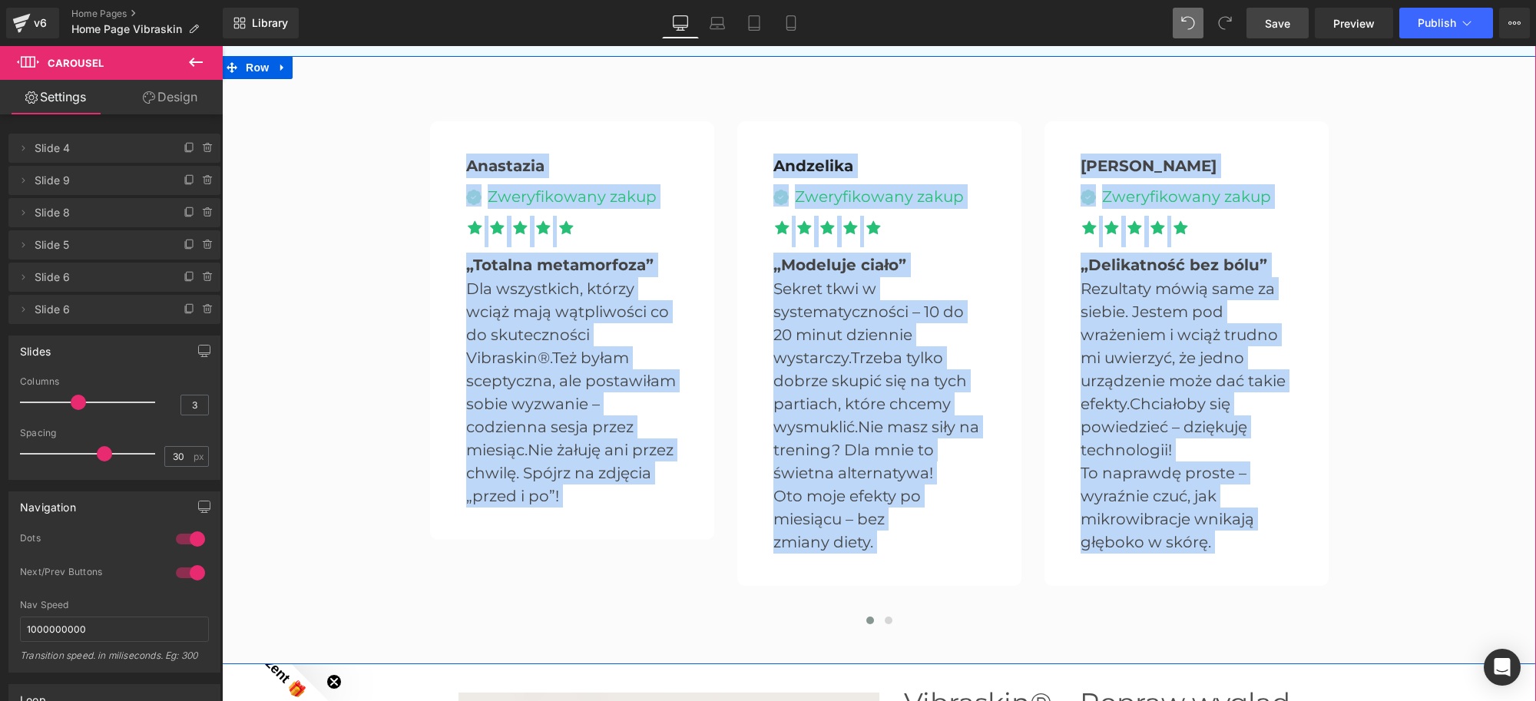
click at [1461, 404] on div "Anastazia Text Block Image Zweryfikowany zakup Text Block Icon List Icon" at bounding box center [879, 360] width 1314 height 547
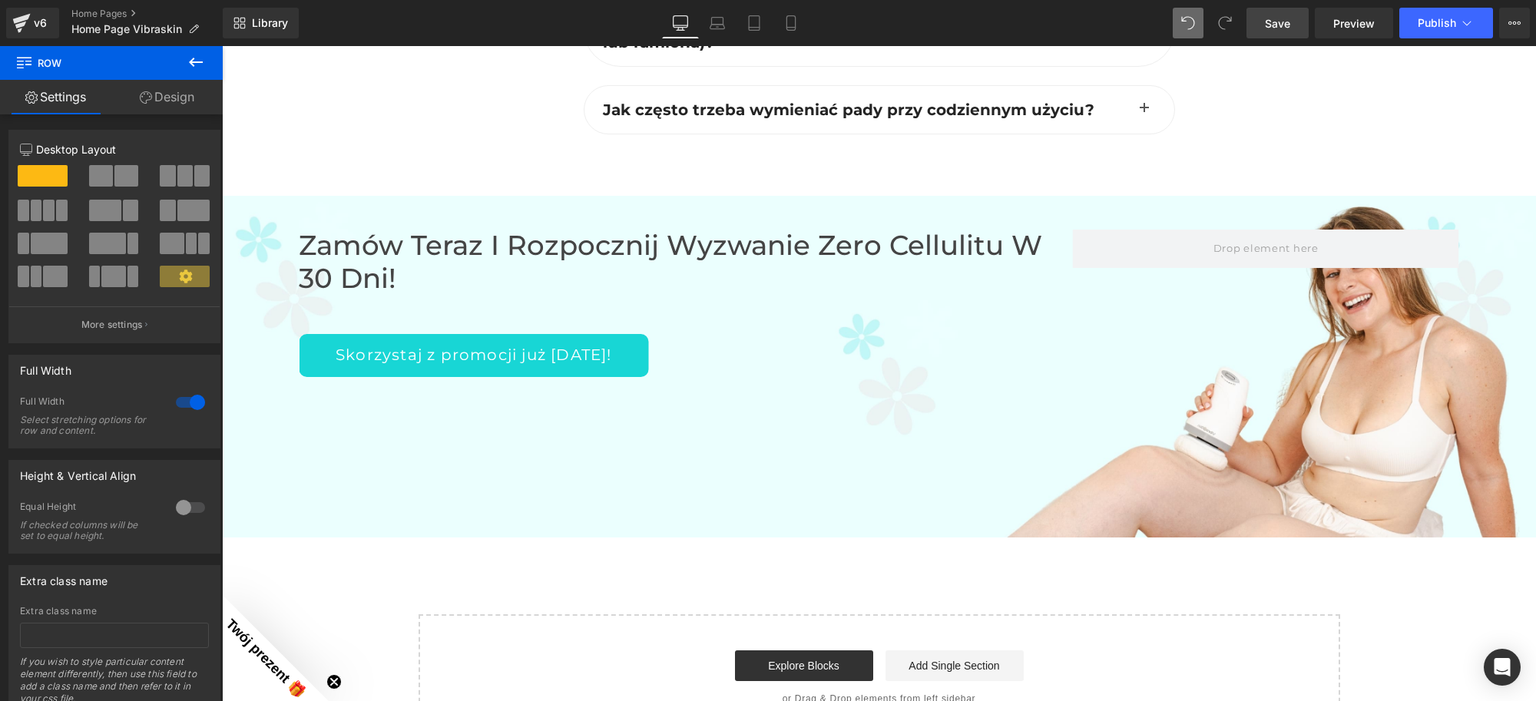
scroll to position [4872, 0]
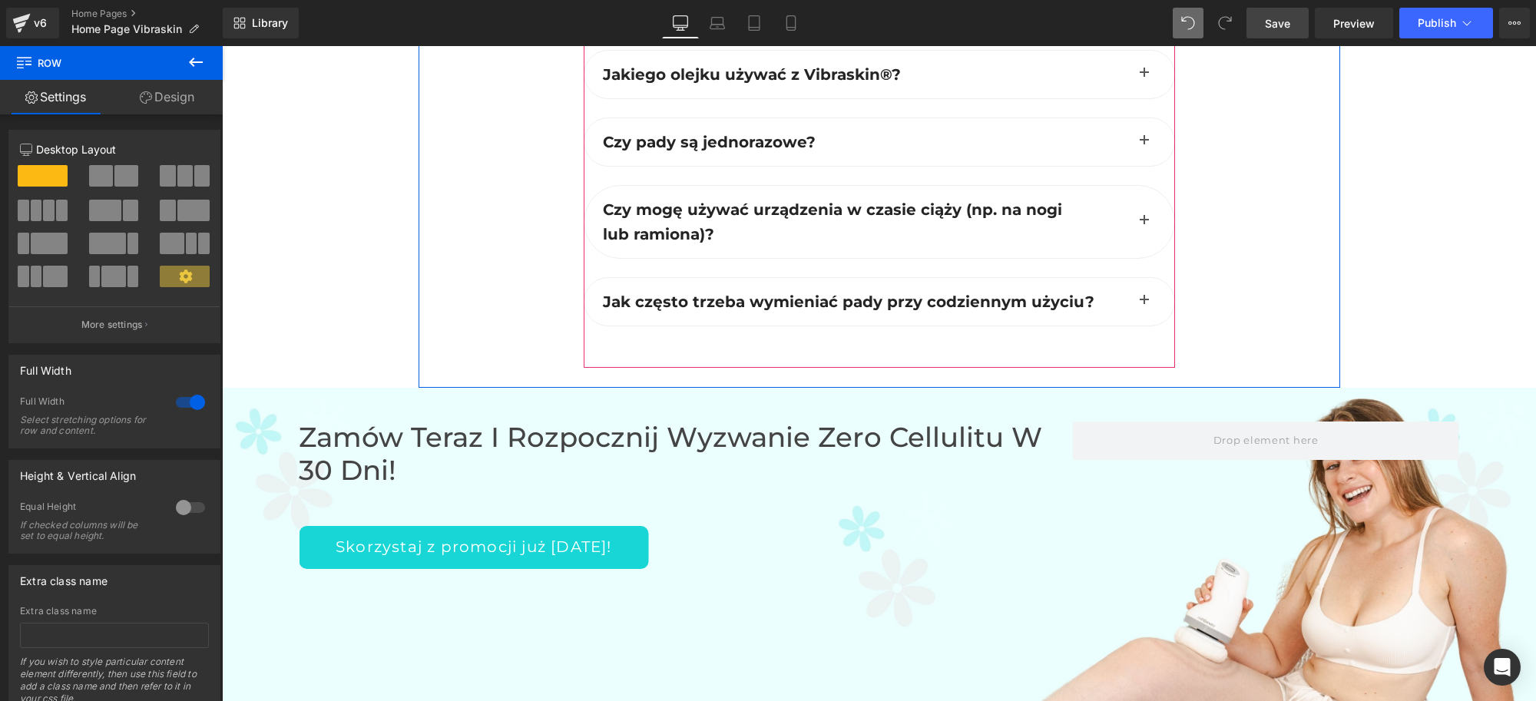
click at [834, 346] on div "Czy przed użyciem Vibraskin® należy nałożyć krem lub olejek? Text Block Text Bl…" at bounding box center [879, 43] width 591 height 650
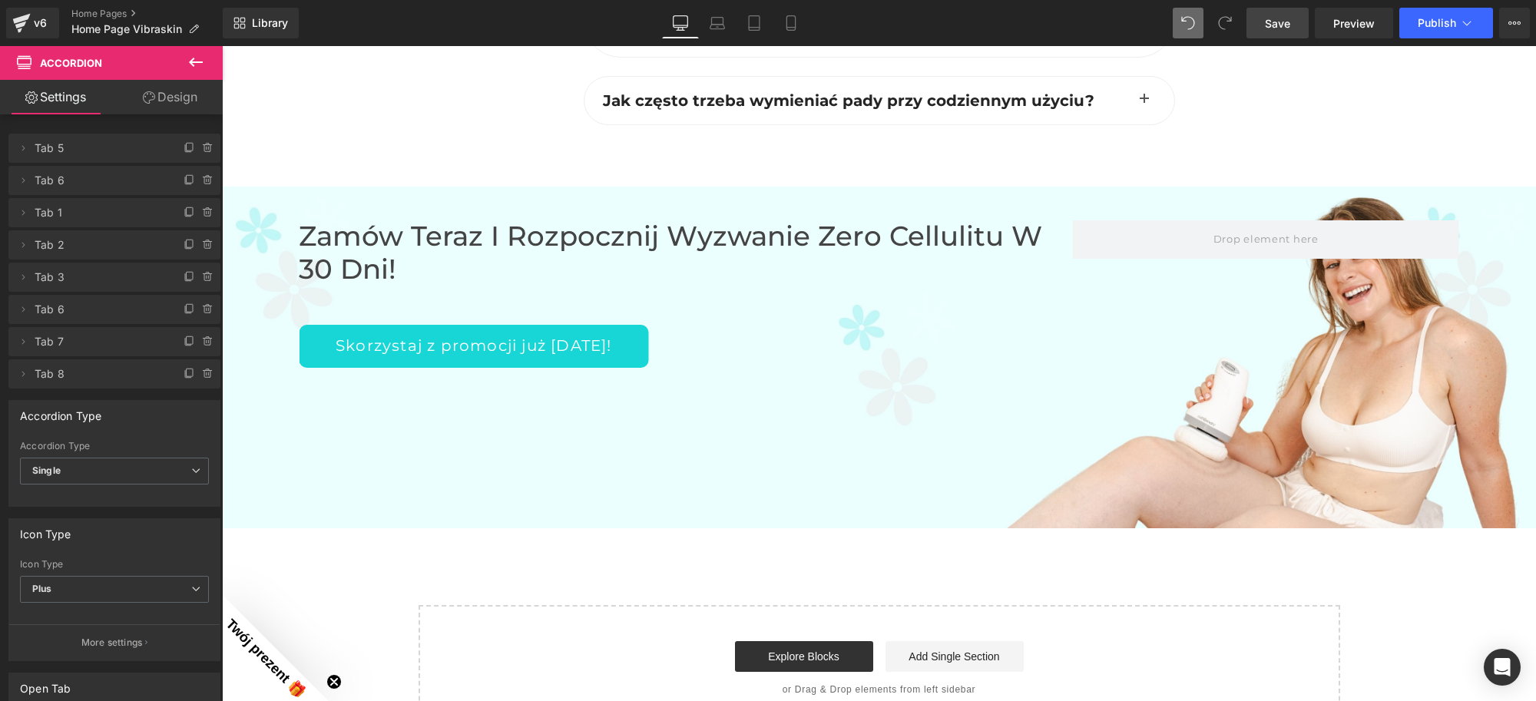
scroll to position [5065, 0]
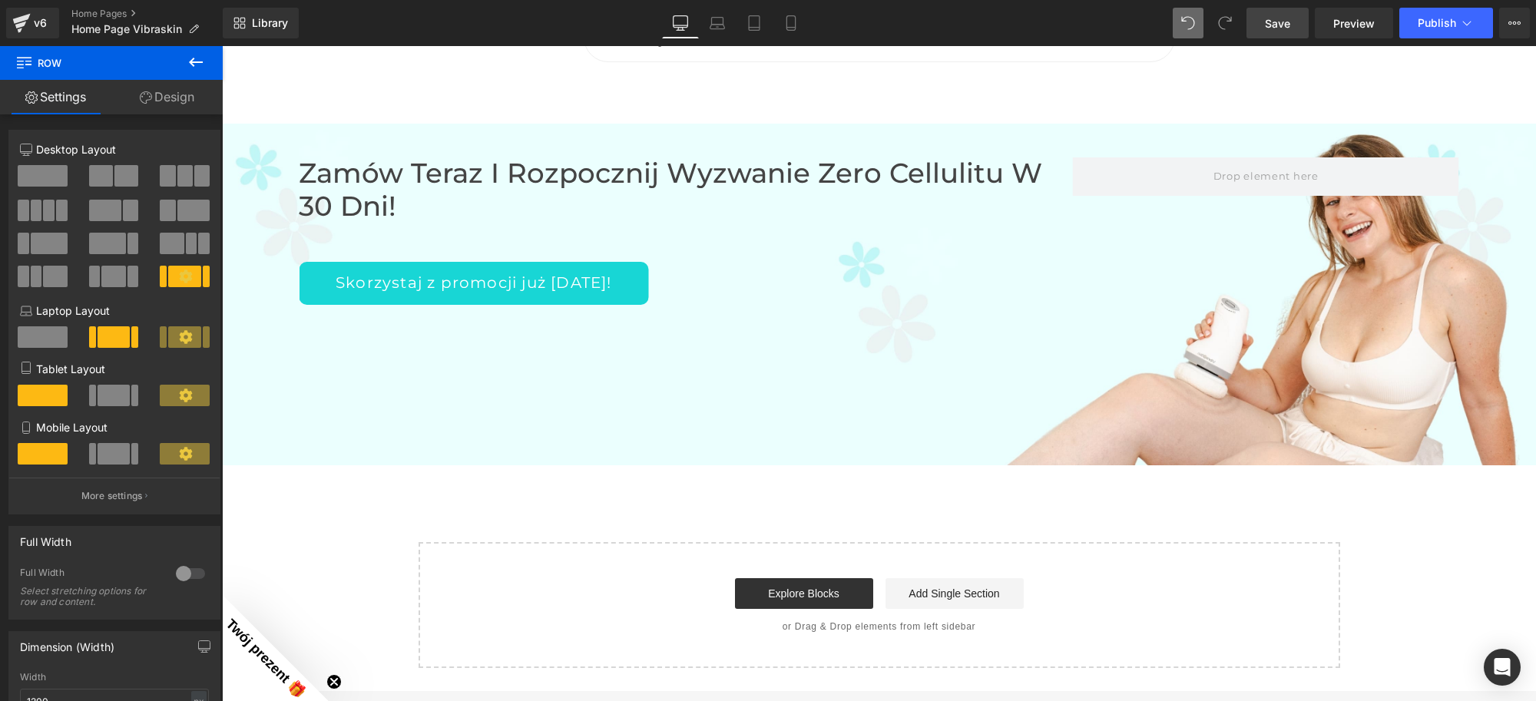
scroll to position [4969, 0]
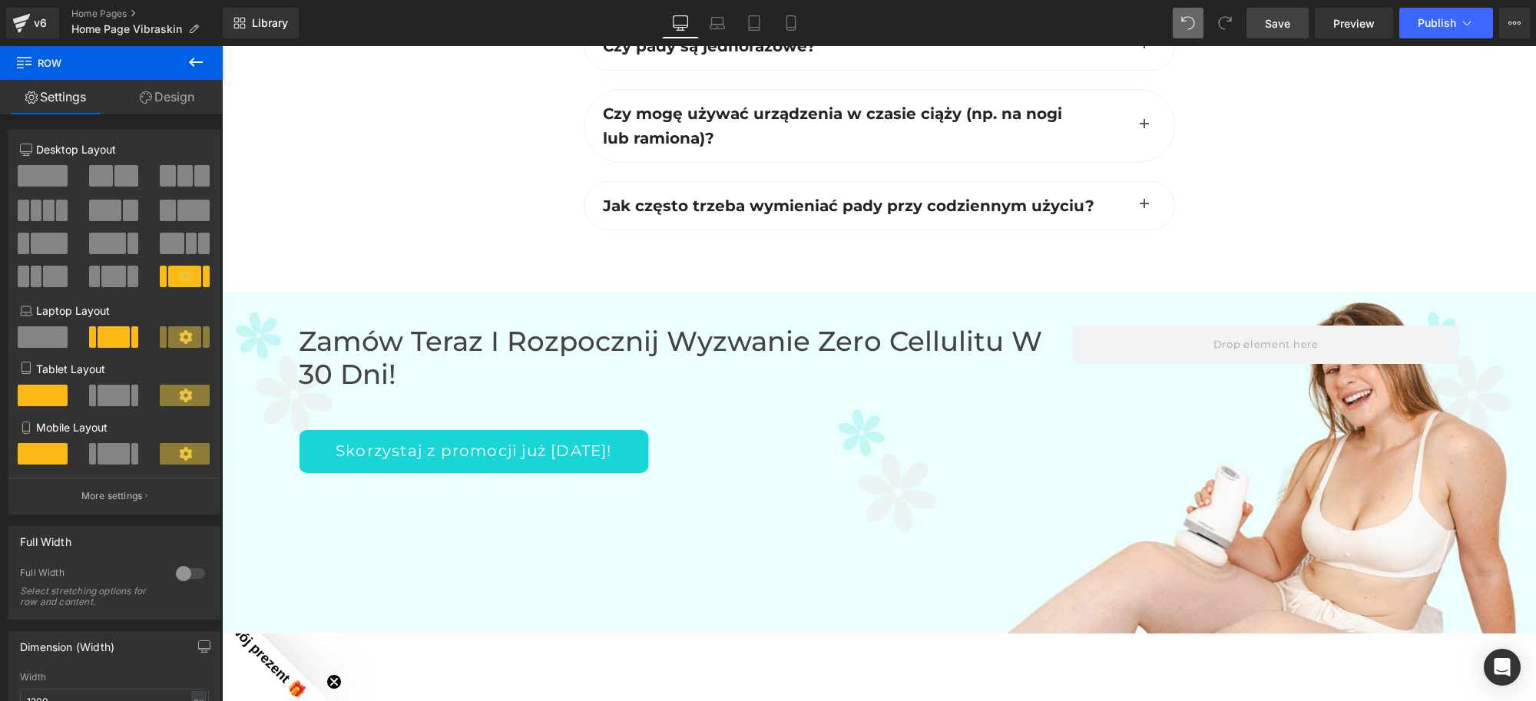
click at [838, 300] on div "Zamów teraz i rozpocznij Wyzwanie Zero Cellulitu w 30 dni! Heading Skorzystaj z…" at bounding box center [879, 463] width 1314 height 343
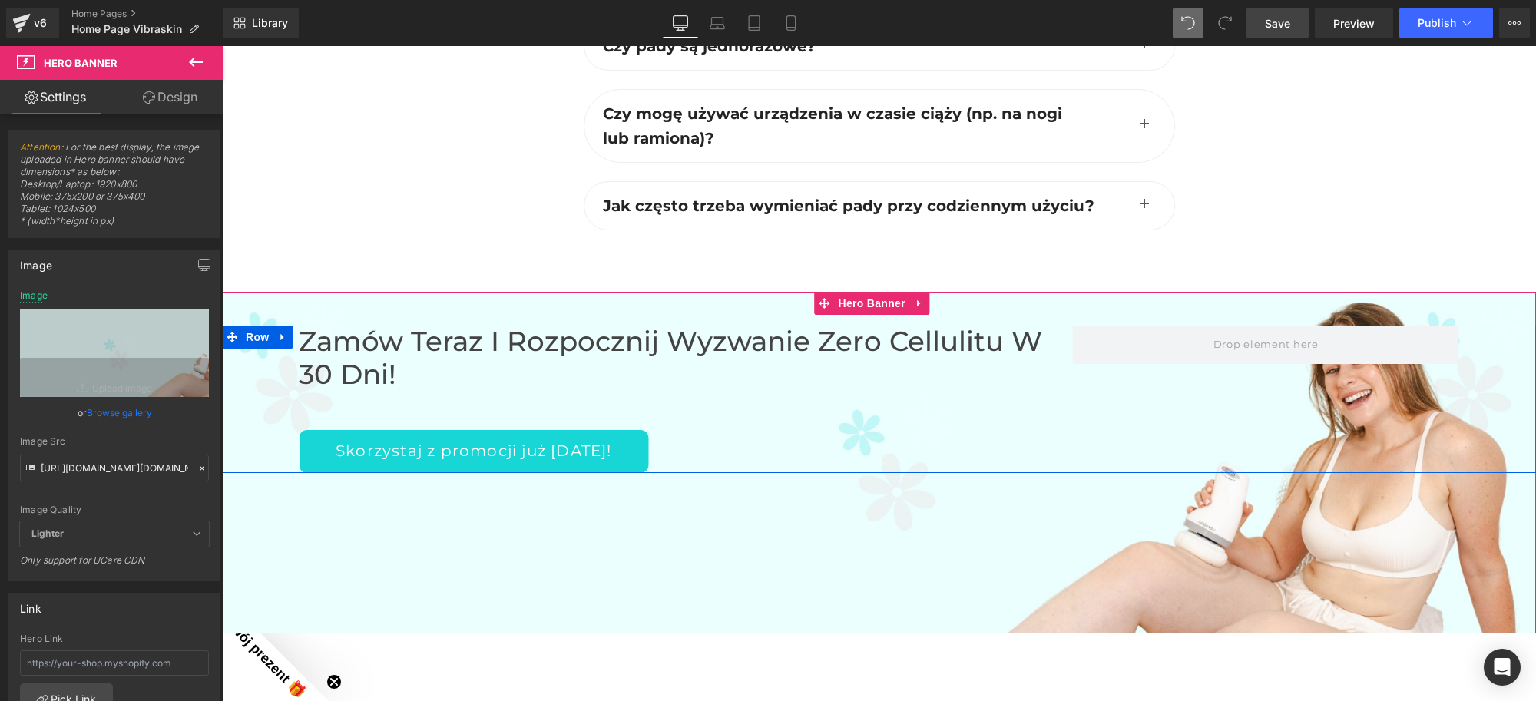
click at [739, 406] on div "Zamów teraz i rozpocznij Wyzwanie Zero Cellulitu w 30 dni! Heading Skorzystaj z…" at bounding box center [686, 399] width 774 height 147
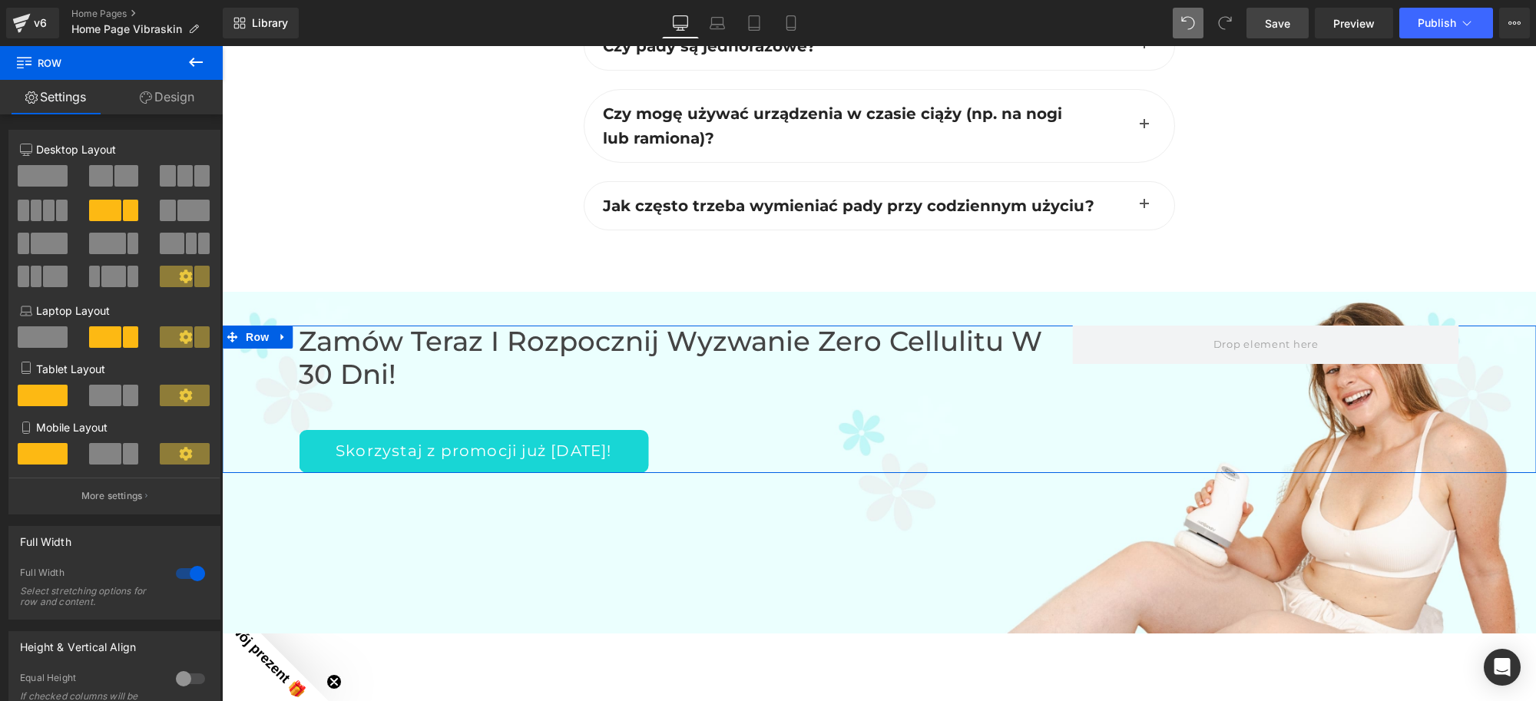
click at [170, 98] on link "Design" at bounding box center [166, 97] width 111 height 35
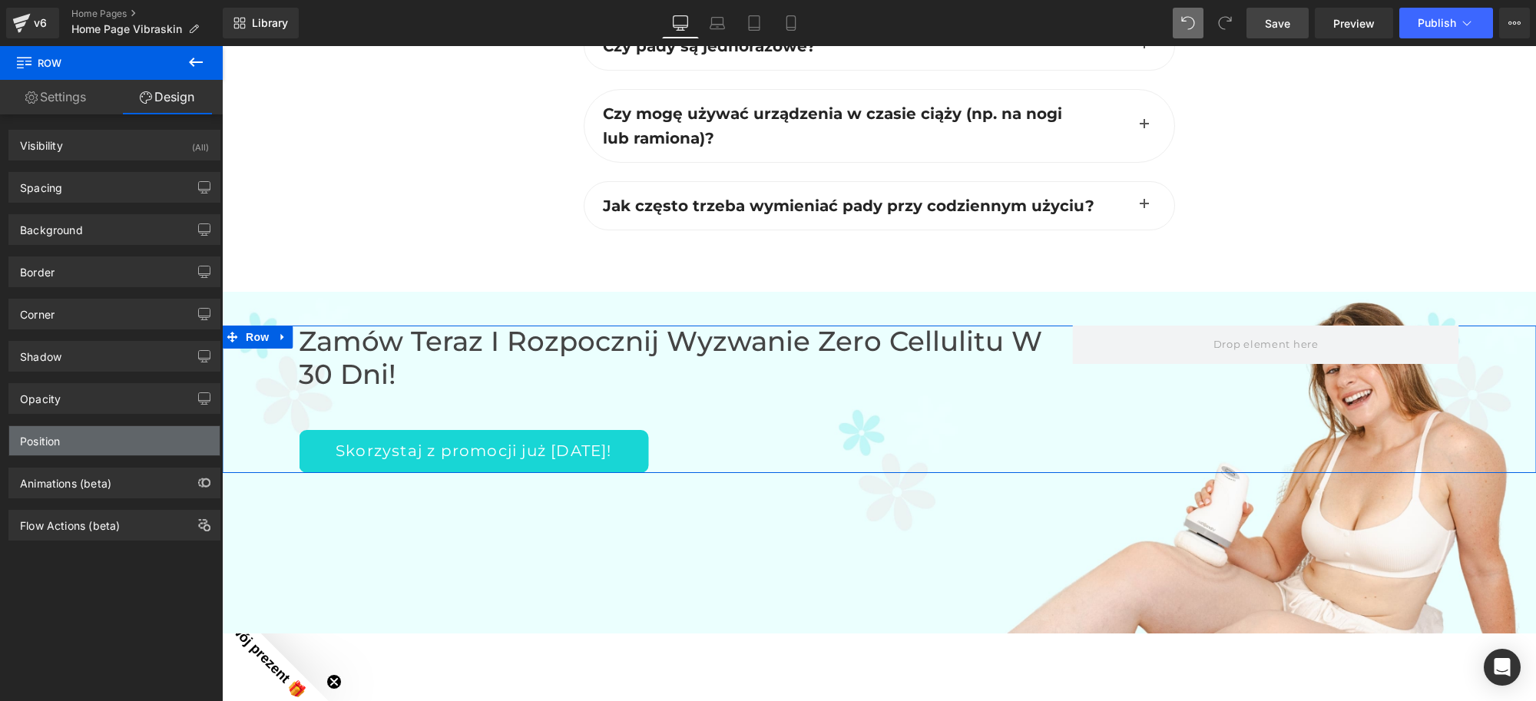
click at [83, 451] on div "Position" at bounding box center [114, 440] width 210 height 29
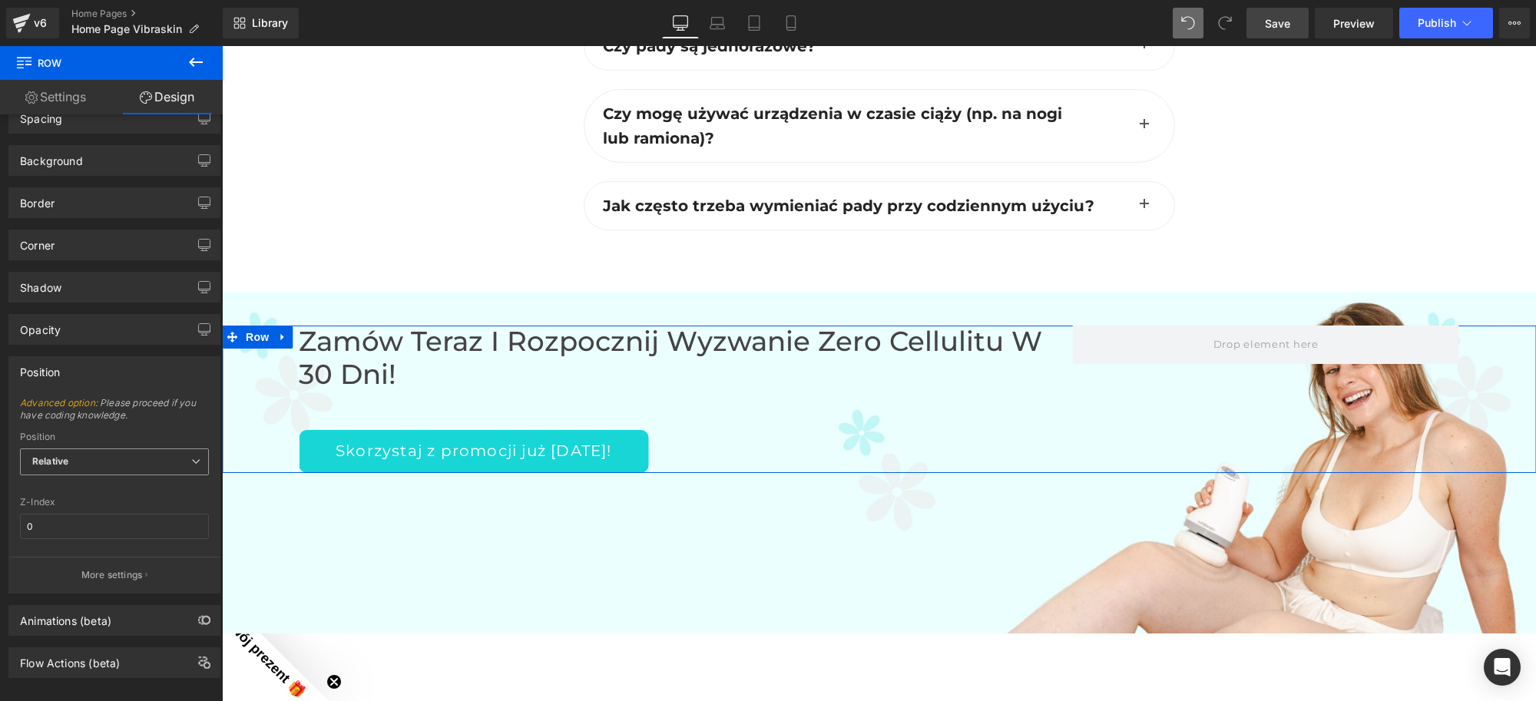
scroll to position [94, 0]
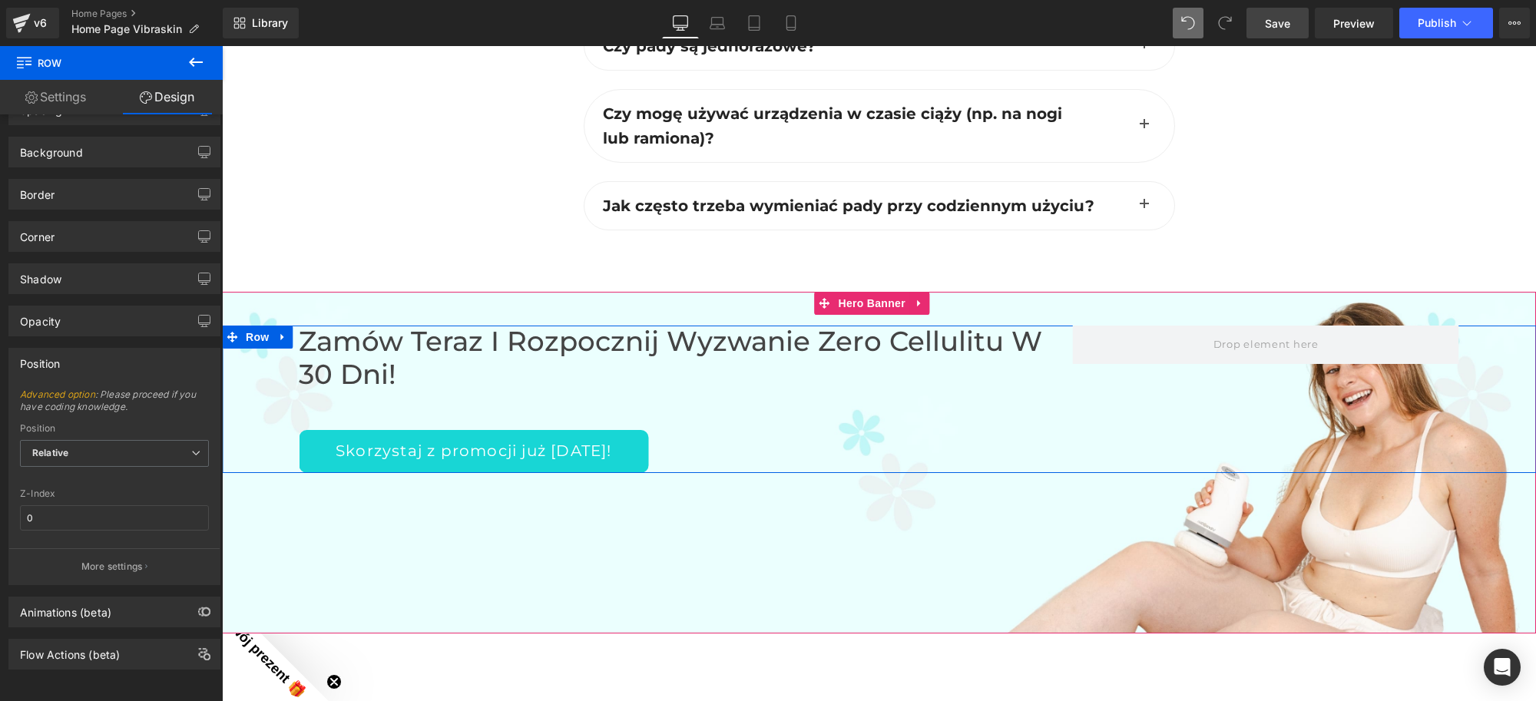
click at [386, 408] on div "Zamów teraz i rozpocznij Wyzwanie Zero Cellulitu w 30 dni! Heading Skorzystaj z…" at bounding box center [686, 399] width 774 height 147
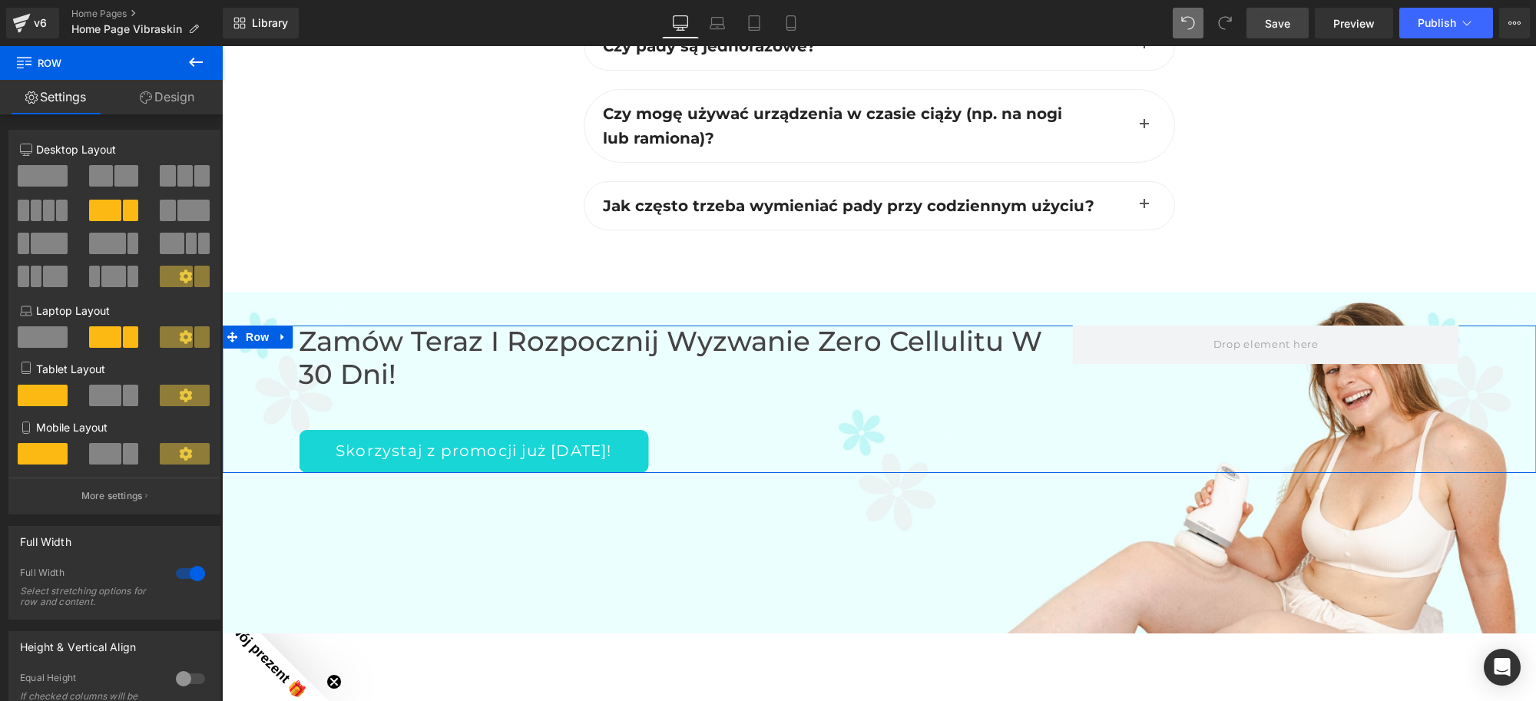
click at [188, 104] on link "Design" at bounding box center [166, 97] width 111 height 35
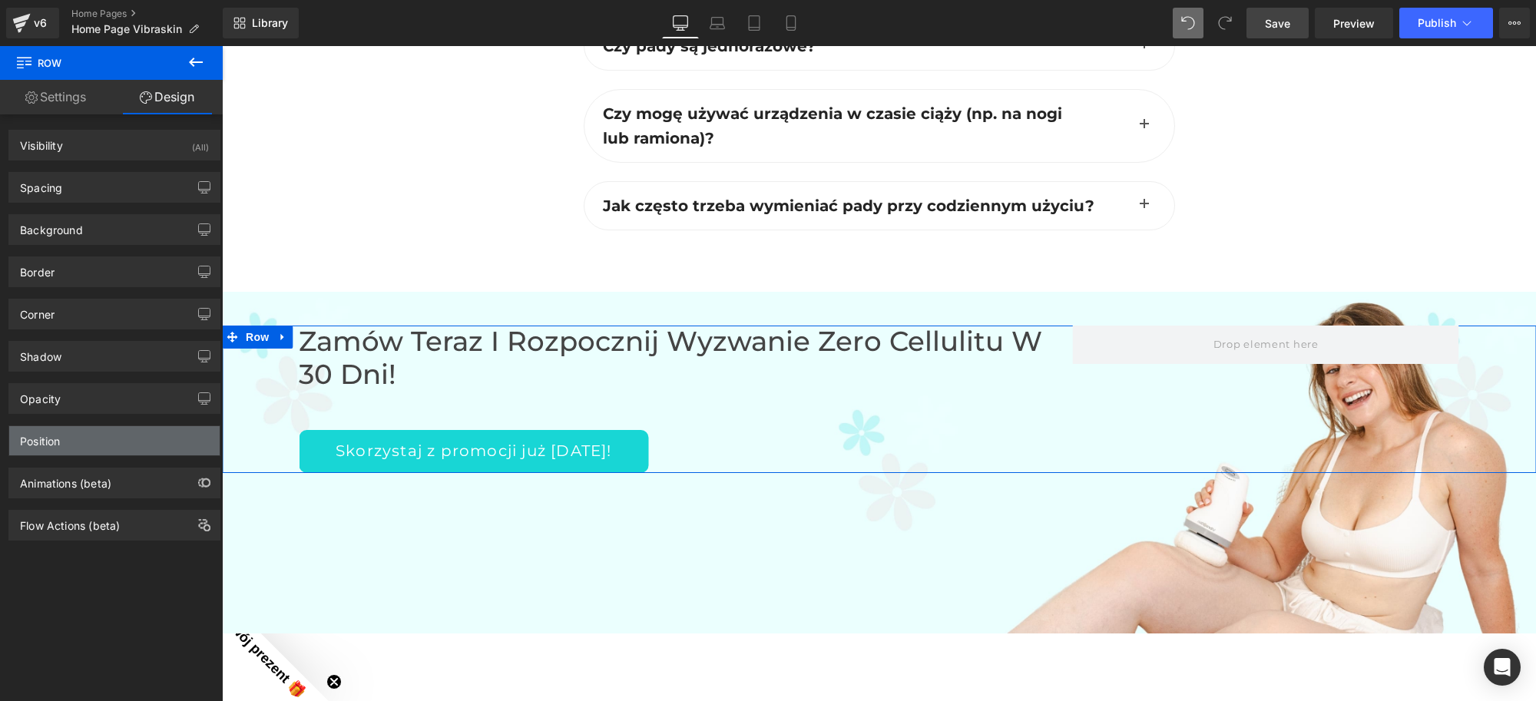
click at [134, 439] on div "Position" at bounding box center [114, 440] width 210 height 29
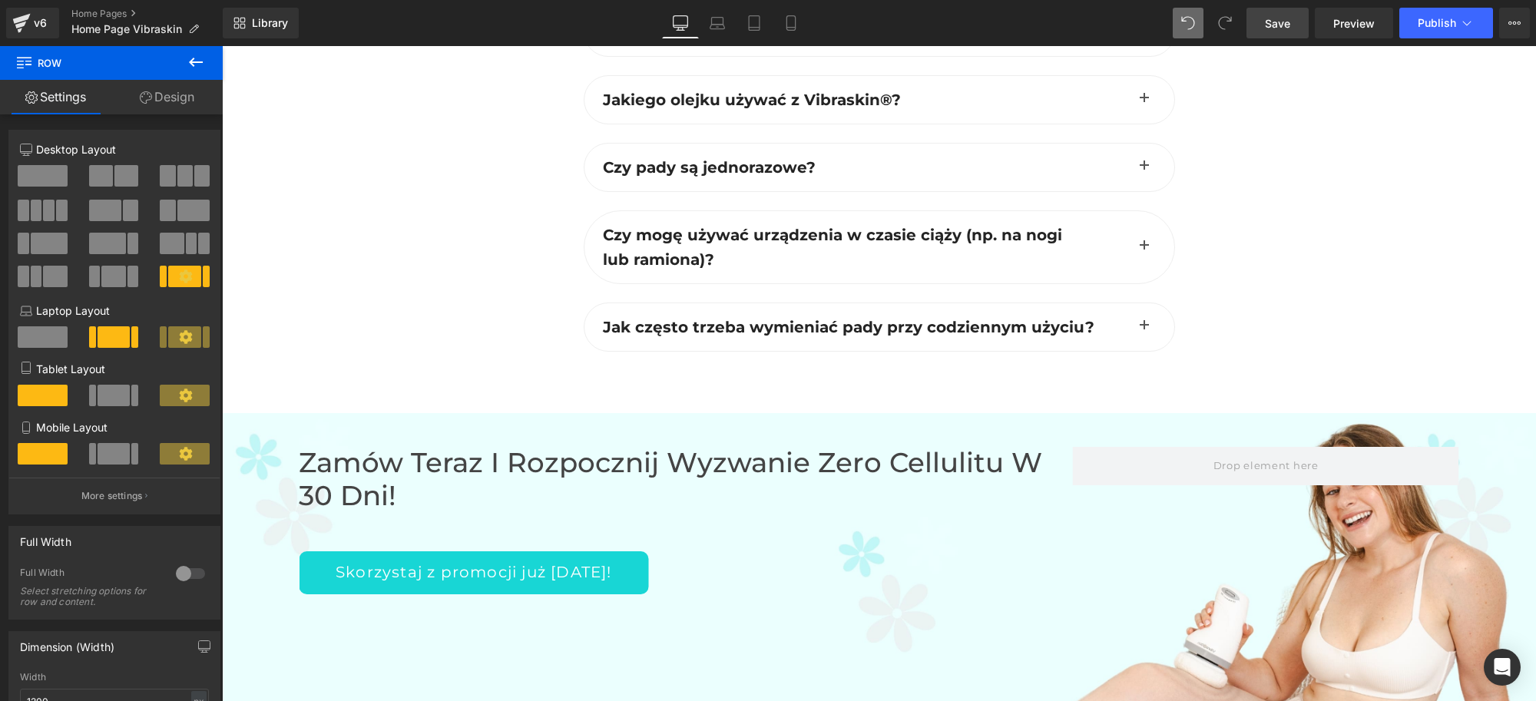
scroll to position [4969, 0]
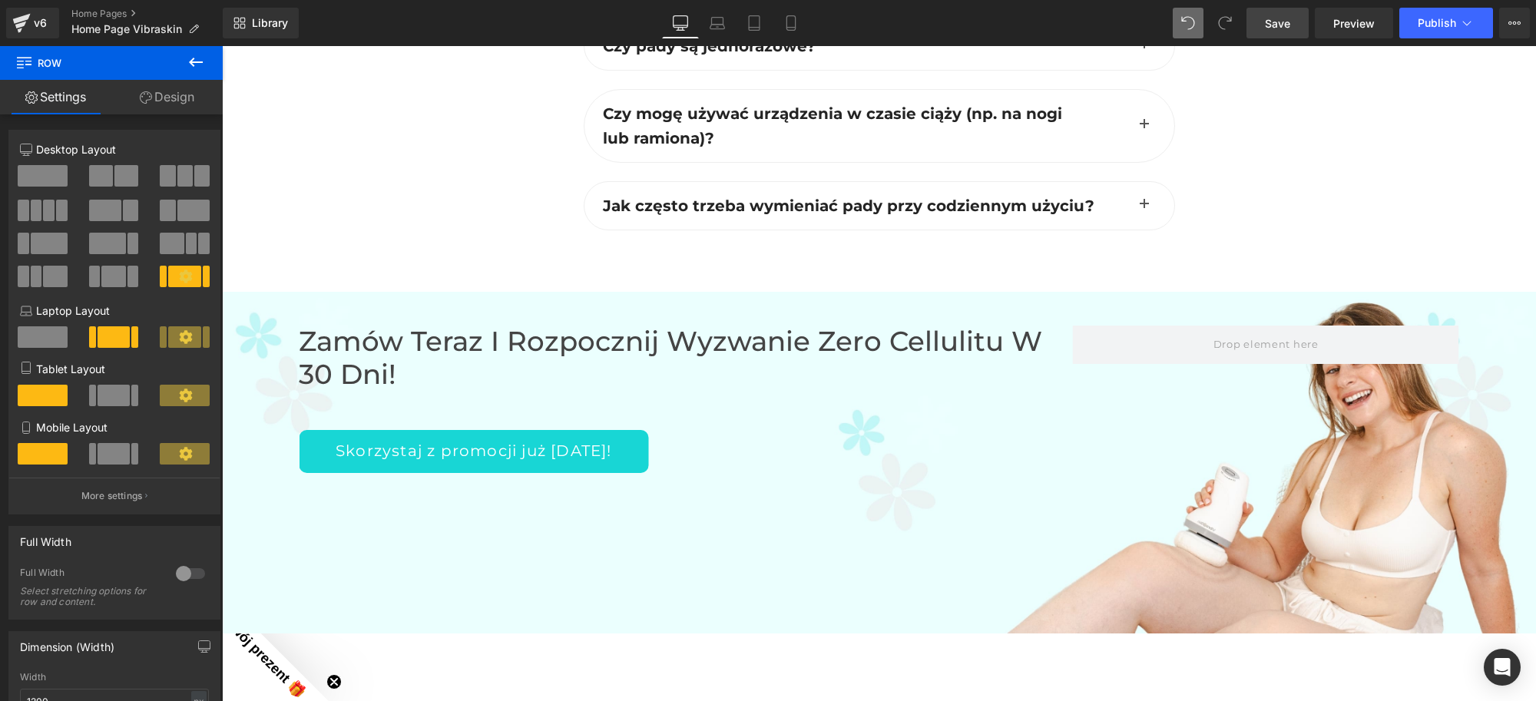
click at [802, 480] on div "Zamów teraz i rozpocznij Wyzwanie Zero Cellulitu w 30 dni! Heading Skorzystaj z…" at bounding box center [879, 463] width 1314 height 343
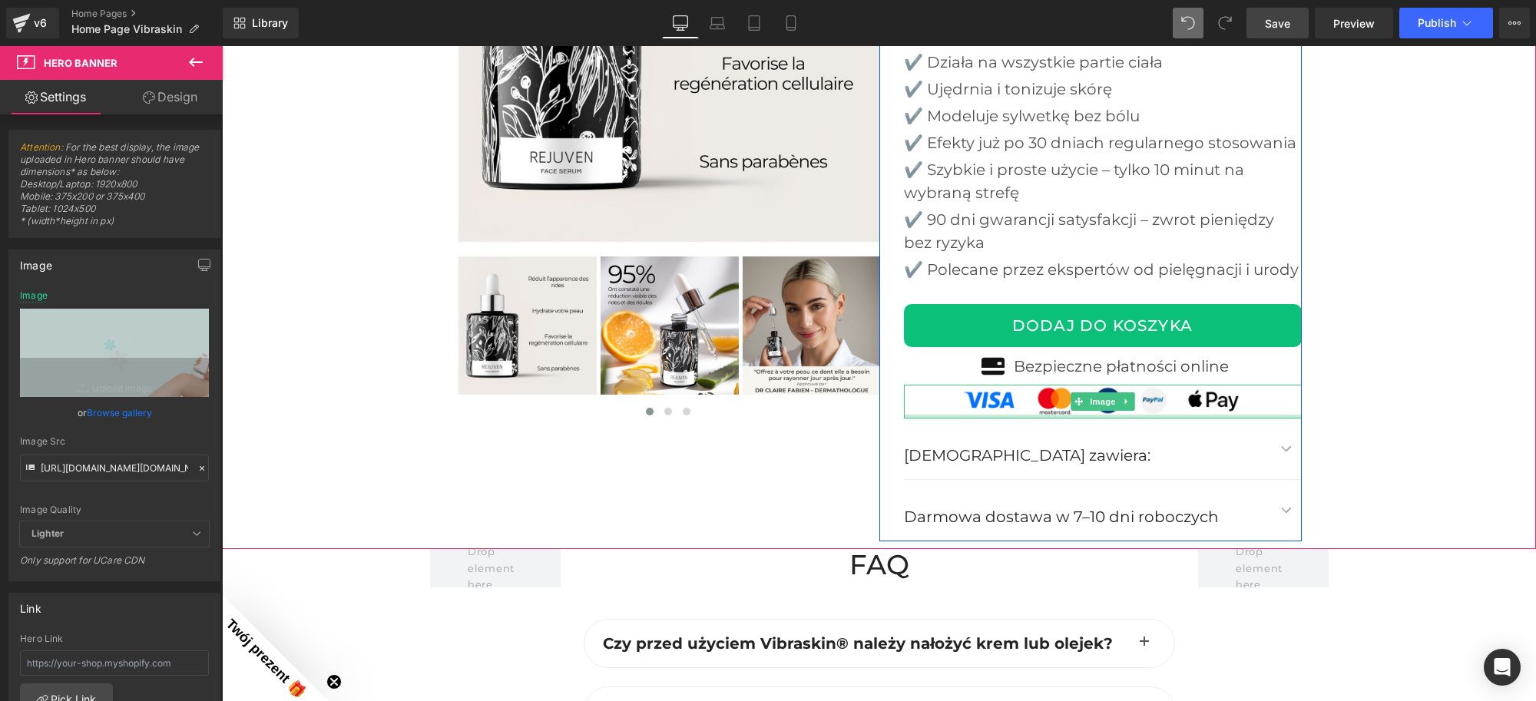
scroll to position [3720, 0]
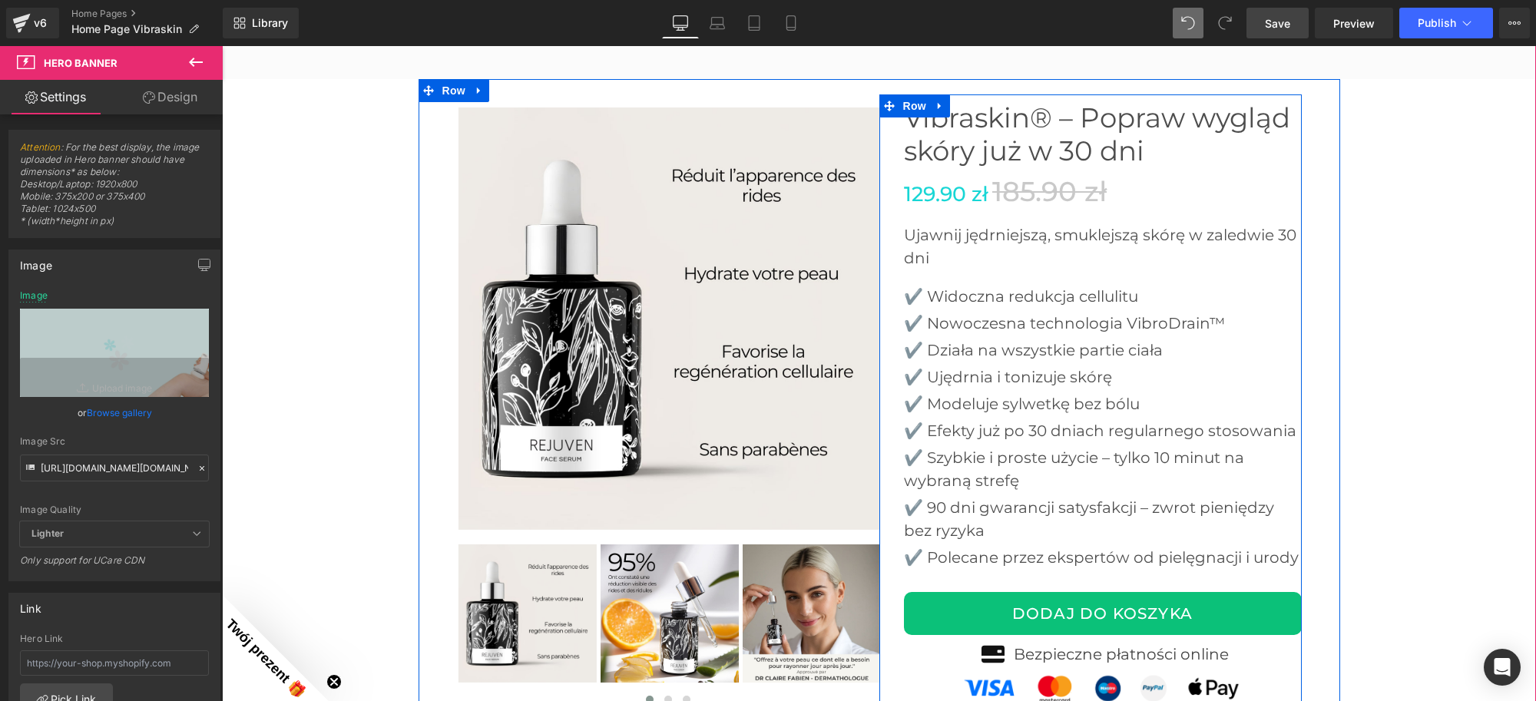
click at [989, 339] on div "✔️ Działa na wszystkie partie ciała Text Block" at bounding box center [1103, 350] width 398 height 23
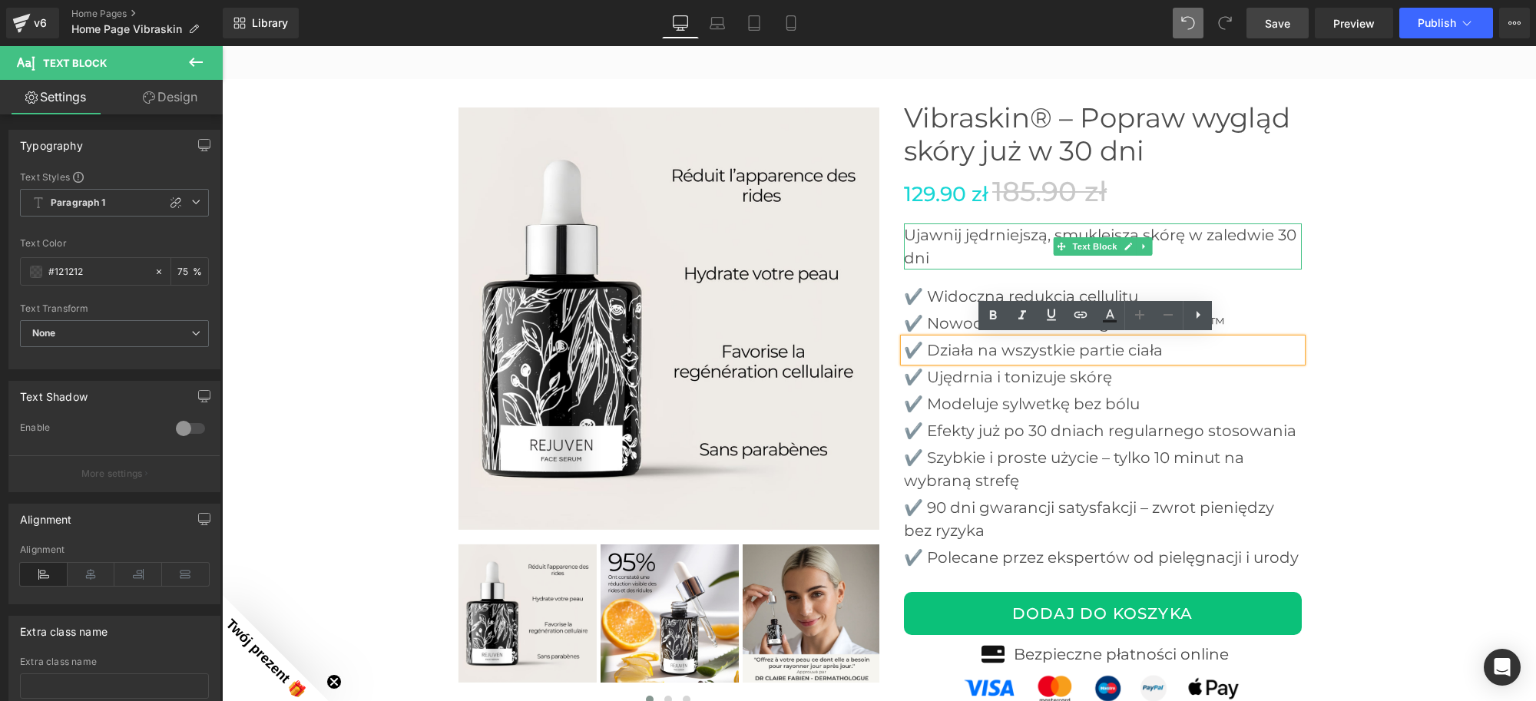
click at [956, 236] on p "Ujawnij jędrniejszą, smuklejszą skórę w zaledwie 30 dni" at bounding box center [1103, 247] width 398 height 46
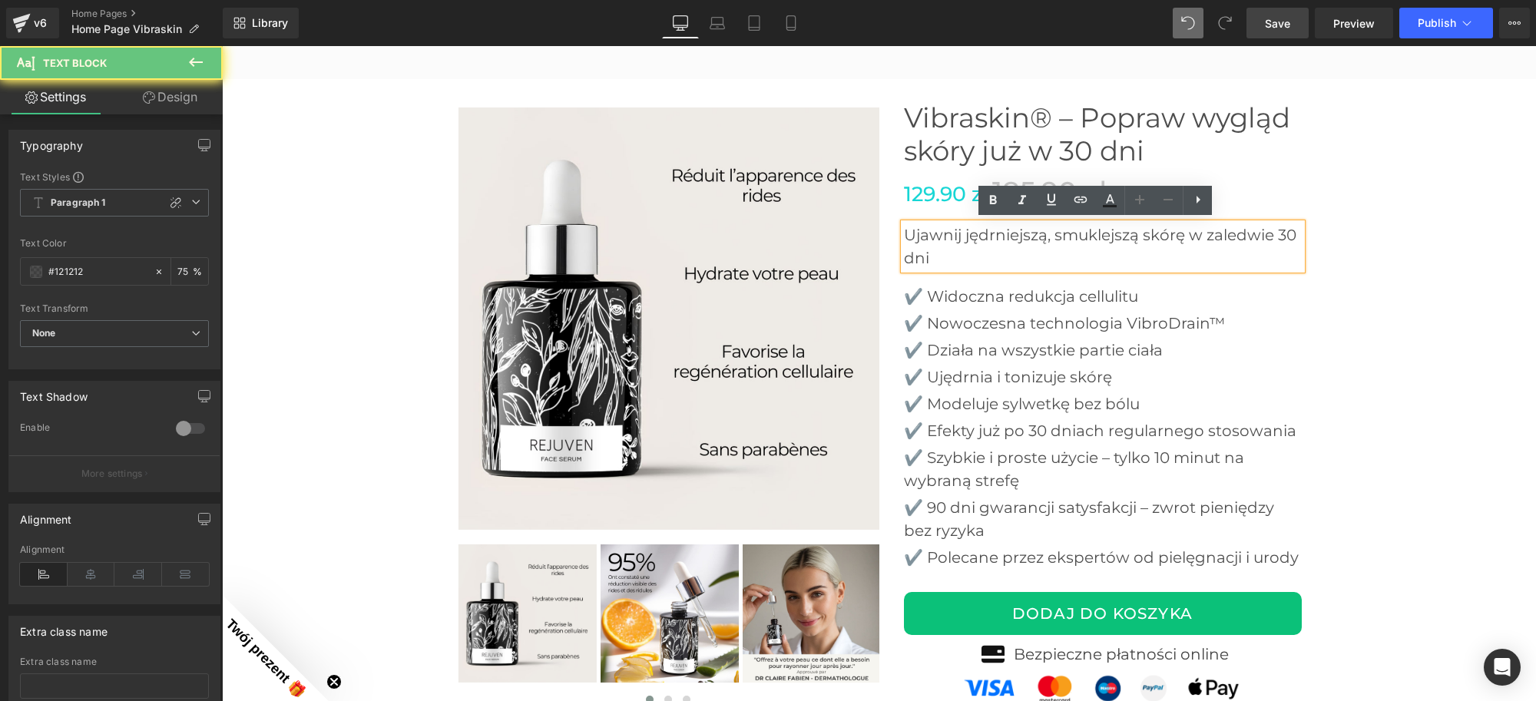
click at [936, 259] on p "Ujawnij jędrniejszą, smuklejszą skórę w zaledwie 30 dni" at bounding box center [1103, 247] width 398 height 46
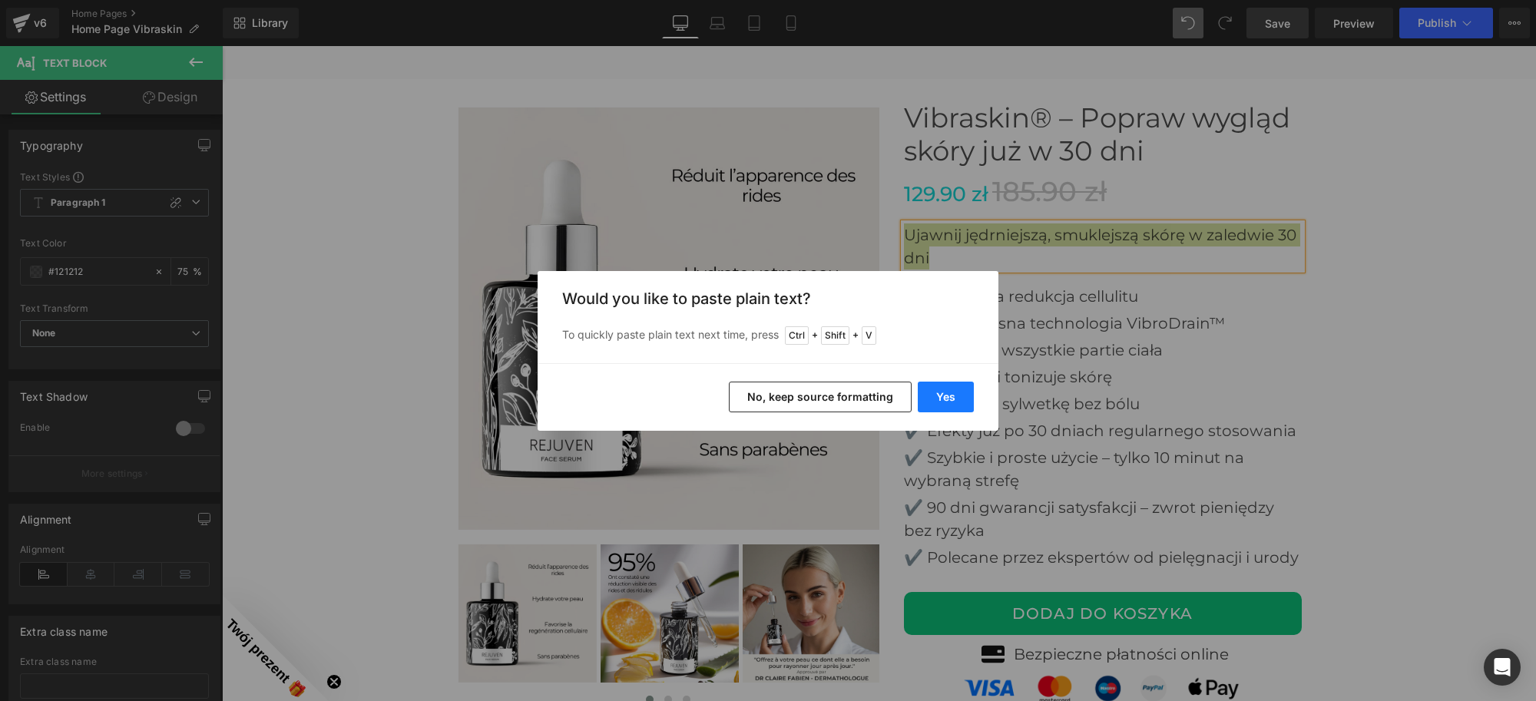
click at [932, 396] on button "Yes" at bounding box center [946, 397] width 56 height 31
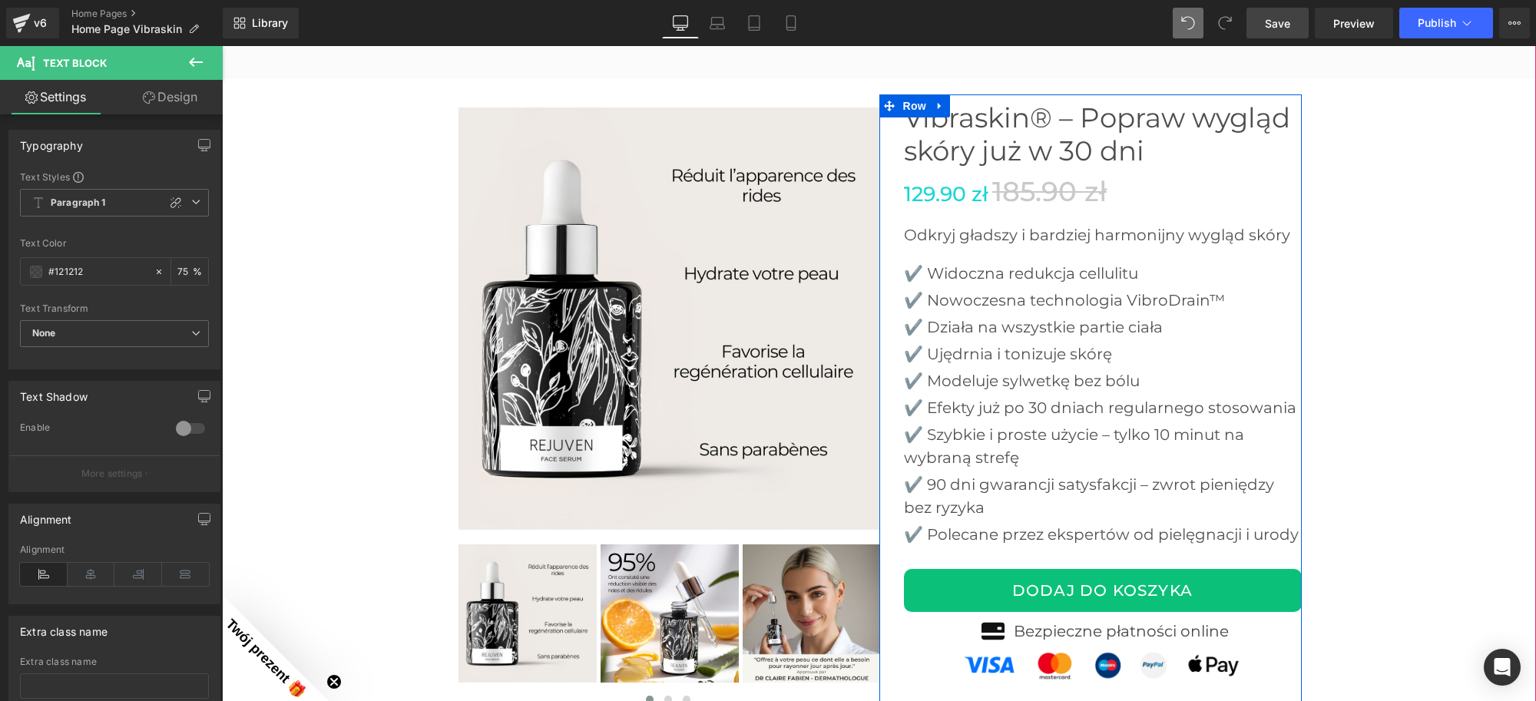
click at [976, 267] on p "✔️ Widoczna redukcja cellulitu" at bounding box center [1103, 273] width 398 height 23
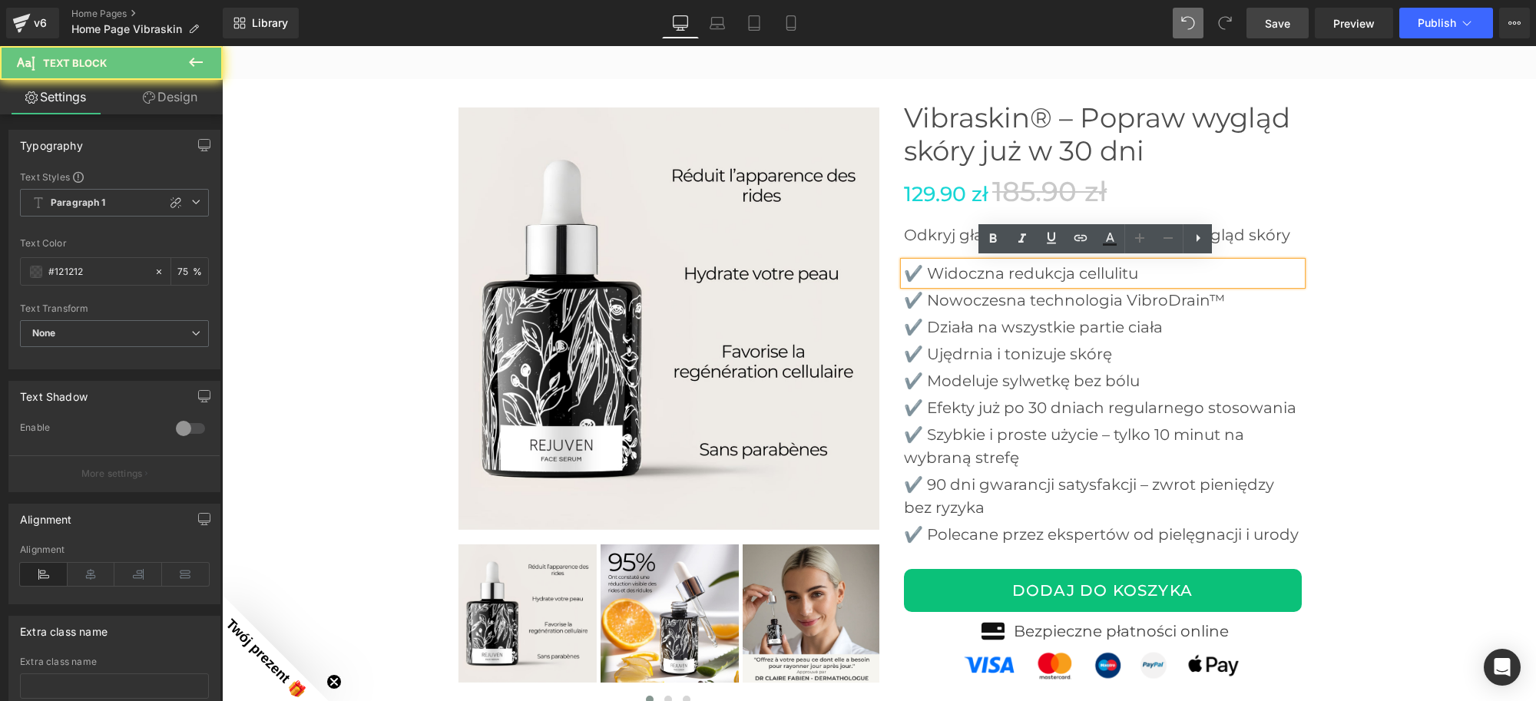
click at [976, 267] on p "✔️ Widoczna redukcja cellulitu" at bounding box center [1103, 273] width 398 height 23
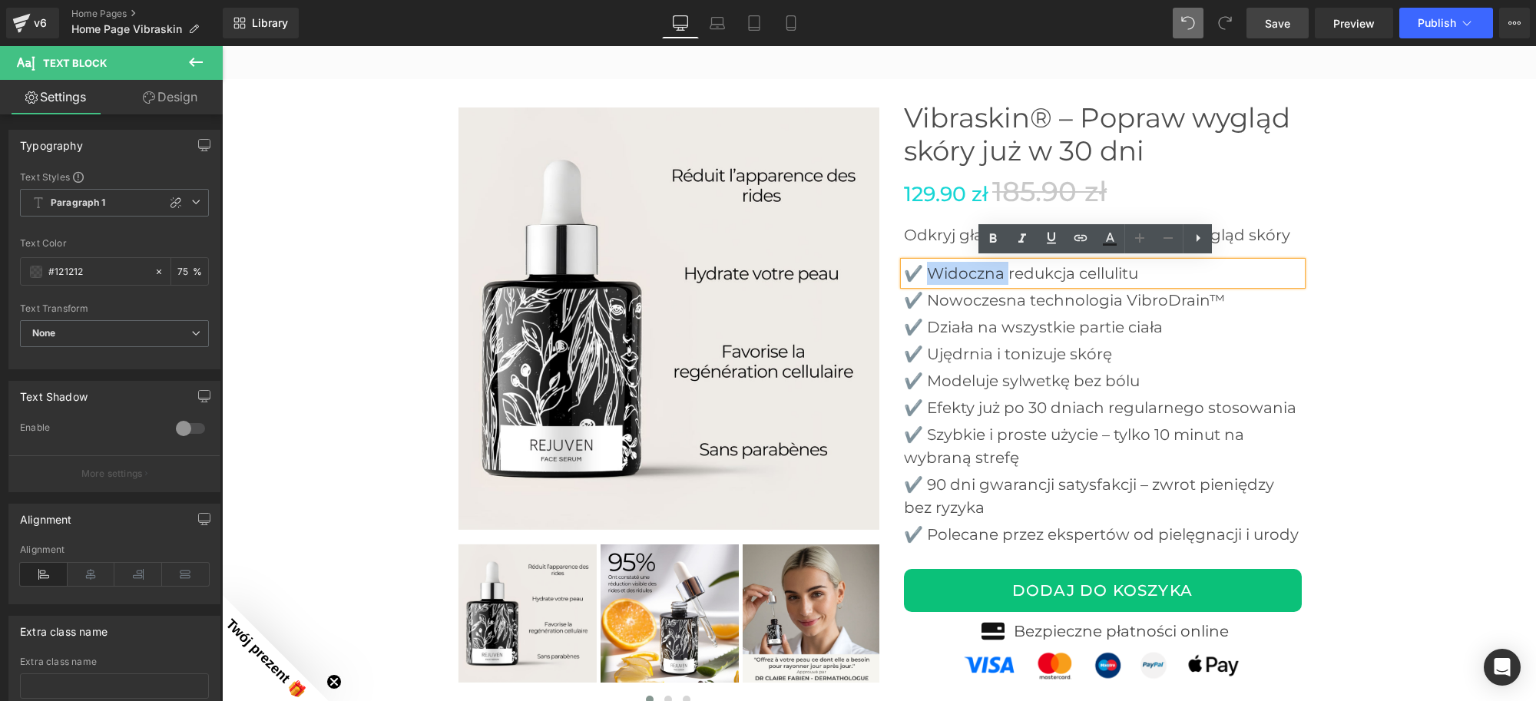
click at [926, 270] on p "✔️ Widoczna redukcja cellulitu" at bounding box center [1103, 273] width 398 height 23
drag, startPoint x: 926, startPoint y: 270, endPoint x: 1125, endPoint y: 273, distance: 198.2
click at [1125, 273] on p "✔️ Widoczna redukcja cellulitu" at bounding box center [1103, 273] width 398 height 23
paste div
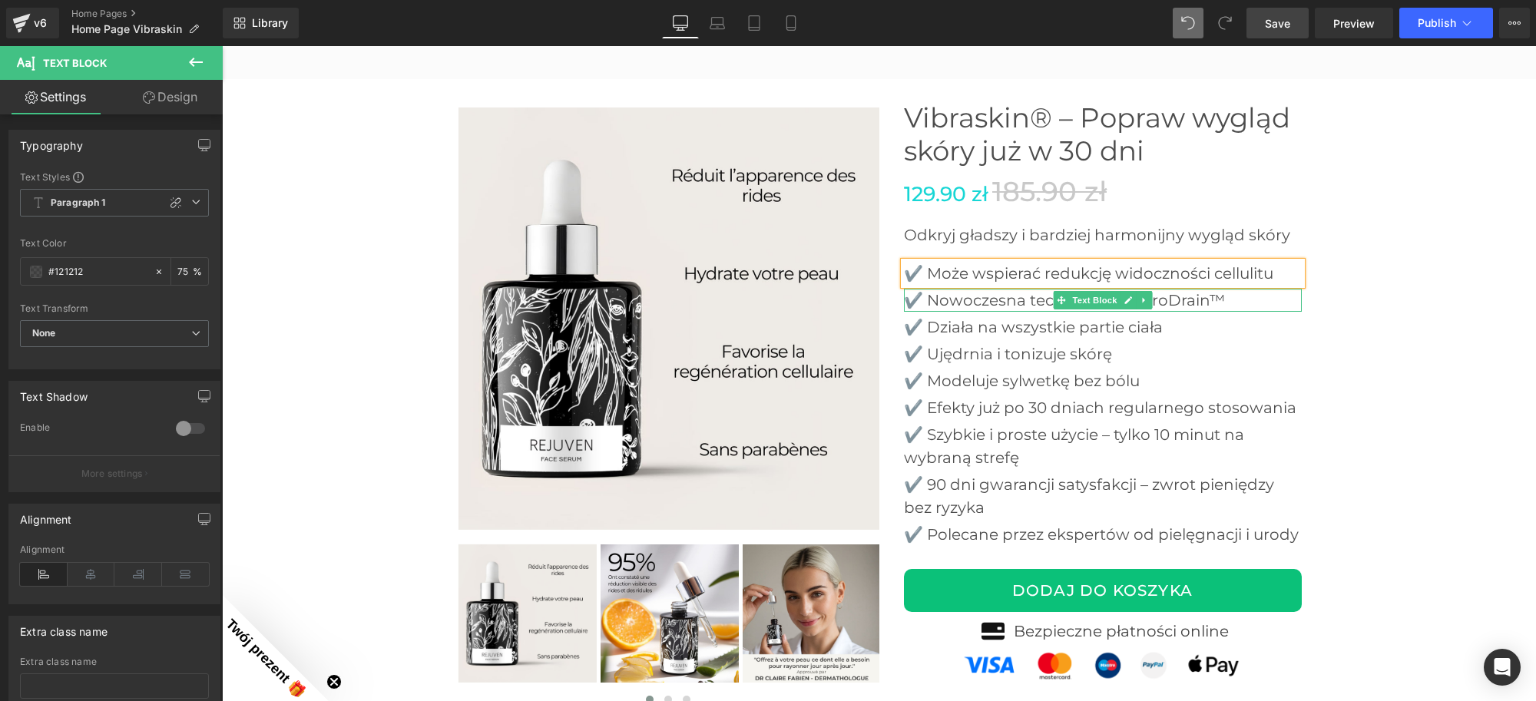
click at [929, 296] on p "✔️ Nowoczesna technologia VibroDrain™" at bounding box center [1103, 300] width 398 height 23
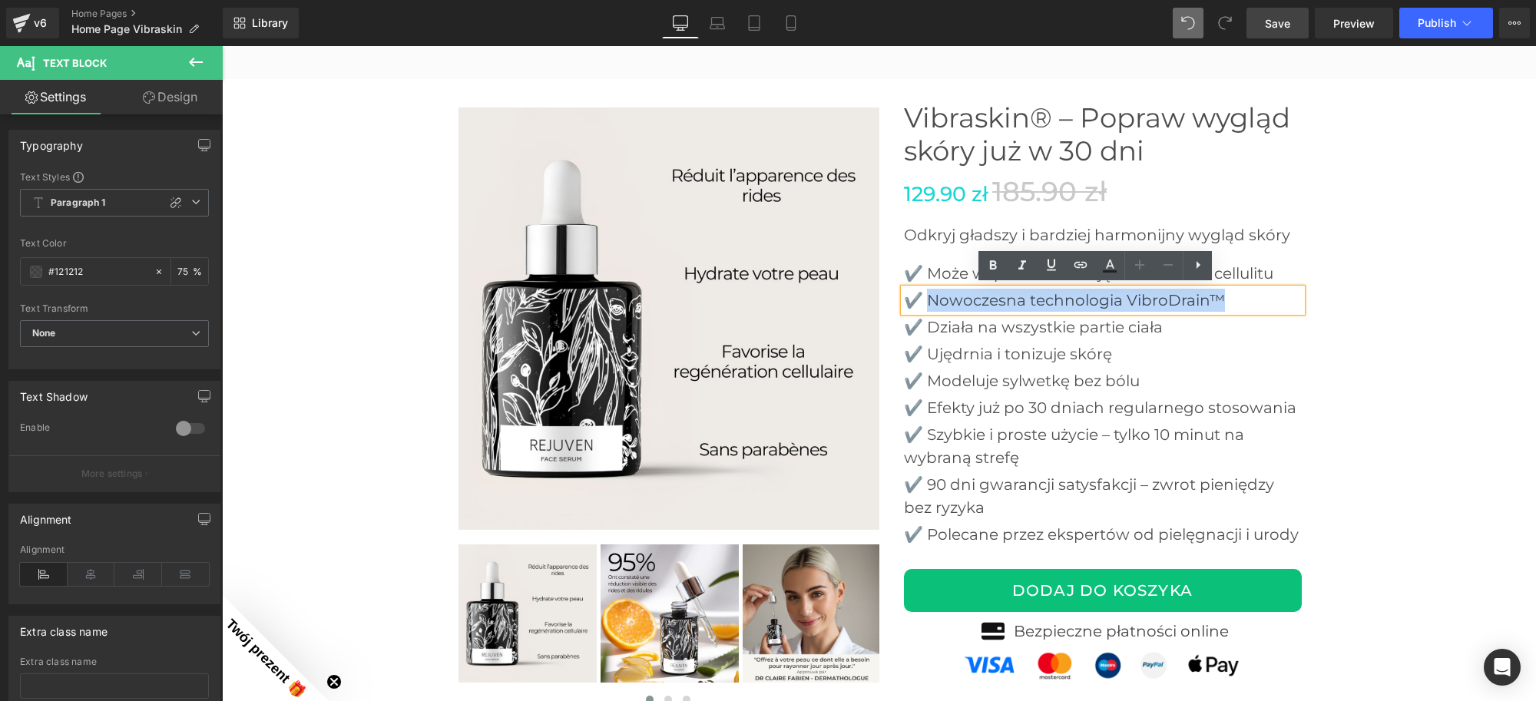
drag, startPoint x: 925, startPoint y: 296, endPoint x: 1213, endPoint y: 301, distance: 288.1
click at [1213, 301] on p "✔️ Nowoczesna technologia VibroDrain™" at bounding box center [1103, 300] width 398 height 23
paste div
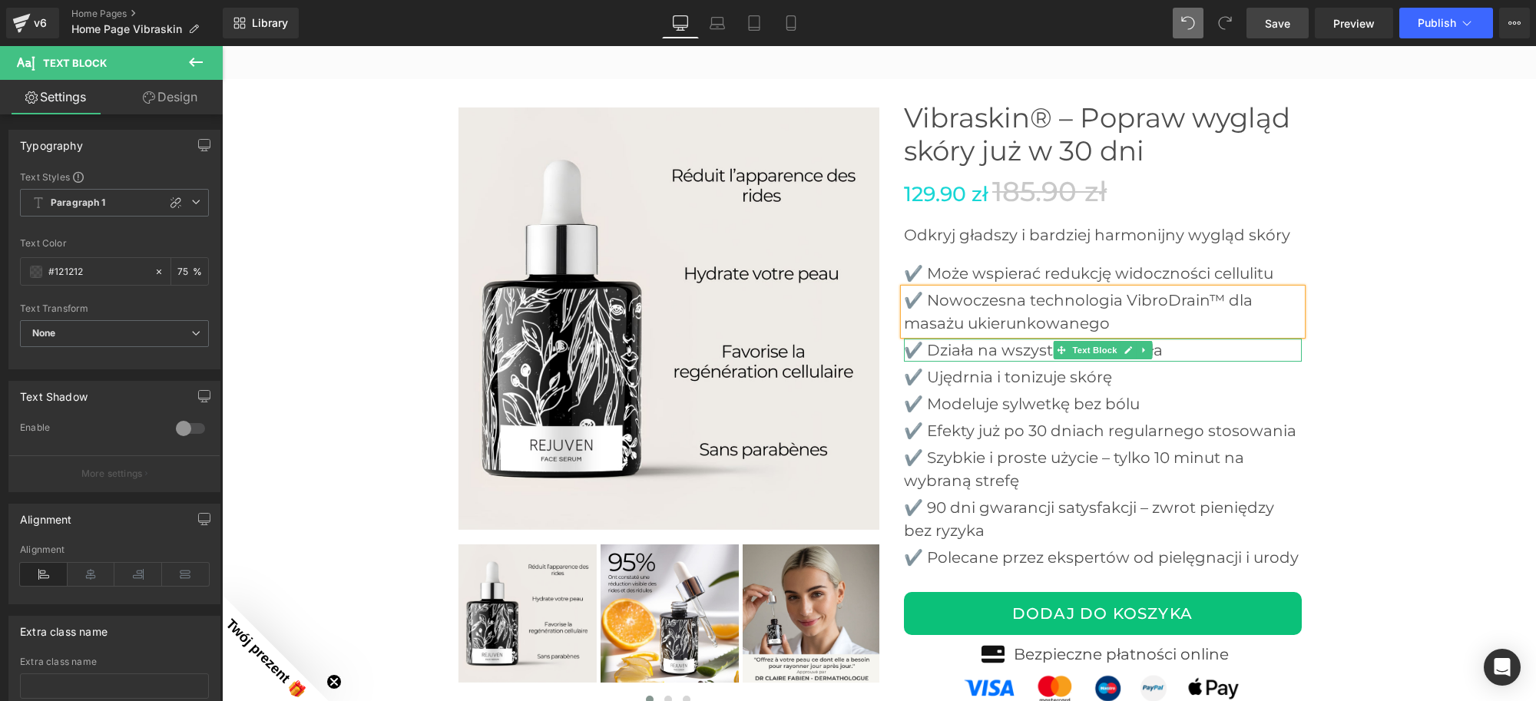
click at [924, 344] on p "✔️ Działa na wszystkie partie ciała" at bounding box center [1103, 350] width 398 height 23
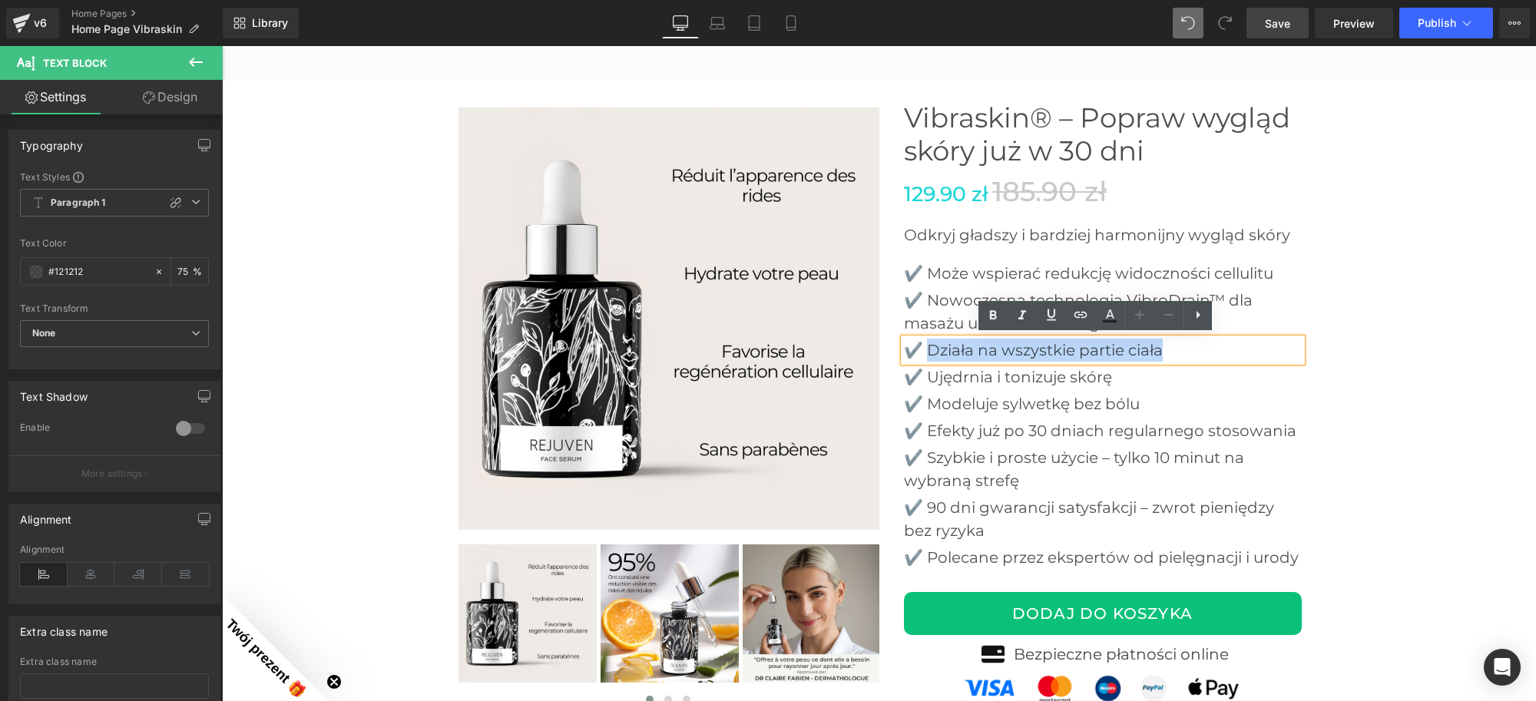
drag, startPoint x: 924, startPoint y: 344, endPoint x: 1176, endPoint y: 350, distance: 252.0
click at [1176, 350] on p "✔️ Działa na wszystkie partie ciała" at bounding box center [1103, 350] width 398 height 23
paste div
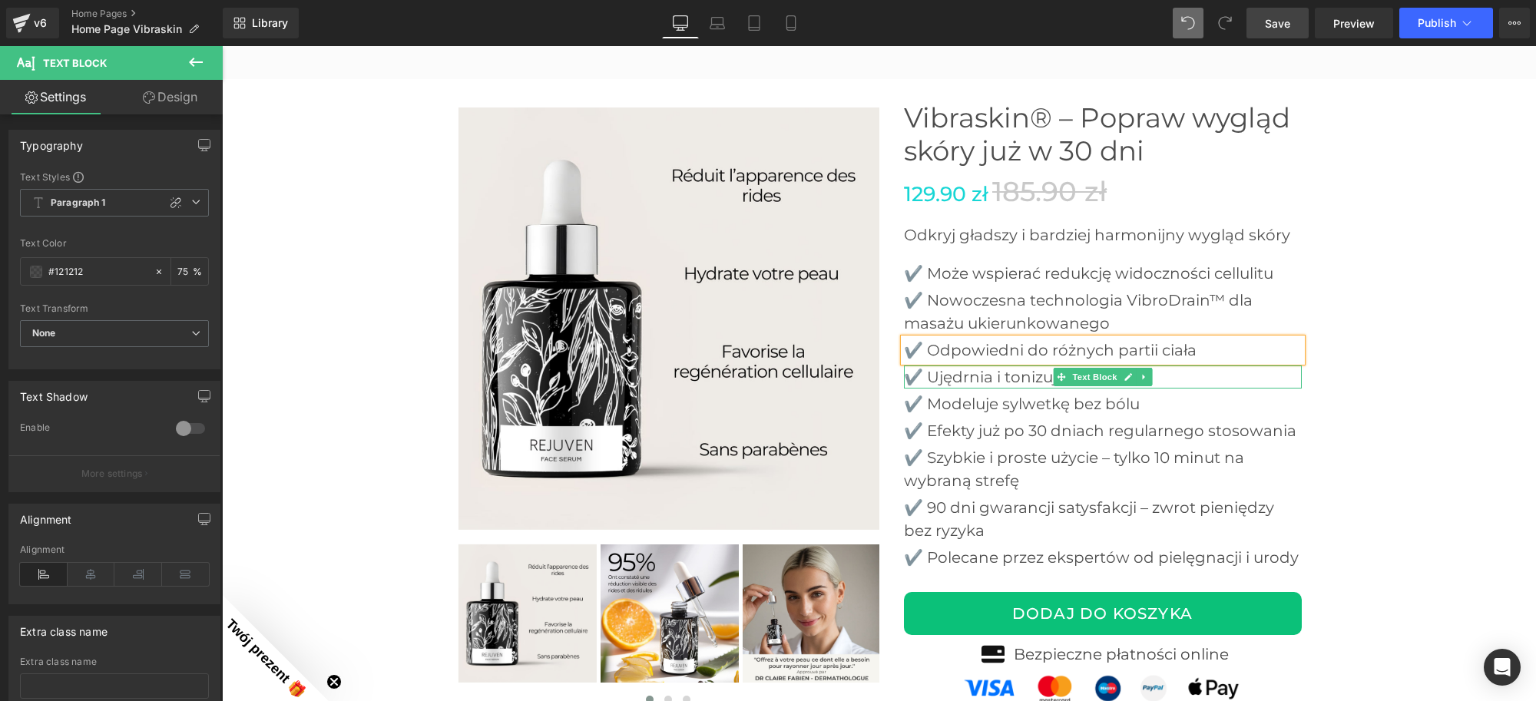
click at [926, 376] on p "✔️ Ujędrnia i tonizuje skórę" at bounding box center [1103, 377] width 398 height 23
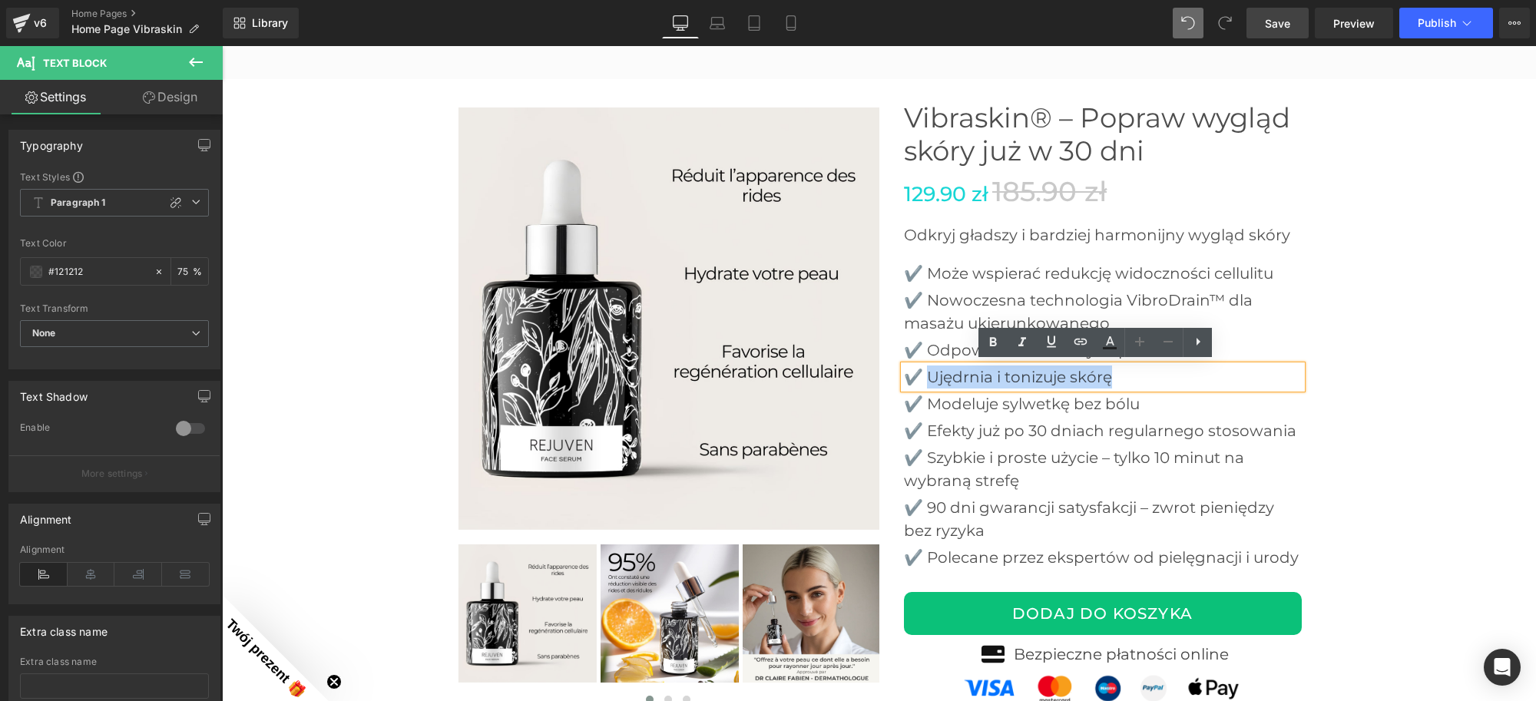
drag, startPoint x: 926, startPoint y: 374, endPoint x: 1138, endPoint y: 389, distance: 211.7
click at [1138, 389] on div "✔️ Ujędrnia i tonizuje skórę" at bounding box center [1103, 377] width 398 height 23
paste div
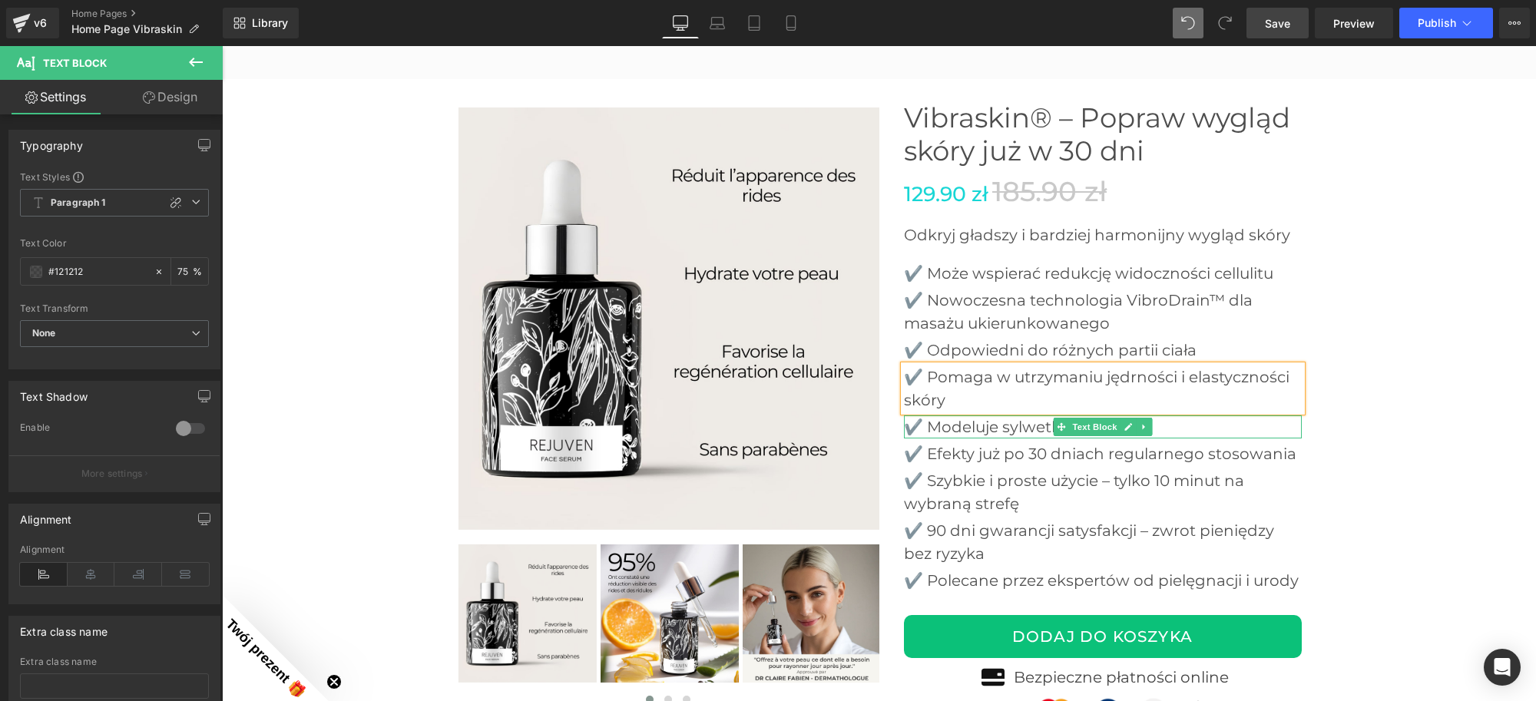
click at [923, 419] on p "✔️ Modeluje sylwetkę bez bólu" at bounding box center [1103, 427] width 398 height 23
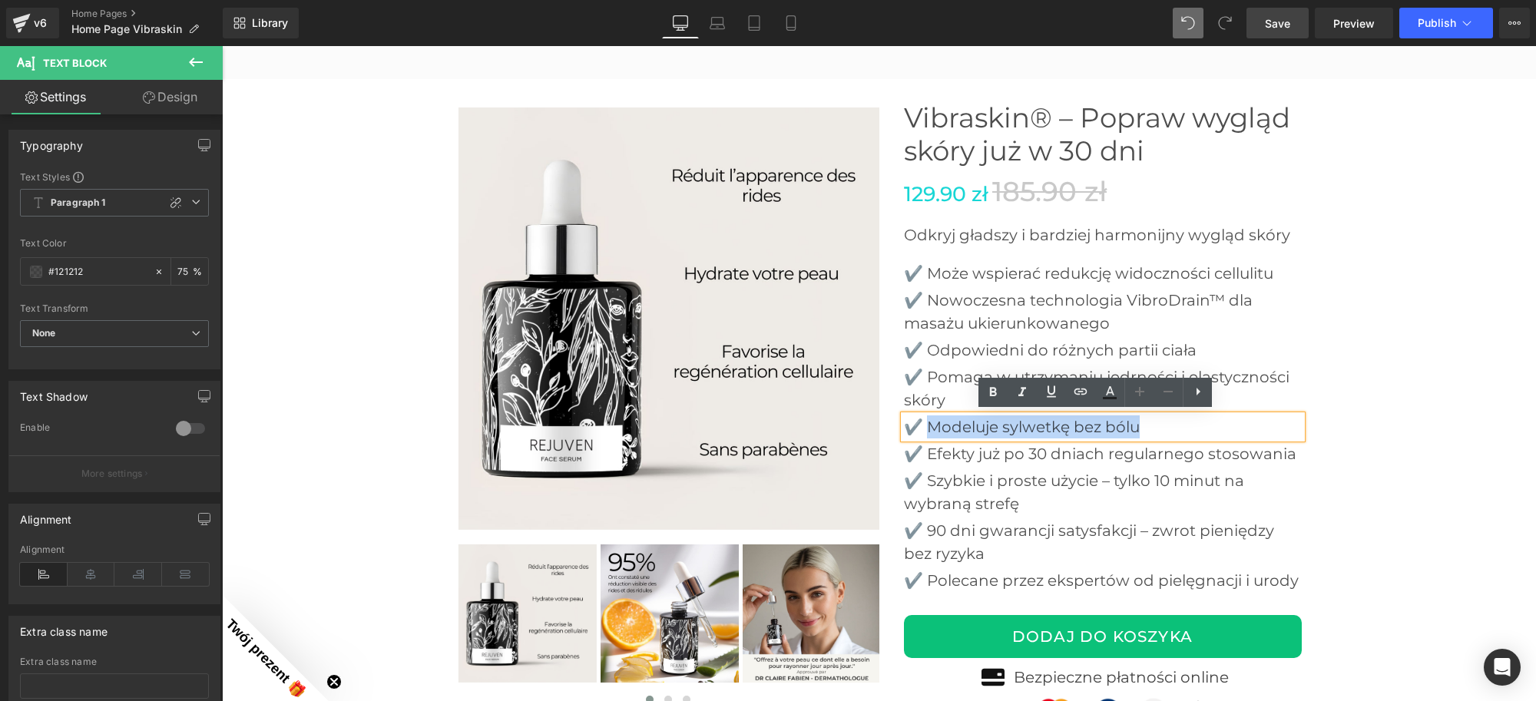
drag, startPoint x: 923, startPoint y: 420, endPoint x: 1140, endPoint y: 420, distance: 217.4
click at [1140, 420] on p "✔️ Modeluje sylwetkę bez bólu" at bounding box center [1103, 427] width 398 height 23
paste div
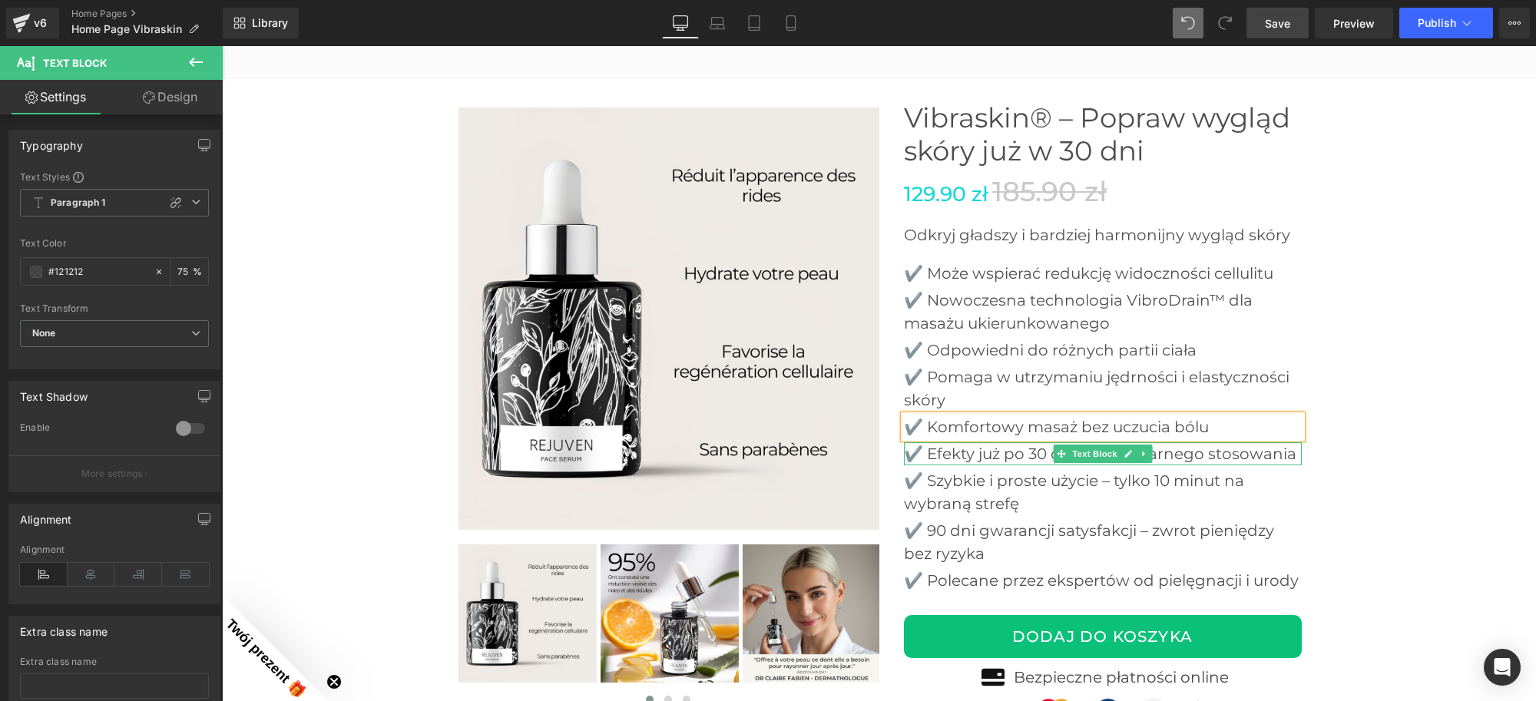
click at [930, 452] on p "✔️ Efekty już po 30 dniach regularnego stosowania" at bounding box center [1103, 453] width 398 height 23
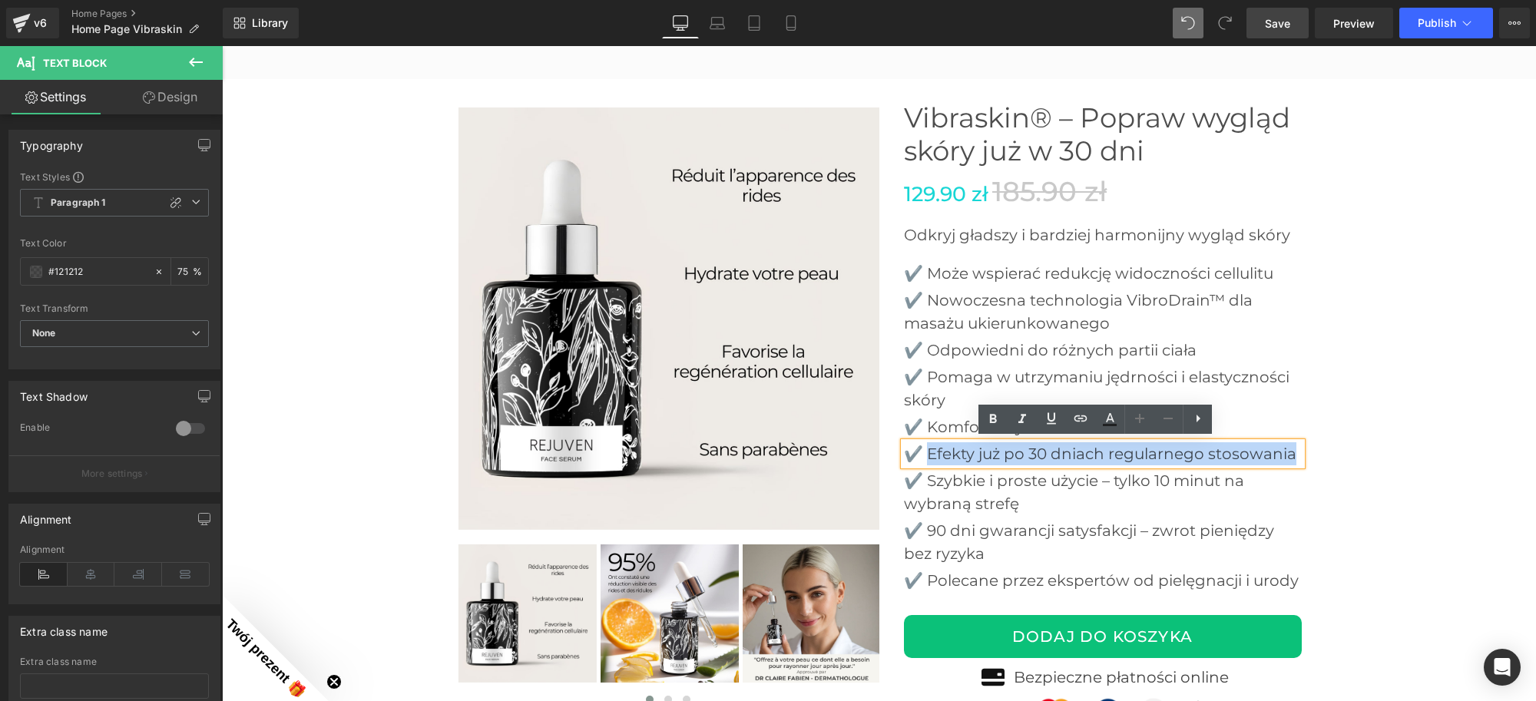
drag, startPoint x: 926, startPoint y: 449, endPoint x: 1313, endPoint y: 446, distance: 386.4
click at [1313, 446] on div at bounding box center [880, 469] width 922 height 781
paste div
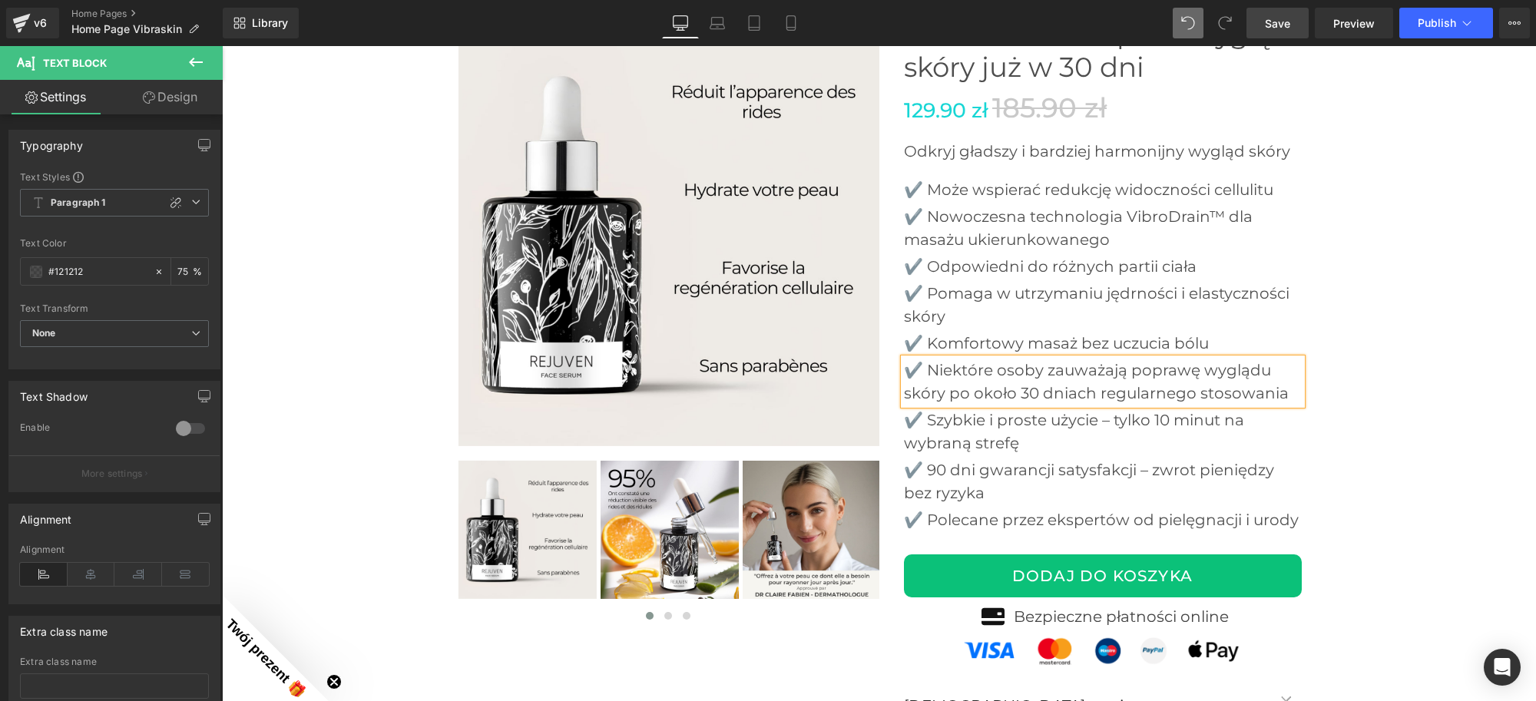
scroll to position [3816, 0]
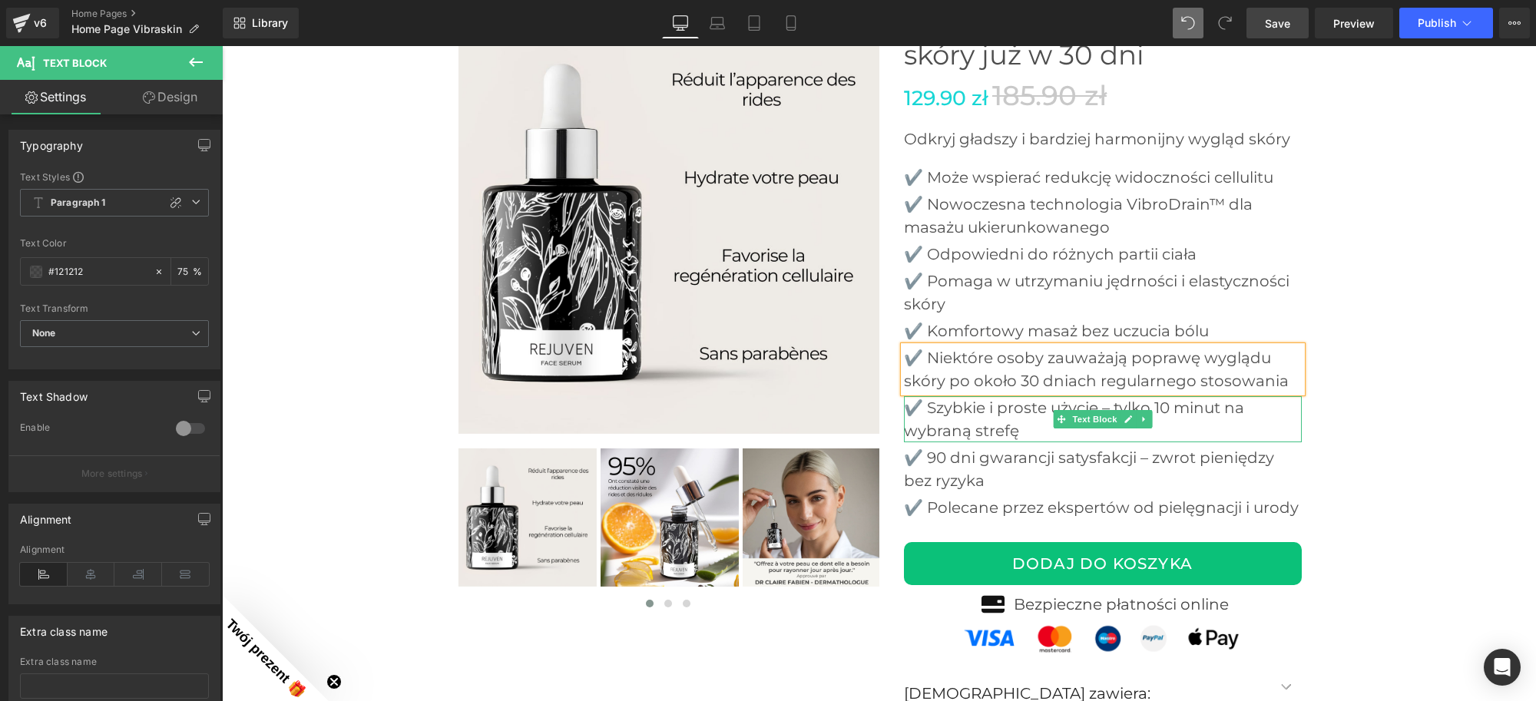
click at [940, 407] on p "✔️ Szybkie i proste użycie – tylko 10 minut na wybraną strefę" at bounding box center [1103, 419] width 398 height 46
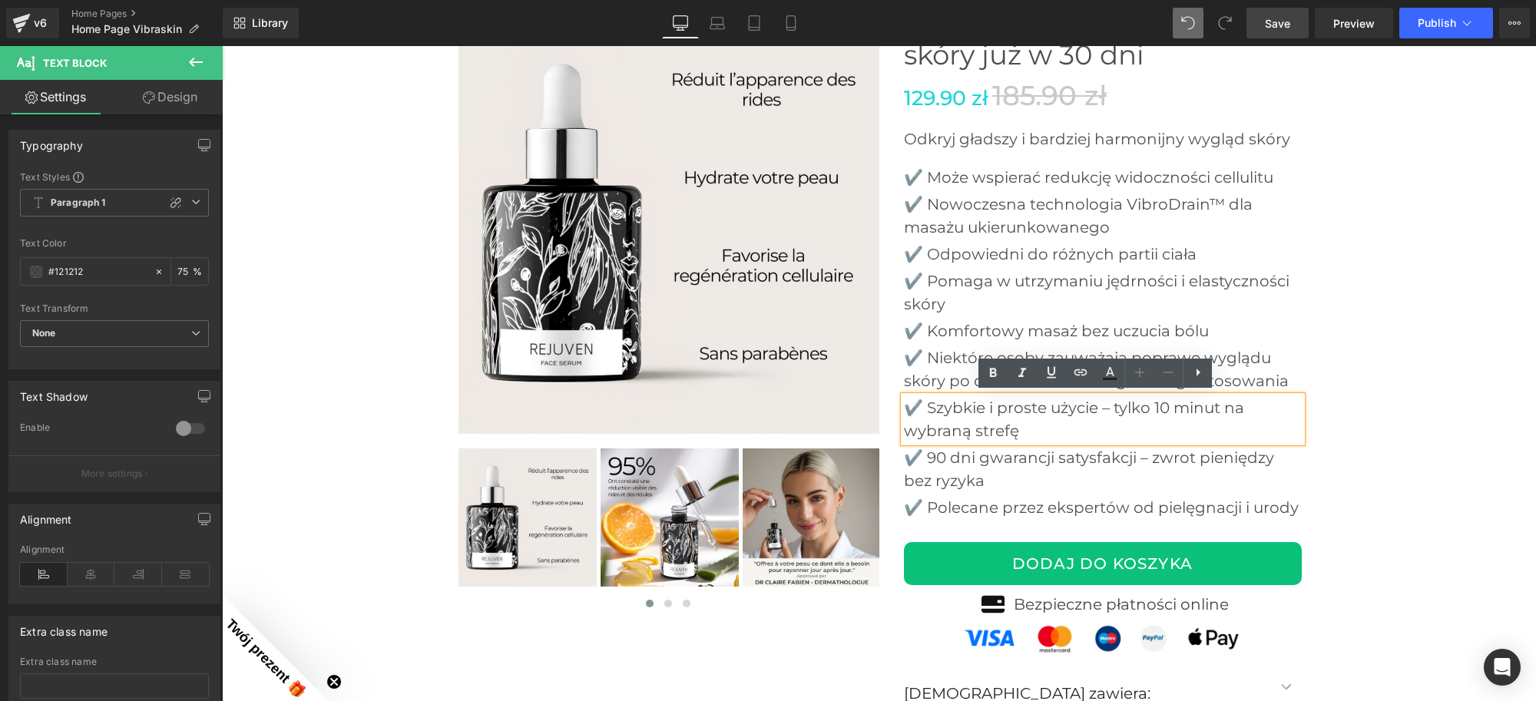
click at [928, 406] on p "✔️ Szybkie i proste użycie – tylko 10 minut na wybraną strefę" at bounding box center [1103, 419] width 398 height 46
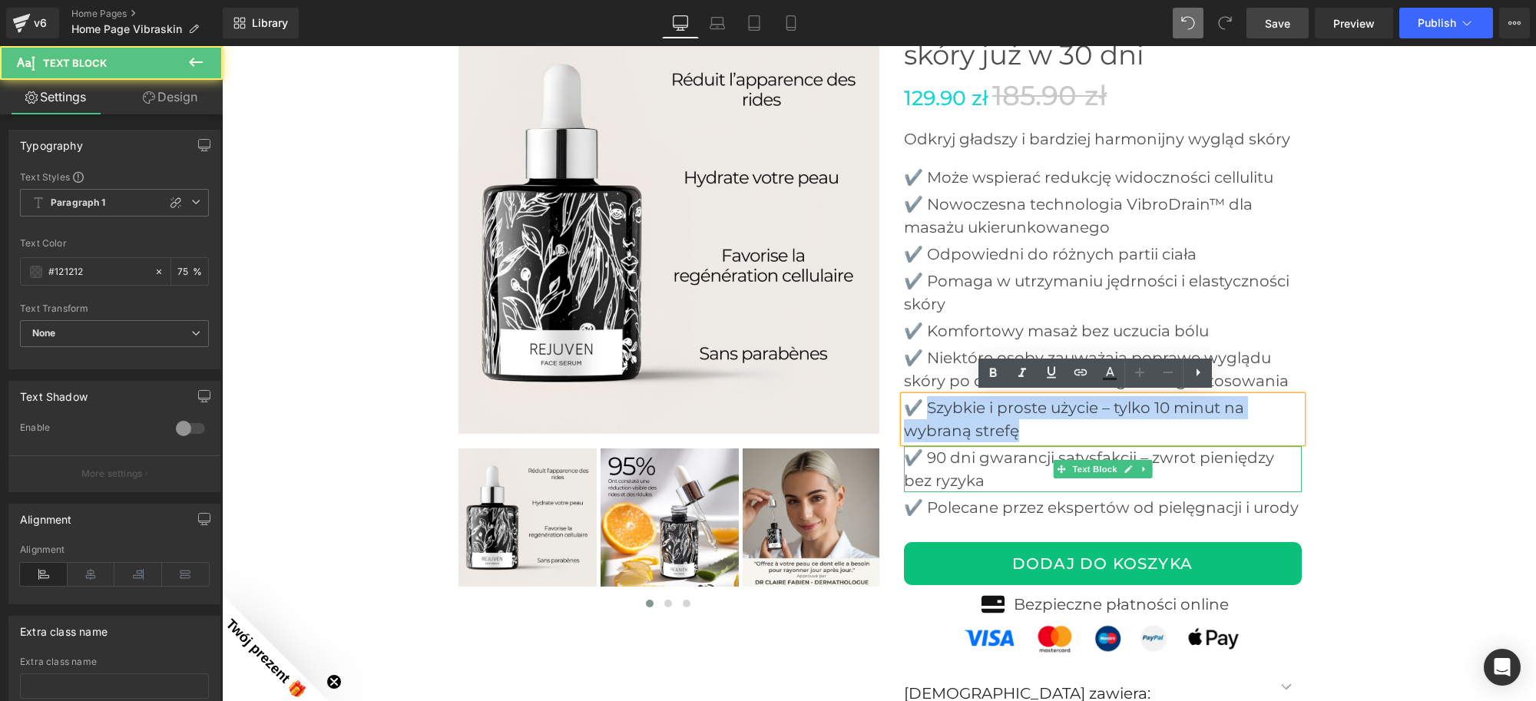
drag, startPoint x: 923, startPoint y: 406, endPoint x: 1016, endPoint y: 454, distance: 104.1
click at [1016, 454] on div "Vibraskin® – Popraw wygląd skóry już w 30 dni Heading 129.90 zł 185.90 zł (P) P…" at bounding box center [1103, 388] width 398 height 781
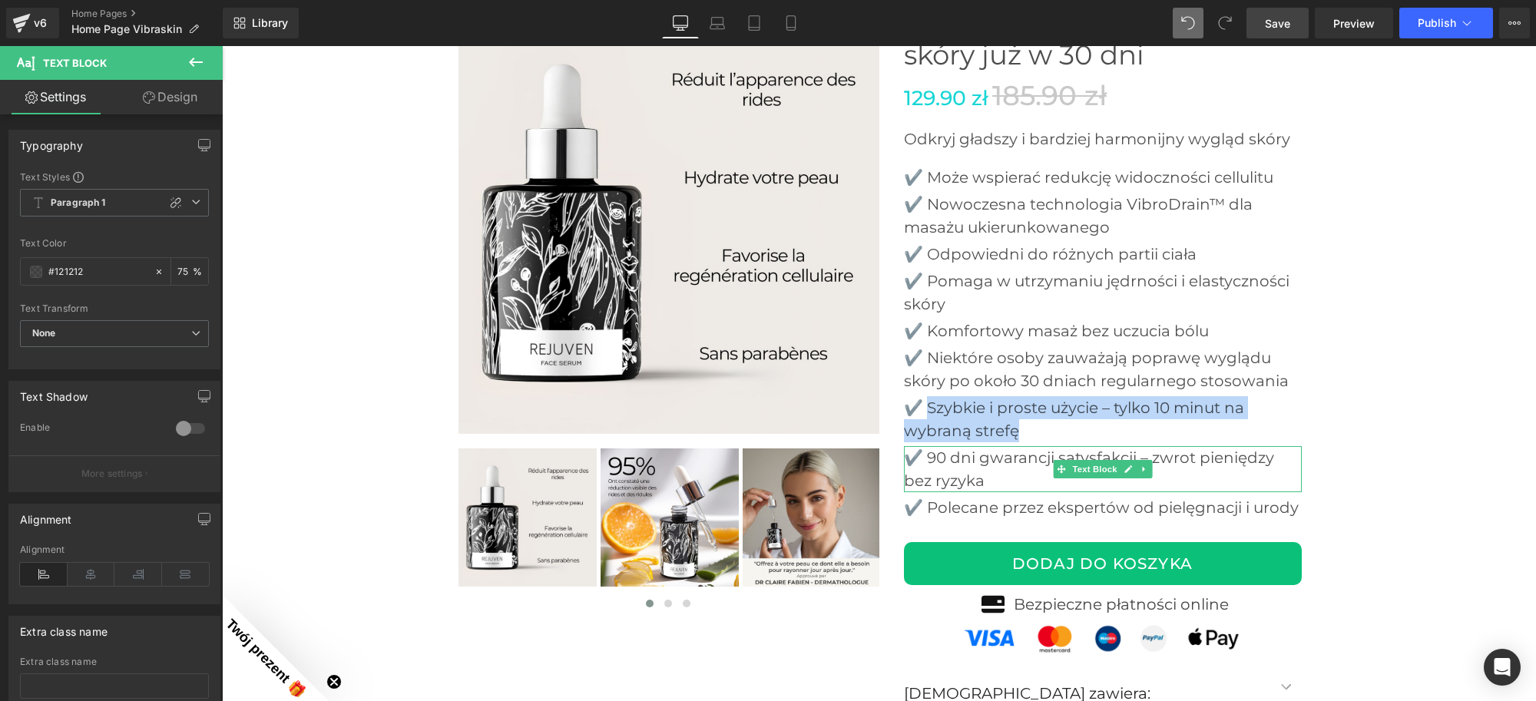
paste div
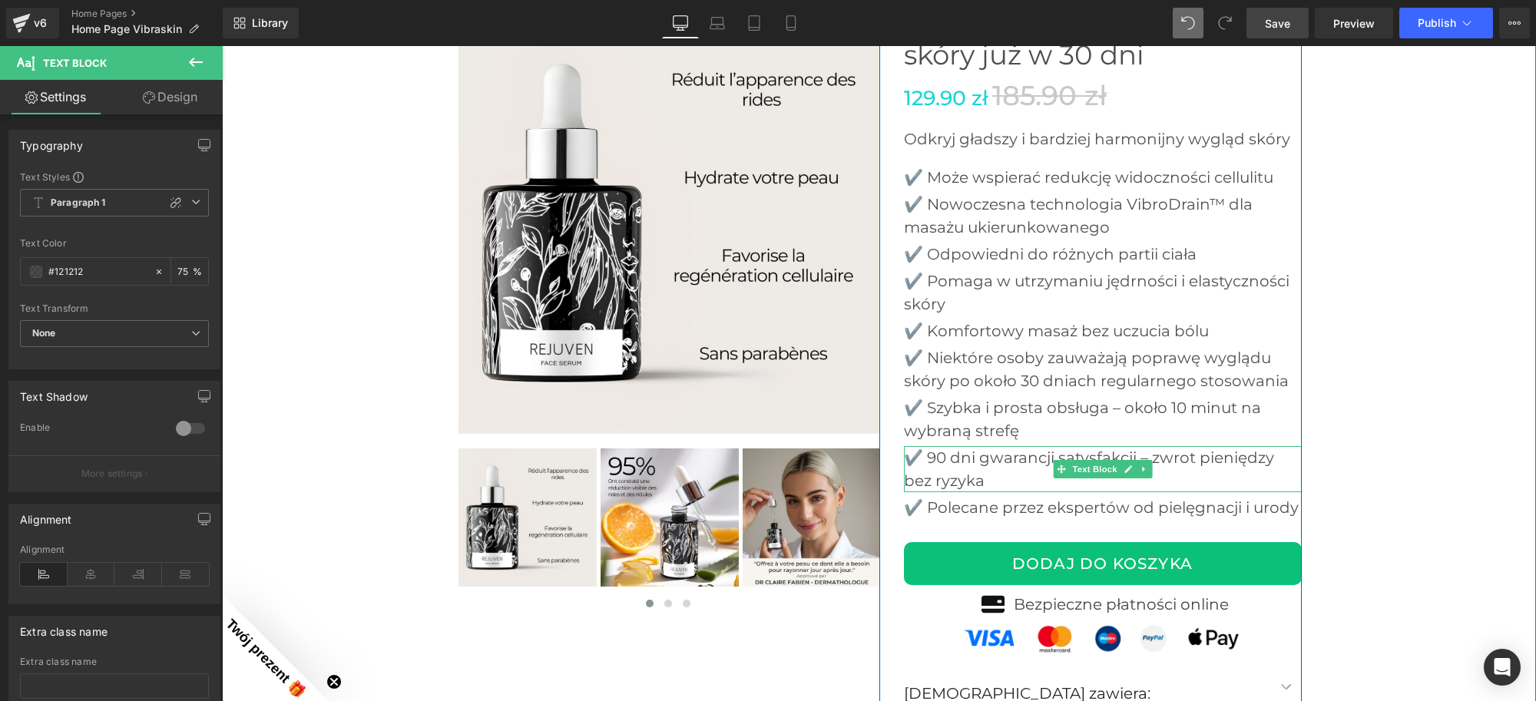
click at [917, 451] on p "✔️ 90 dni gwarancji satysfakcji – zwrot pieniędzy bez ryzyka" at bounding box center [1103, 469] width 398 height 46
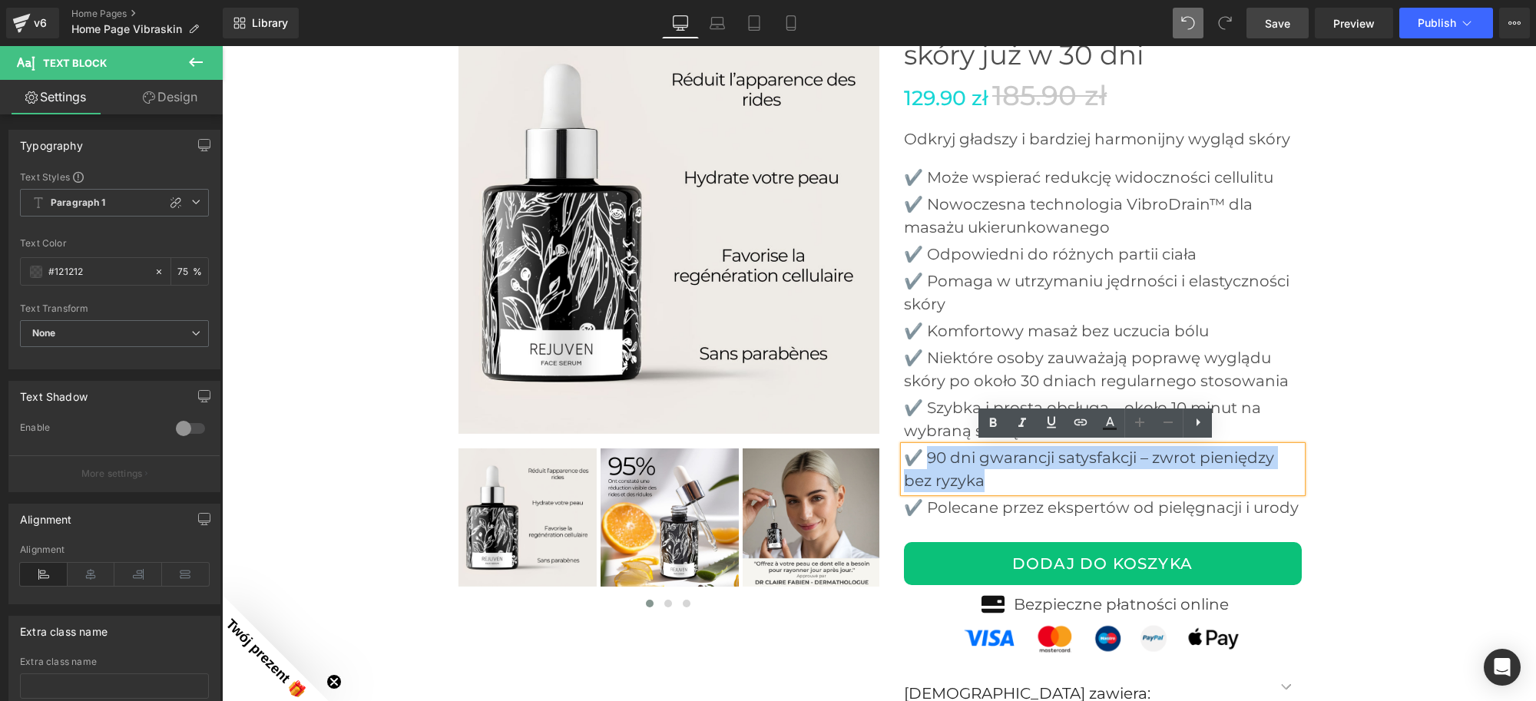
drag, startPoint x: 921, startPoint y: 451, endPoint x: 984, endPoint y: 479, distance: 68.8
click at [984, 479] on p "✔️ 90 dni gwarancji satysfakcji – zwrot pieniędzy bez ryzyka" at bounding box center [1103, 469] width 398 height 46
paste div
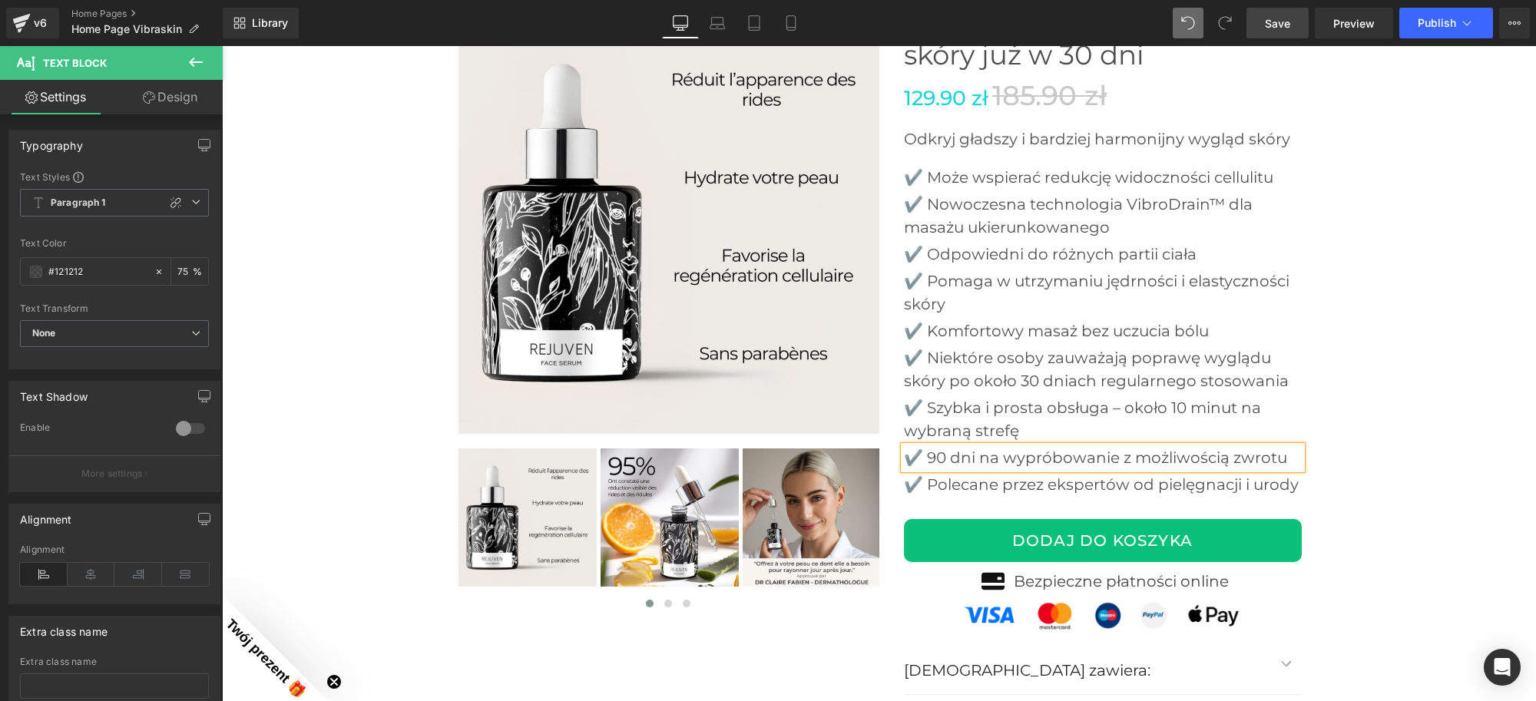
click at [923, 477] on p "✔️ Polecane przez ekspertów od pielęgnacji i urody" at bounding box center [1103, 484] width 398 height 23
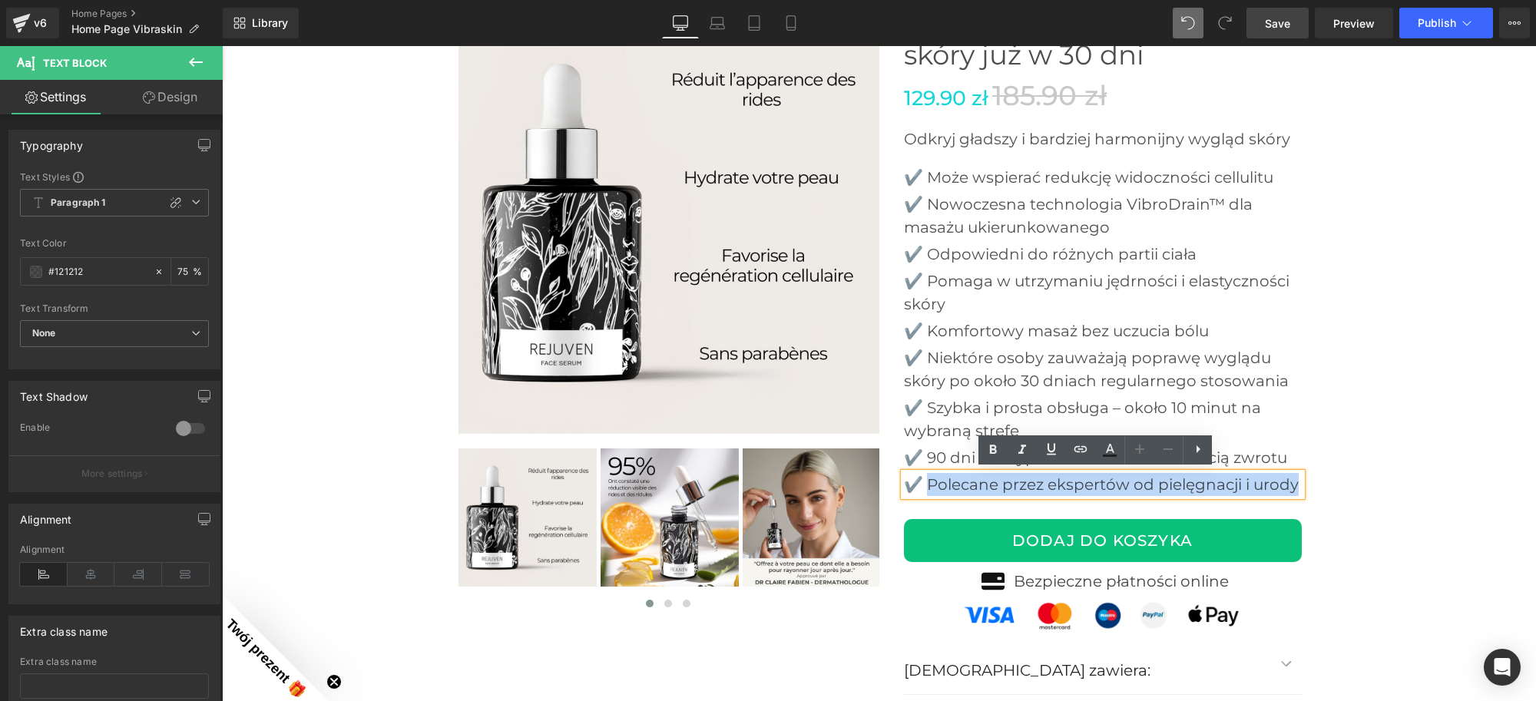
drag, startPoint x: 923, startPoint y: 477, endPoint x: 1295, endPoint y: 482, distance: 371.8
click at [1295, 482] on div "✔️ Polecane przez ekspertów od pielęgnacji i urody" at bounding box center [1103, 484] width 398 height 23
paste div
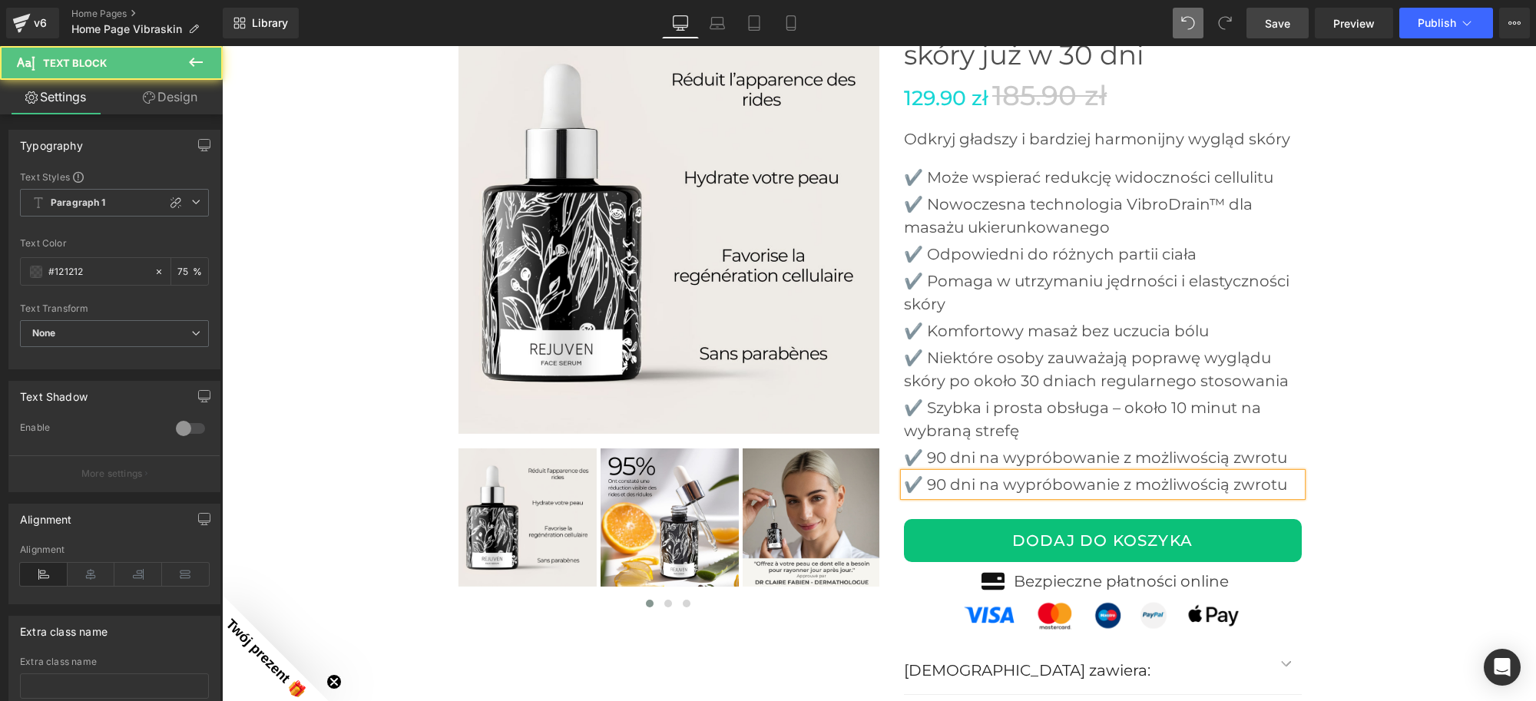
click at [917, 477] on p "✔️ 90 dni na wypróbowanie z możliwością zwrotu" at bounding box center [1103, 484] width 398 height 23
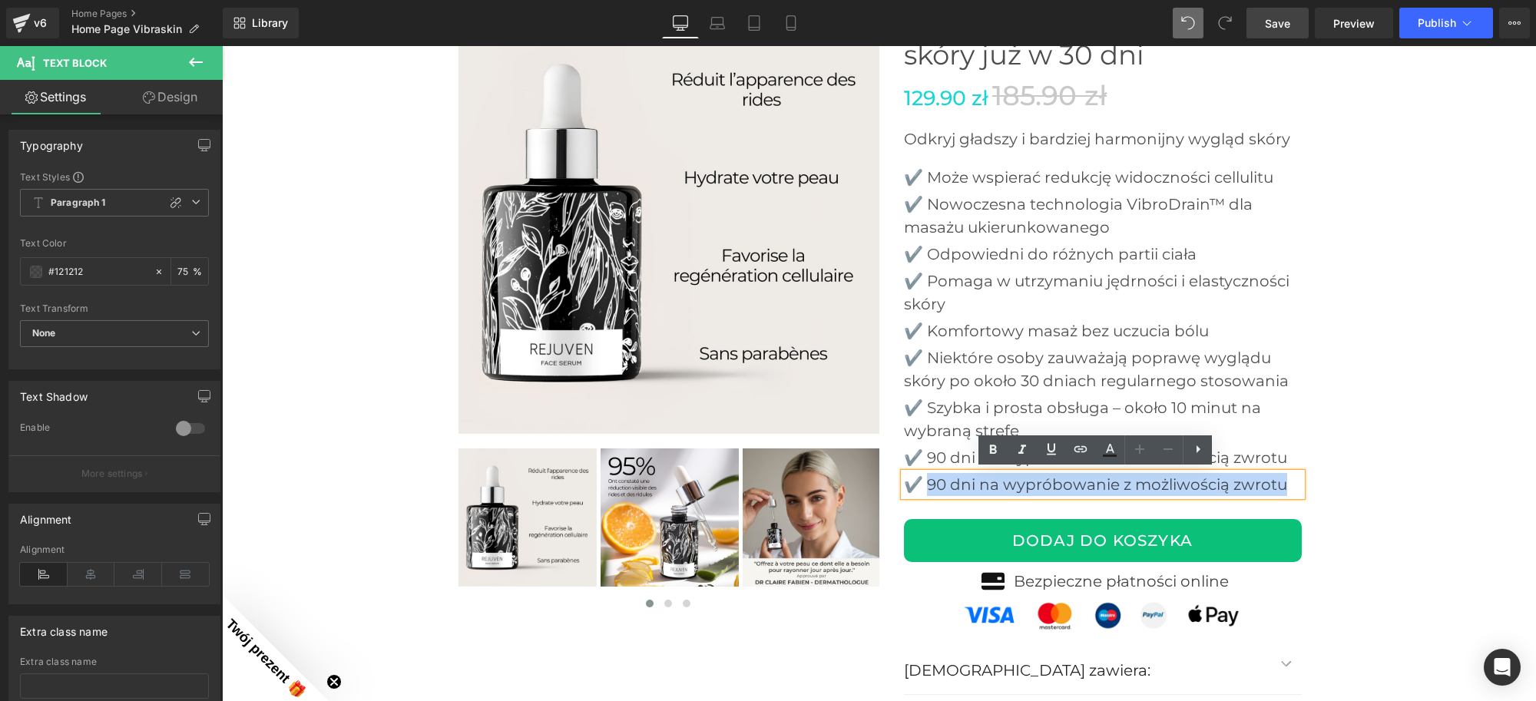
drag, startPoint x: 923, startPoint y: 477, endPoint x: 1314, endPoint y: 489, distance: 391.2
click at [1314, 489] on div at bounding box center [880, 373] width 922 height 781
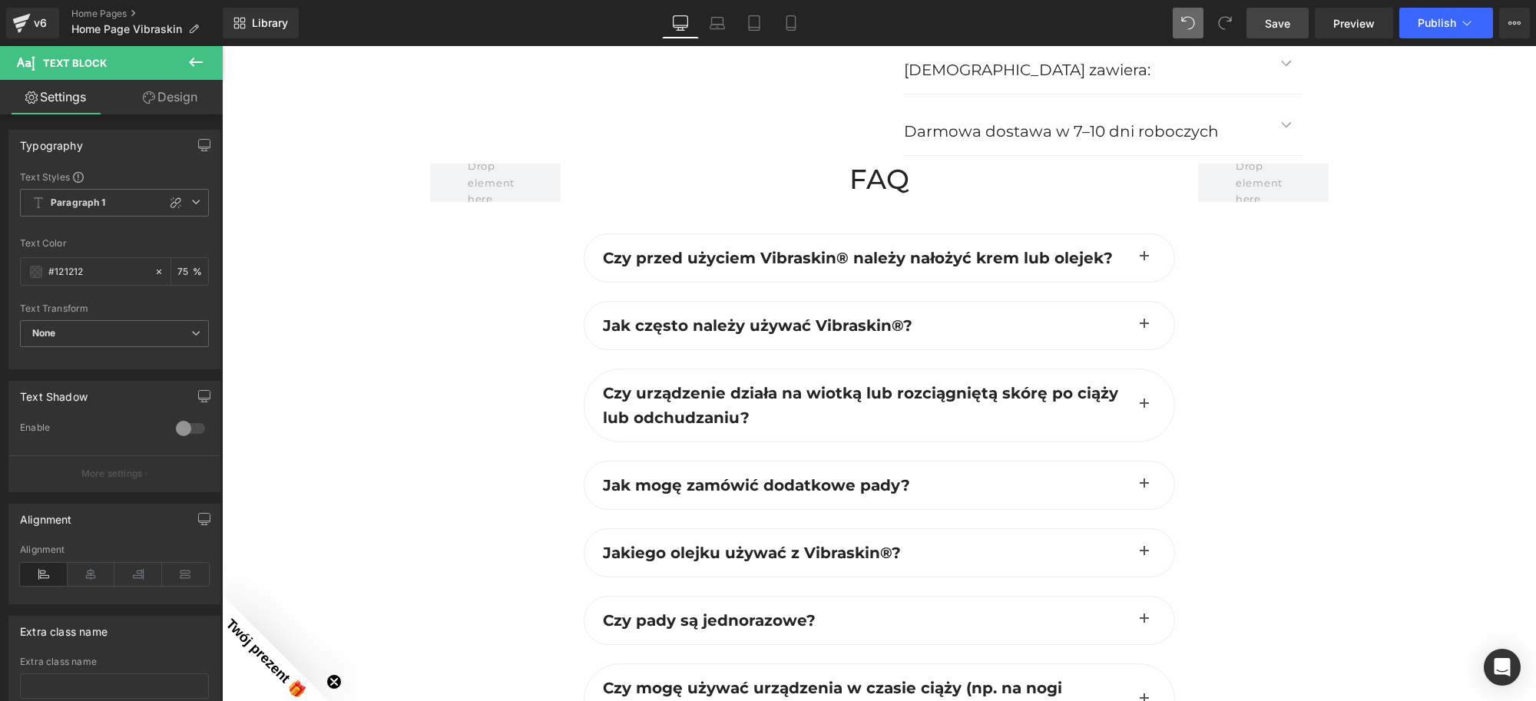
scroll to position [4488, 0]
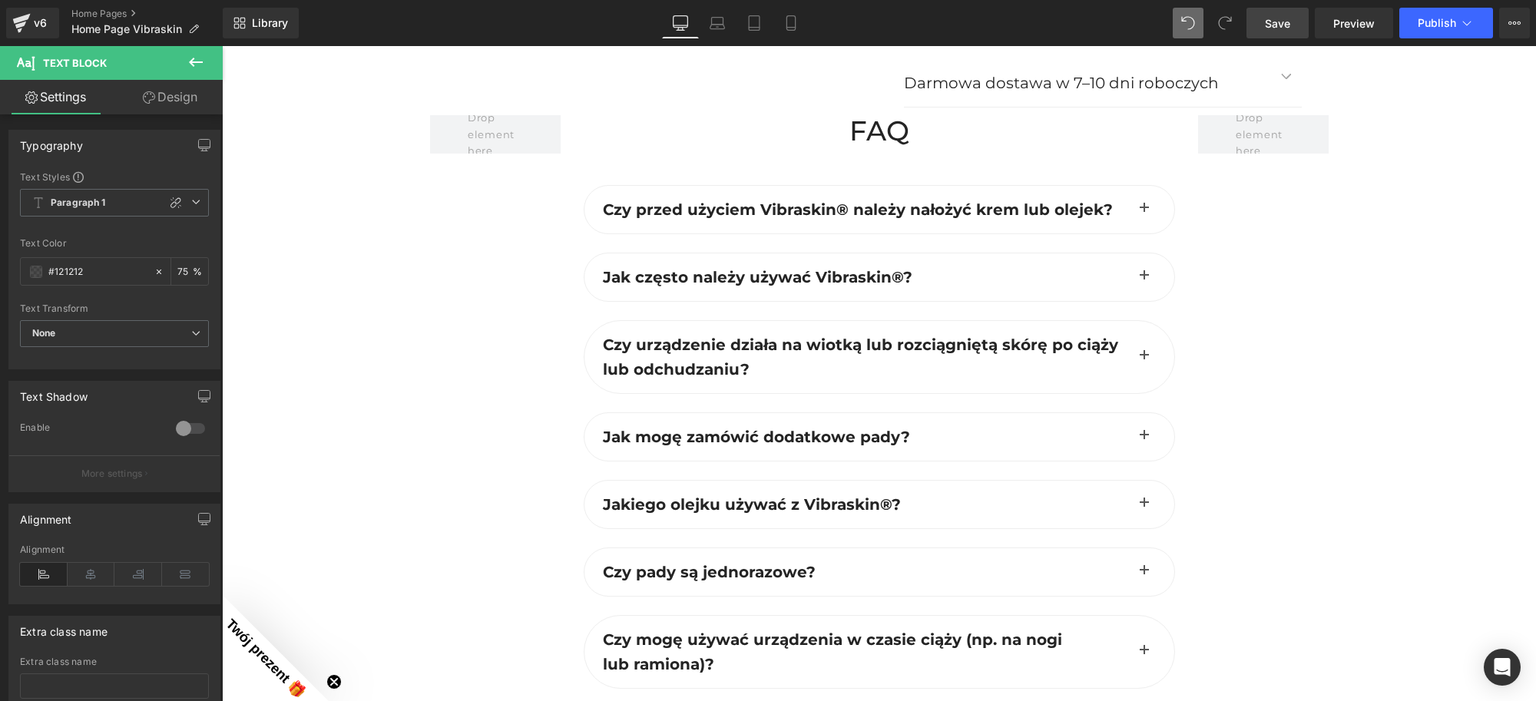
drag, startPoint x: 1138, startPoint y: 205, endPoint x: 1159, endPoint y: 407, distance: 203.2
click at [1145, 213] on span "button" at bounding box center [1145, 213] width 0 height 0
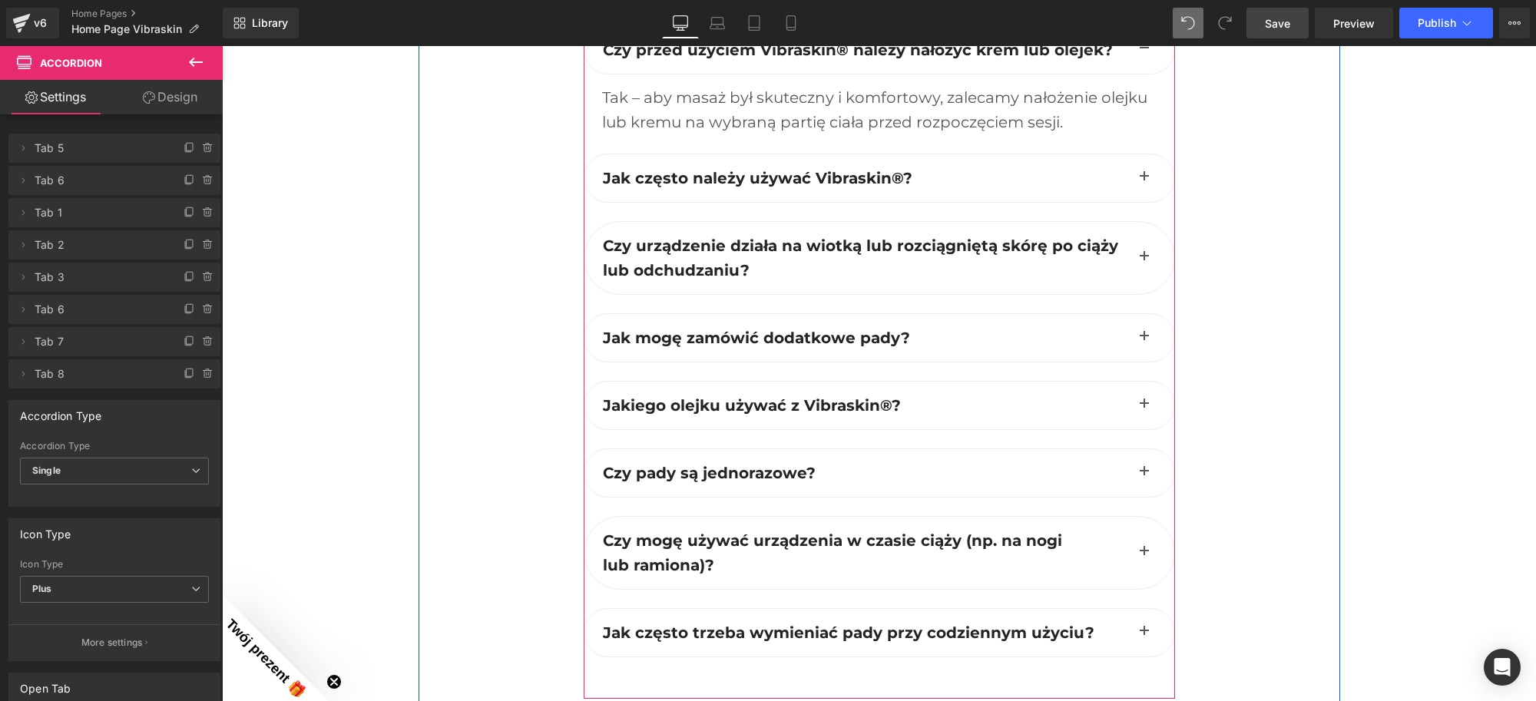
scroll to position [4680, 0]
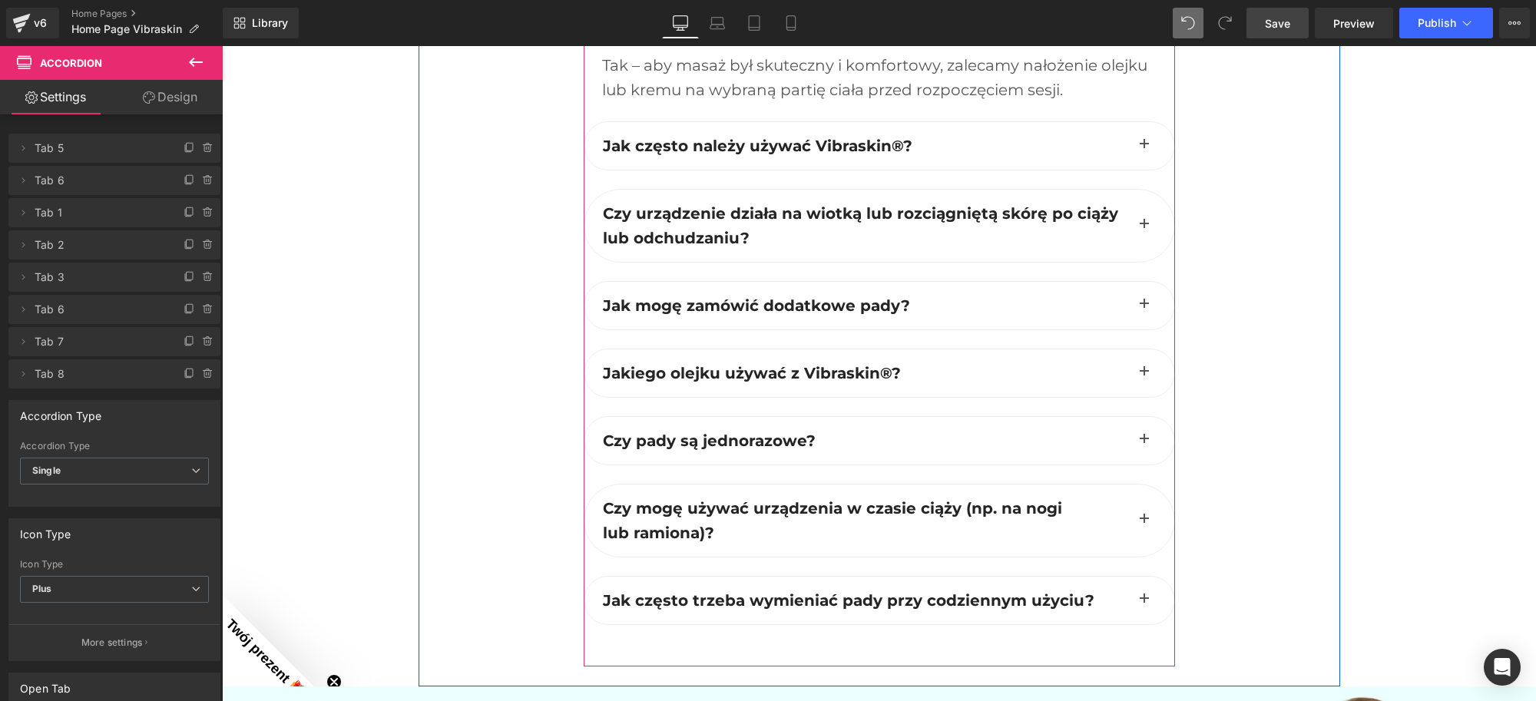
click at [1134, 144] on button "button" at bounding box center [1144, 146] width 31 height 48
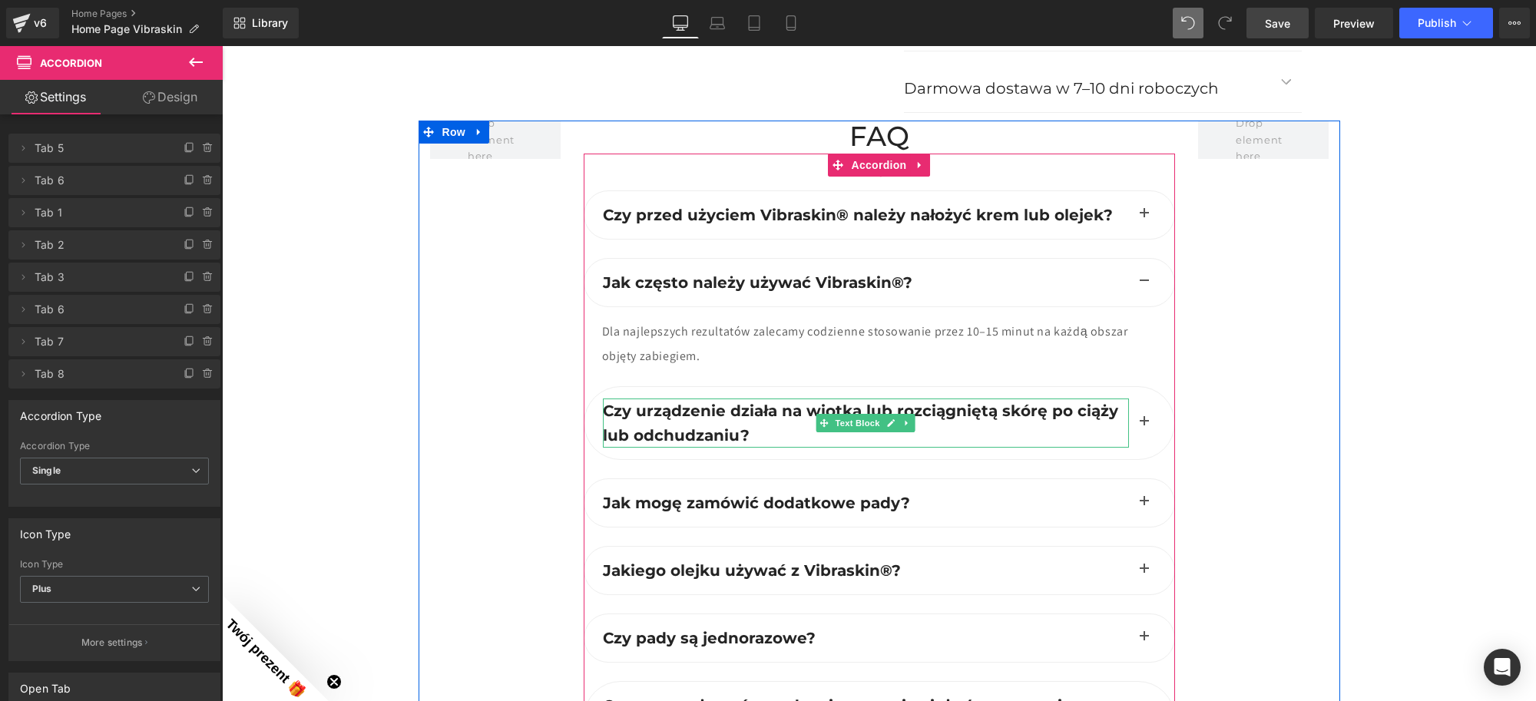
scroll to position [4428, 0]
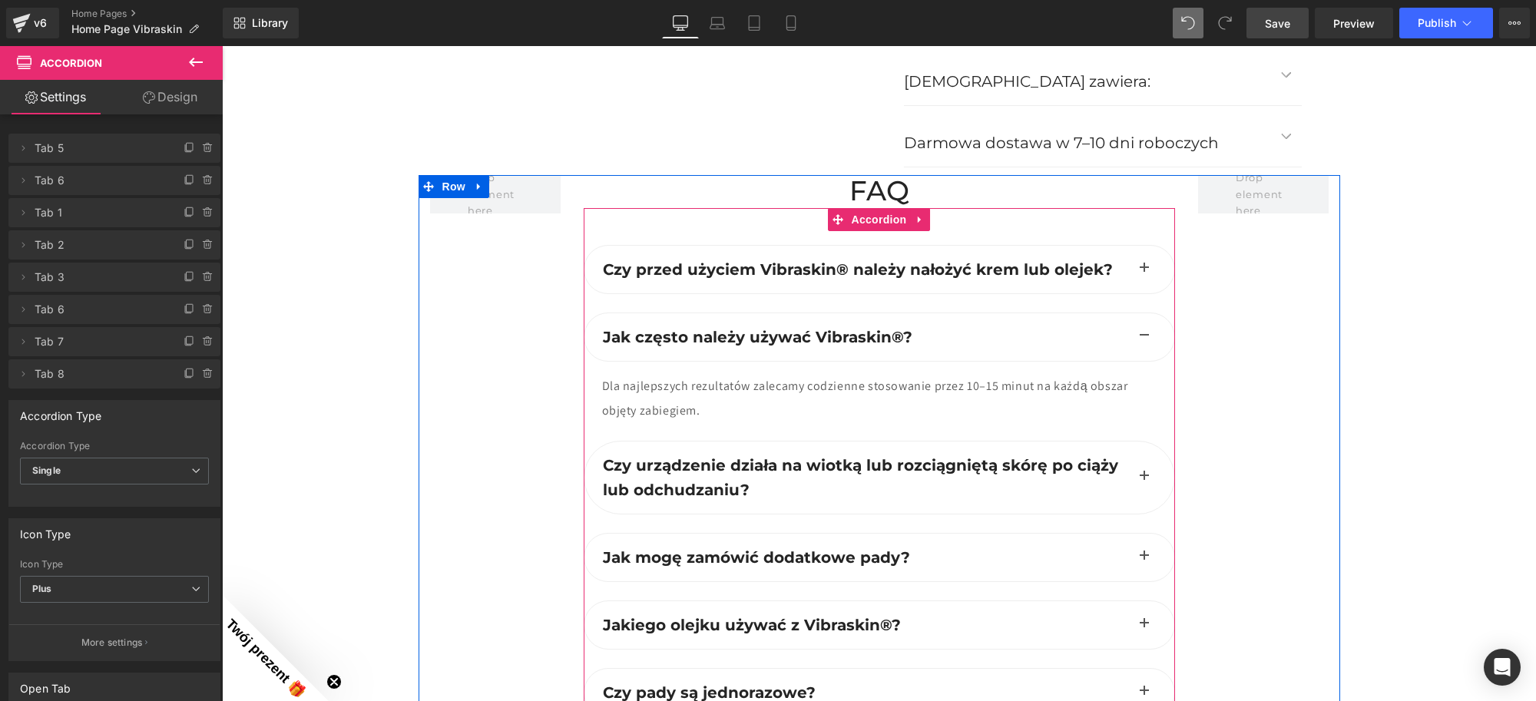
click at [1131, 478] on button "button" at bounding box center [1144, 478] width 31 height 72
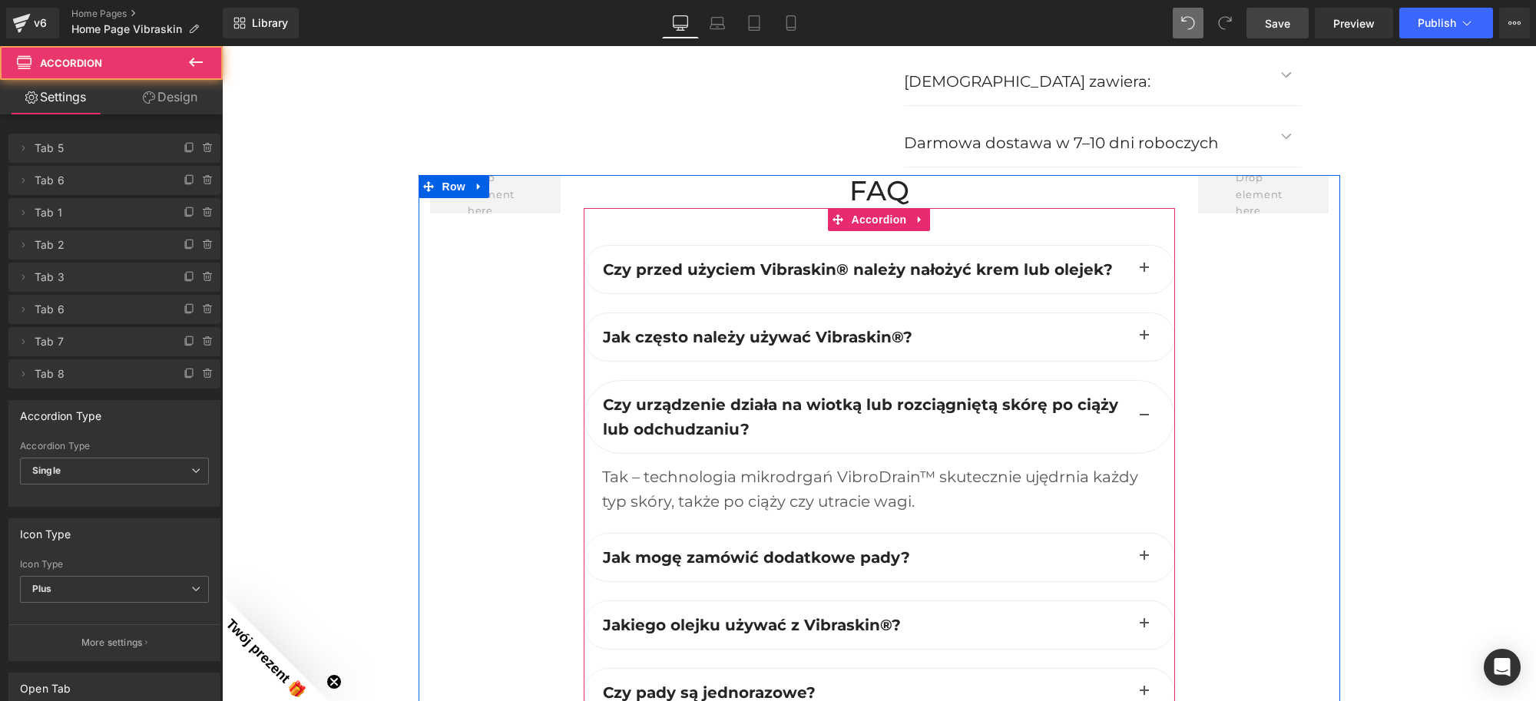
click at [1139, 416] on button "button" at bounding box center [1144, 417] width 31 height 72
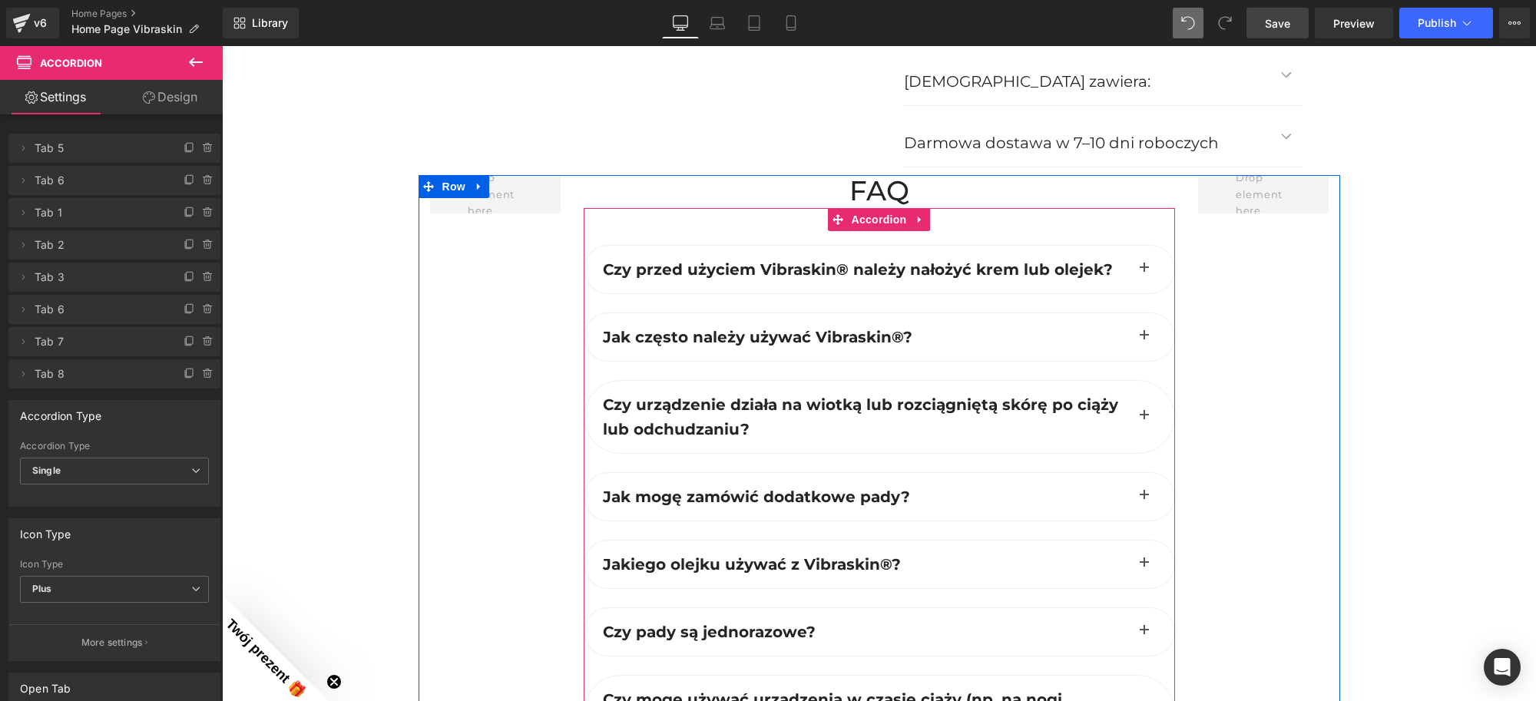
click at [1145, 340] on span "button" at bounding box center [1145, 340] width 0 height 0
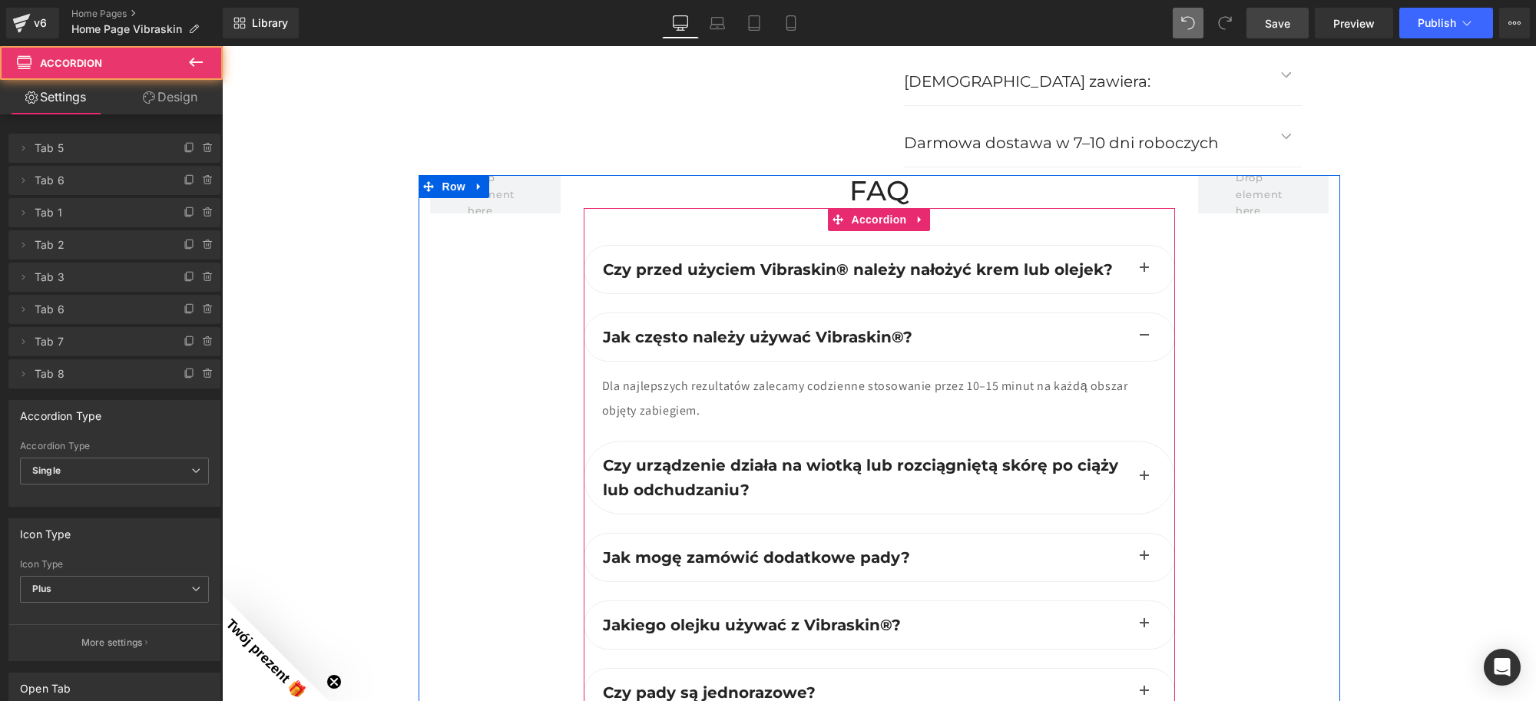
click at [644, 396] on div "Dla najlepszych rezultatów zalecamy codzienne stosowanie przez 10–15 minut na k…" at bounding box center [879, 397] width 555 height 49
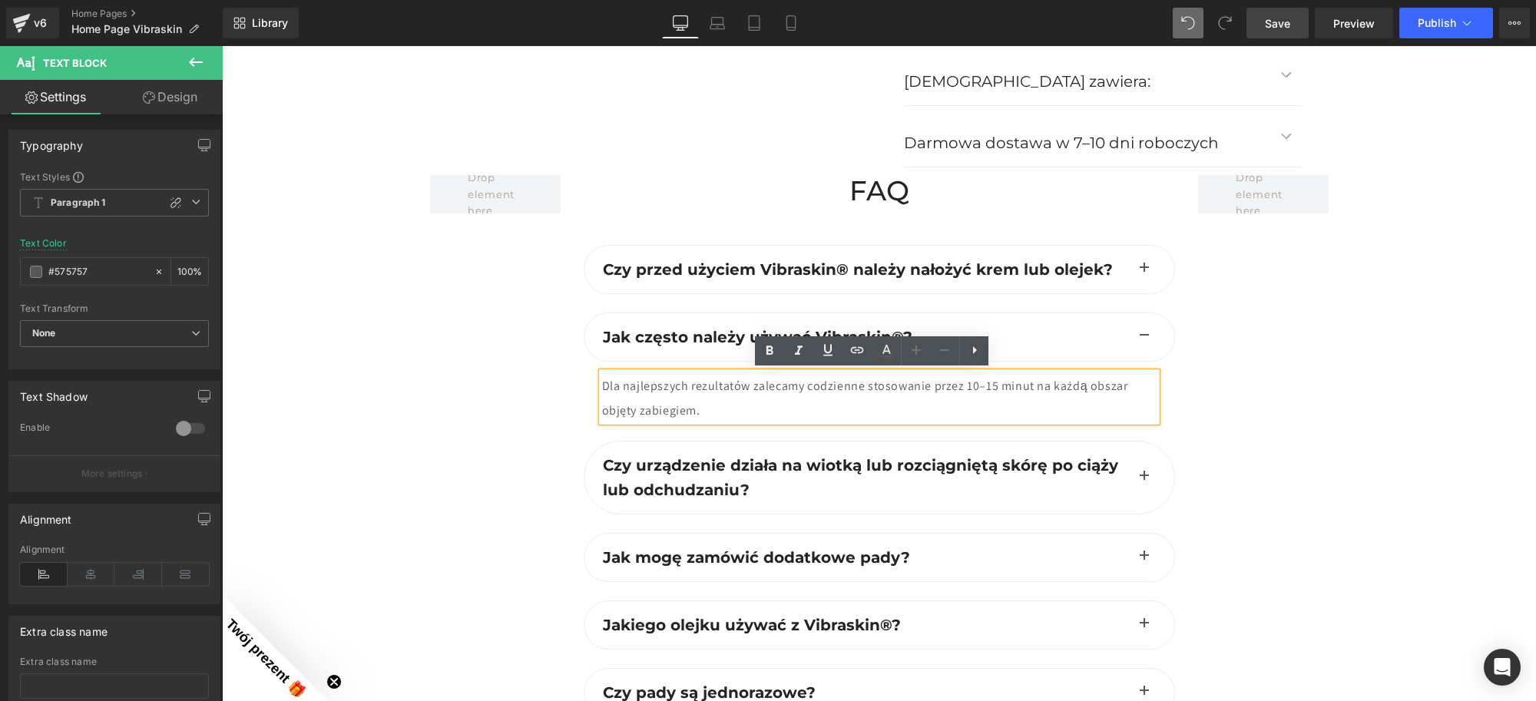
click at [1280, 350] on div at bounding box center [1264, 547] width 154 height 744
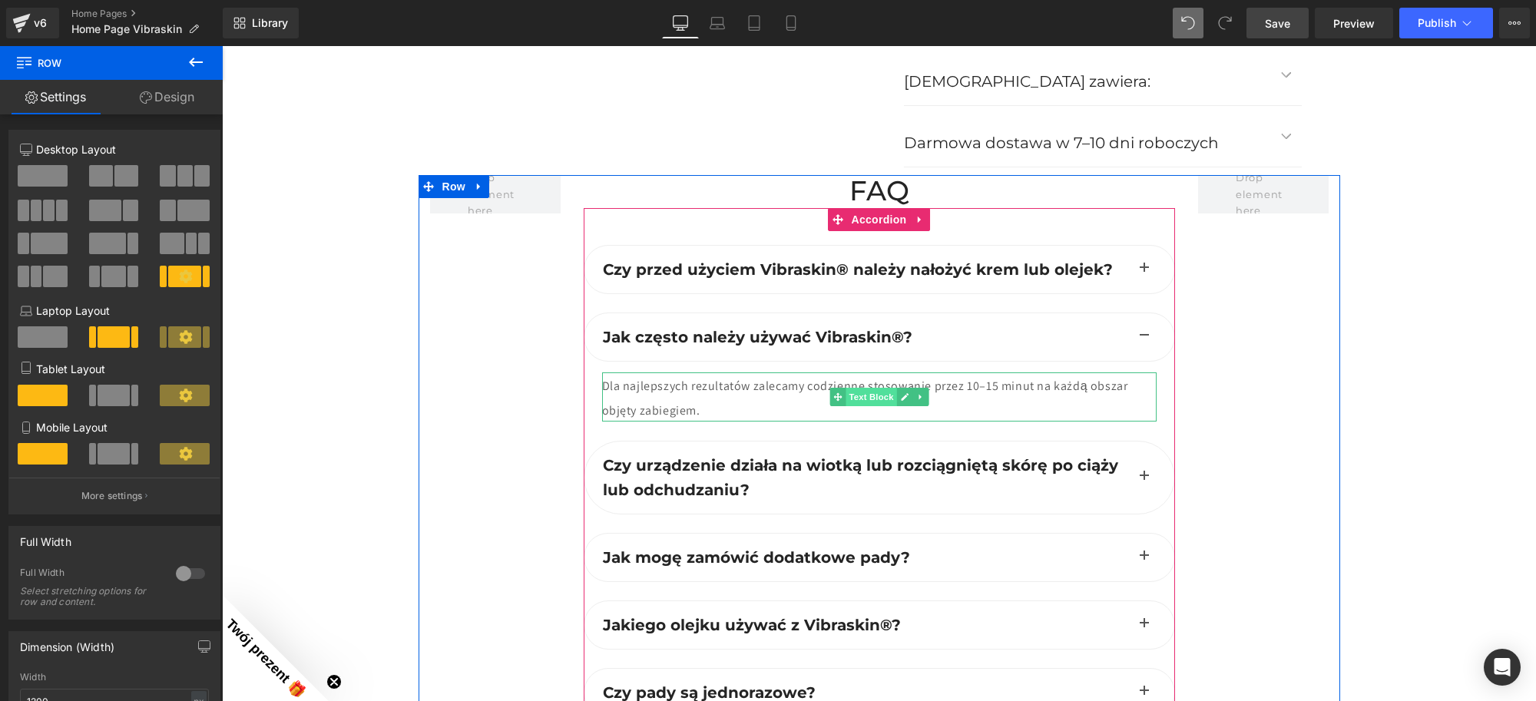
click at [873, 396] on span "Text Block" at bounding box center [871, 397] width 51 height 18
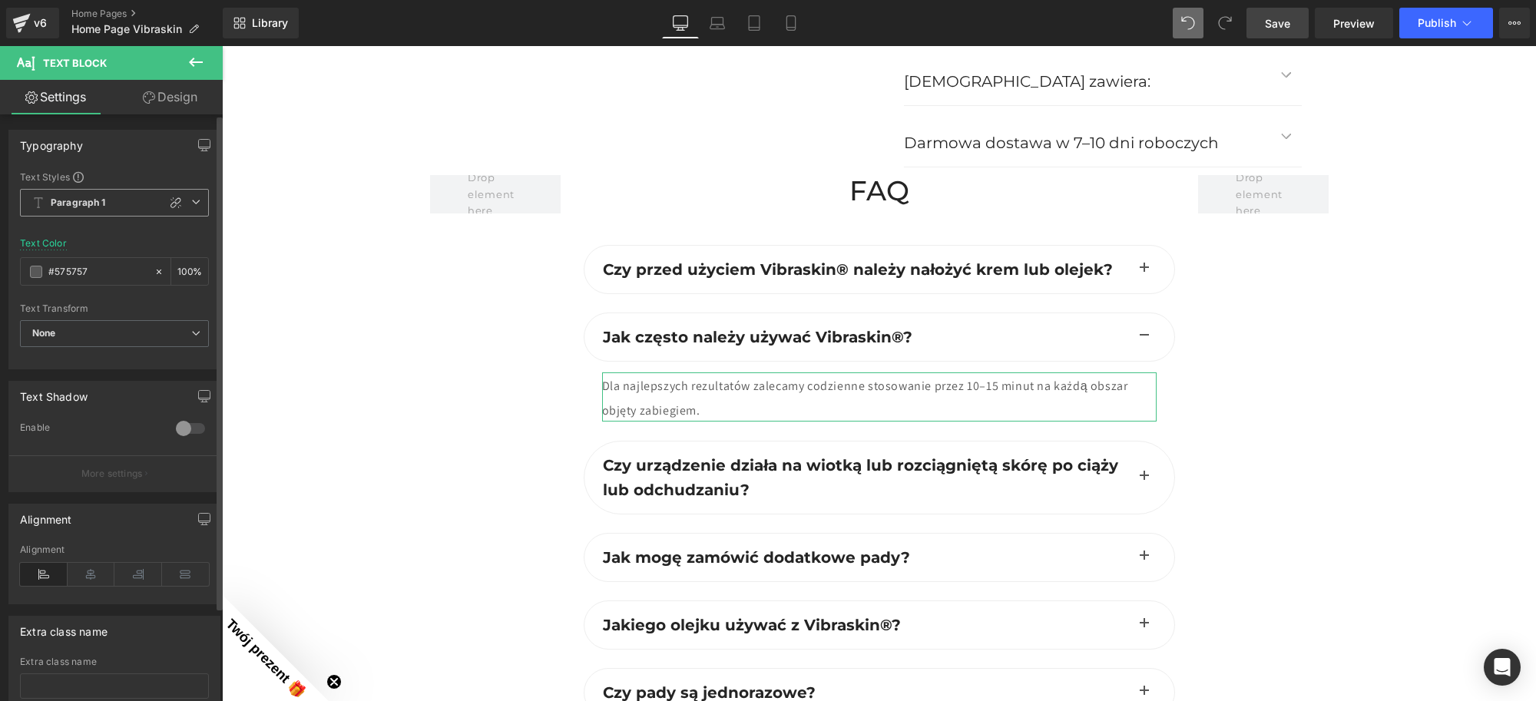
click at [186, 208] on span "Paragraph 1" at bounding box center [114, 203] width 189 height 28
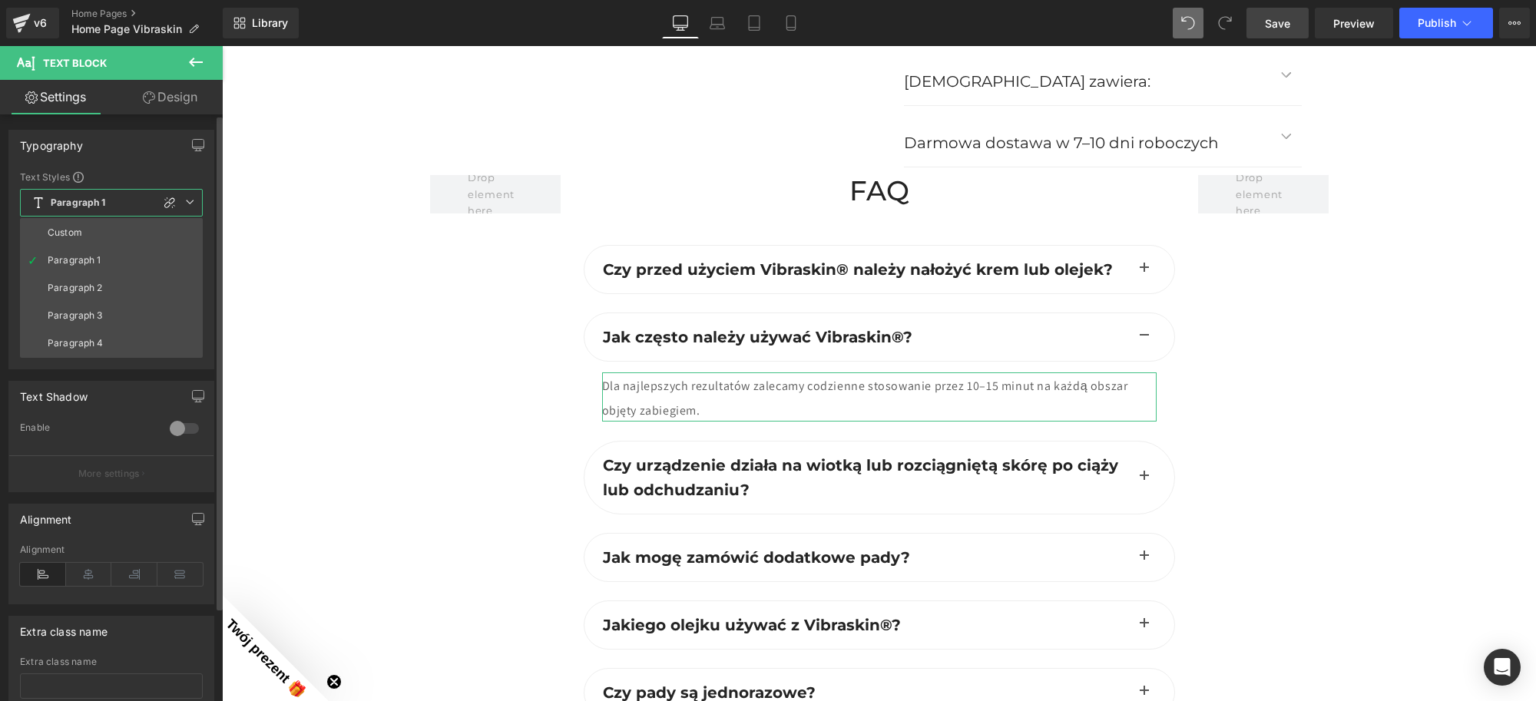
click at [191, 202] on icon at bounding box center [189, 201] width 9 height 9
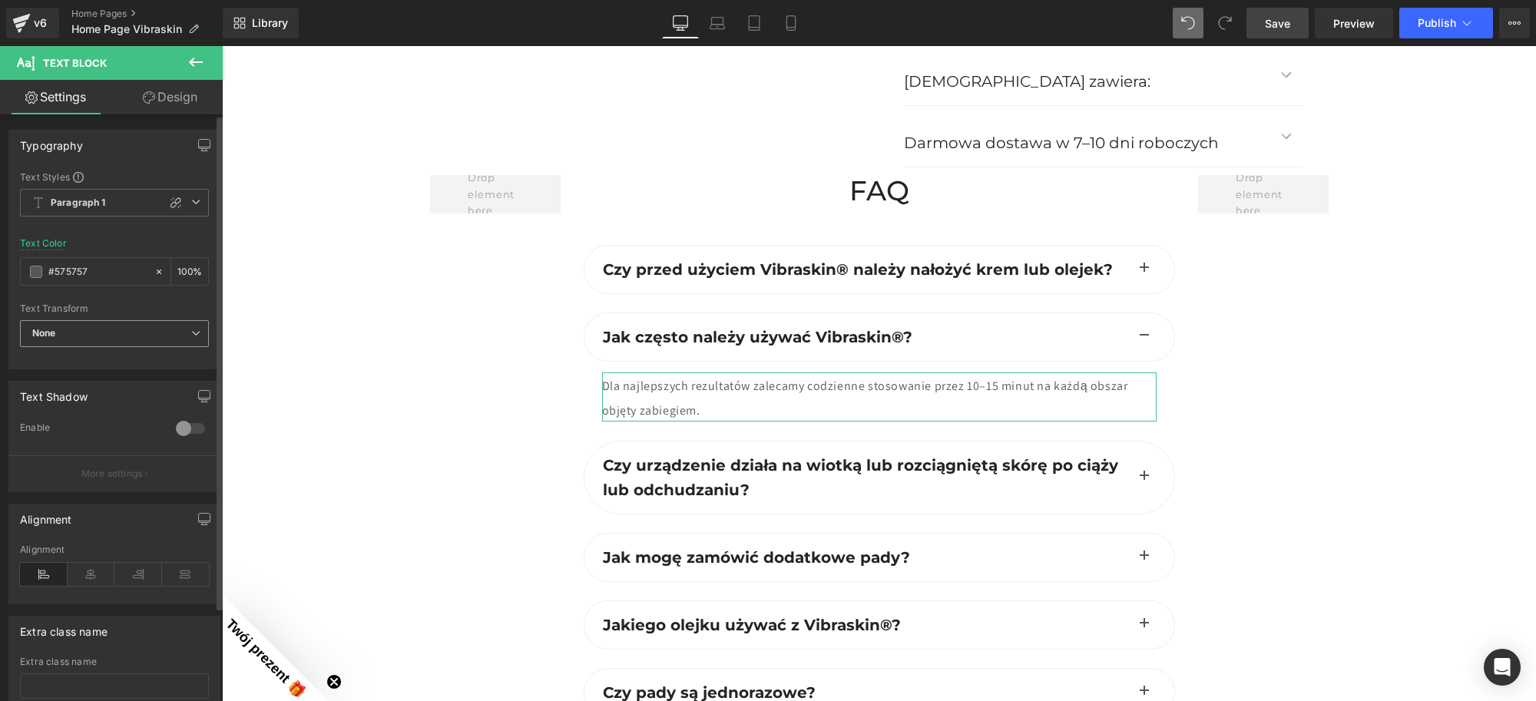
click at [128, 333] on span "None" at bounding box center [114, 333] width 189 height 27
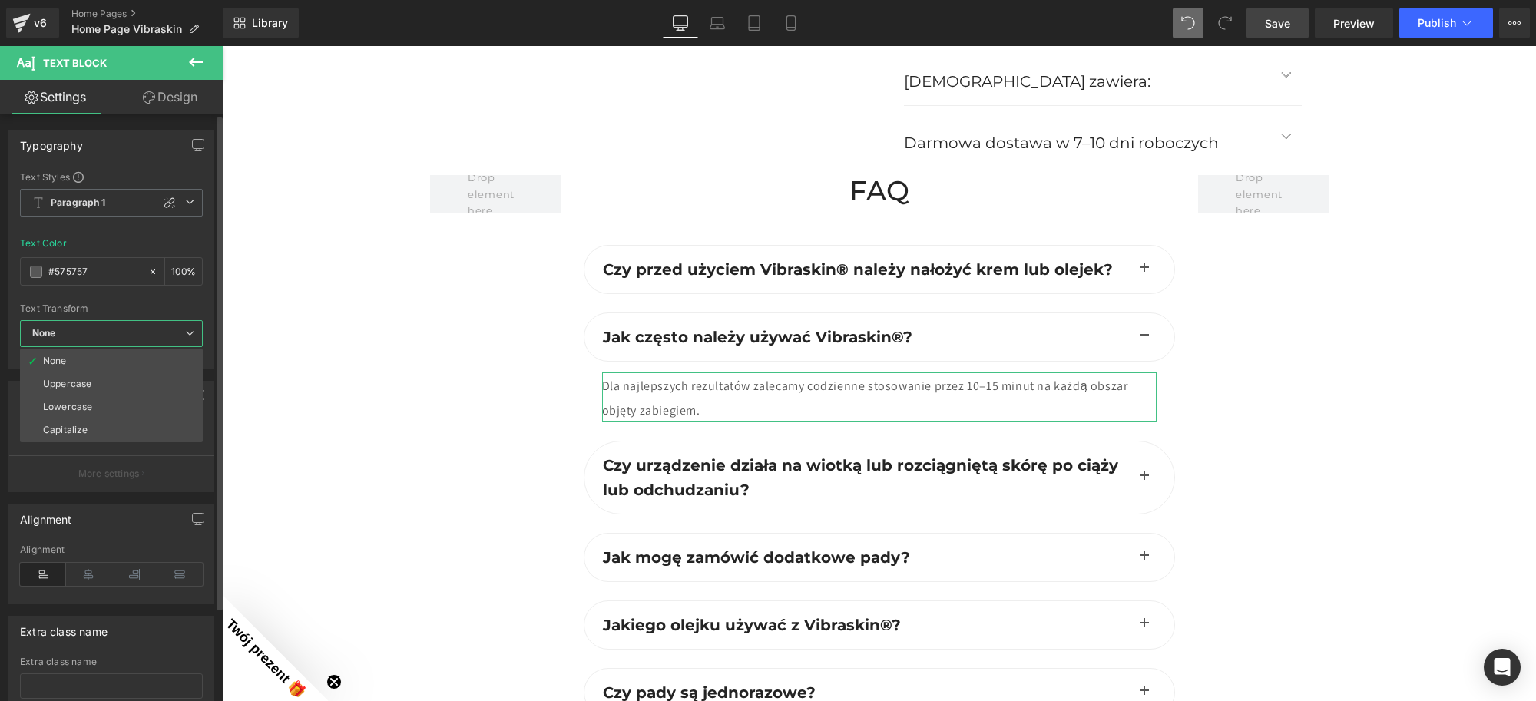
click at [128, 333] on span "None" at bounding box center [111, 333] width 183 height 27
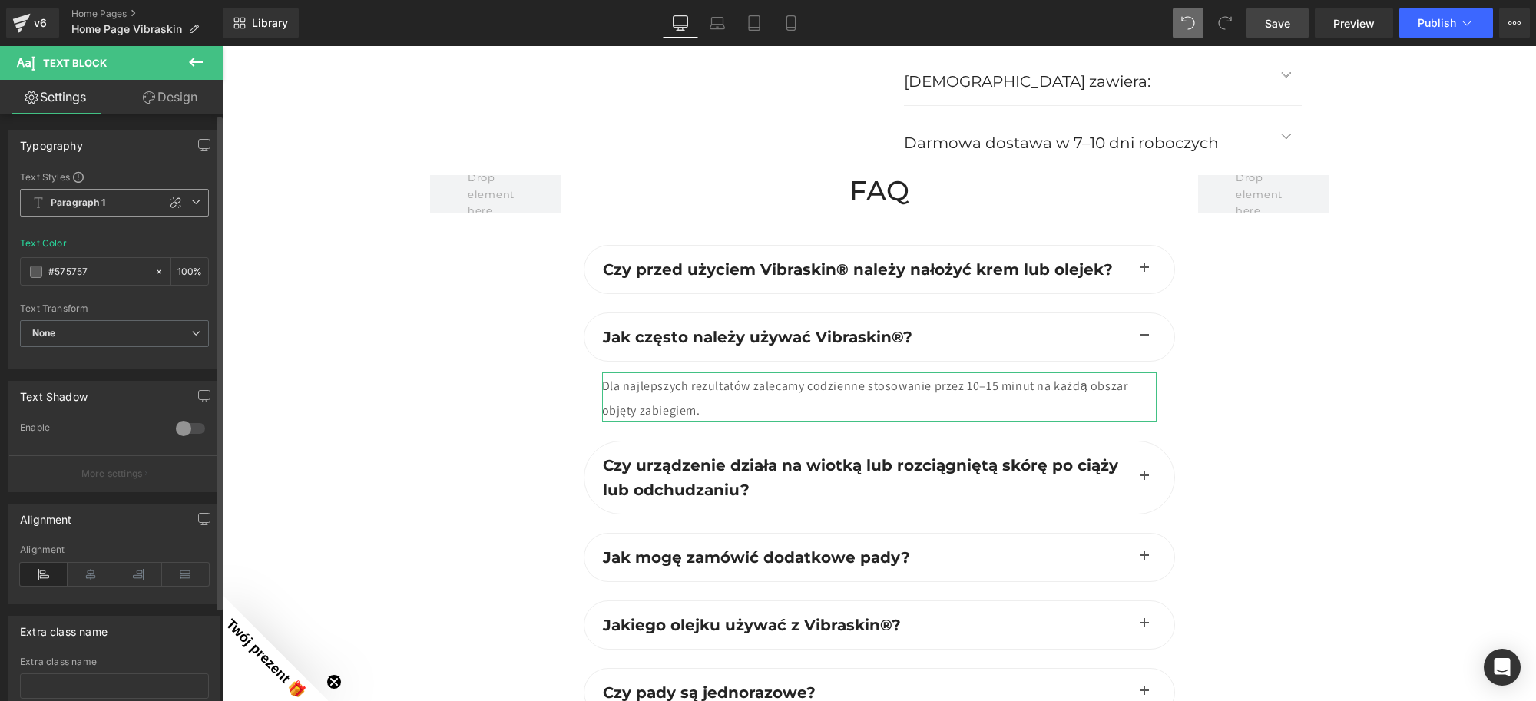
click at [190, 208] on span "Paragraph 1" at bounding box center [114, 203] width 189 height 28
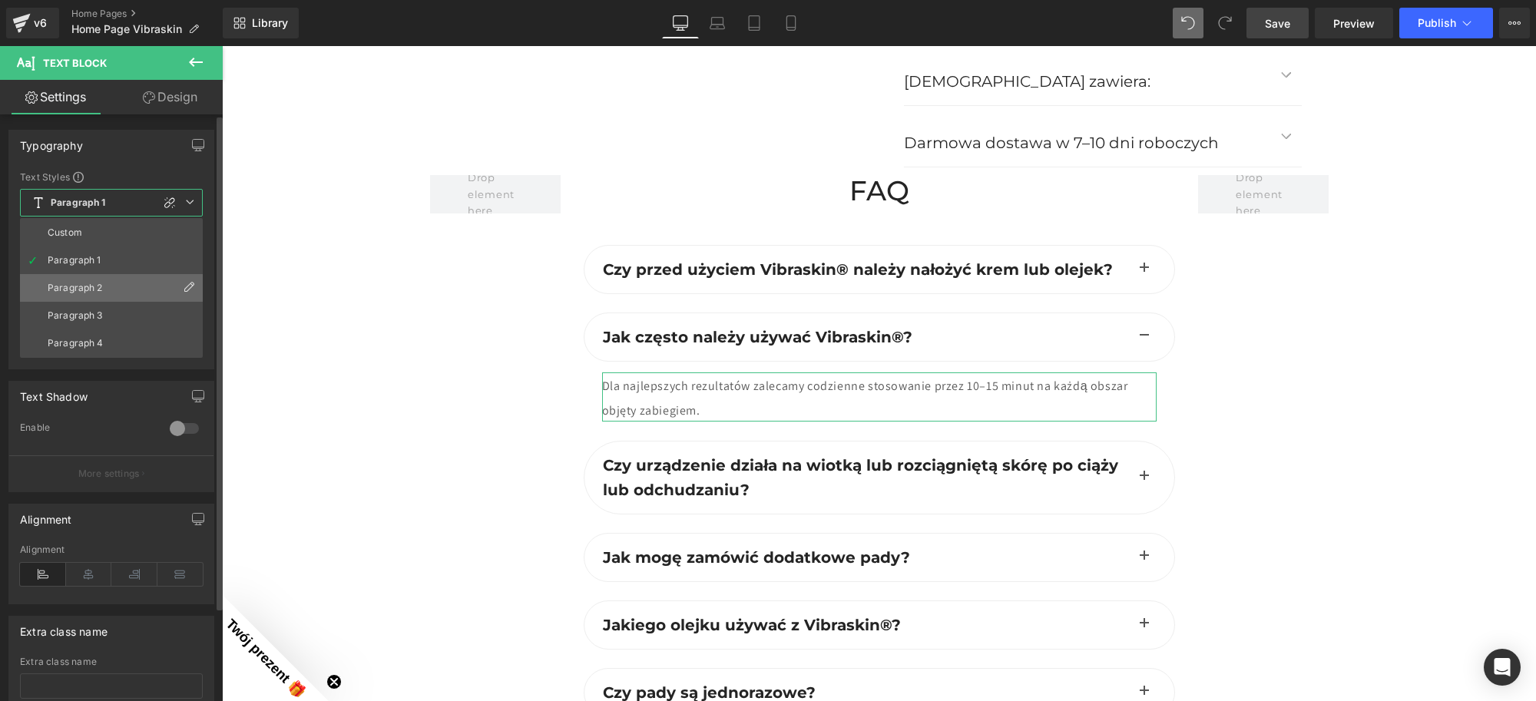
click at [116, 284] on li "Paragraph 2" at bounding box center [111, 288] width 183 height 28
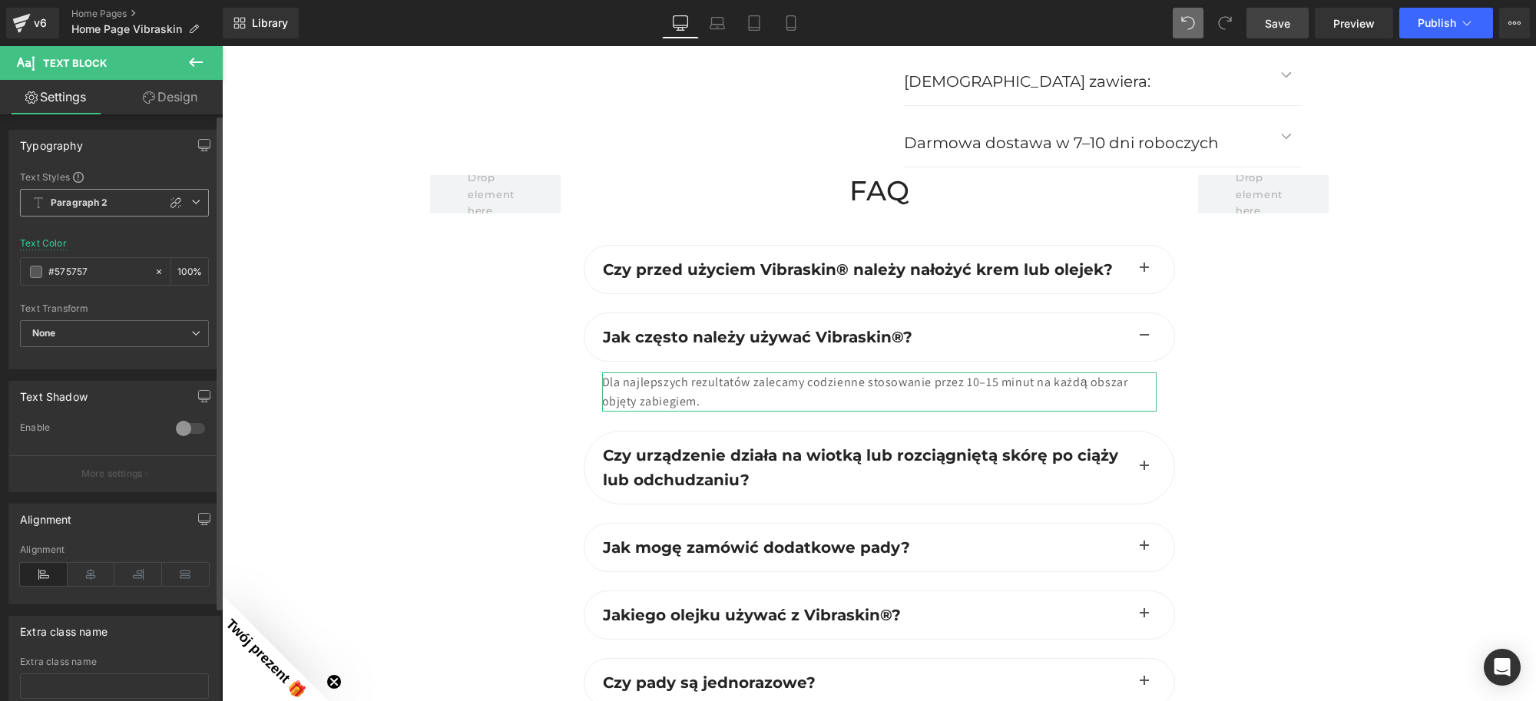
click at [191, 201] on icon at bounding box center [195, 201] width 9 height 9
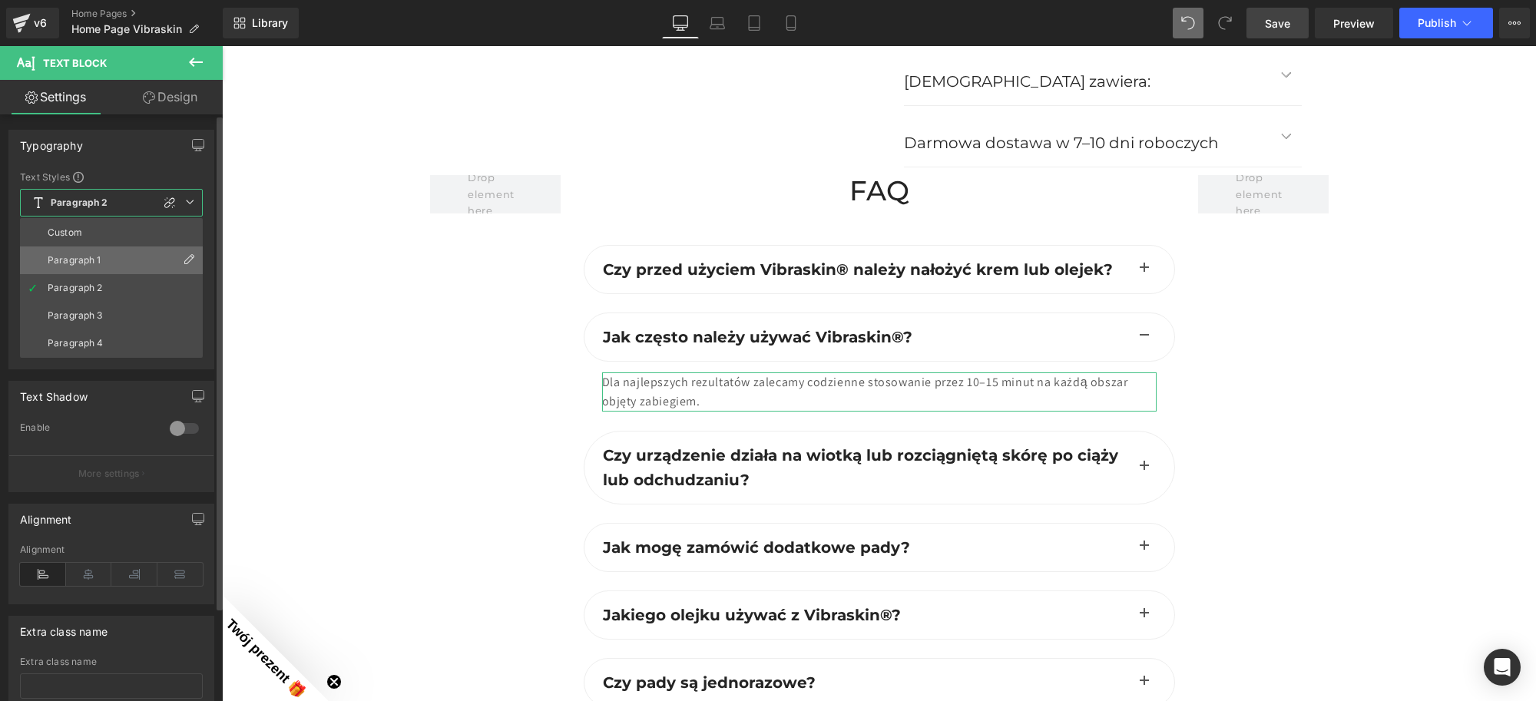
click at [138, 254] on li "Paragraph 1" at bounding box center [111, 261] width 183 height 28
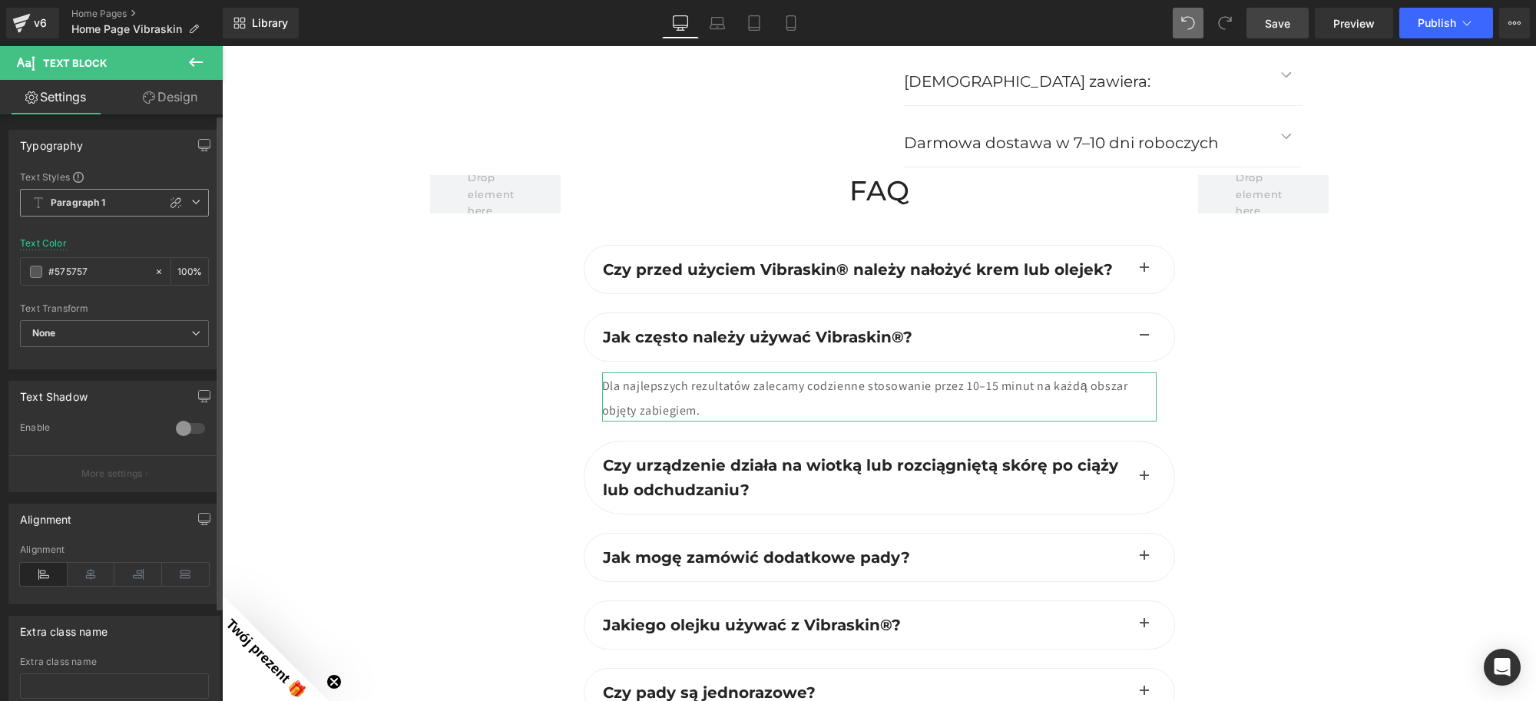
click at [191, 204] on icon at bounding box center [195, 201] width 9 height 9
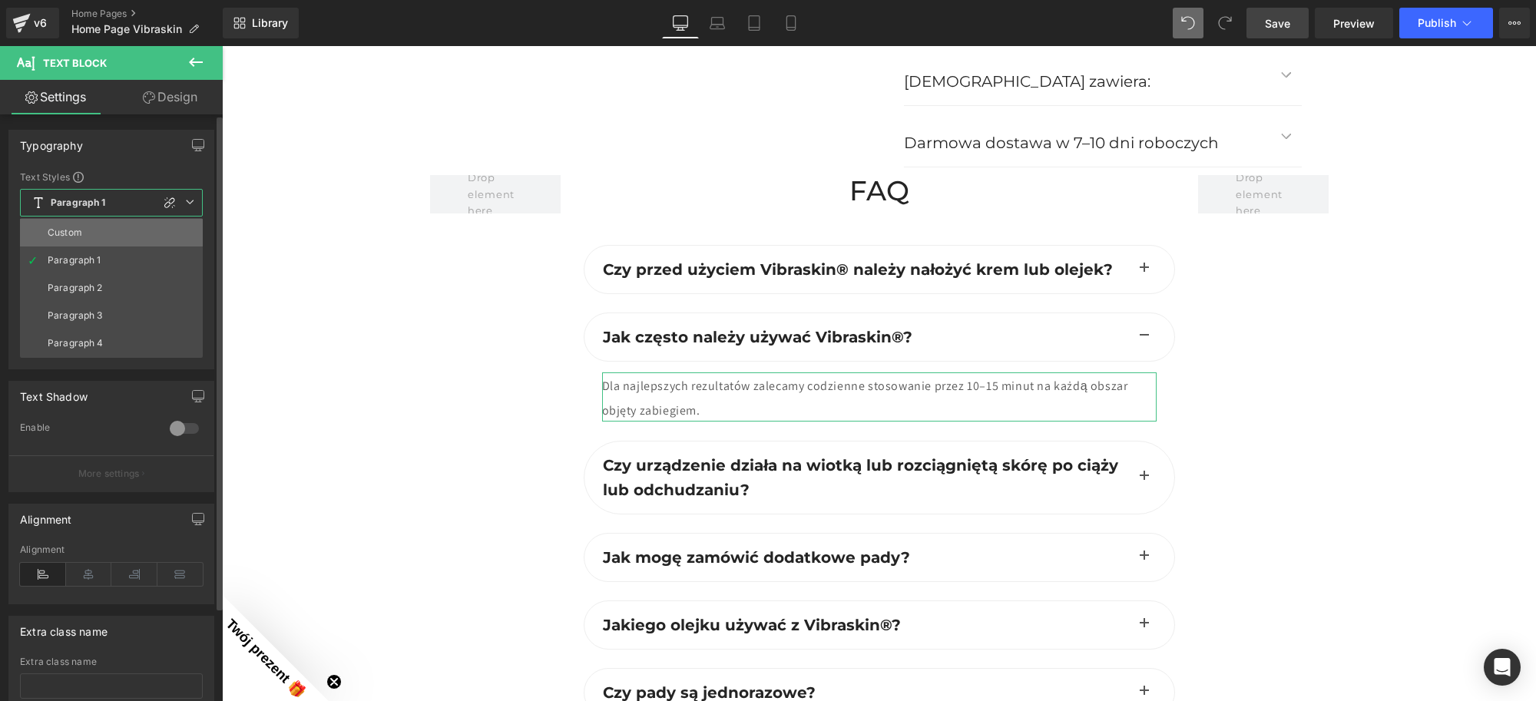
click at [160, 228] on li "Custom" at bounding box center [111, 233] width 183 height 28
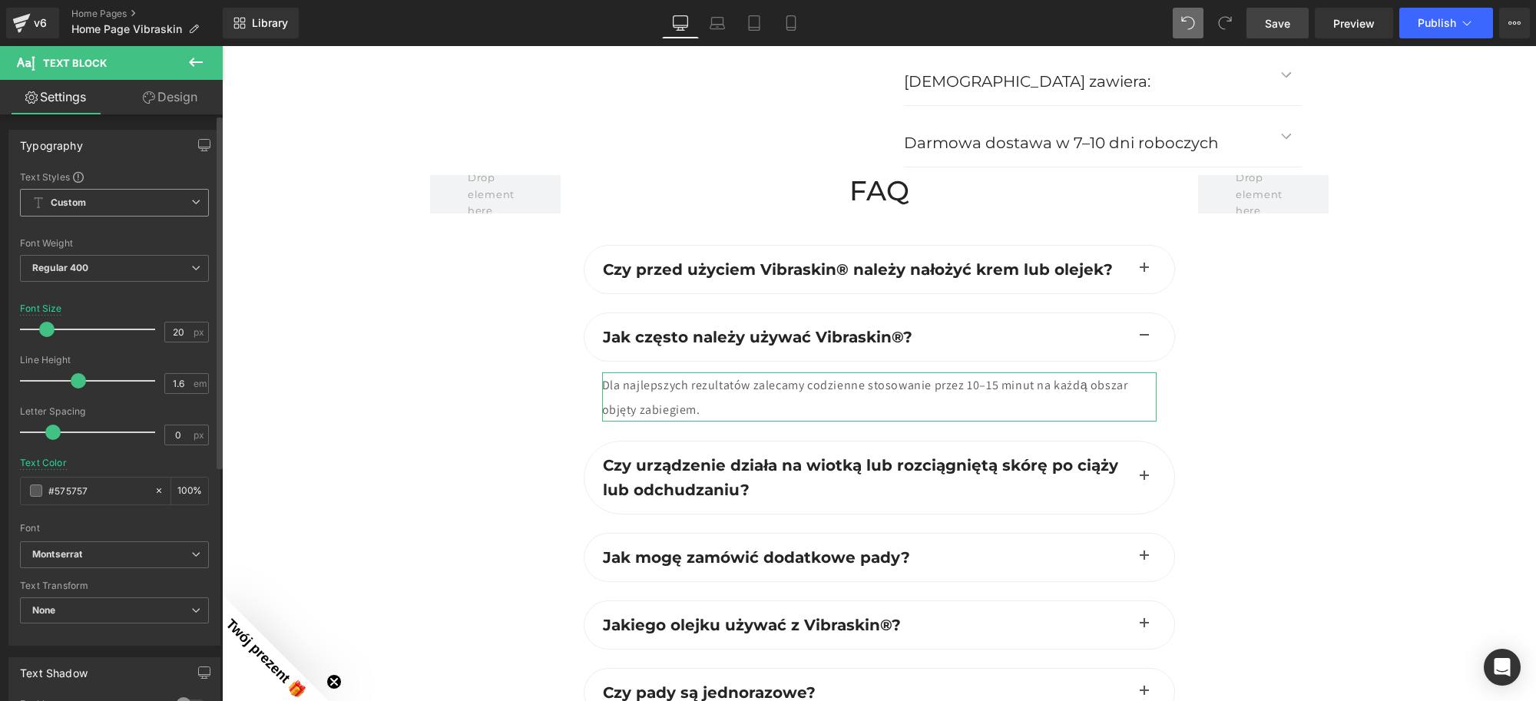
click at [191, 201] on icon at bounding box center [195, 201] width 9 height 9
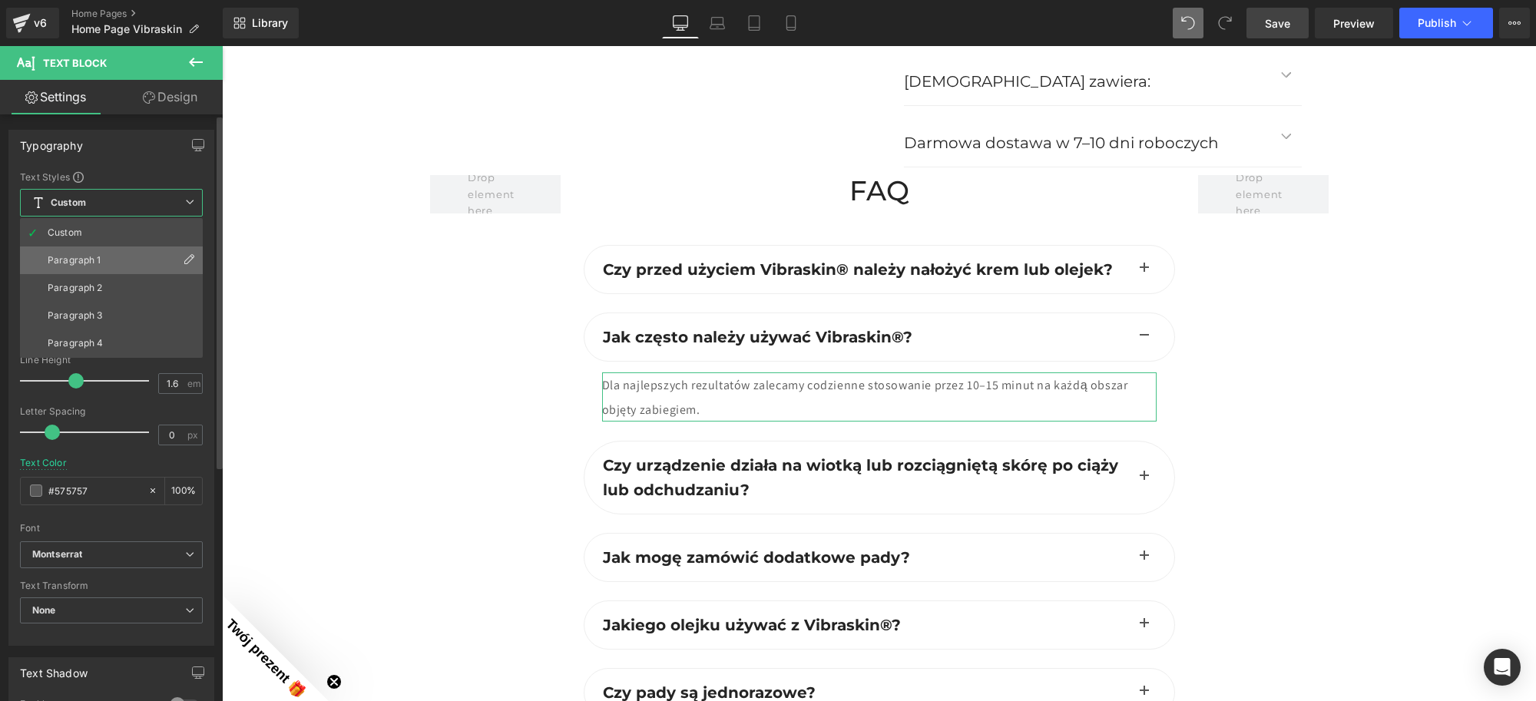
click at [155, 257] on li "Paragraph 1" at bounding box center [111, 261] width 183 height 28
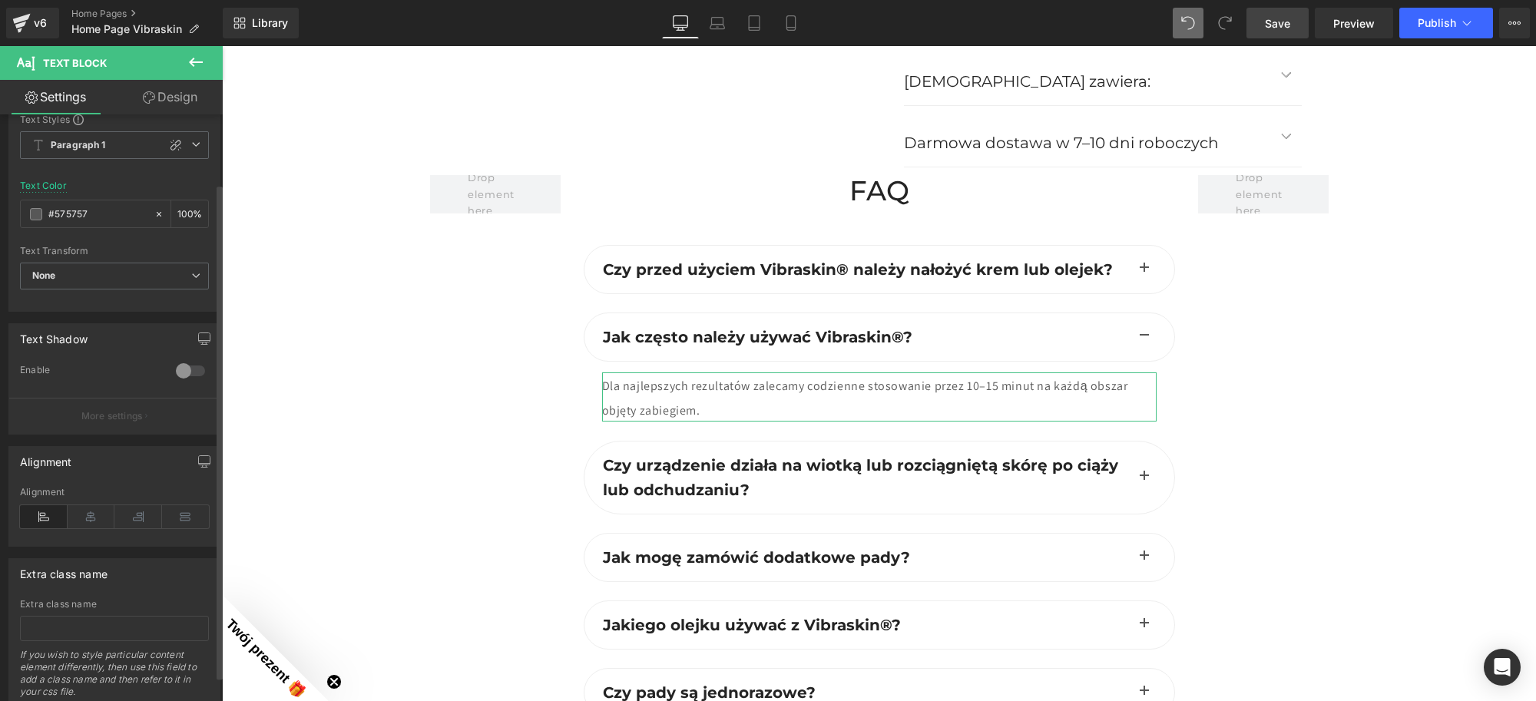
scroll to position [111, 0]
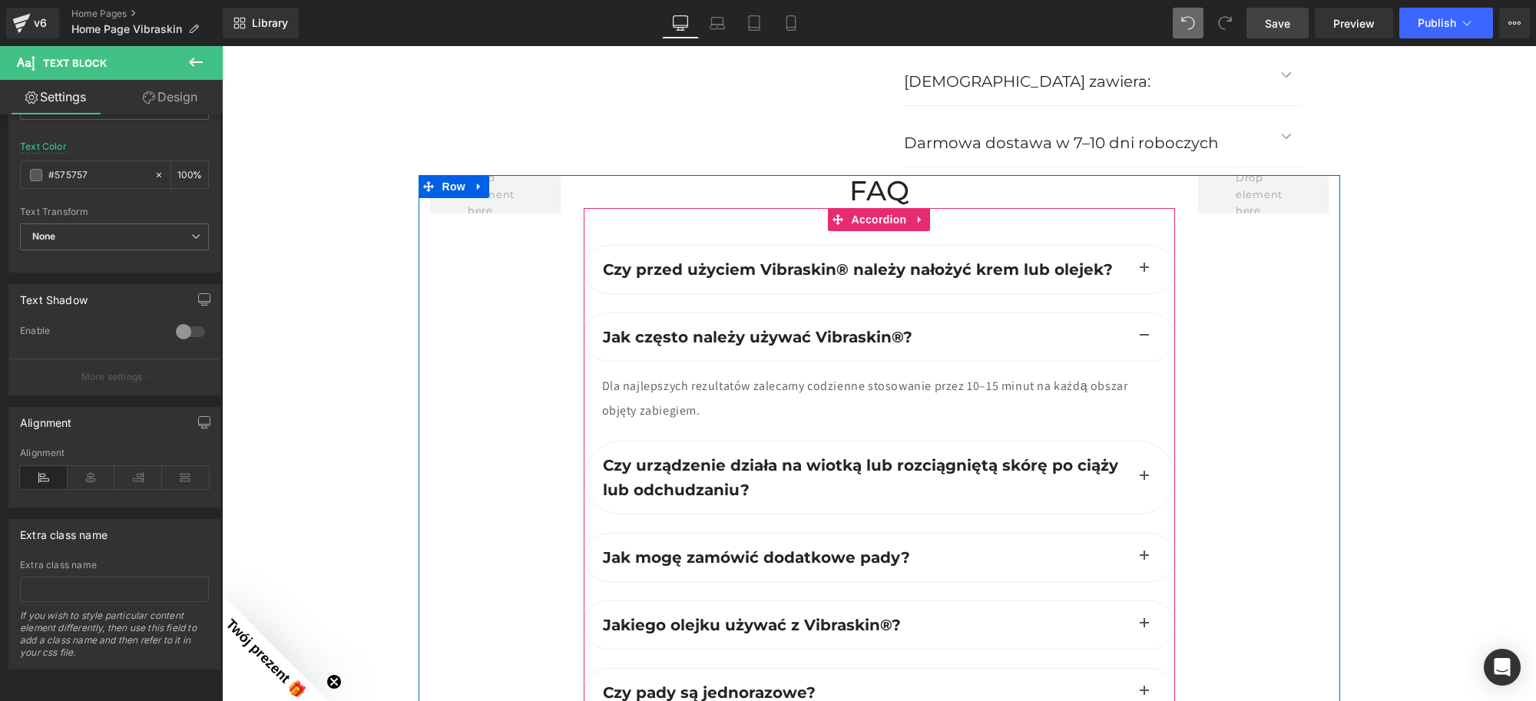
click at [1136, 486] on button "button" at bounding box center [1144, 478] width 31 height 72
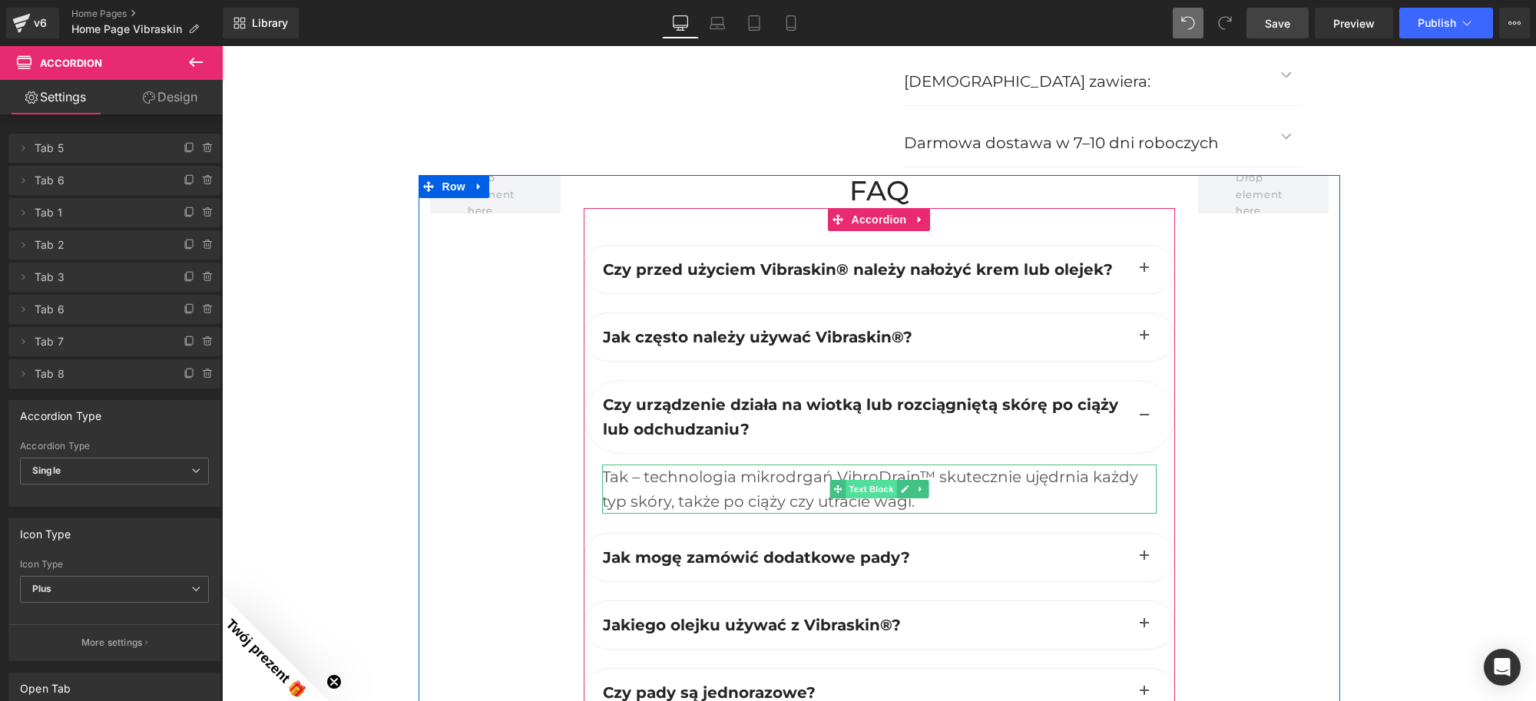
click at [867, 481] on span "Text Block" at bounding box center [871, 489] width 51 height 18
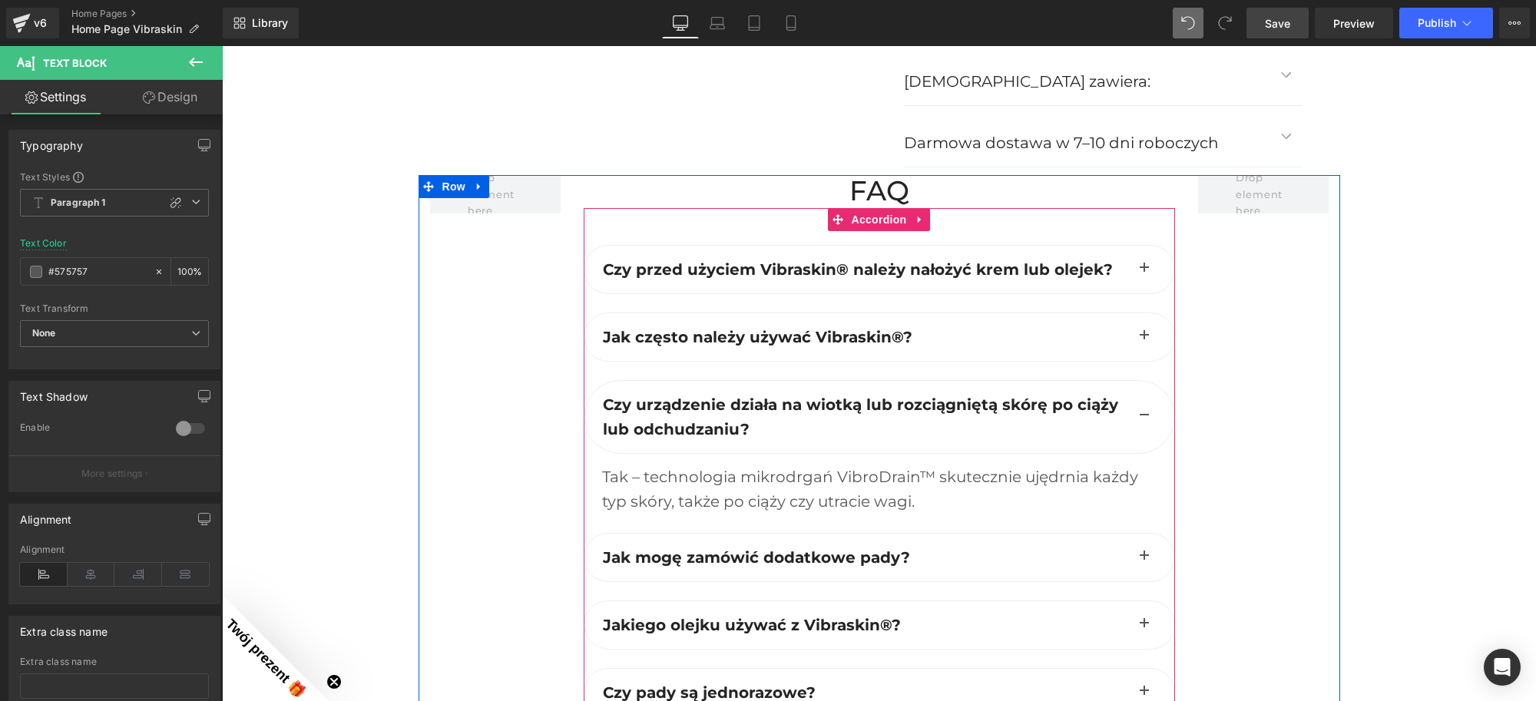
click at [1135, 336] on button "button" at bounding box center [1144, 337] width 31 height 48
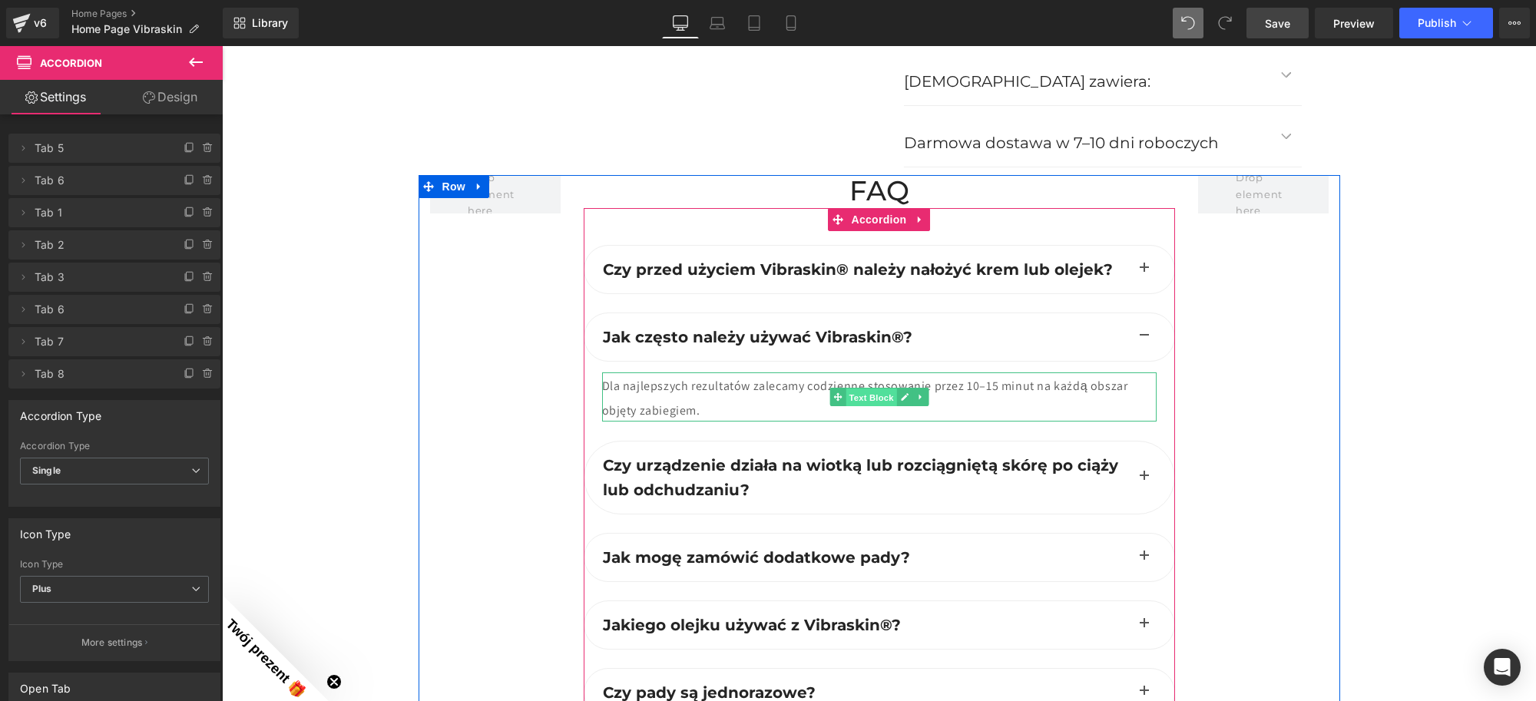
click at [867, 396] on span "Text Block" at bounding box center [871, 398] width 51 height 18
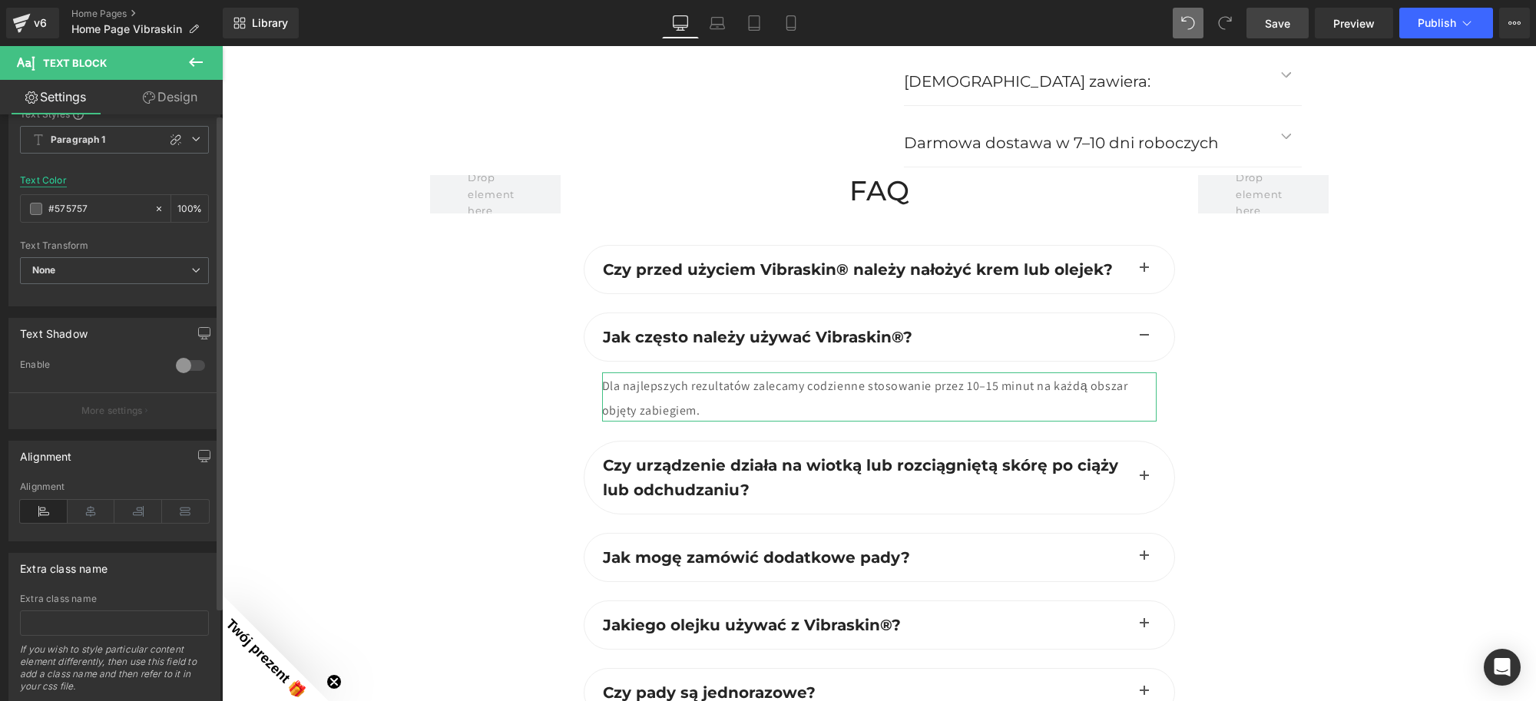
scroll to position [0, 0]
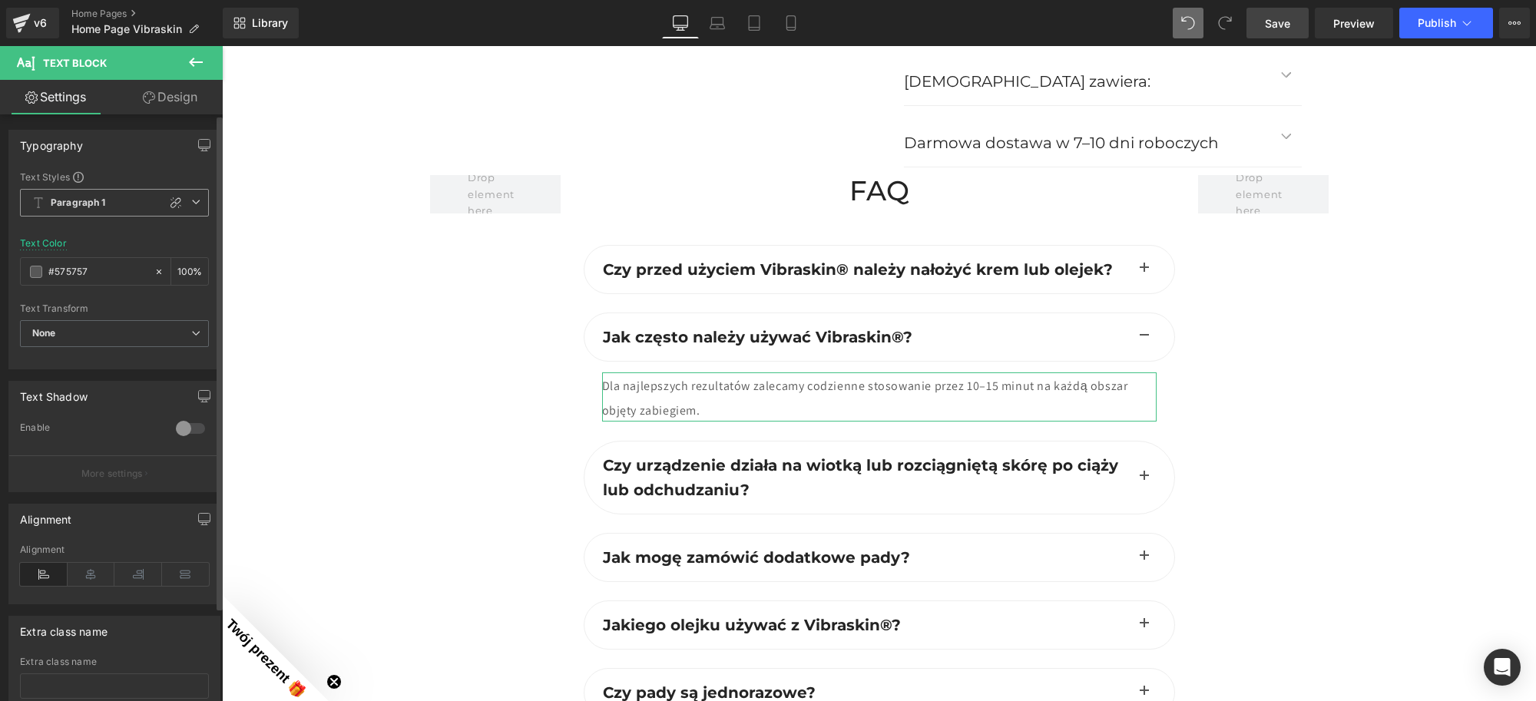
click at [194, 205] on icon at bounding box center [195, 201] width 9 height 9
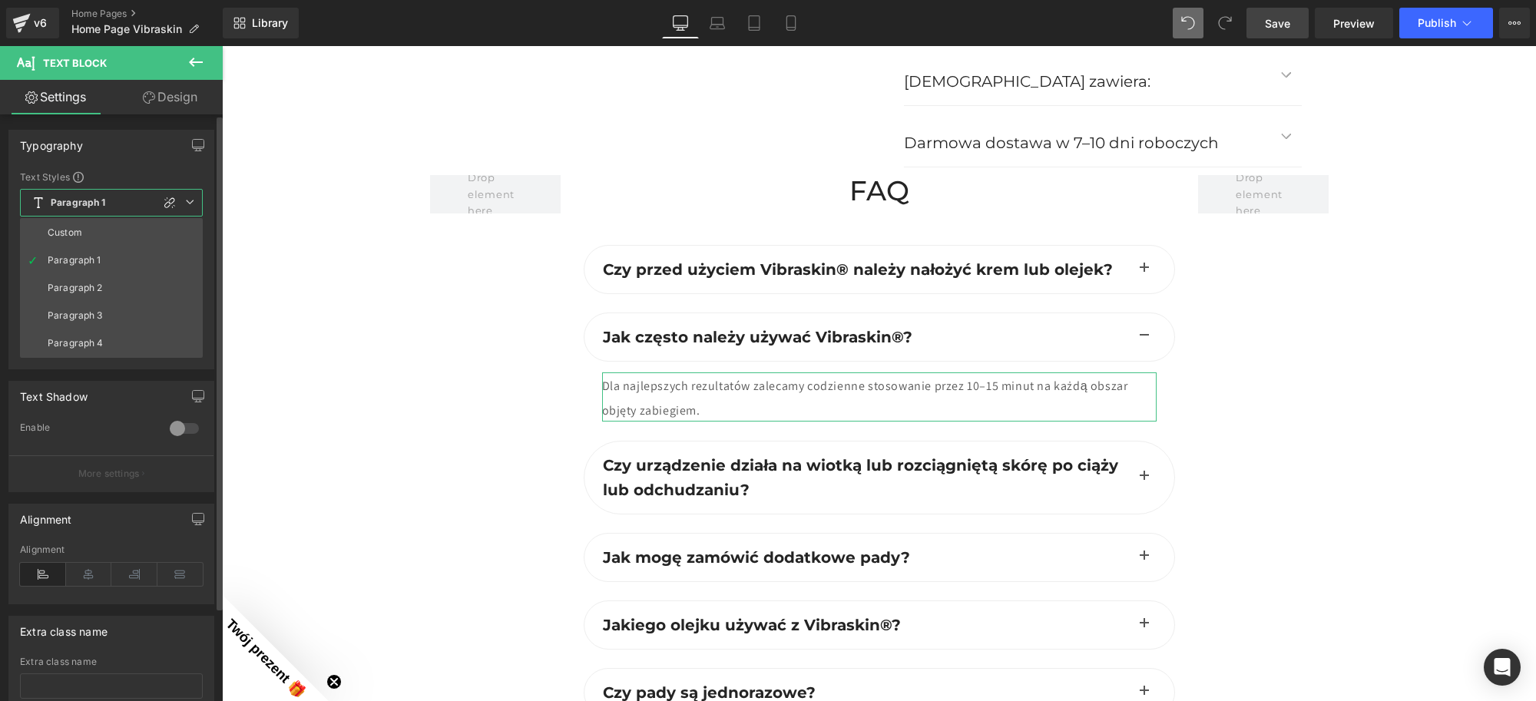
click at [85, 263] on div "Paragraph 1" at bounding box center [75, 260] width 54 height 11
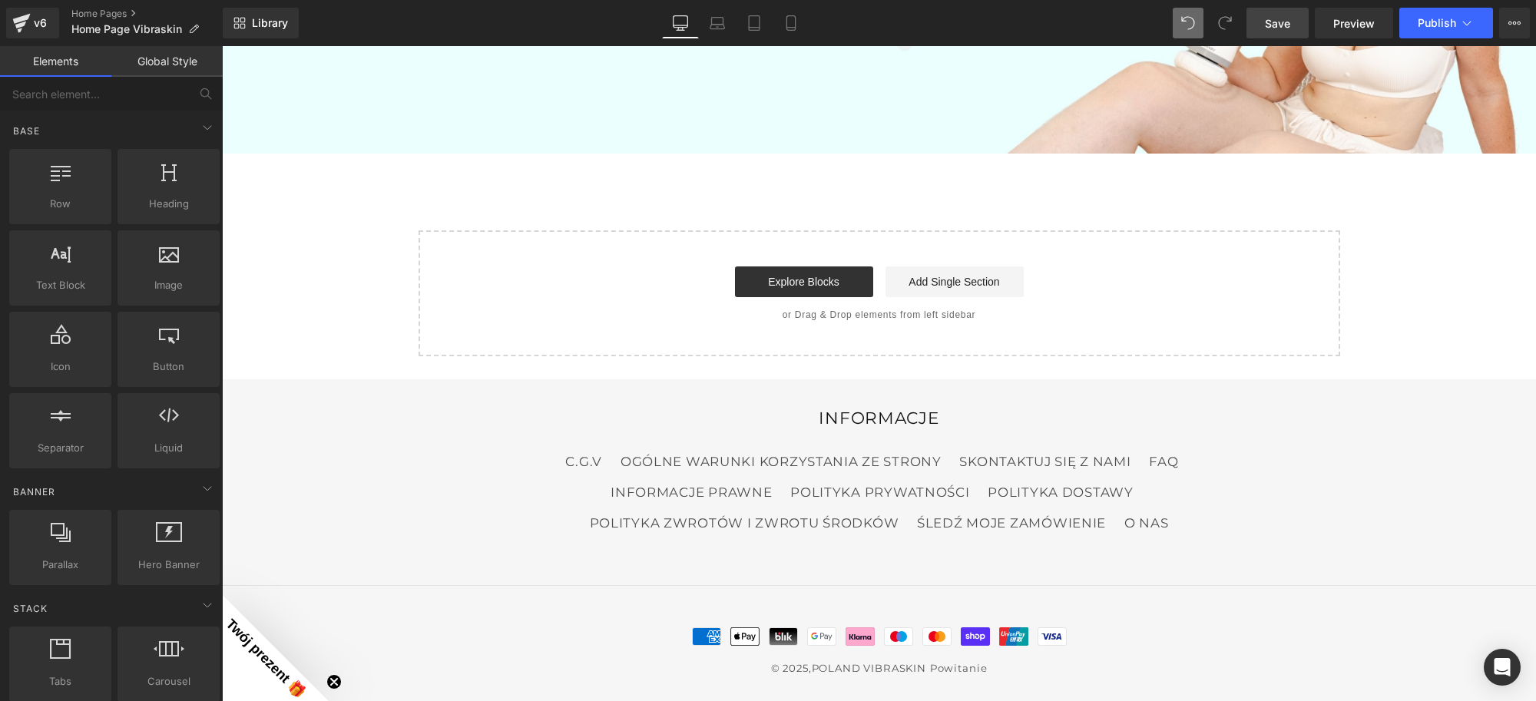
scroll to position [5267, 0]
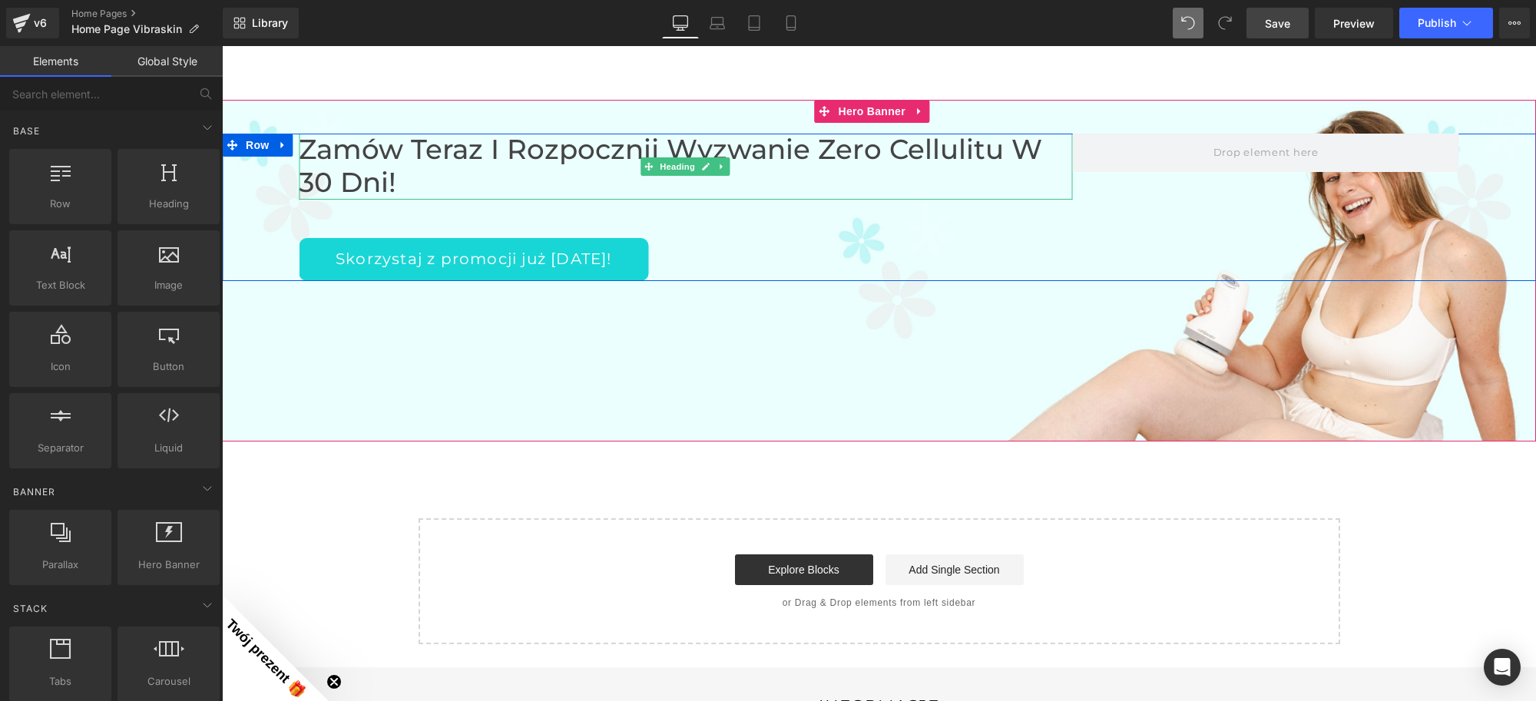
click at [611, 157] on h2 "Zamów teraz i rozpocznij Wyzwanie Zero Cellulitu w 30 dni!" at bounding box center [686, 166] width 774 height 65
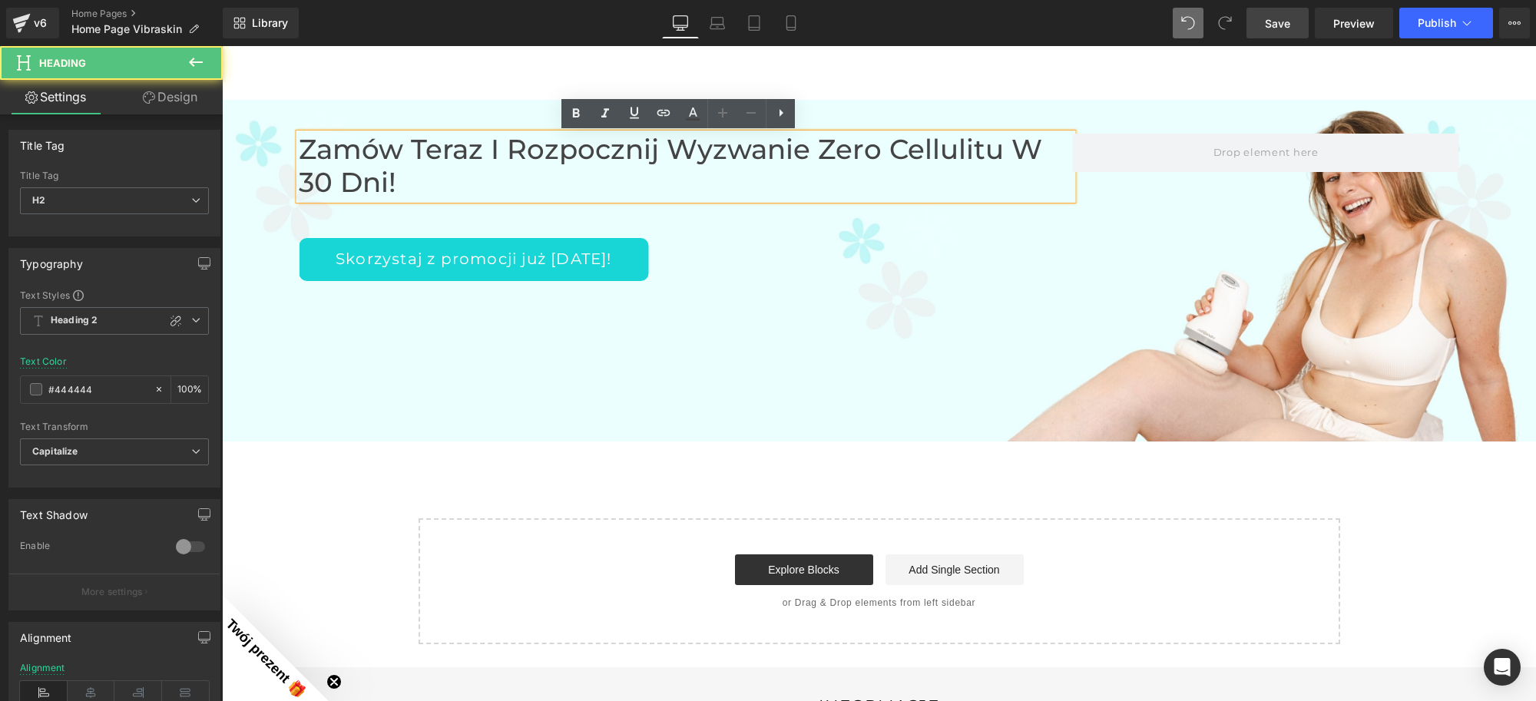
click at [604, 141] on h2 "Zamów teraz i rozpocznij Wyzwanie Zero Cellulitu w 30 dni!" at bounding box center [686, 166] width 774 height 65
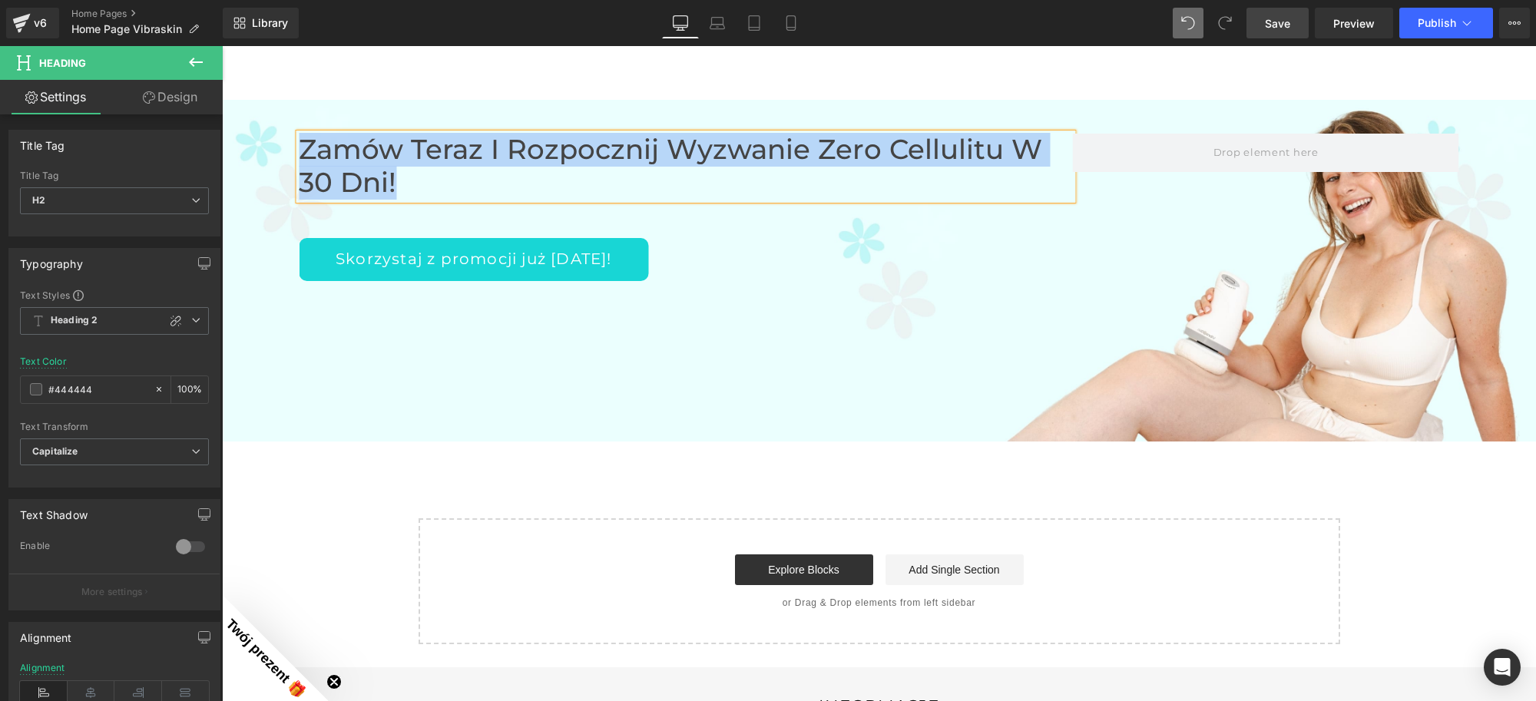
copy h2 "Zamów teraz i rozpocznij Wyzwanie Zero Cellulitu w 30 dni!"
paste div
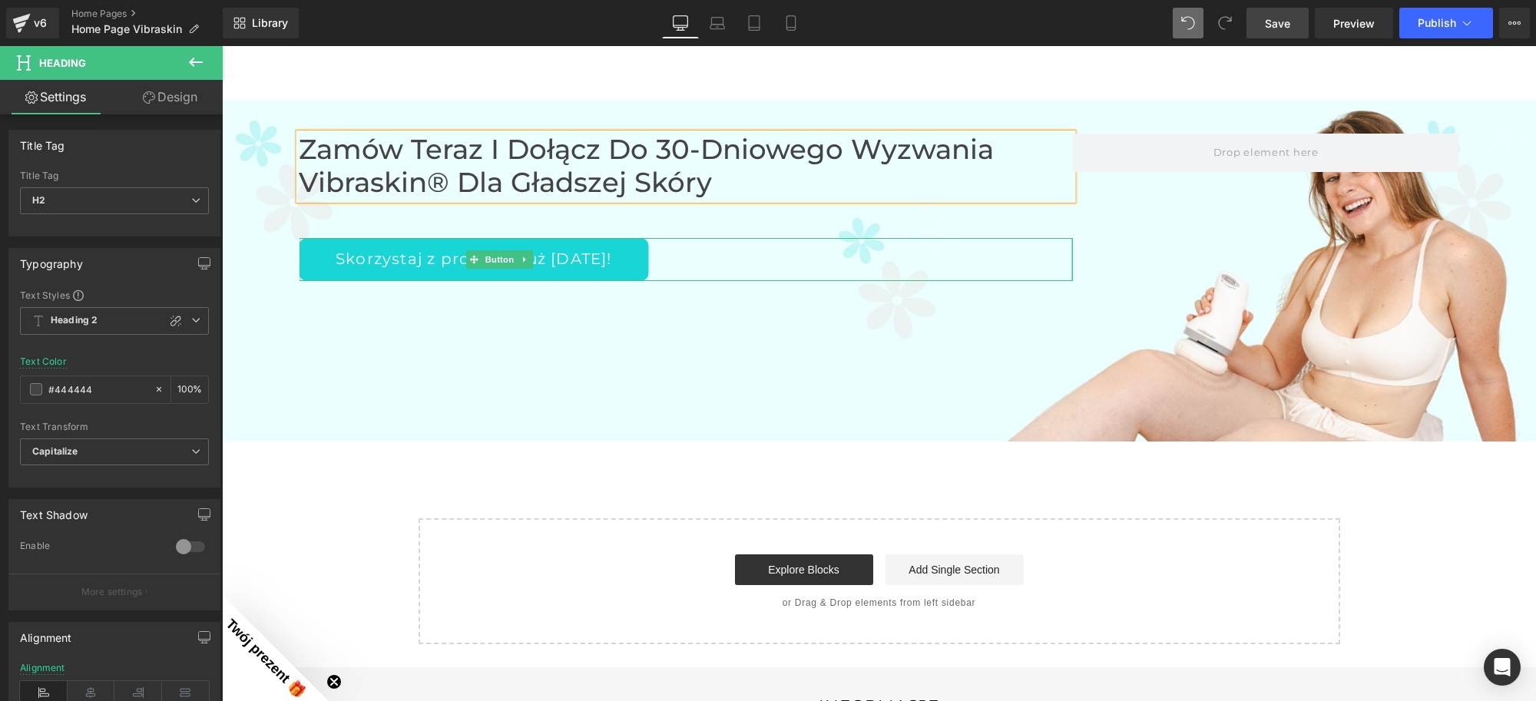
click at [719, 277] on div "Skorzystaj z promocji już [DATE]!" at bounding box center [686, 259] width 774 height 43
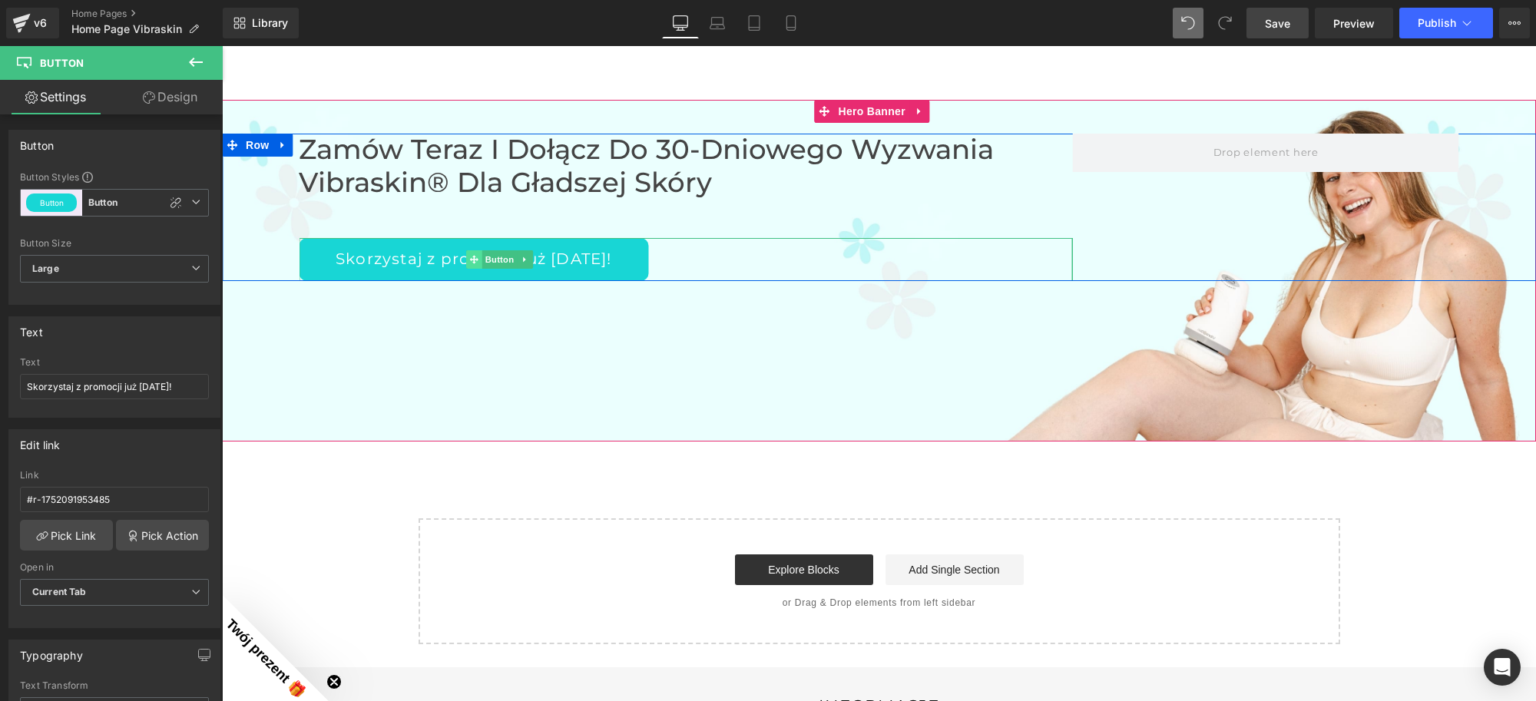
click at [466, 267] on span at bounding box center [474, 259] width 16 height 18
click at [489, 253] on span "Button" at bounding box center [499, 260] width 35 height 18
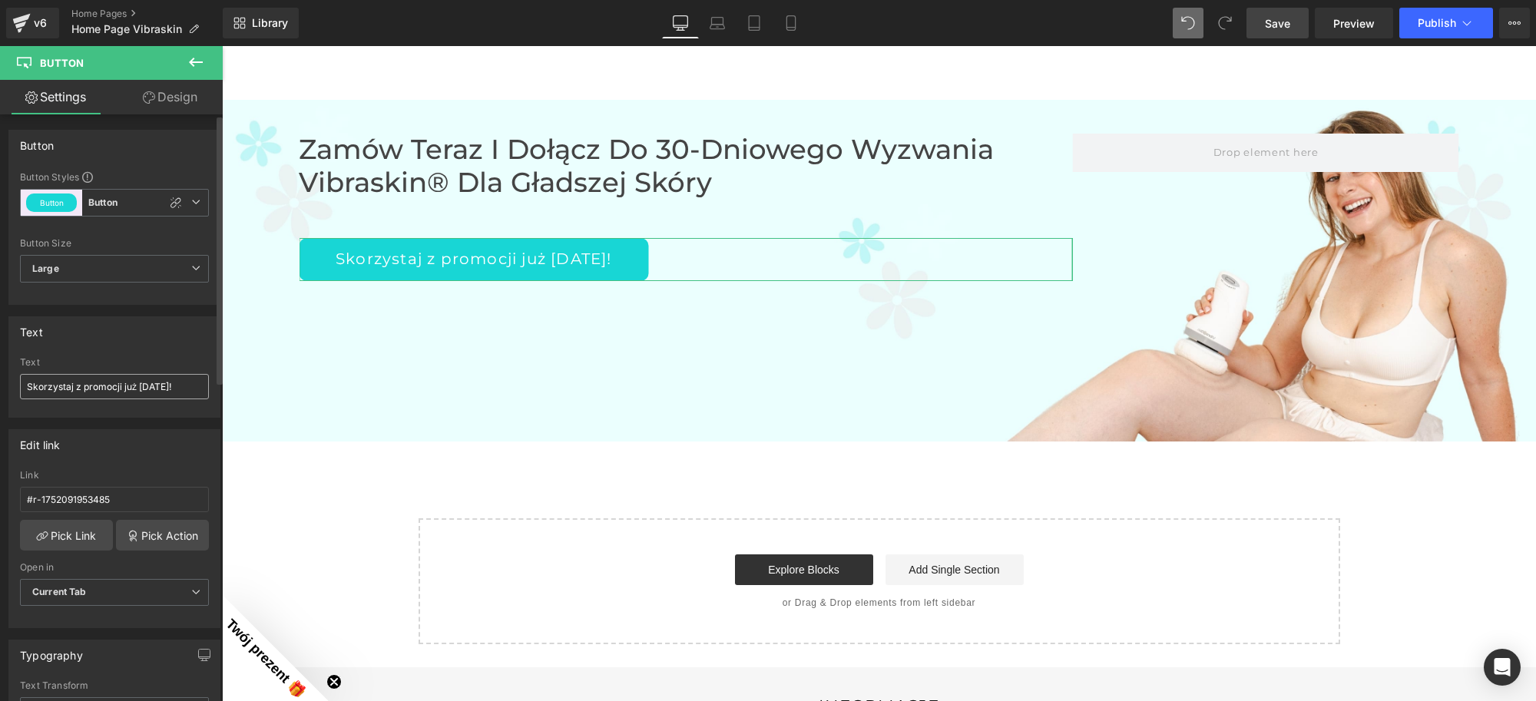
click at [96, 386] on input "Skorzystaj z promocji już [DATE]!" at bounding box center [114, 386] width 189 height 25
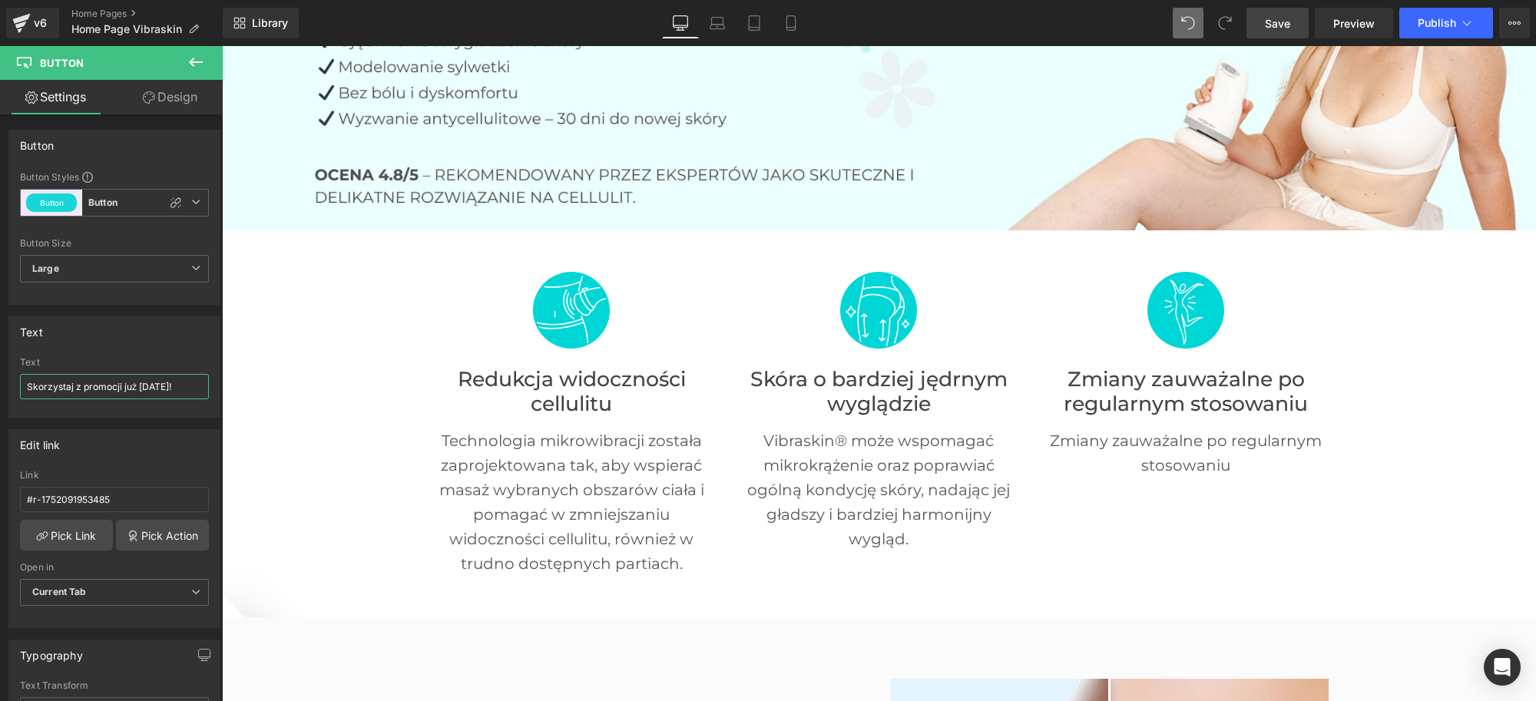
scroll to position [0, 0]
